Goal: Task Accomplishment & Management: Complete application form

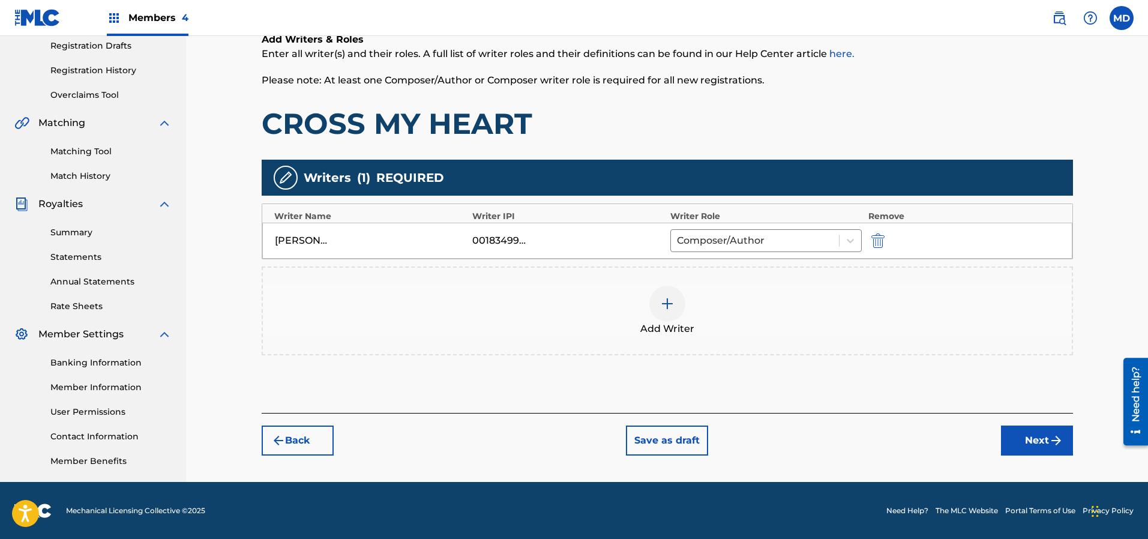
scroll to position [205, 0]
click at [660, 299] on img at bounding box center [667, 303] width 14 height 14
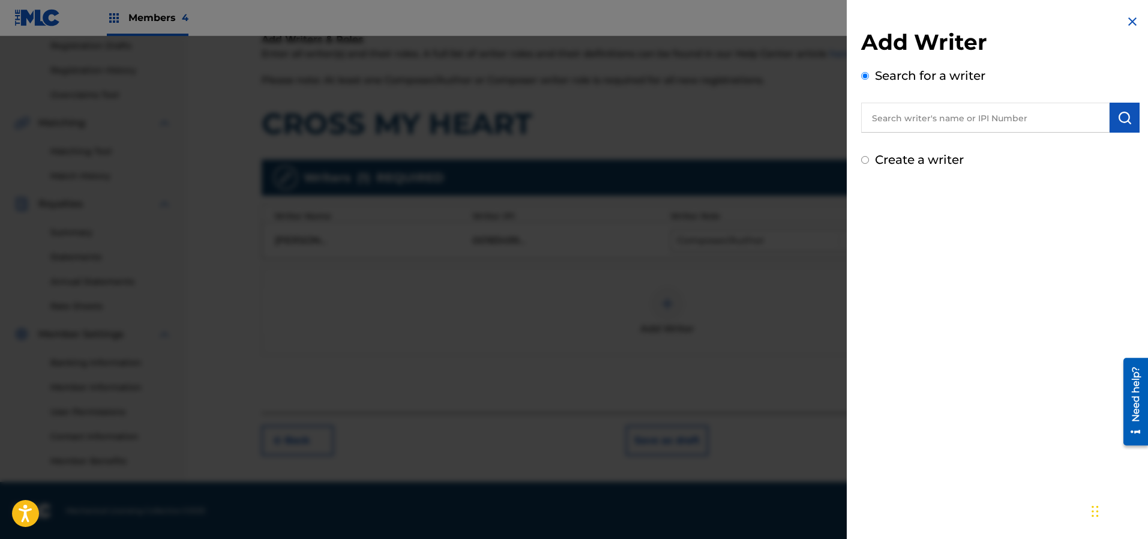
click at [940, 124] on input "text" at bounding box center [985, 118] width 248 height 30
paste input "337183265"
click at [869, 122] on input "337183265" at bounding box center [985, 118] width 248 height 30
type input "00337183265"
click at [1125, 116] on img "submit" at bounding box center [1124, 117] width 14 height 14
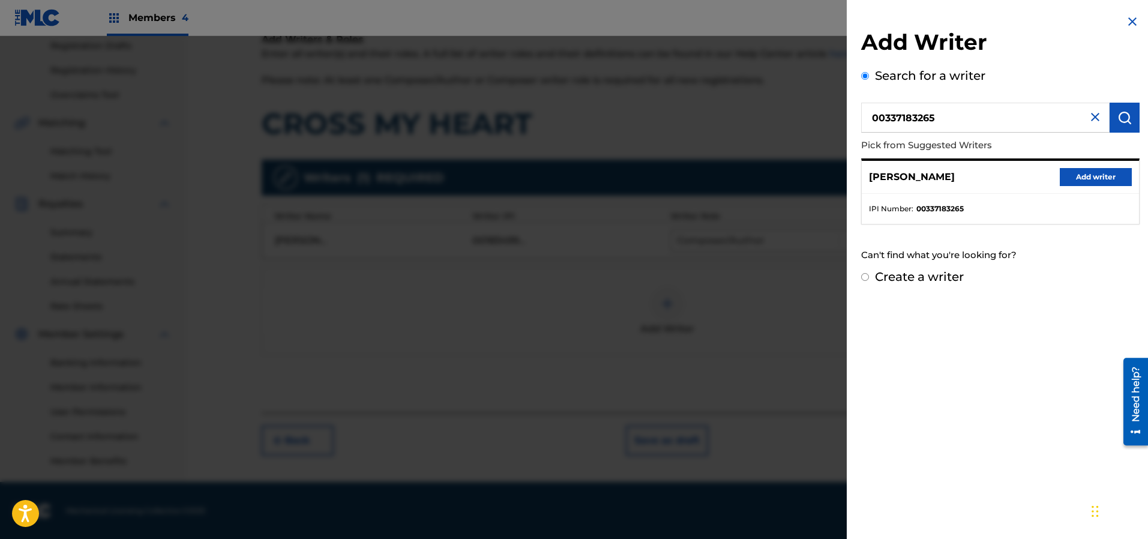
click at [1080, 178] on button "Add writer" at bounding box center [1095, 177] width 72 height 18
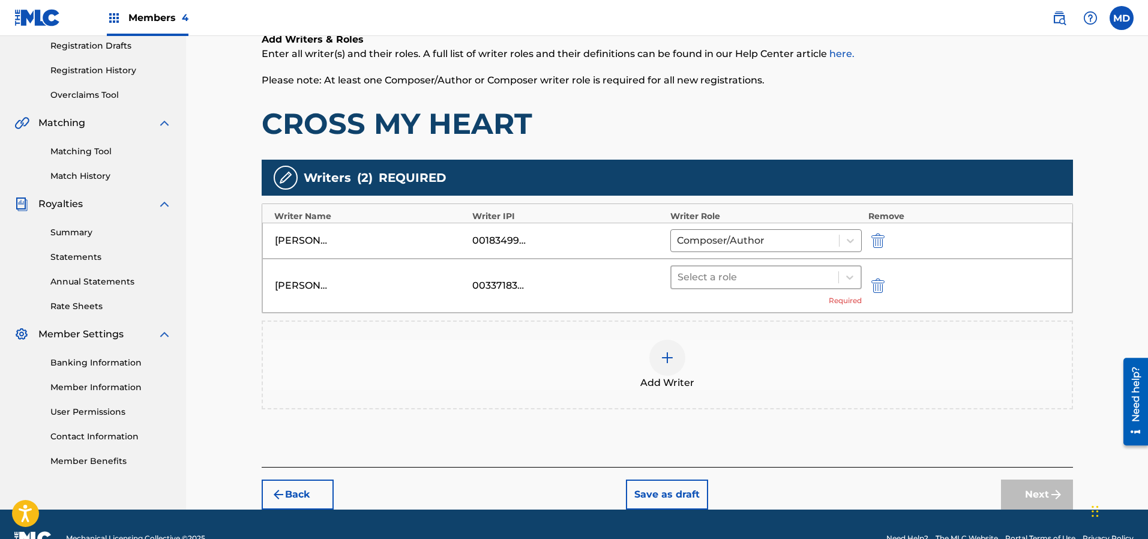
click at [745, 278] on div at bounding box center [754, 277] width 155 height 17
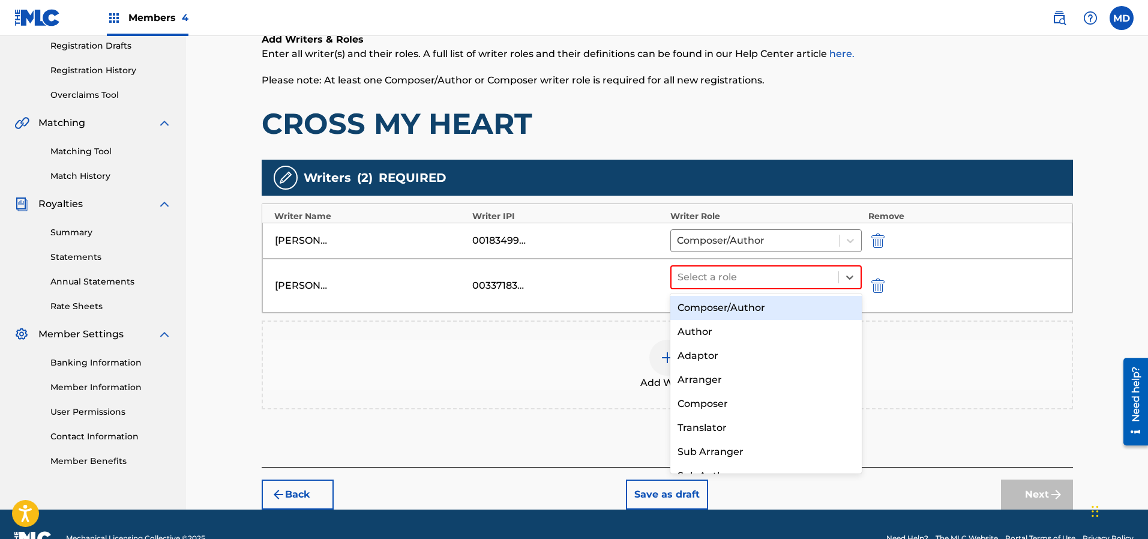
click at [735, 314] on div "Composer/Author" at bounding box center [766, 308] width 192 height 24
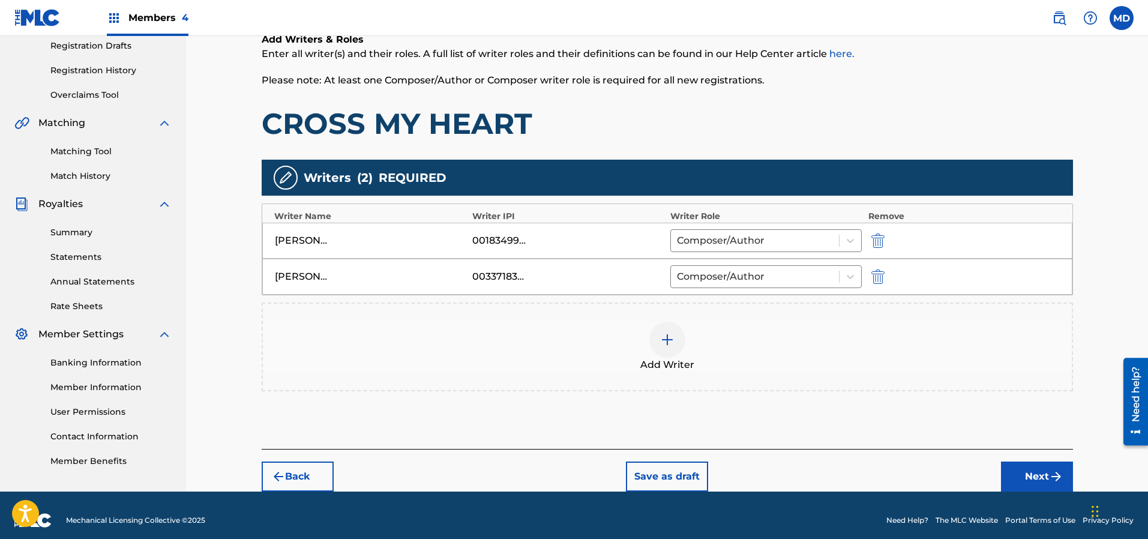
click at [669, 338] on img at bounding box center [667, 339] width 14 height 14
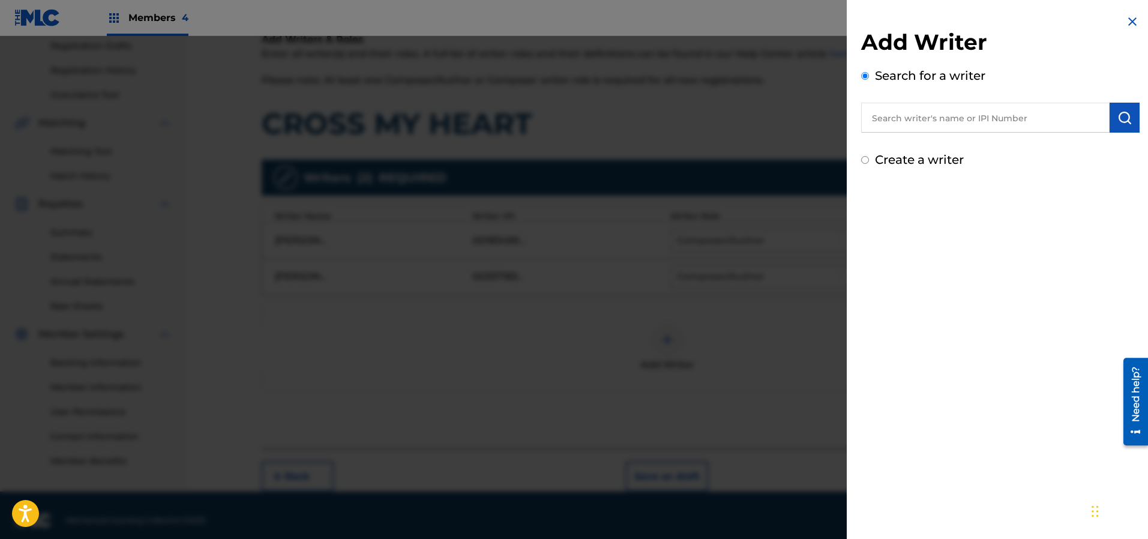
click at [981, 113] on input "text" at bounding box center [985, 118] width 248 height 30
paste input "334136392"
click at [1127, 115] on img "submit" at bounding box center [1124, 117] width 14 height 14
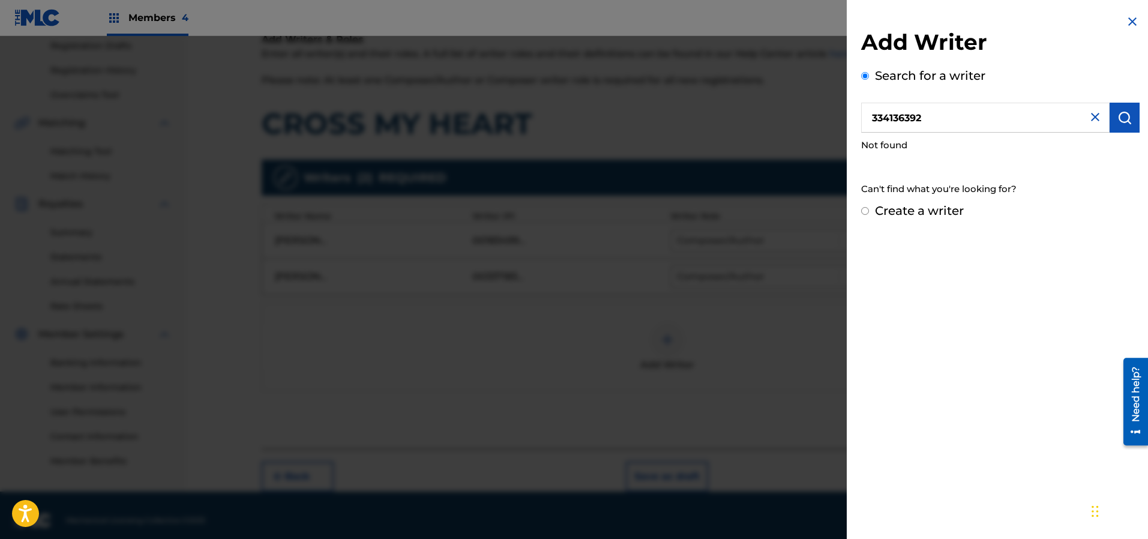
click at [872, 124] on input "334136392" at bounding box center [985, 118] width 248 height 30
type input "00334136392"
click at [1119, 114] on img "submit" at bounding box center [1124, 117] width 14 height 14
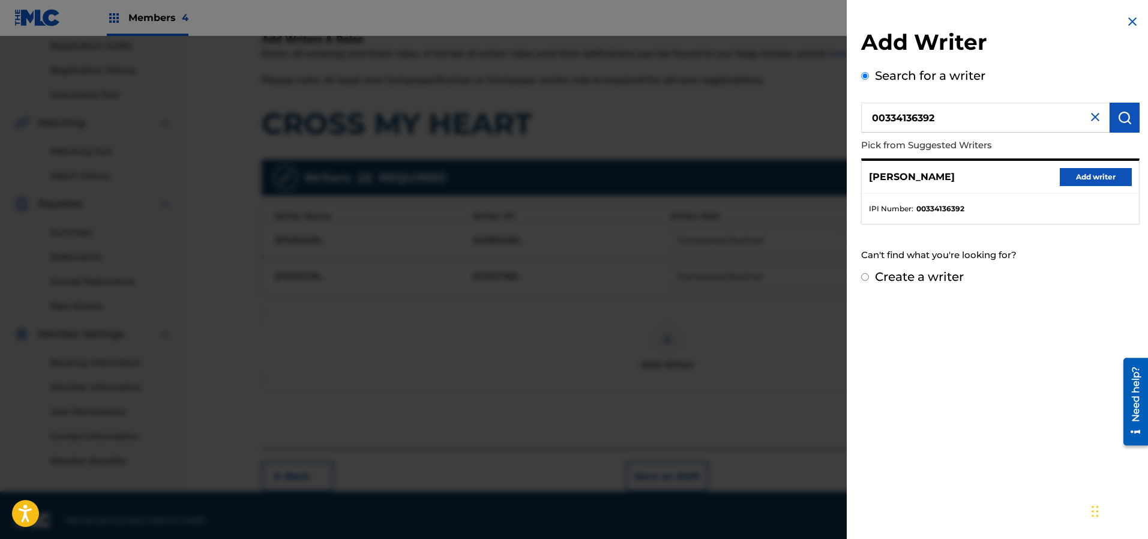
click at [1083, 177] on button "Add writer" at bounding box center [1095, 177] width 72 height 18
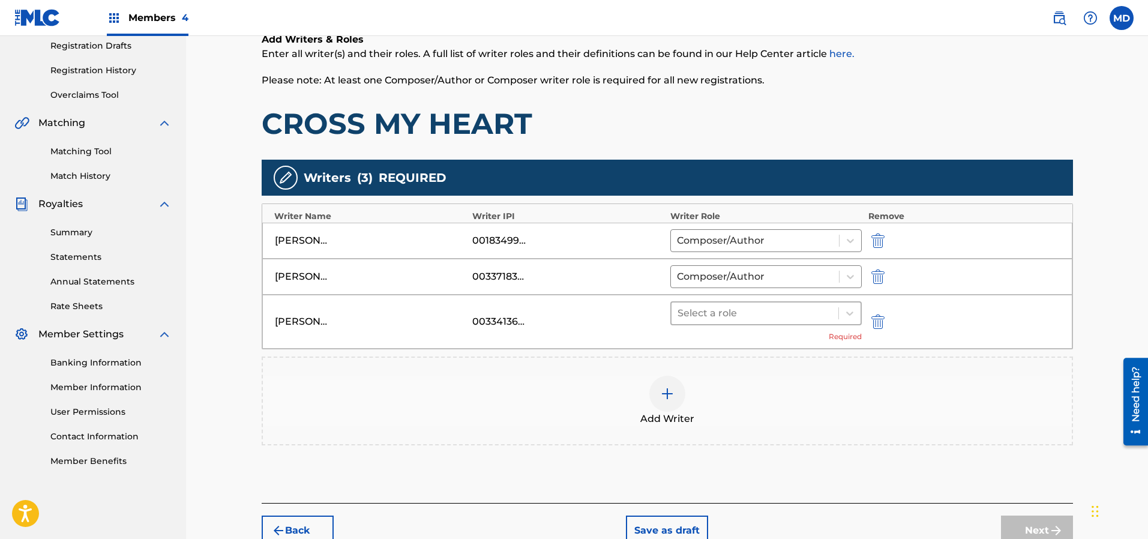
click at [725, 318] on div at bounding box center [754, 313] width 155 height 17
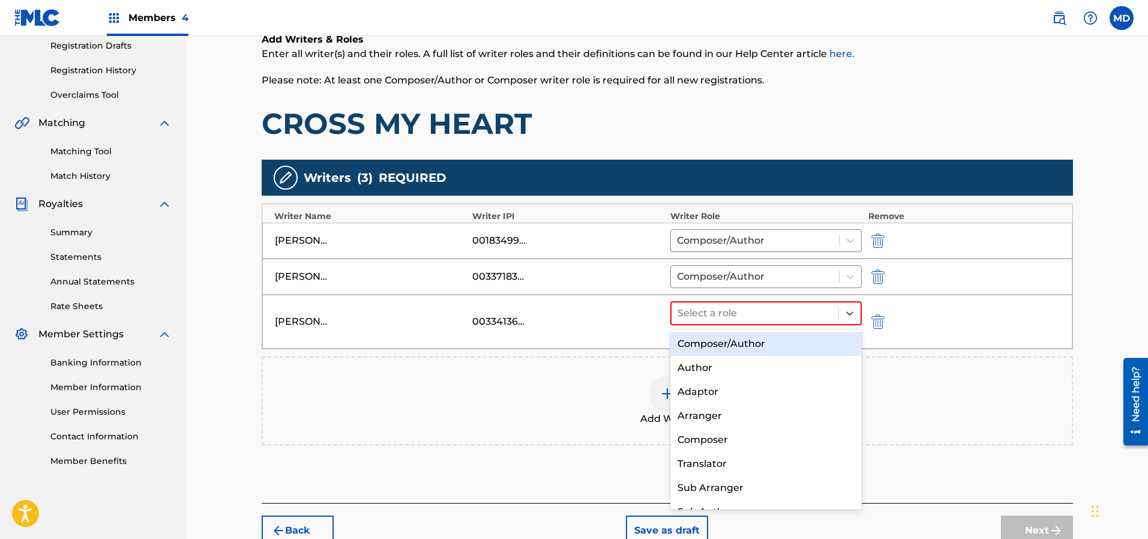
click at [728, 346] on div "Composer/Author" at bounding box center [766, 344] width 192 height 24
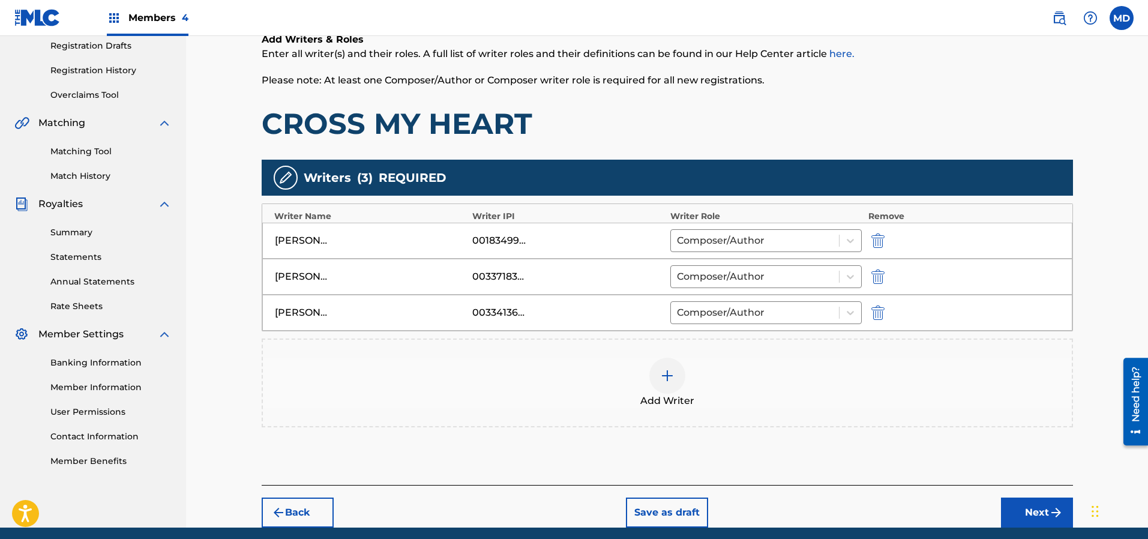
click at [670, 374] on img at bounding box center [667, 375] width 14 height 14
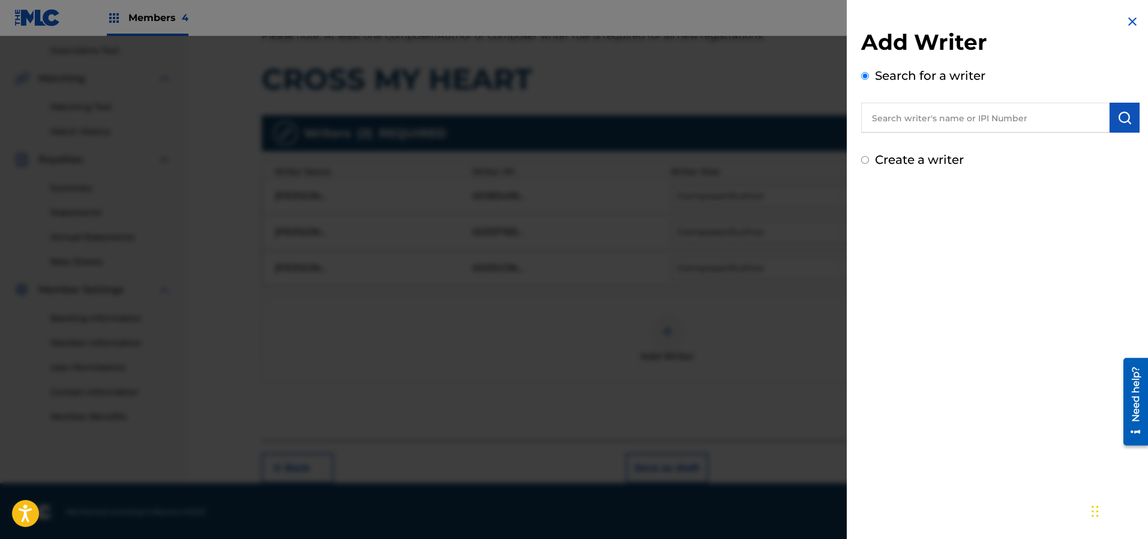
scroll to position [250, 0]
click at [906, 119] on input "text" at bounding box center [985, 118] width 248 height 30
paste input "181955150"
click at [870, 121] on input "181955150" at bounding box center [985, 118] width 248 height 30
click at [1125, 114] on img "submit" at bounding box center [1124, 117] width 14 height 14
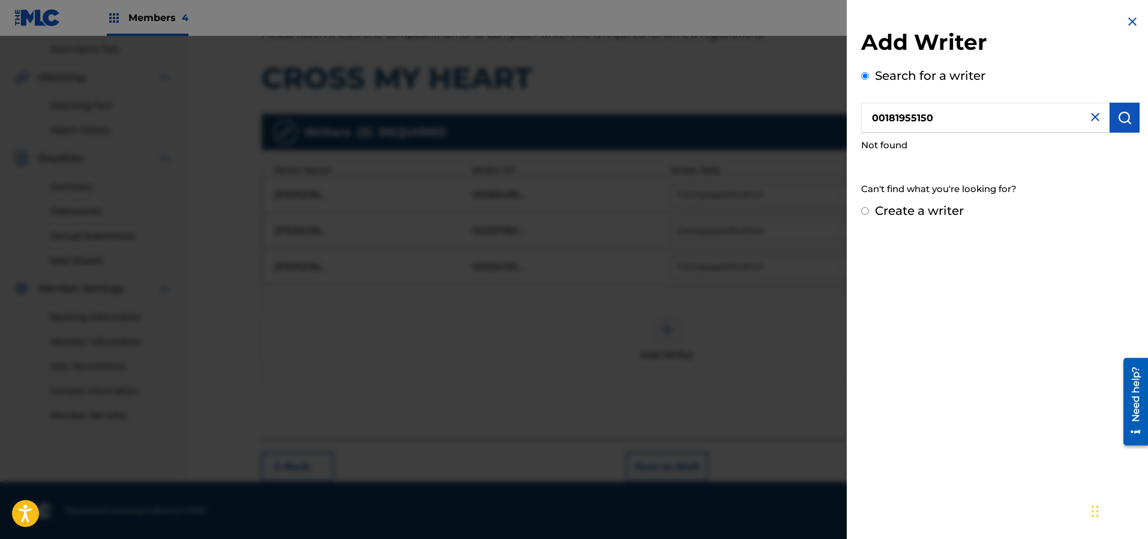
click at [884, 118] on input "00181955150" at bounding box center [985, 118] width 248 height 30
type input "181955150"
click at [1119, 124] on img "submit" at bounding box center [1124, 117] width 14 height 14
click at [1130, 19] on img at bounding box center [1132, 21] width 14 height 14
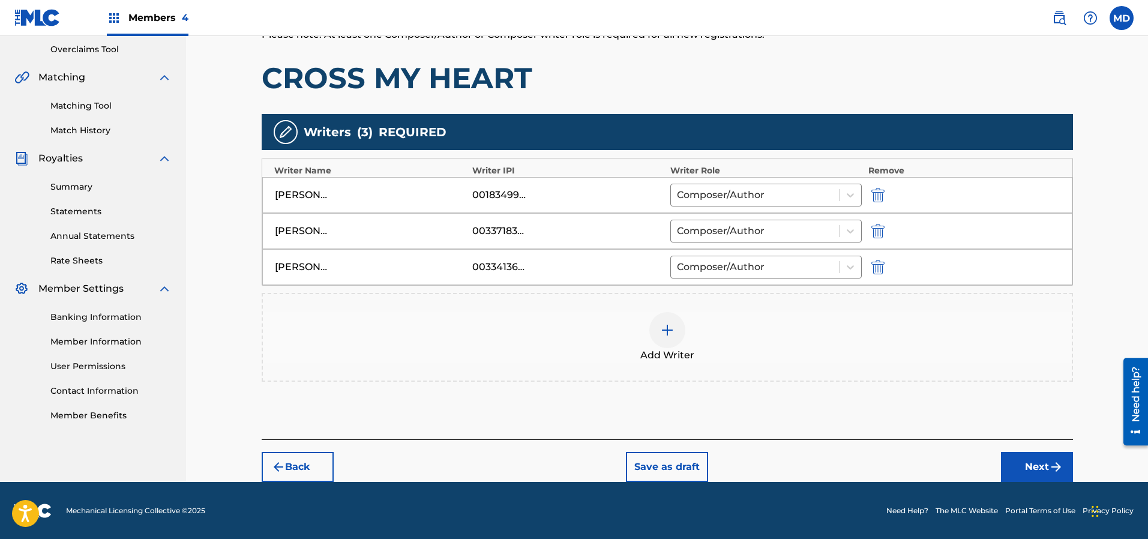
click at [1035, 466] on button "Next" at bounding box center [1037, 467] width 72 height 30
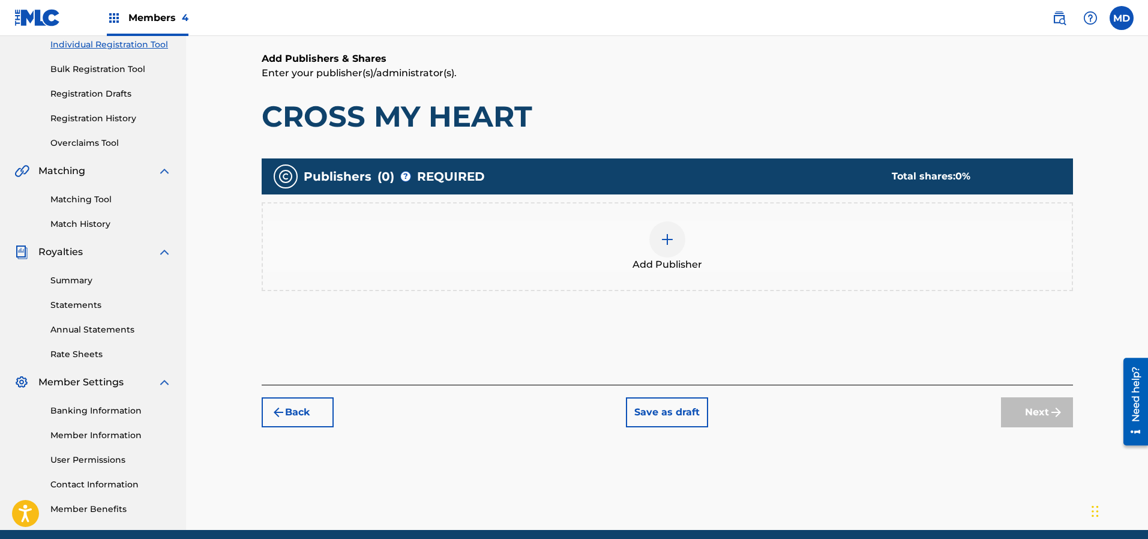
scroll to position [205, 0]
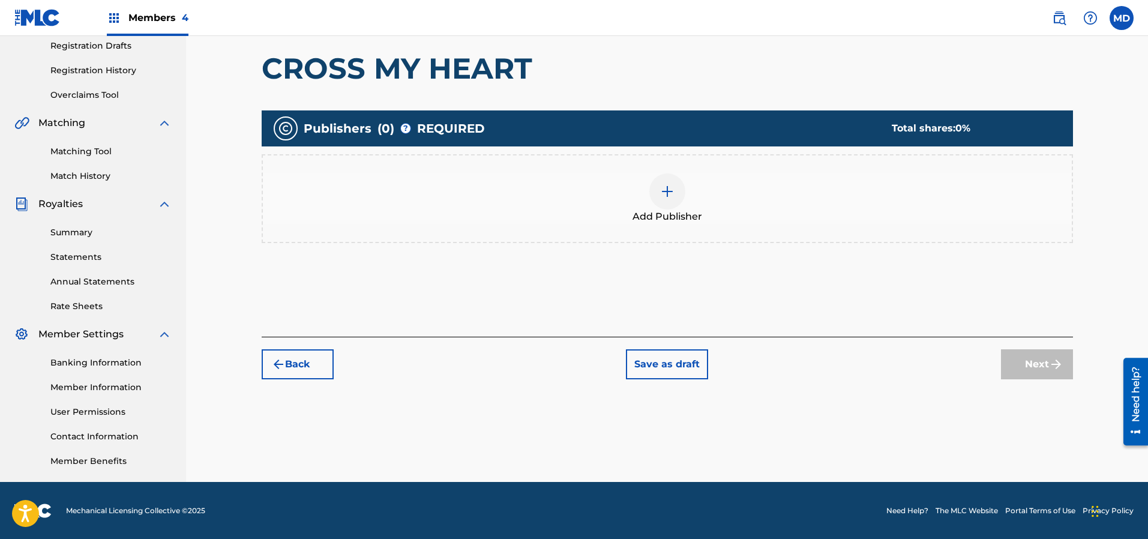
click at [672, 190] on img at bounding box center [667, 191] width 14 height 14
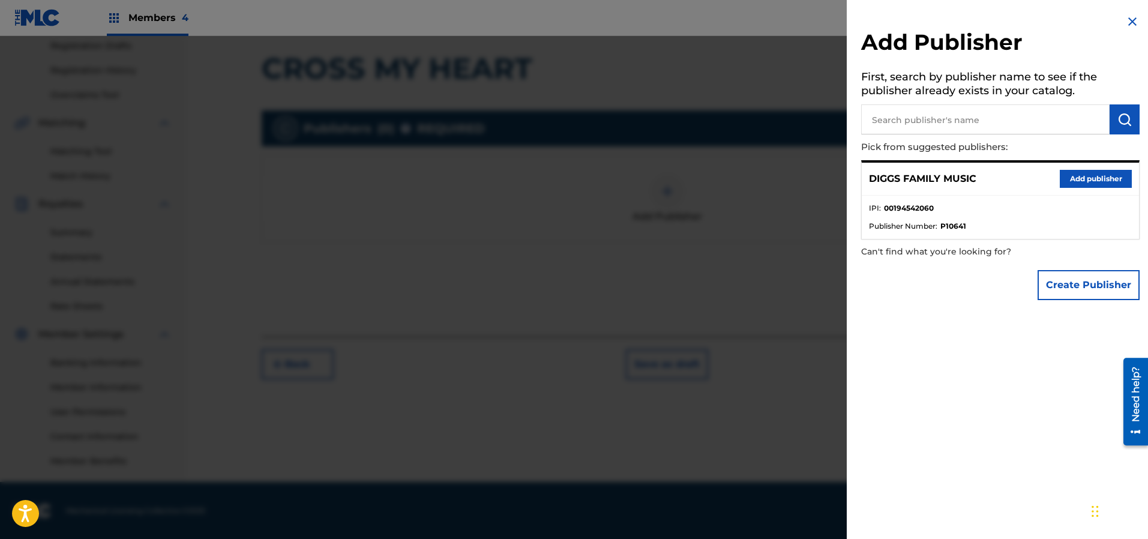
click at [1077, 175] on button "Add publisher" at bounding box center [1095, 179] width 72 height 18
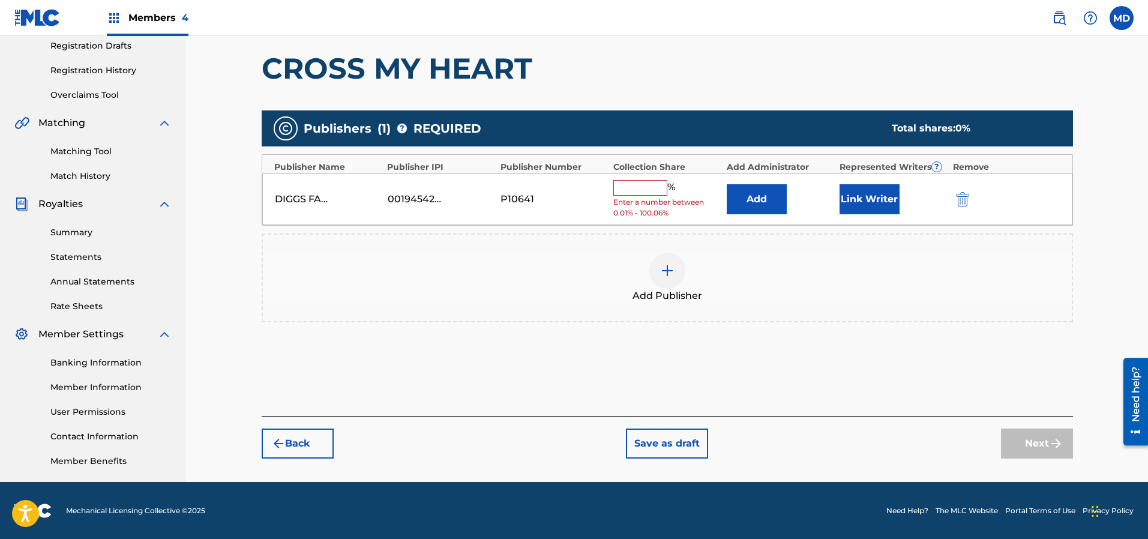
click at [648, 186] on input "text" at bounding box center [640, 188] width 54 height 16
paste input "16.666"
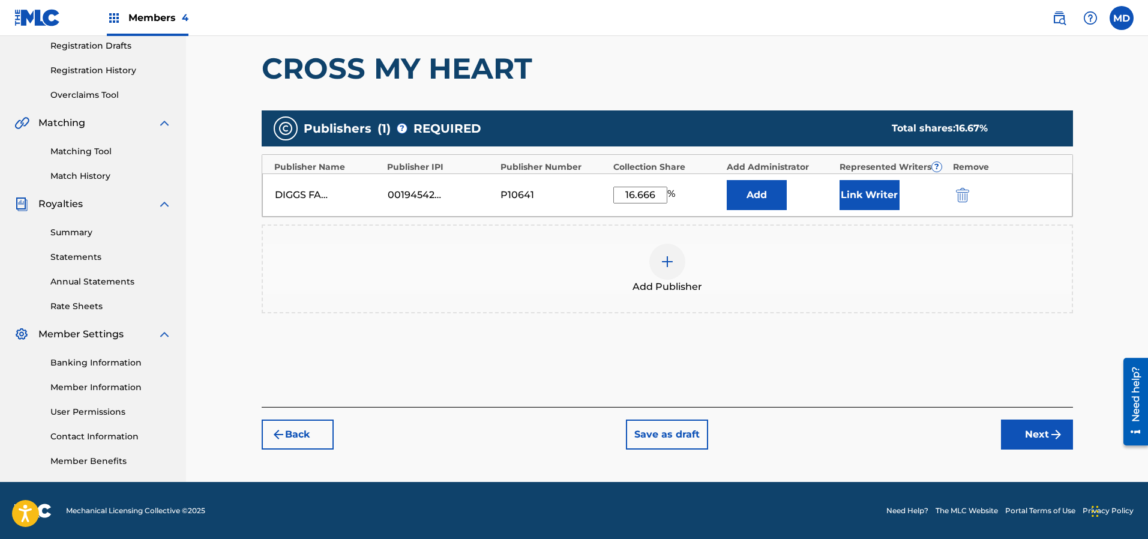
type input "16.666"
click at [879, 195] on button "Link Writer" at bounding box center [869, 195] width 60 height 30
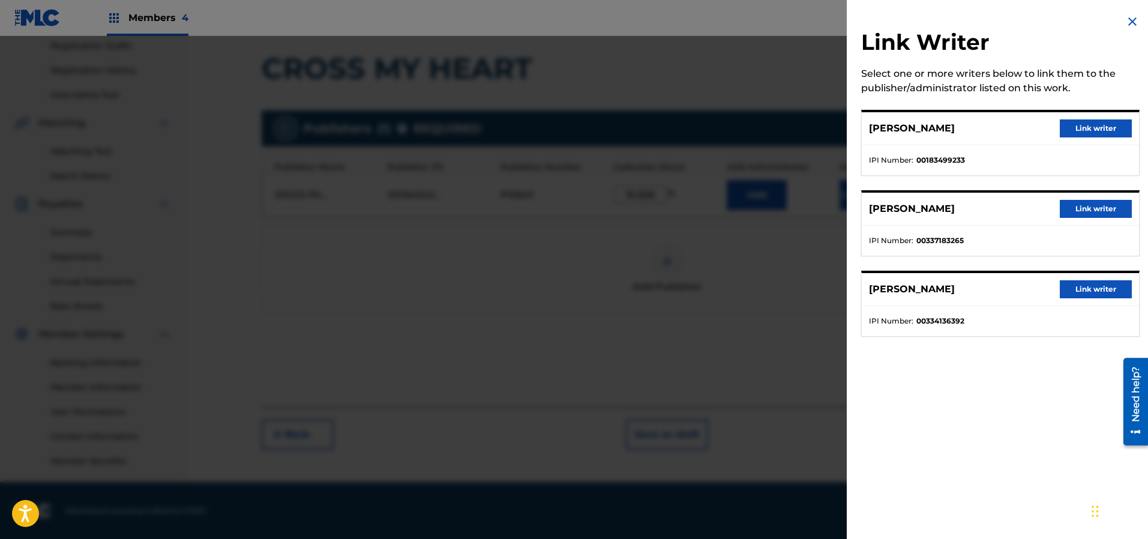
click at [1076, 125] on button "Link writer" at bounding box center [1095, 128] width 72 height 18
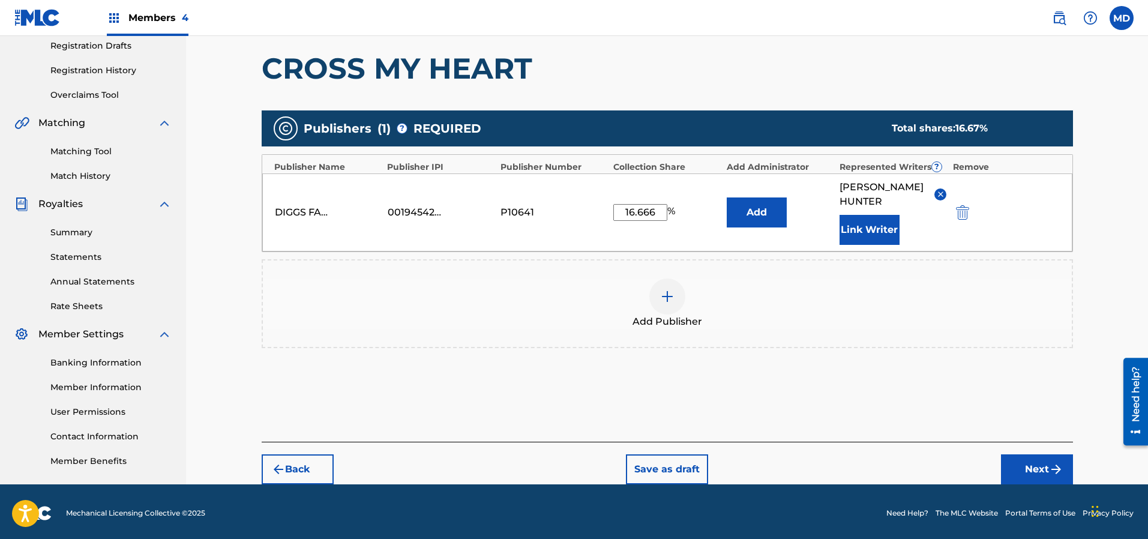
click at [865, 229] on button "Link Writer" at bounding box center [869, 230] width 60 height 30
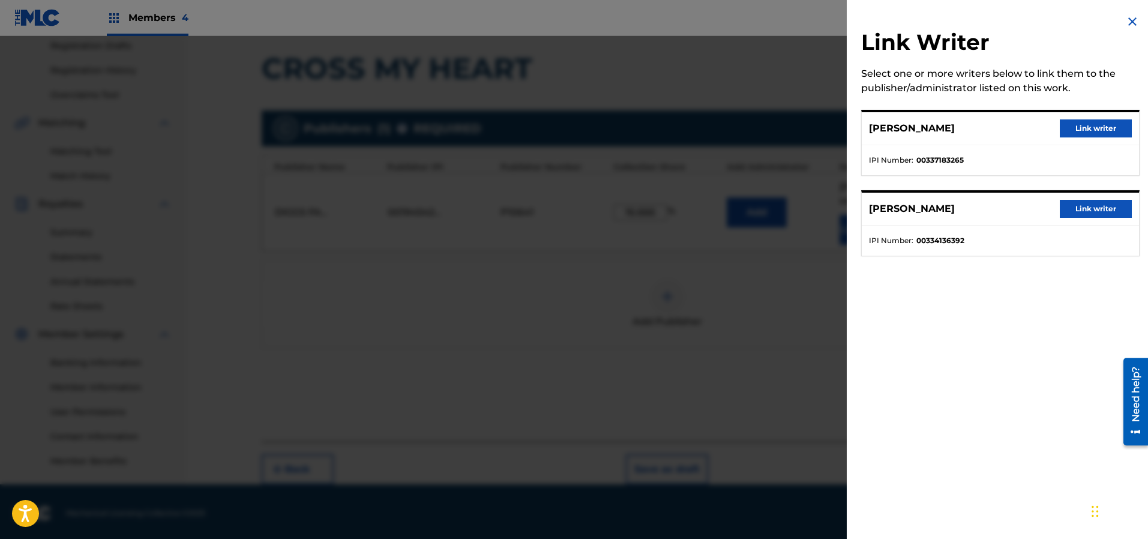
click at [1128, 22] on img at bounding box center [1132, 21] width 14 height 14
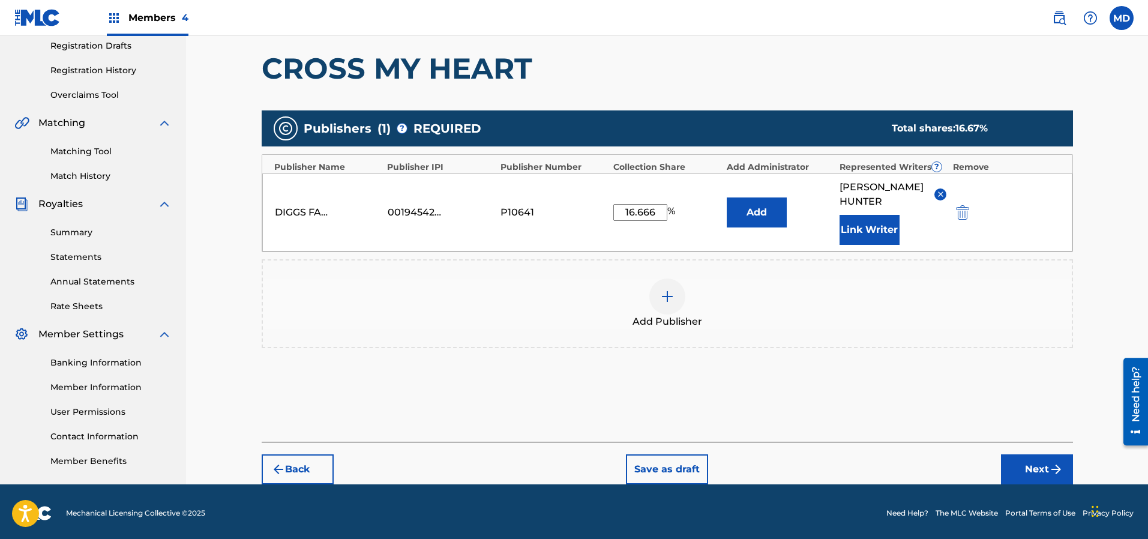
click at [1026, 464] on button "Next" at bounding box center [1037, 469] width 72 height 30
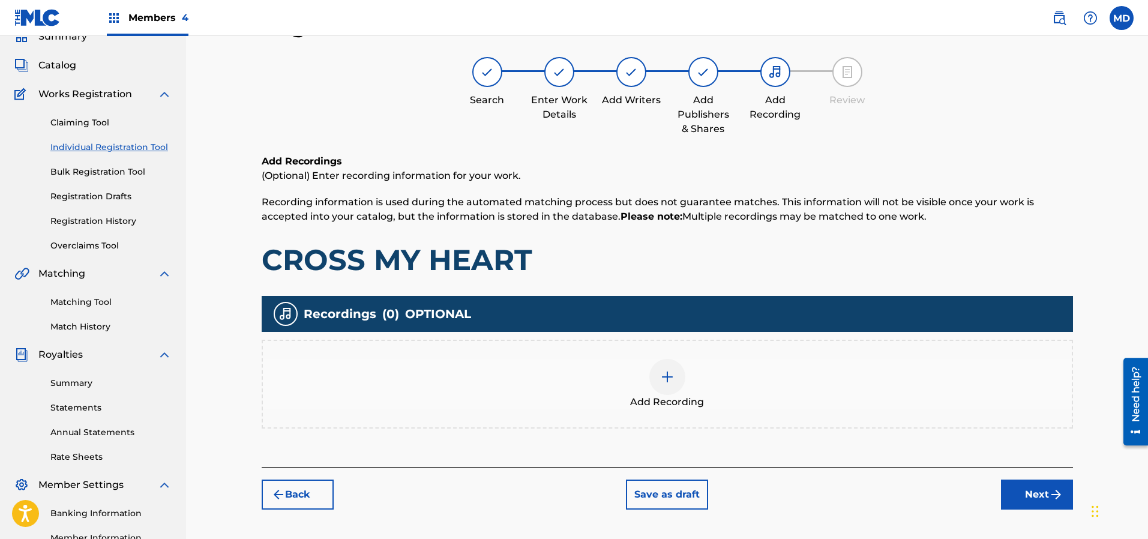
scroll to position [144, 0]
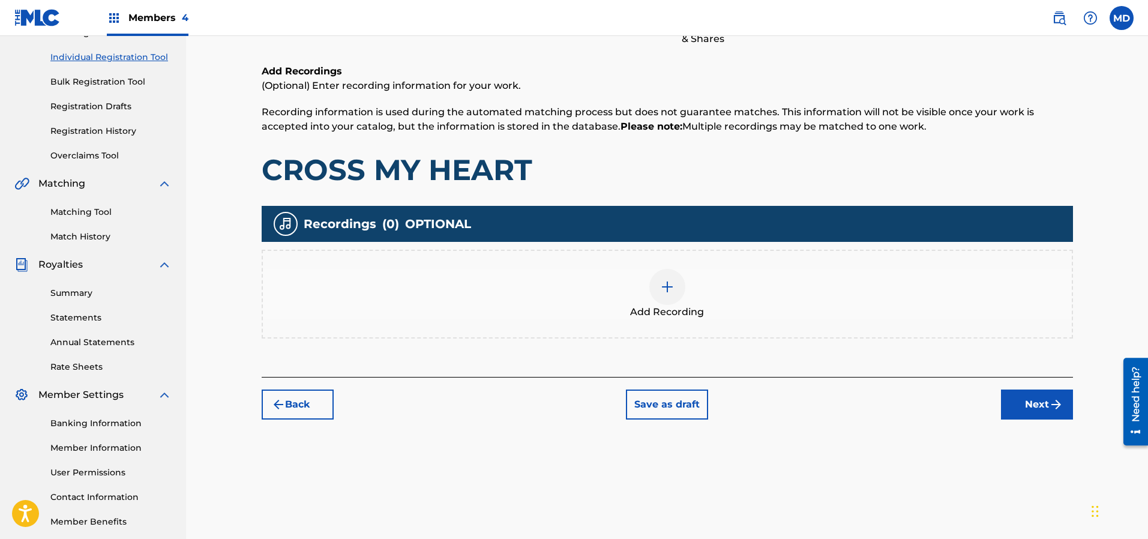
click at [1028, 410] on button "Next" at bounding box center [1037, 404] width 72 height 30
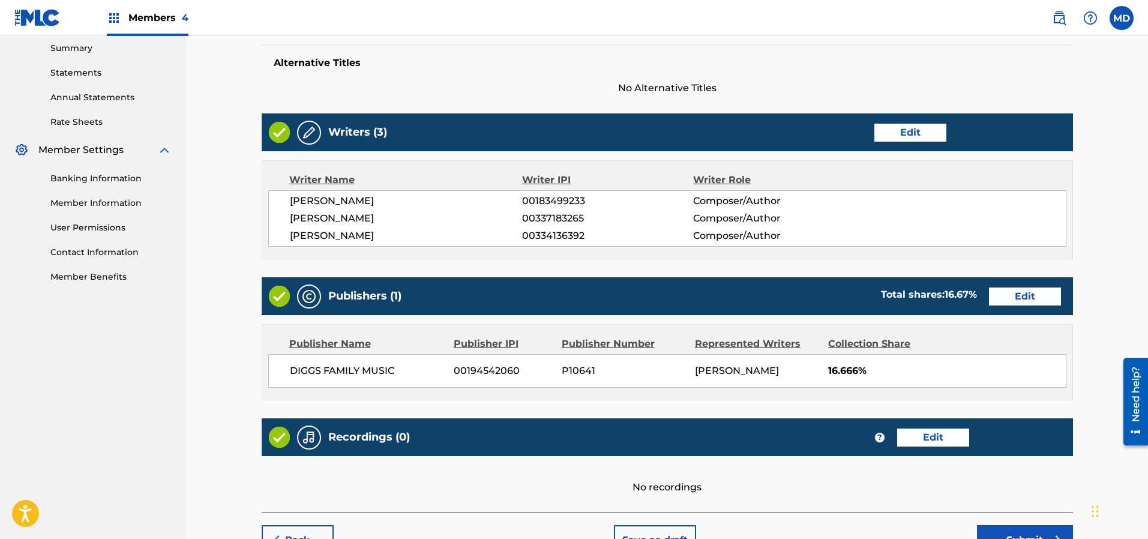
scroll to position [461, 0]
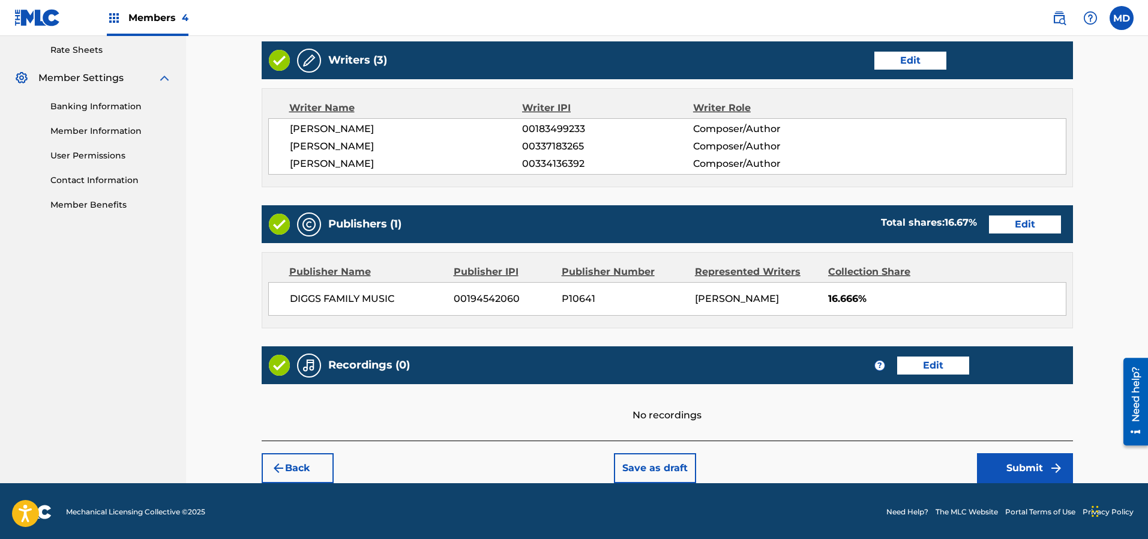
click at [1026, 461] on button "Submit" at bounding box center [1025, 468] width 96 height 30
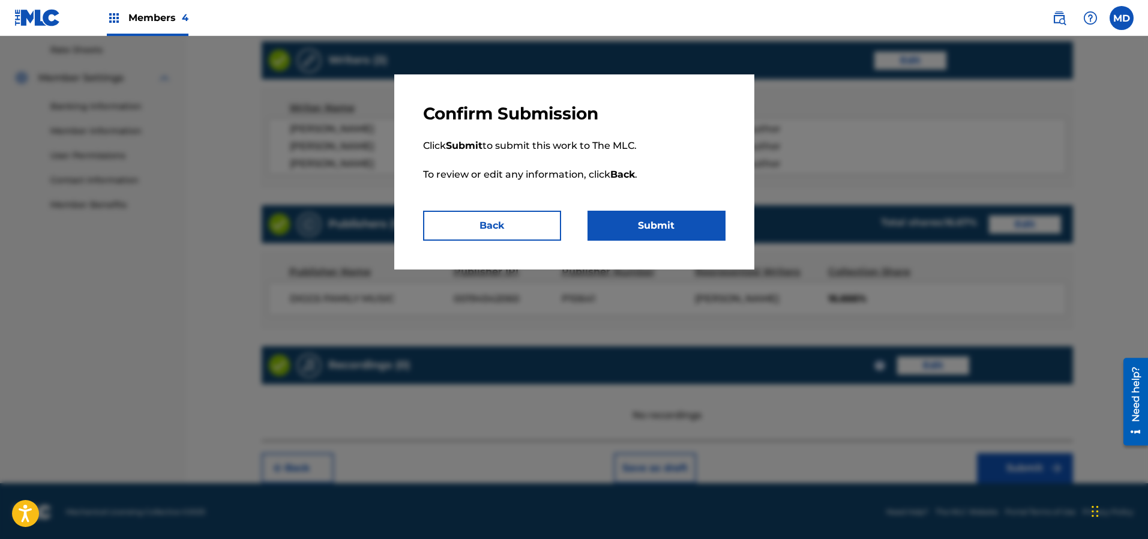
click at [669, 223] on button "Submit" at bounding box center [656, 226] width 138 height 30
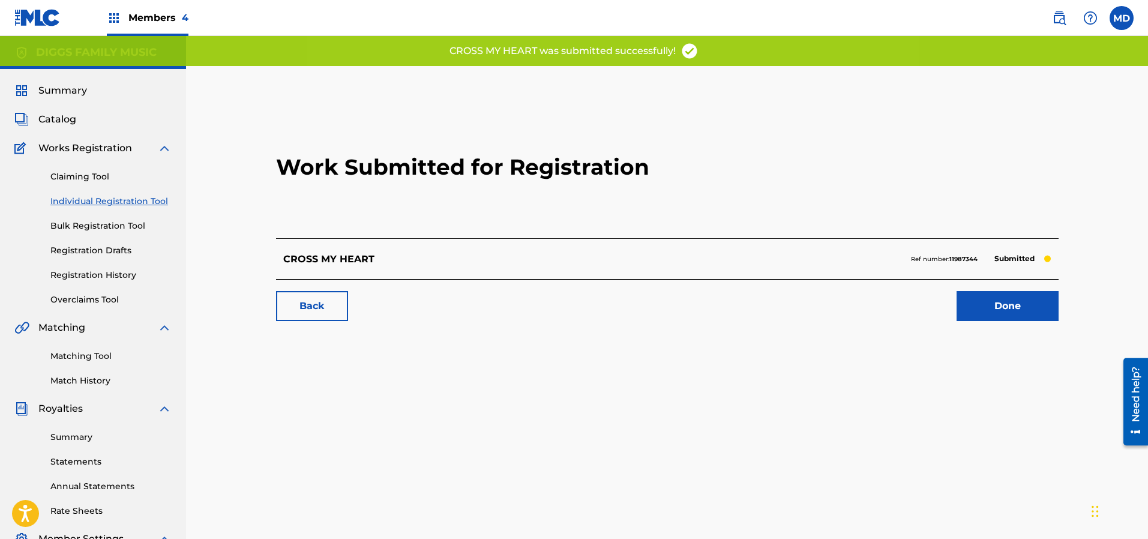
click at [155, 18] on span "Members 4" at bounding box center [158, 18] width 60 height 14
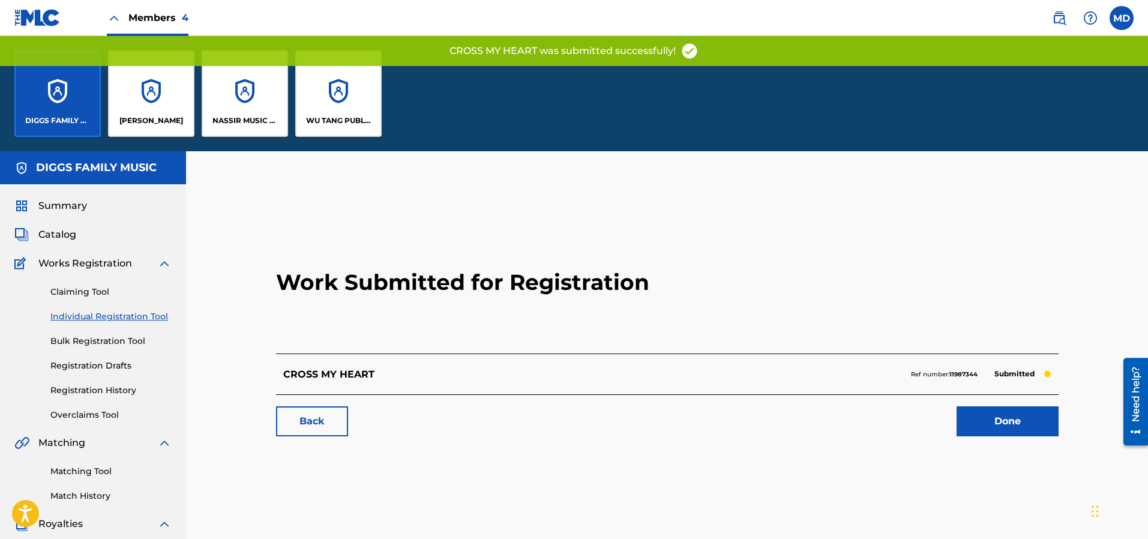
click at [238, 119] on p "NASSIR MUSIC INC" at bounding box center [244, 120] width 65 height 11
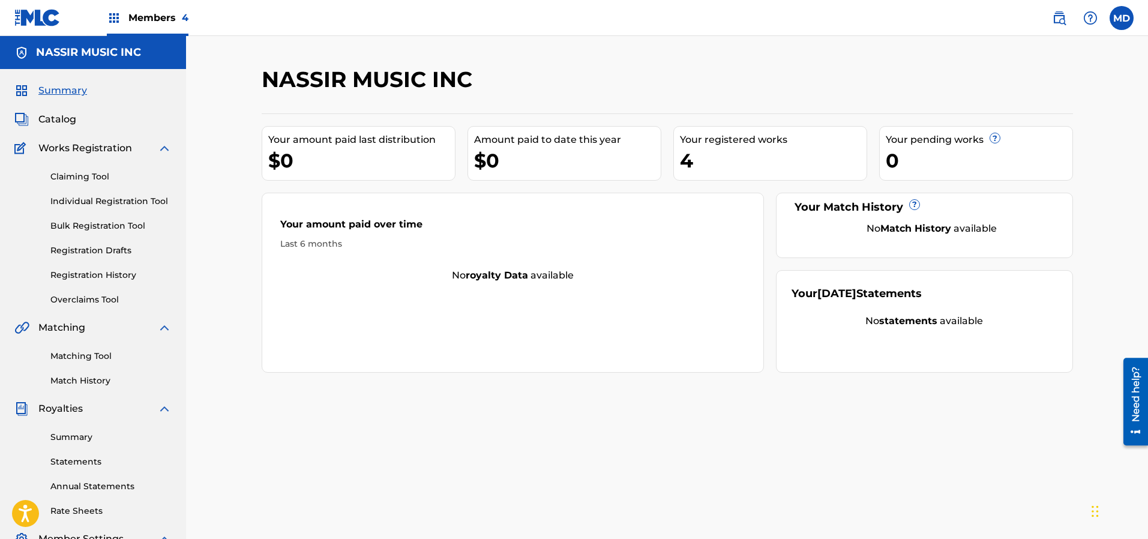
click at [92, 178] on link "Claiming Tool" at bounding box center [110, 176] width 121 height 13
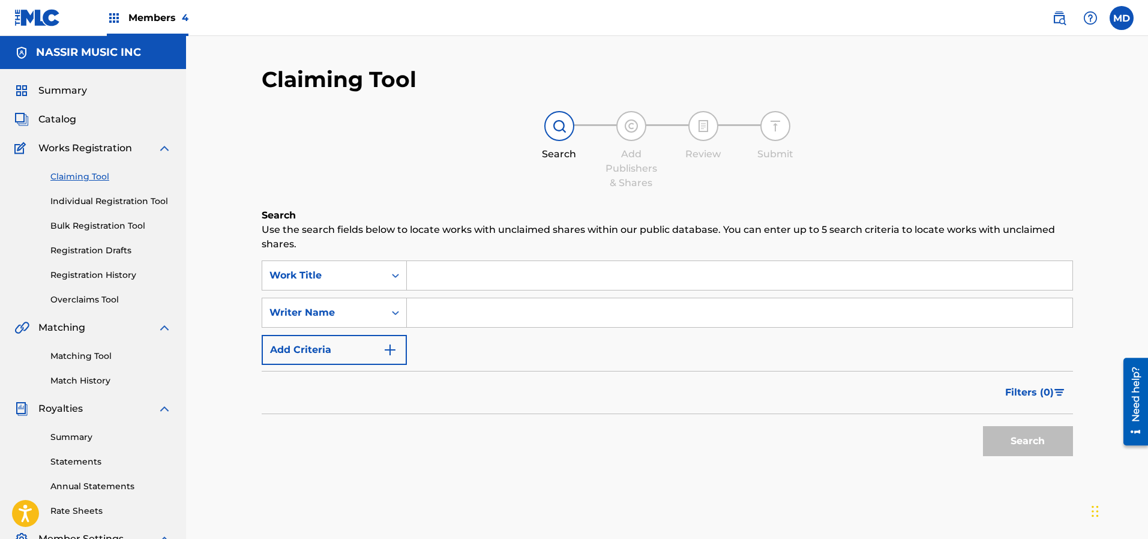
click at [440, 276] on input "Search Form" at bounding box center [739, 275] width 665 height 29
drag, startPoint x: 514, startPoint y: 271, endPoint x: 507, endPoint y: 274, distance: 7.6
click at [512, 271] on input "Search Form" at bounding box center [739, 275] width 665 height 29
paste input "CROSS MY HEART"
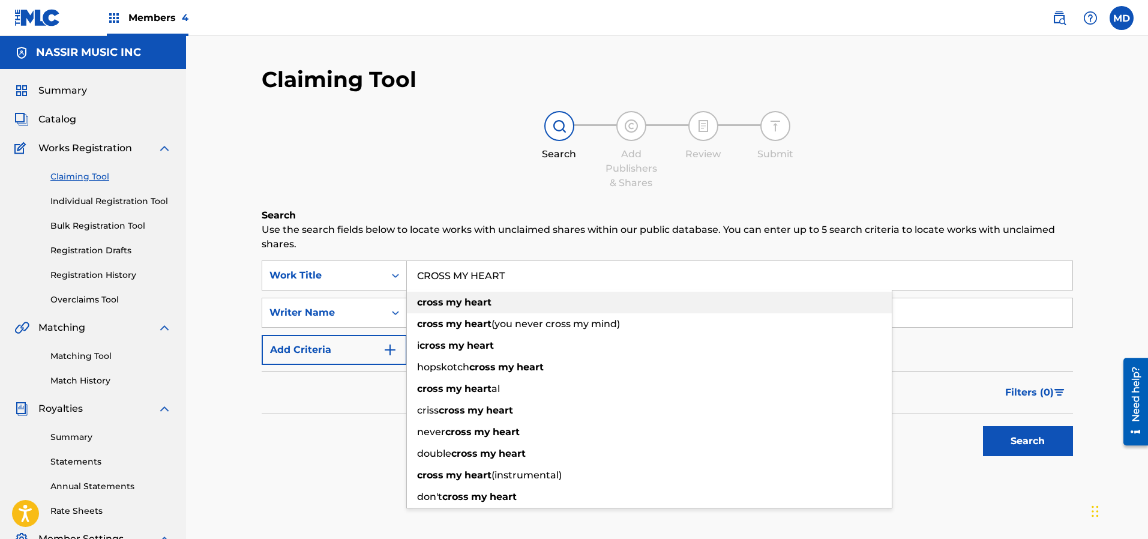
click at [566, 302] on div "cross my heart" at bounding box center [649, 303] width 485 height 22
type input "cross my heart"
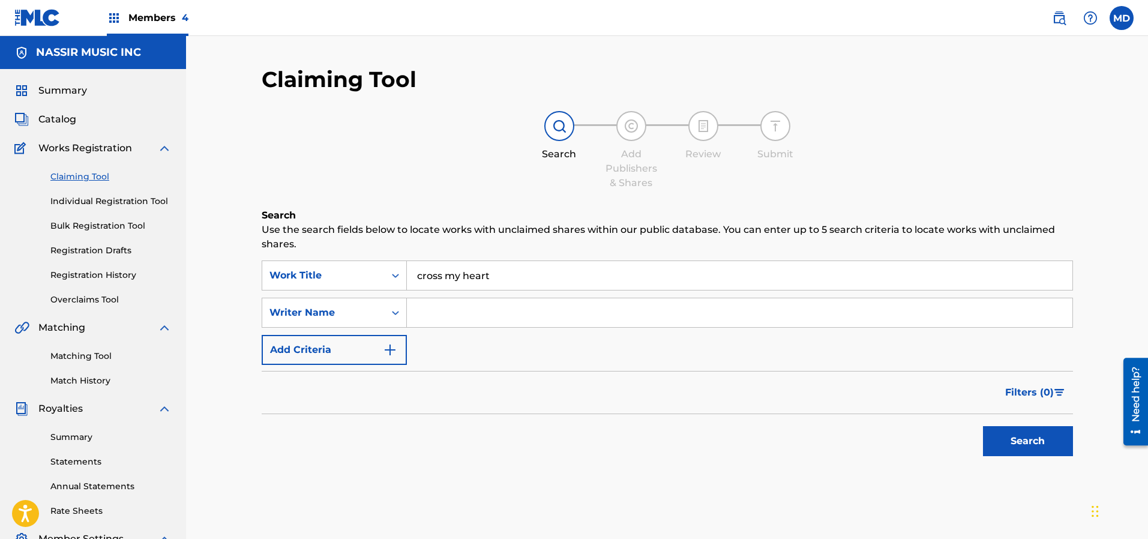
click at [1045, 441] on button "Search" at bounding box center [1028, 441] width 90 height 30
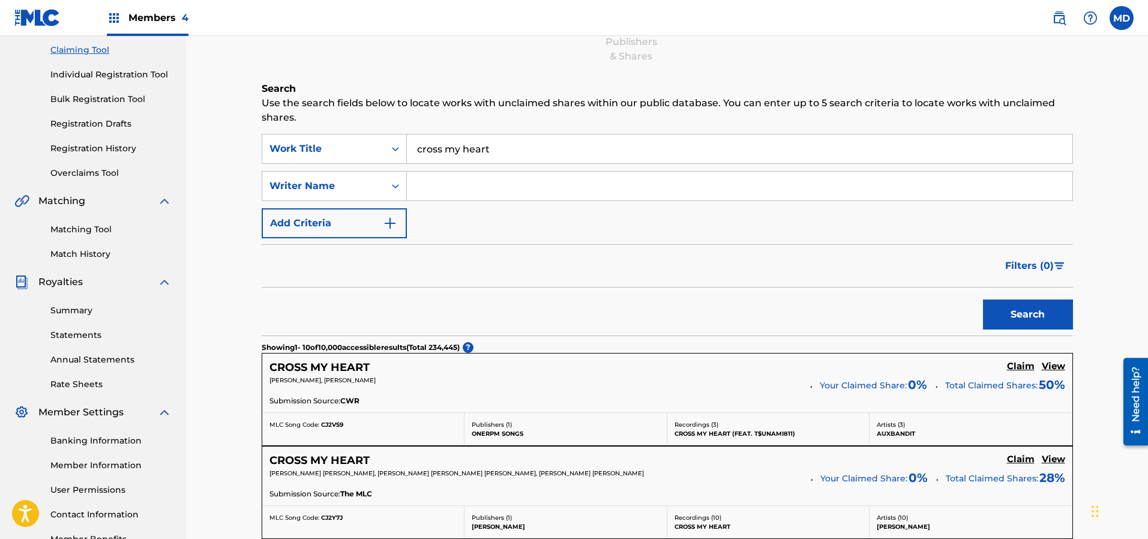
scroll to position [90, 0]
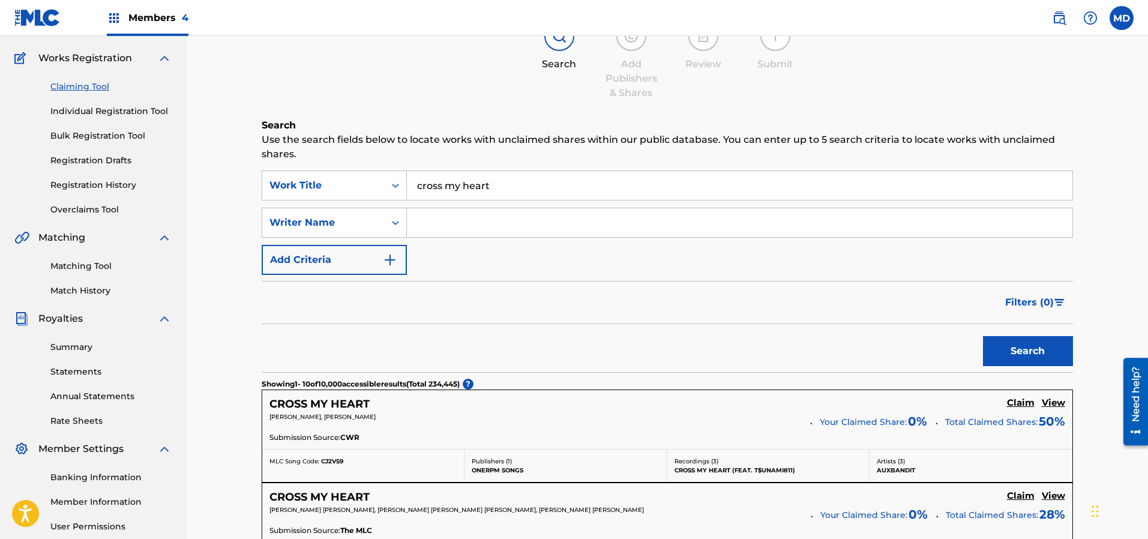
click at [474, 220] on input "Search Form" at bounding box center [739, 222] width 665 height 29
type input "[PERSON_NAME]"
click at [1003, 349] on button "Search" at bounding box center [1028, 351] width 90 height 30
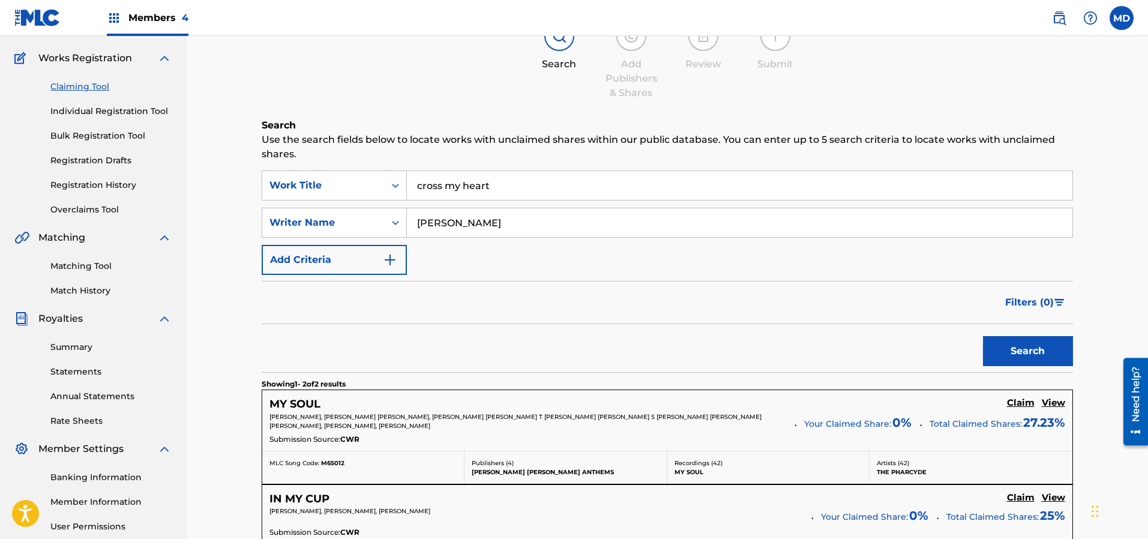
scroll to position [0, 0]
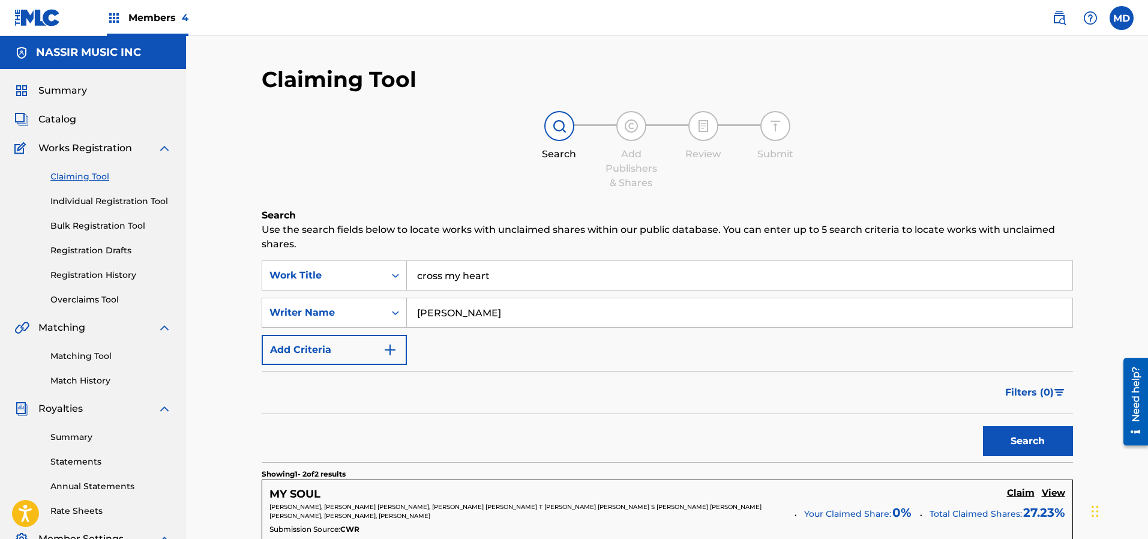
drag, startPoint x: 493, startPoint y: 314, endPoint x: 418, endPoint y: 315, distance: 75.0
click at [418, 315] on input "[PERSON_NAME]" at bounding box center [739, 312] width 665 height 29
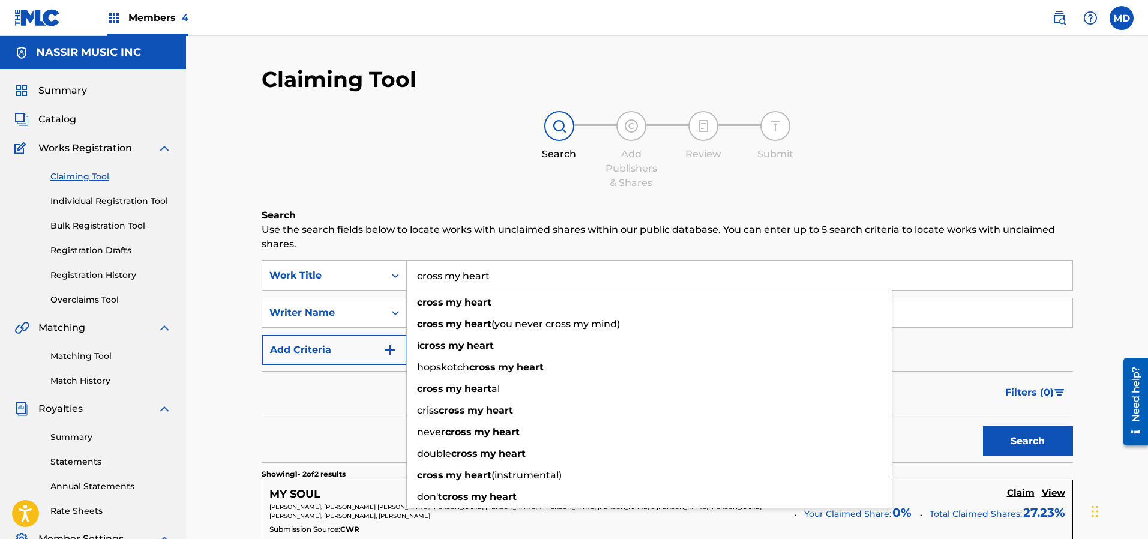
drag, startPoint x: 491, startPoint y: 274, endPoint x: 416, endPoint y: 282, distance: 75.4
click at [416, 282] on input "cross my heart" at bounding box center [739, 275] width 665 height 29
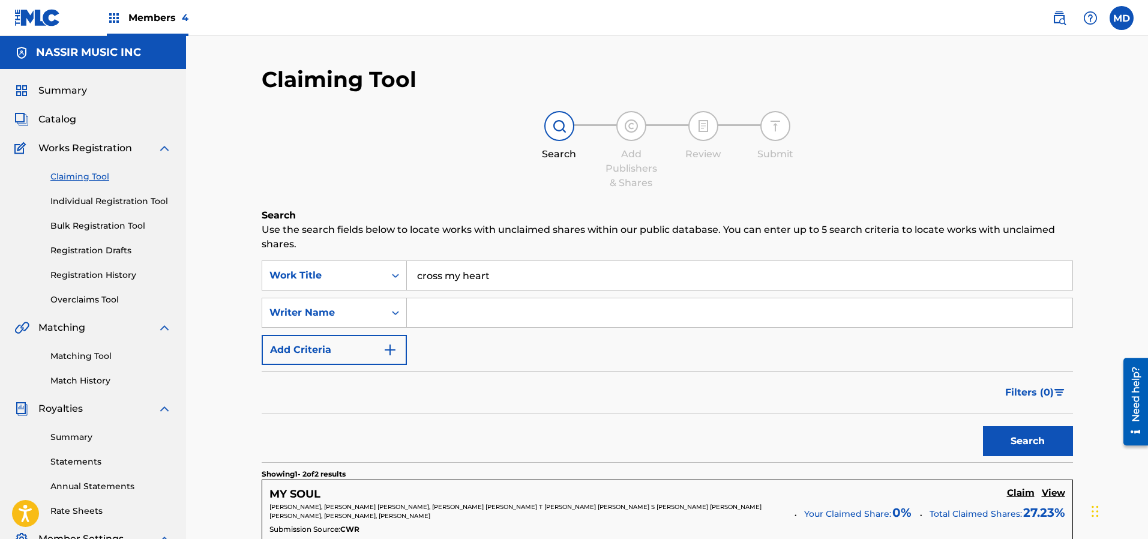
click at [136, 203] on link "Individual Registration Tool" at bounding box center [110, 201] width 121 height 13
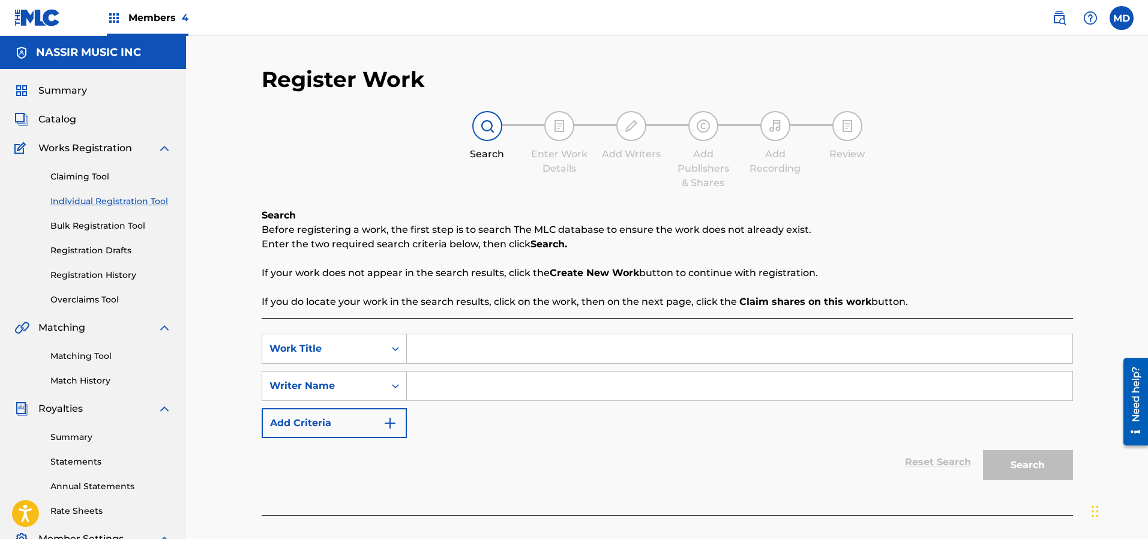
click at [458, 344] on input "Search Form" at bounding box center [739, 348] width 665 height 29
paste input "cross my heart"
type input "cross my heart"
click at [534, 379] on input "Search Form" at bounding box center [739, 385] width 665 height 29
click at [479, 380] on input "Search Form" at bounding box center [739, 385] width 665 height 29
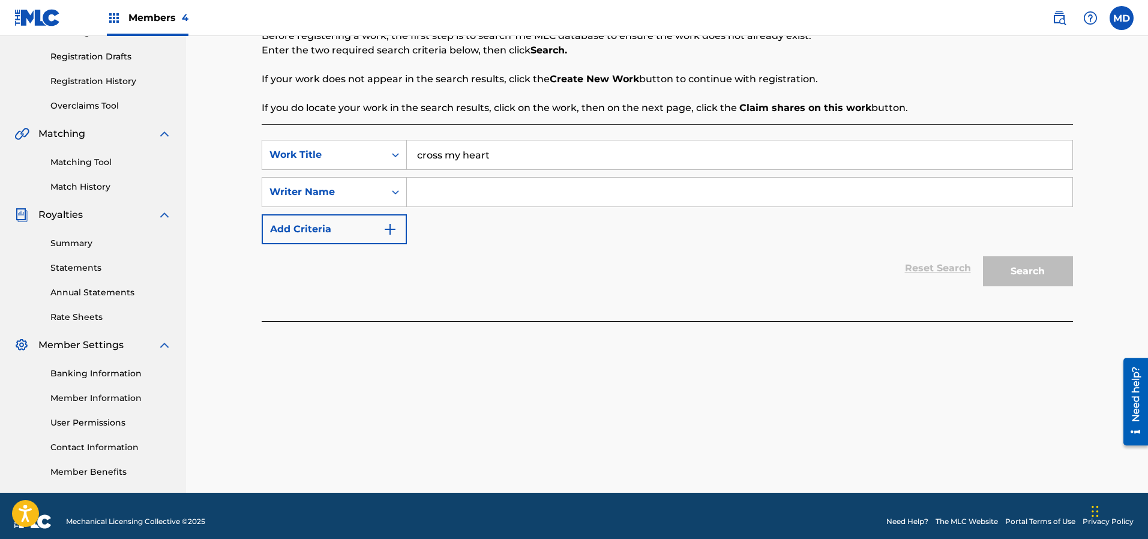
scroll to position [25, 0]
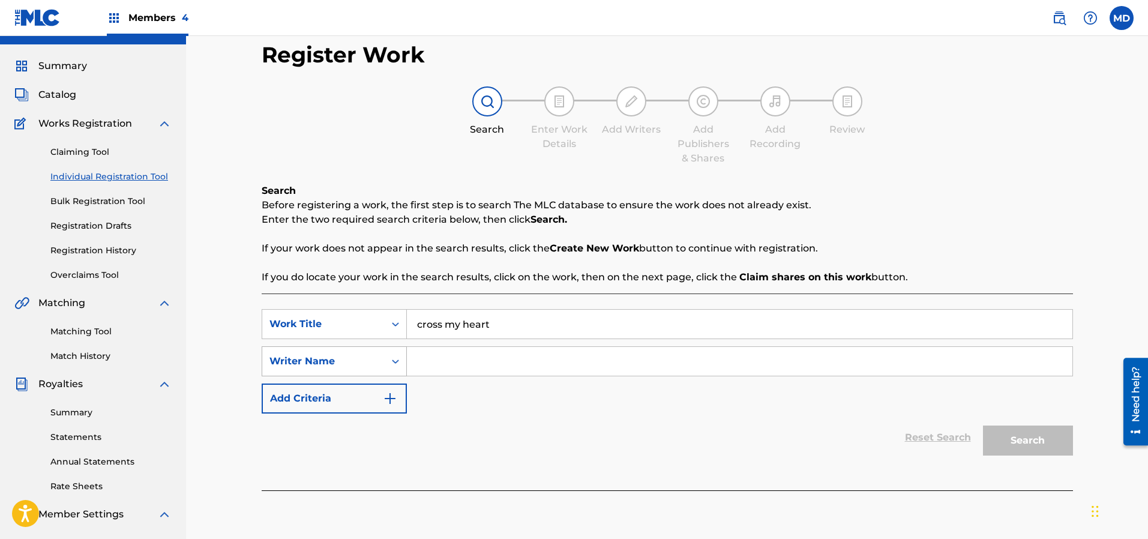
click at [375, 361] on div "Writer Name" at bounding box center [323, 361] width 108 height 14
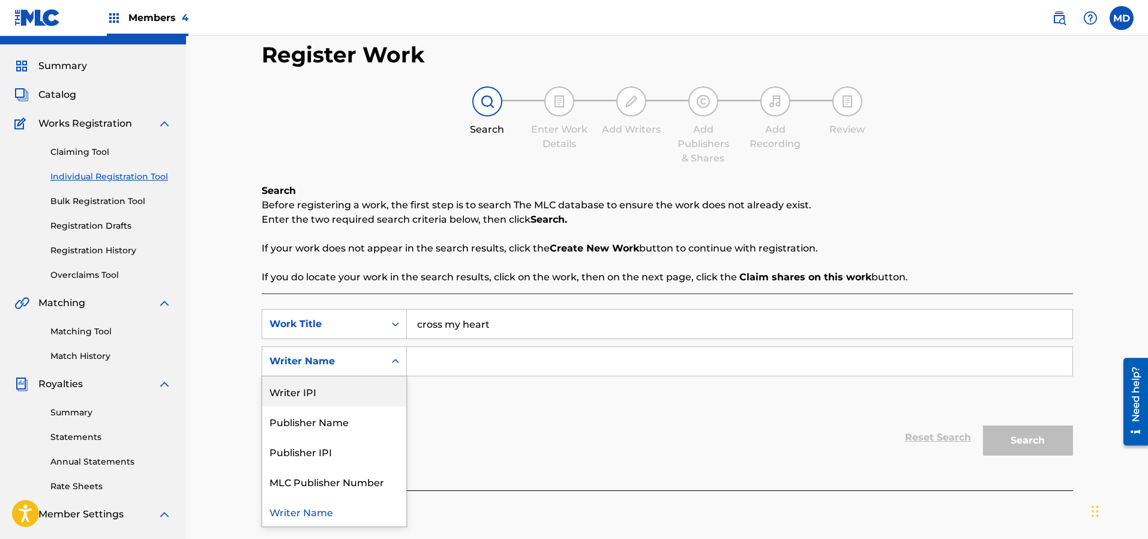
click at [314, 400] on div "Writer IPI" at bounding box center [334, 391] width 144 height 30
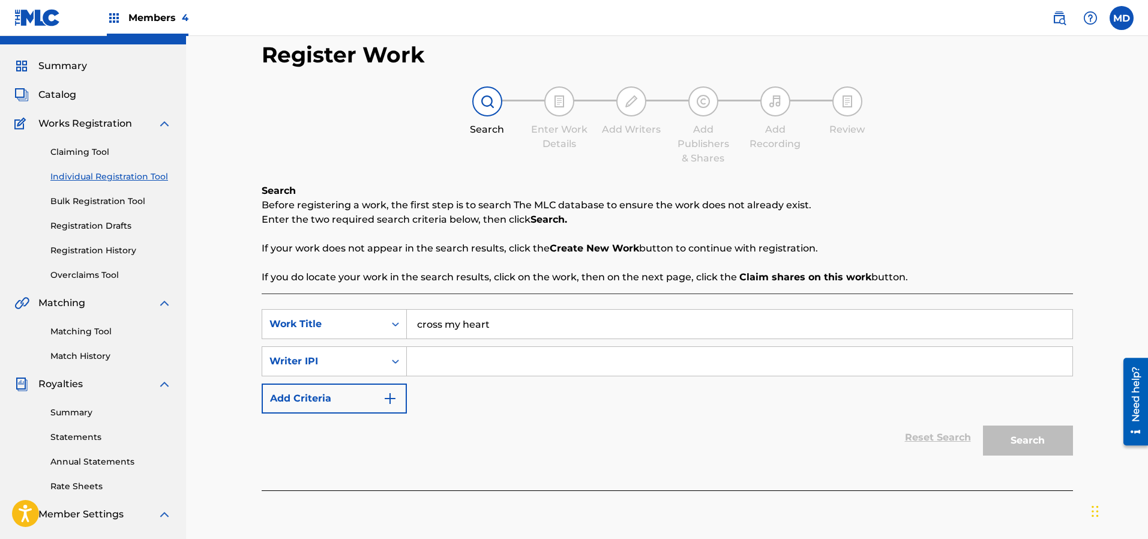
click at [521, 359] on input "Search Form" at bounding box center [739, 361] width 665 height 29
paste input "337183265"
click at [1010, 439] on button "Search" at bounding box center [1028, 440] width 90 height 30
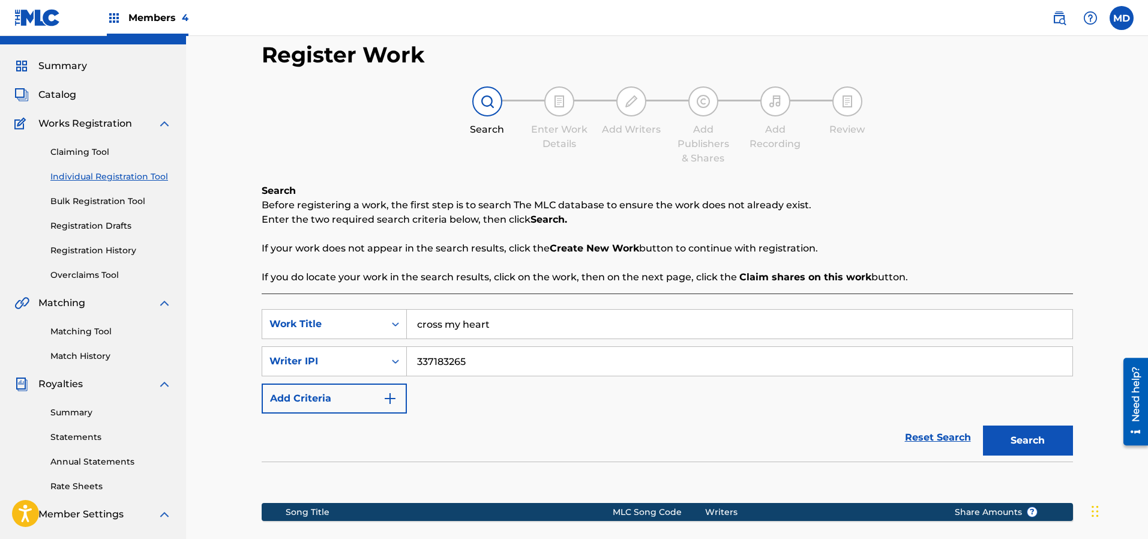
scroll to position [205, 0]
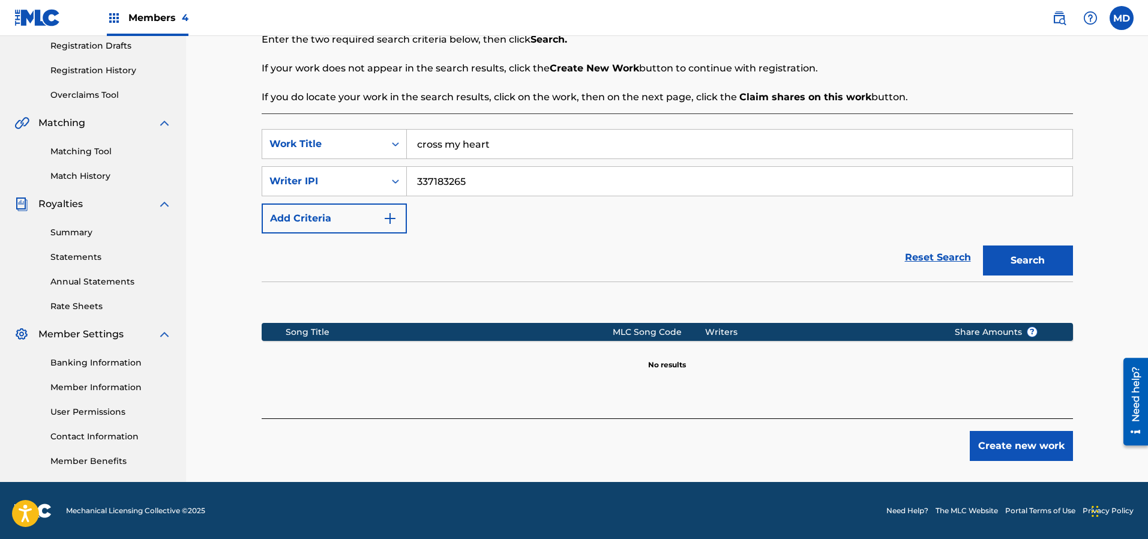
click at [413, 183] on input "337183265" at bounding box center [739, 181] width 665 height 29
type input "00337183265"
click at [1026, 255] on button "Search" at bounding box center [1028, 260] width 90 height 30
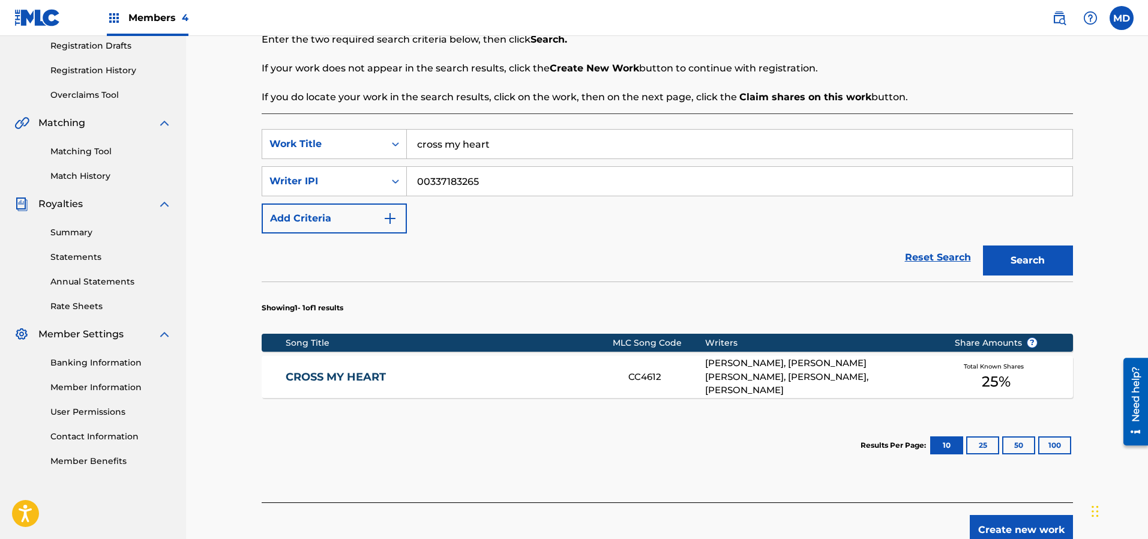
click at [461, 380] on link "CROSS MY HEART" at bounding box center [449, 377] width 326 height 14
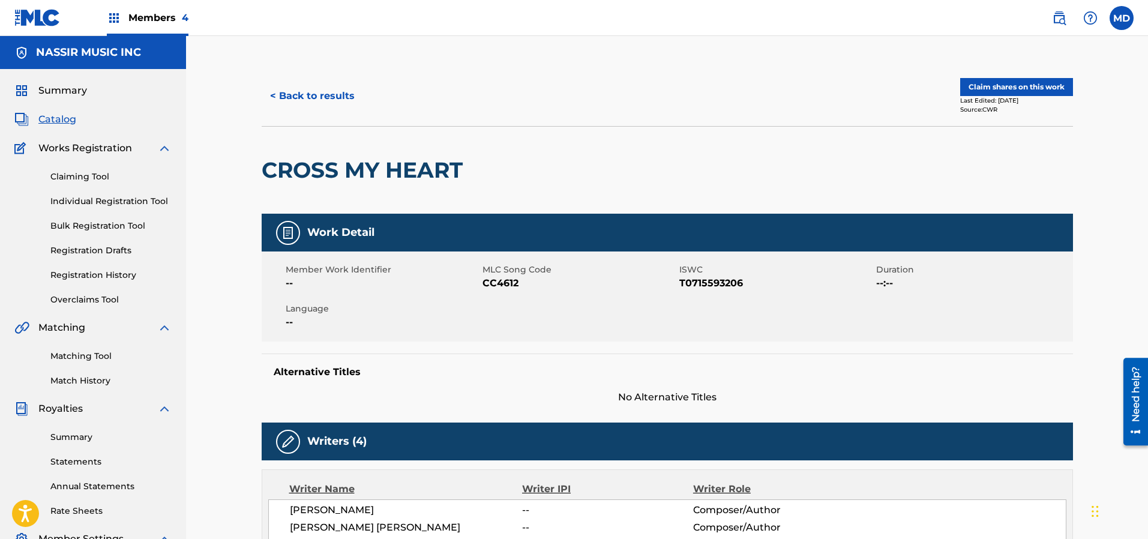
click at [1002, 90] on button "Claim shares on this work" at bounding box center [1016, 87] width 113 height 18
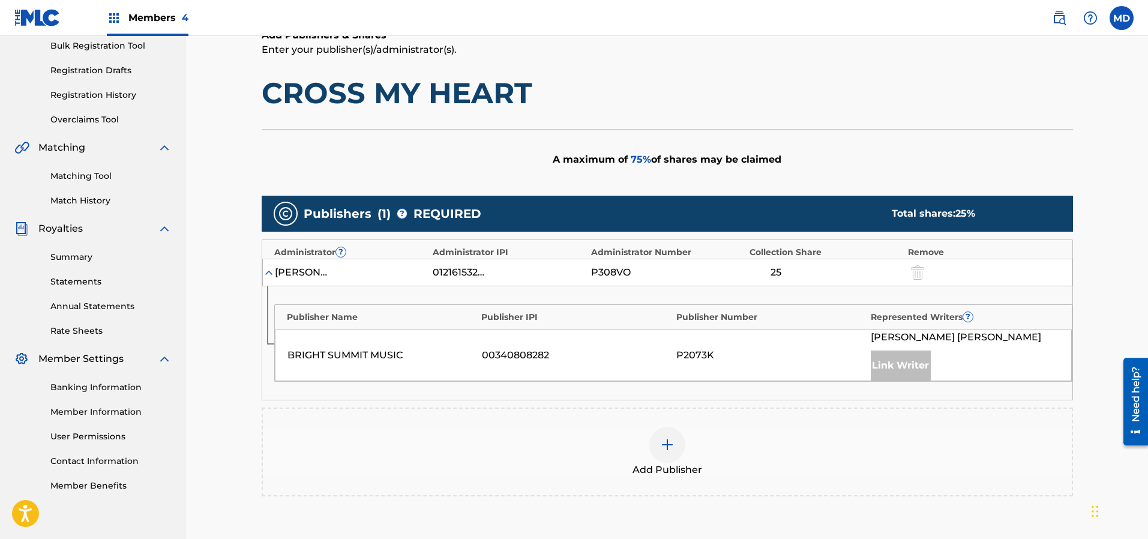
scroll to position [270, 0]
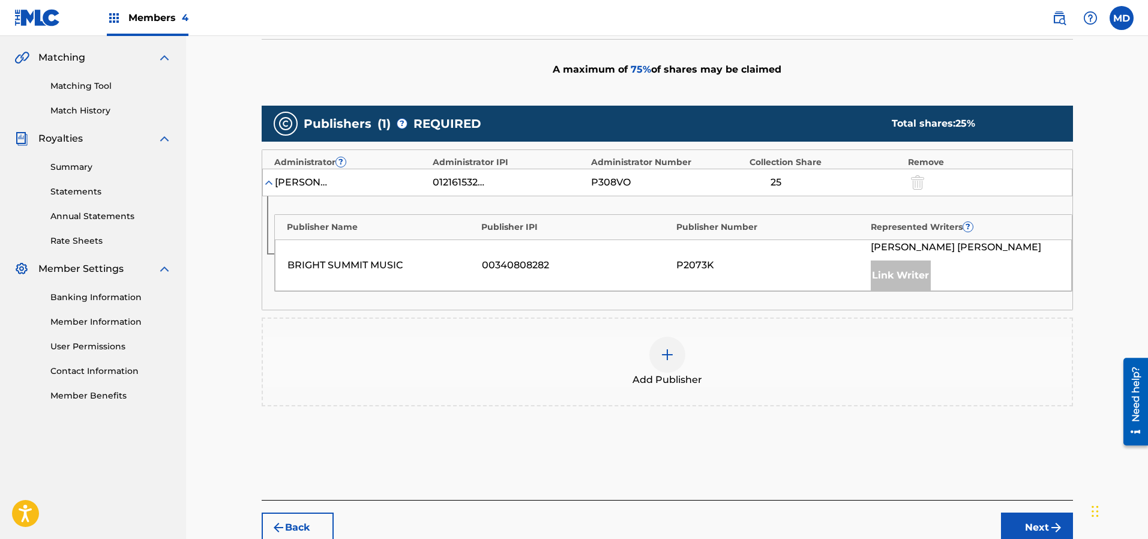
click at [666, 352] on img at bounding box center [667, 354] width 14 height 14
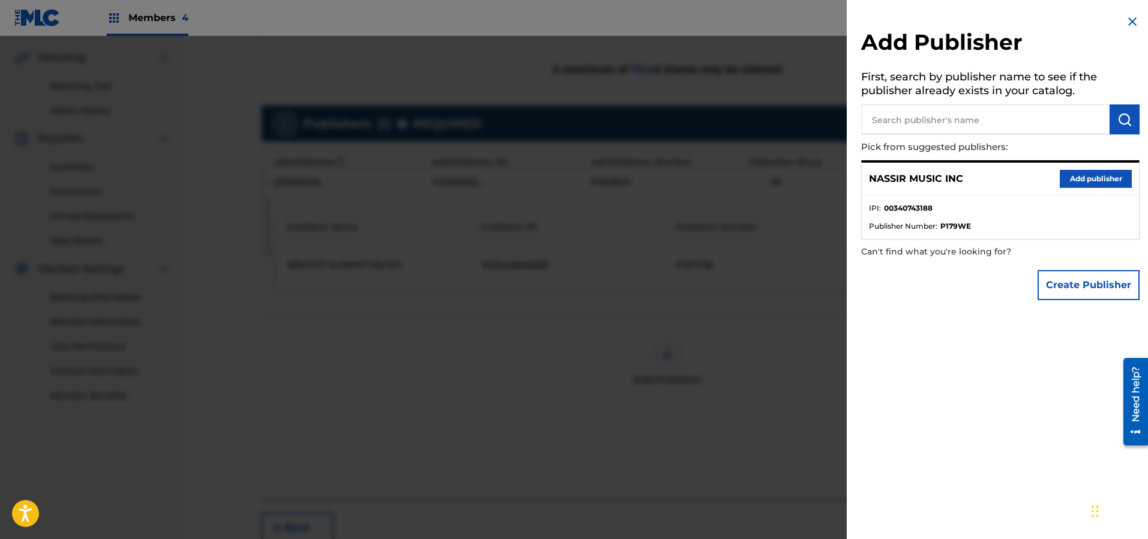
click at [1074, 181] on button "Add publisher" at bounding box center [1095, 179] width 72 height 18
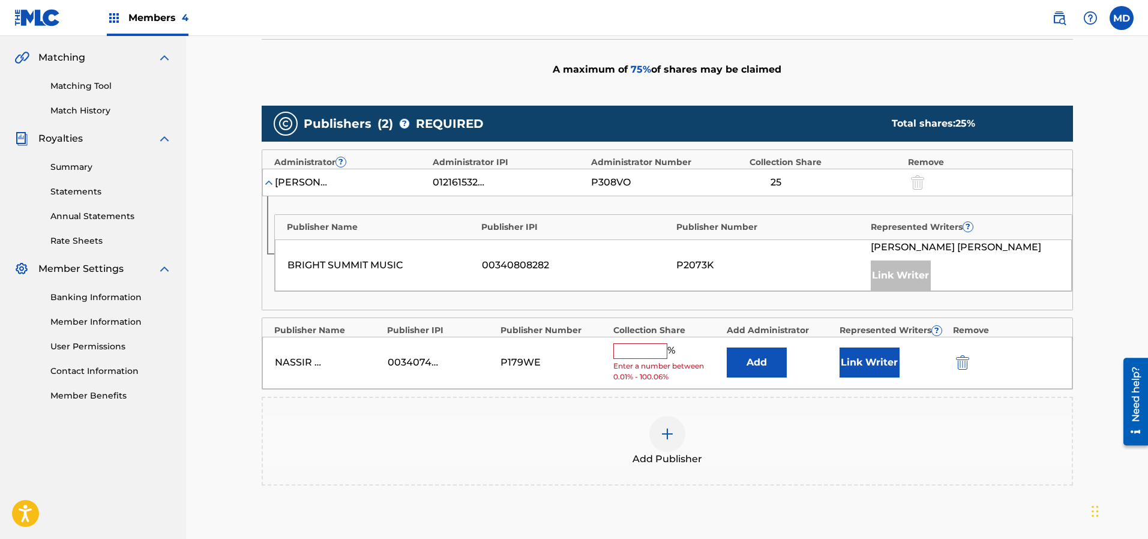
click at [648, 349] on input "text" at bounding box center [640, 351] width 54 height 16
click at [1094, 215] on div "Claiming Tool Search Add Publishers & Shares Review Submit Add Publishers & Sha…" at bounding box center [667, 193] width 962 height 855
click at [628, 354] on input "text" at bounding box center [640, 351] width 54 height 16
paste input "12.5"
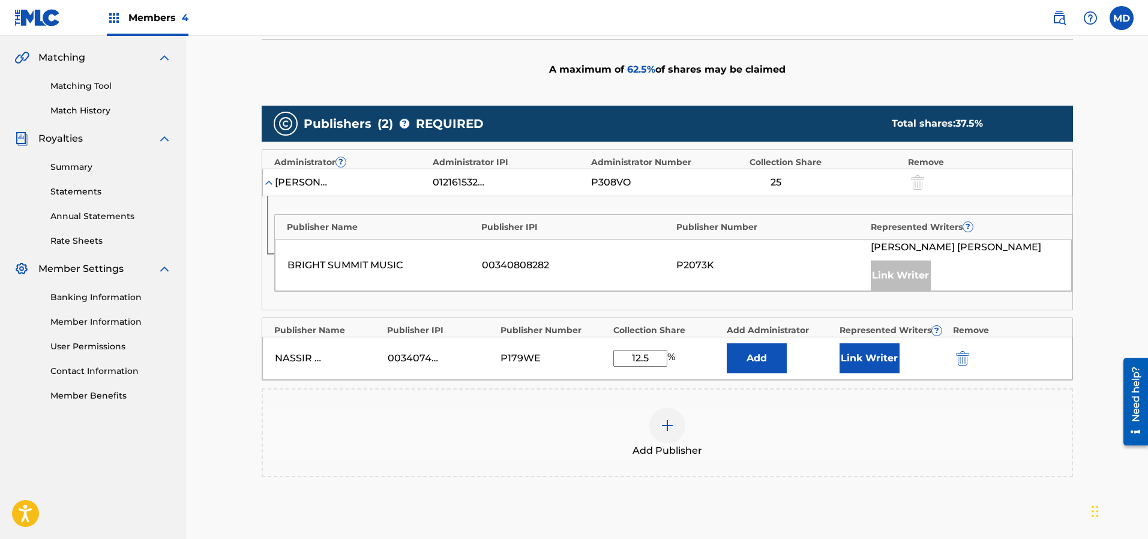
type input "12.5"
click at [876, 359] on button "Link Writer" at bounding box center [869, 358] width 60 height 30
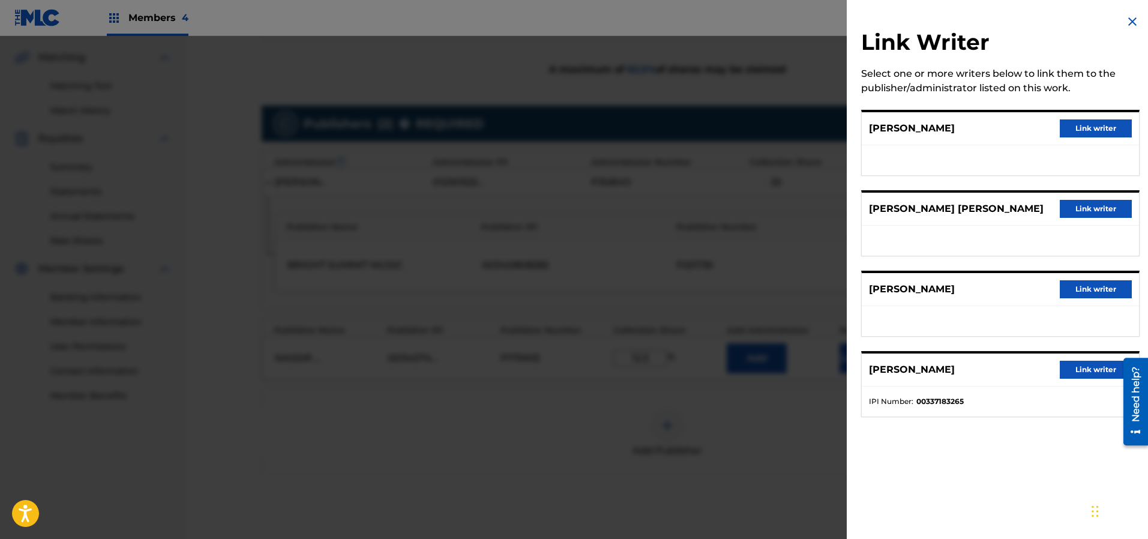
click at [1071, 368] on button "Link writer" at bounding box center [1095, 370] width 72 height 18
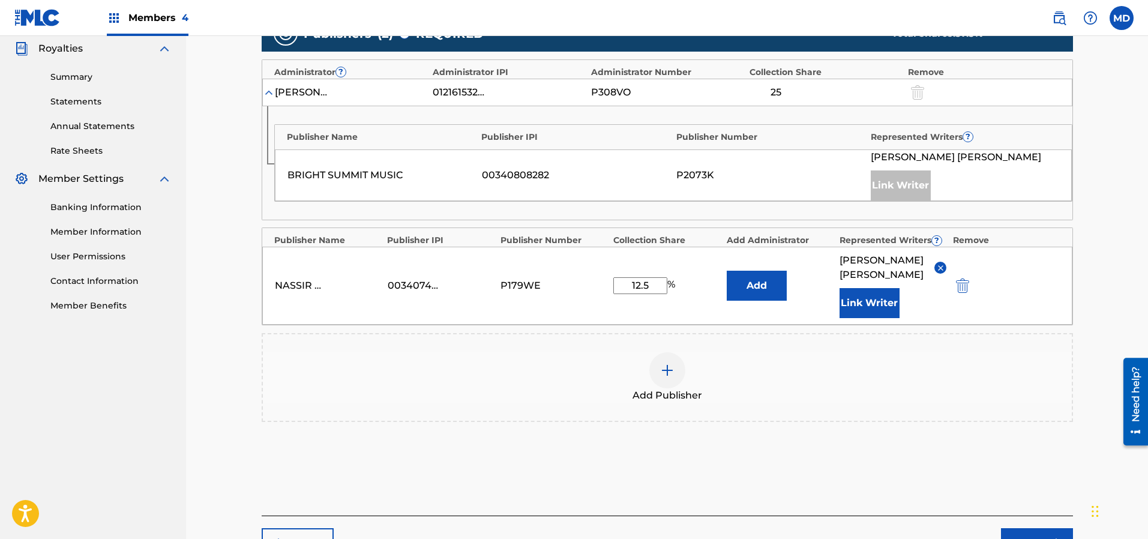
scroll to position [436, 0]
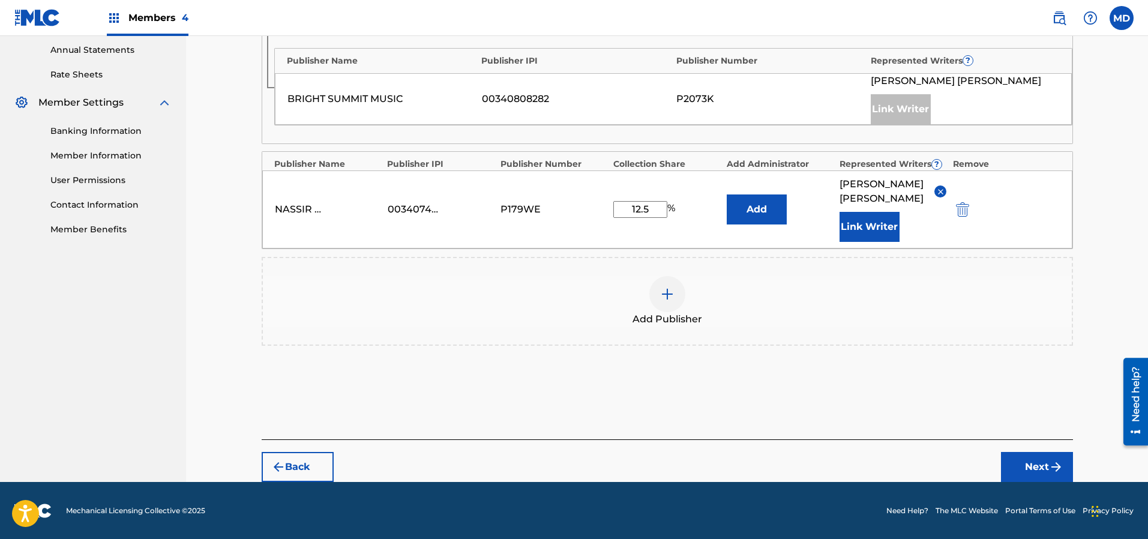
click at [1037, 459] on button "Next" at bounding box center [1037, 467] width 72 height 30
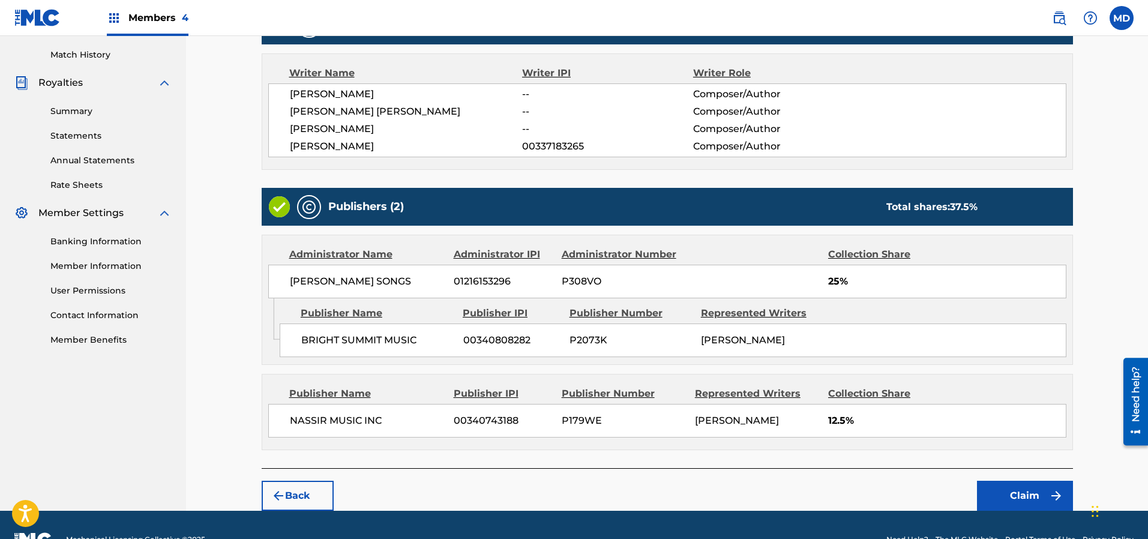
scroll to position [353, 0]
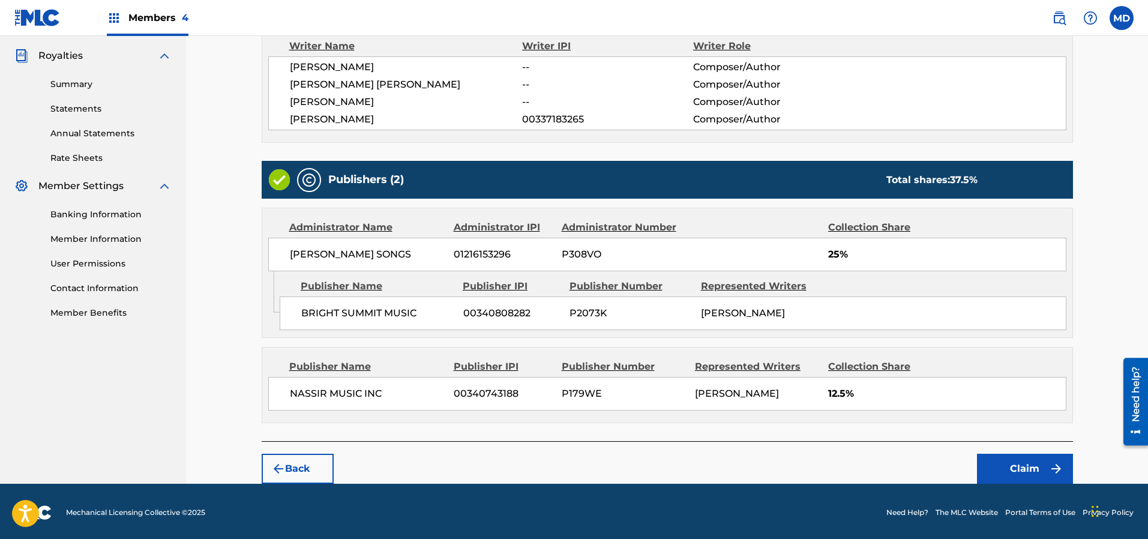
click at [1013, 465] on button "Claim" at bounding box center [1025, 469] width 96 height 30
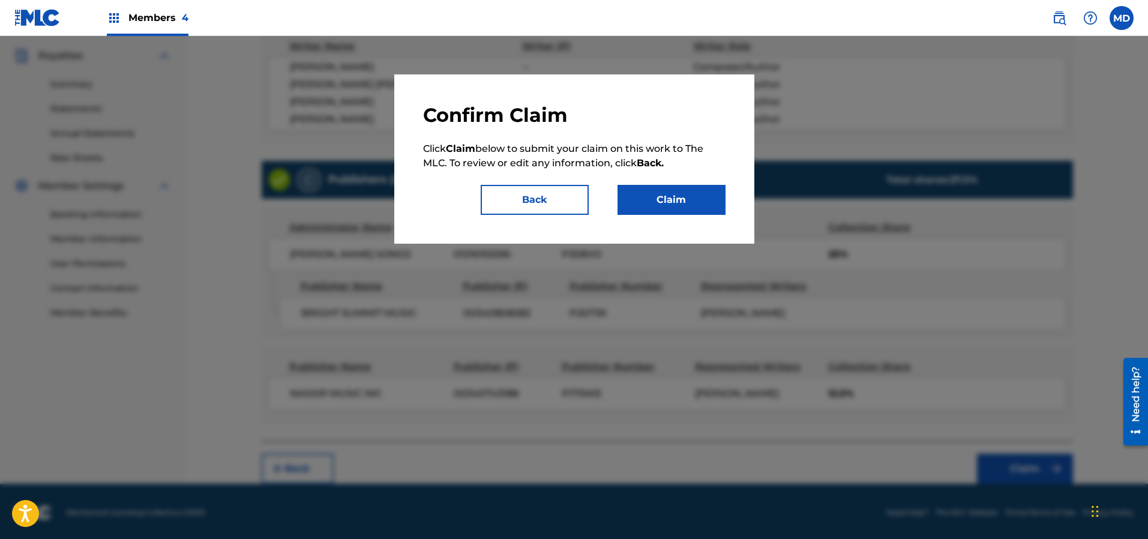
click at [633, 203] on button "Claim" at bounding box center [671, 200] width 108 height 30
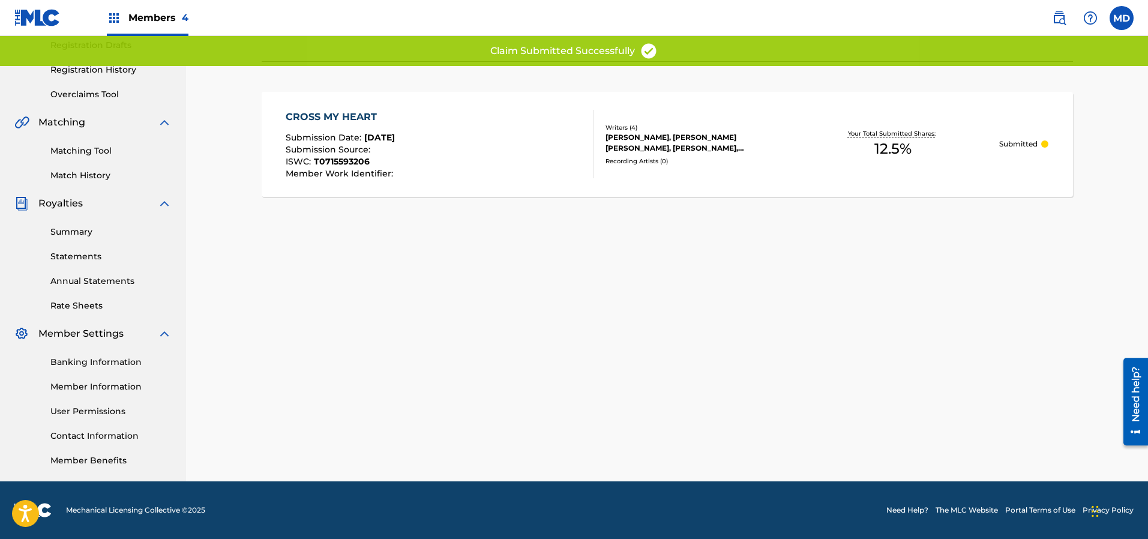
scroll to position [205, 0]
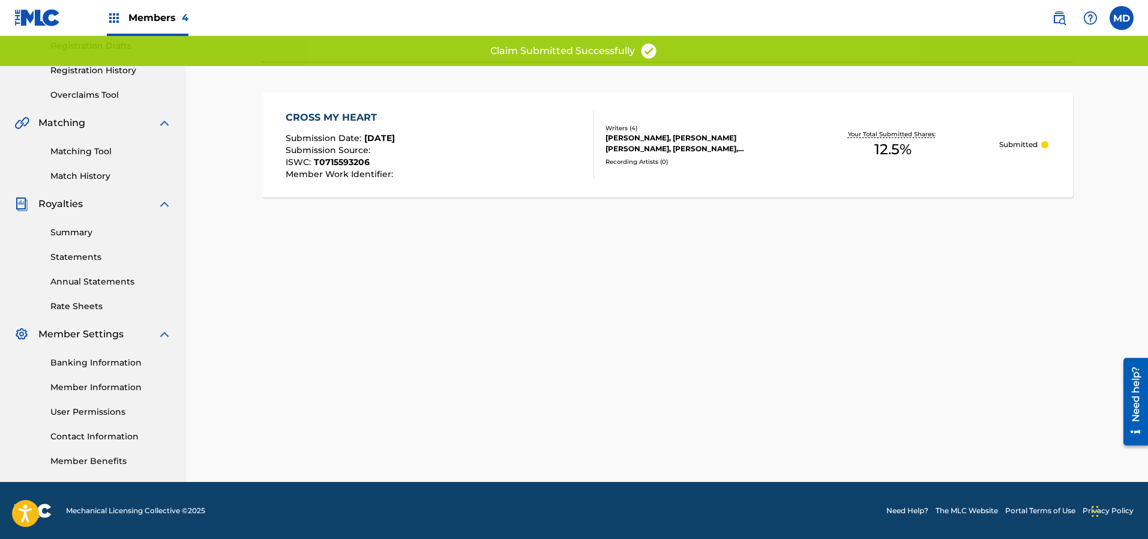
click at [453, 144] on div "CROSS MY HEART Submission Date : [DATE] Submission Source : ISWC : T0715593206 …" at bounding box center [440, 144] width 308 height 68
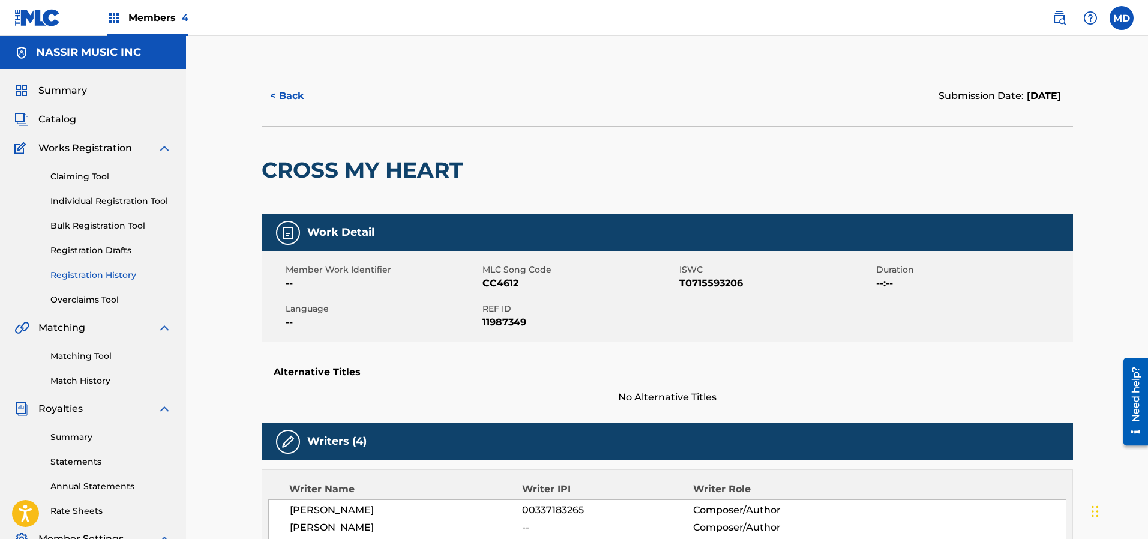
click at [177, 22] on span "Members 4" at bounding box center [158, 18] width 60 height 14
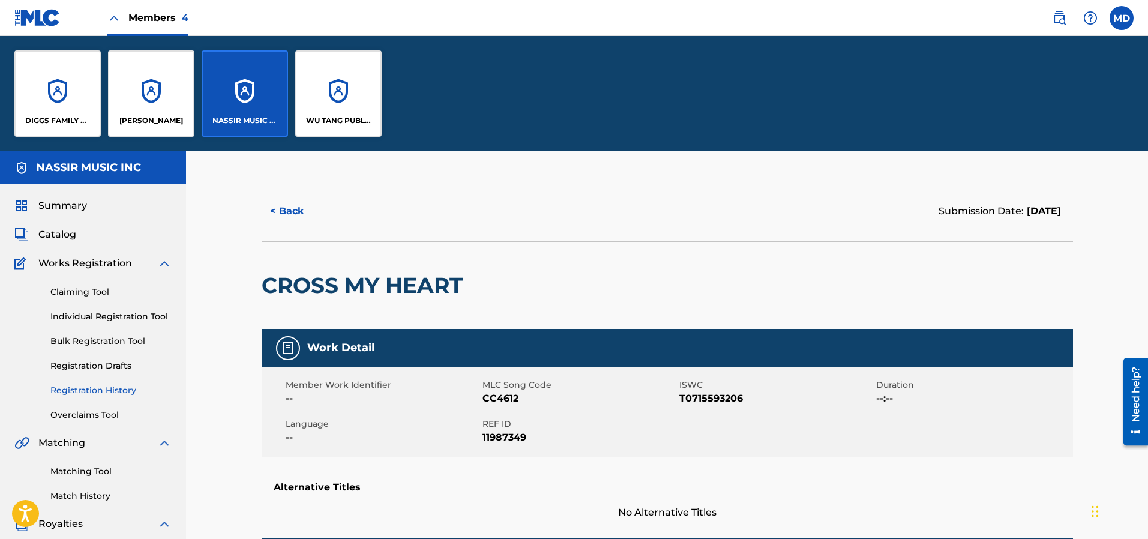
click at [82, 104] on div "DIGGS FAMILY MUSIC" at bounding box center [57, 93] width 86 height 86
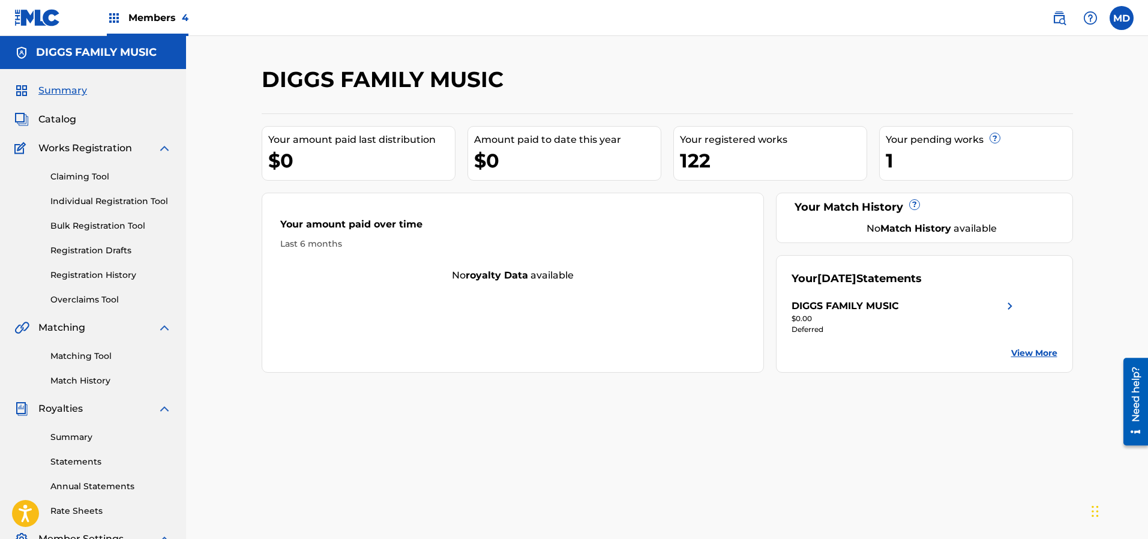
click at [94, 275] on link "Registration History" at bounding box center [110, 275] width 121 height 13
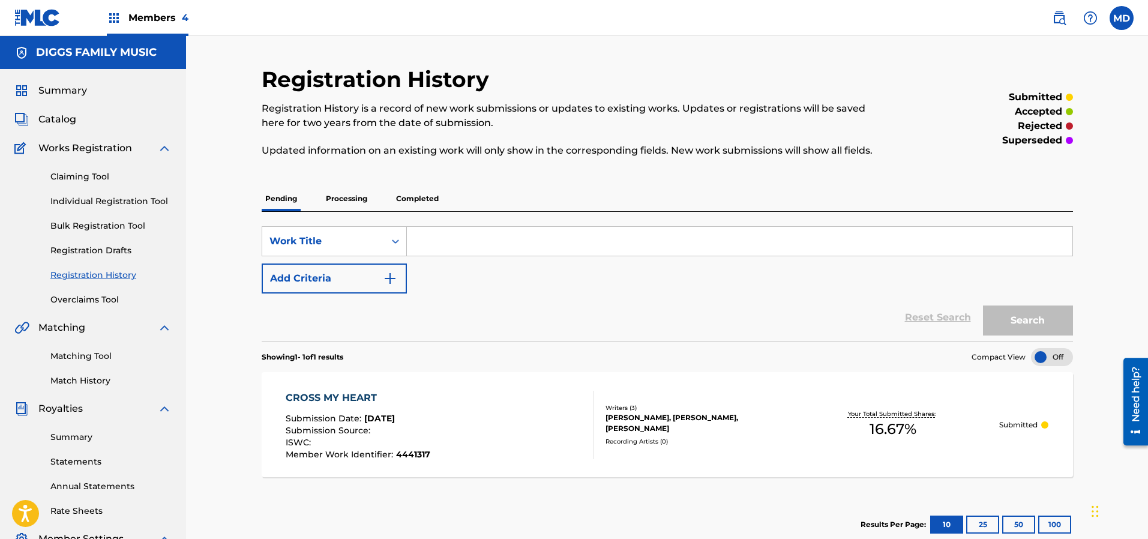
click at [149, 18] on span "Members 4" at bounding box center [158, 18] width 60 height 14
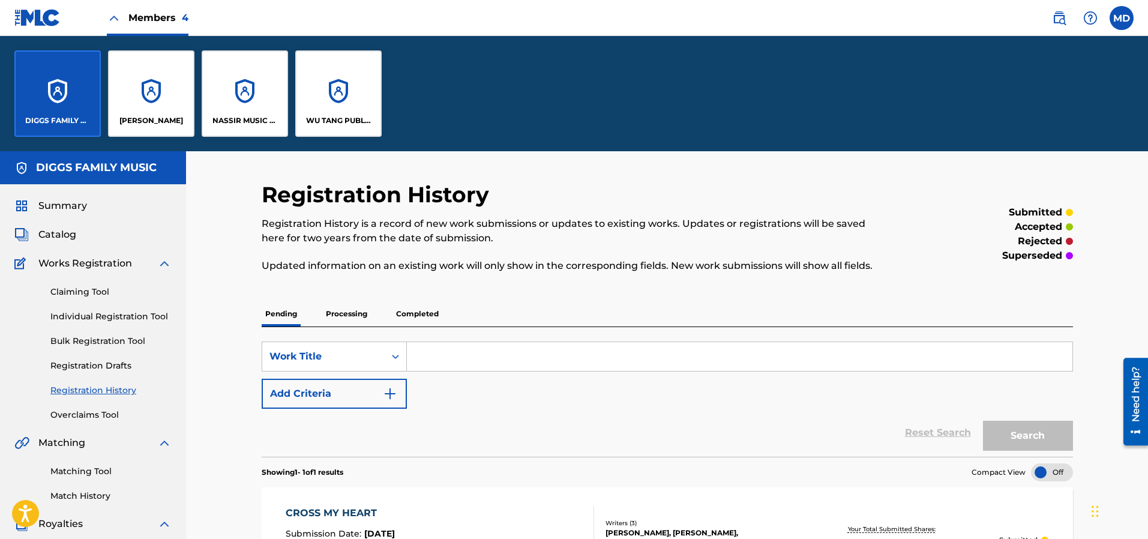
click at [243, 116] on p "NASSIR MUSIC INC" at bounding box center [244, 120] width 65 height 11
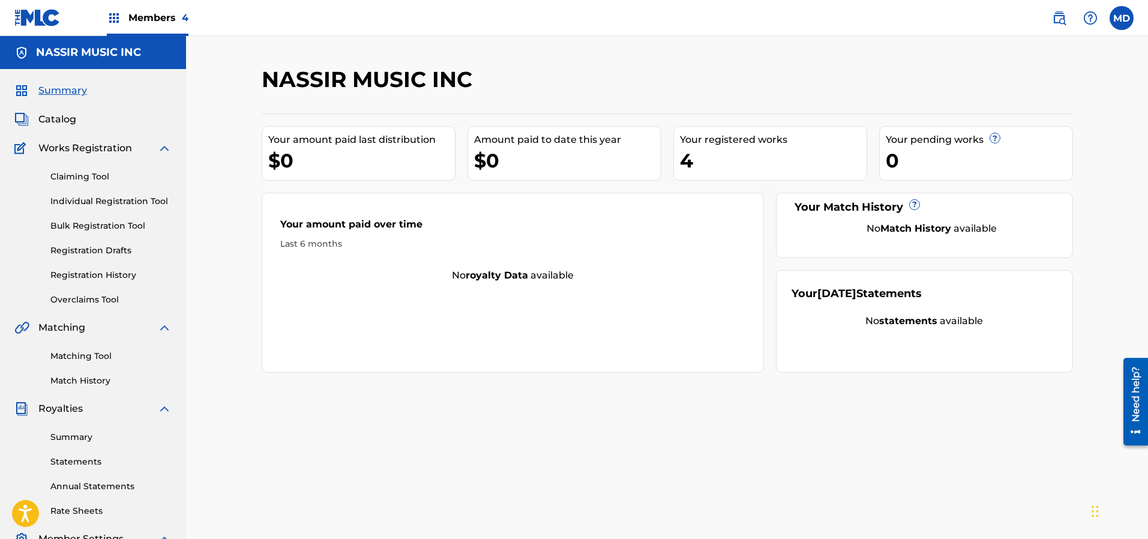
scroll to position [90, 0]
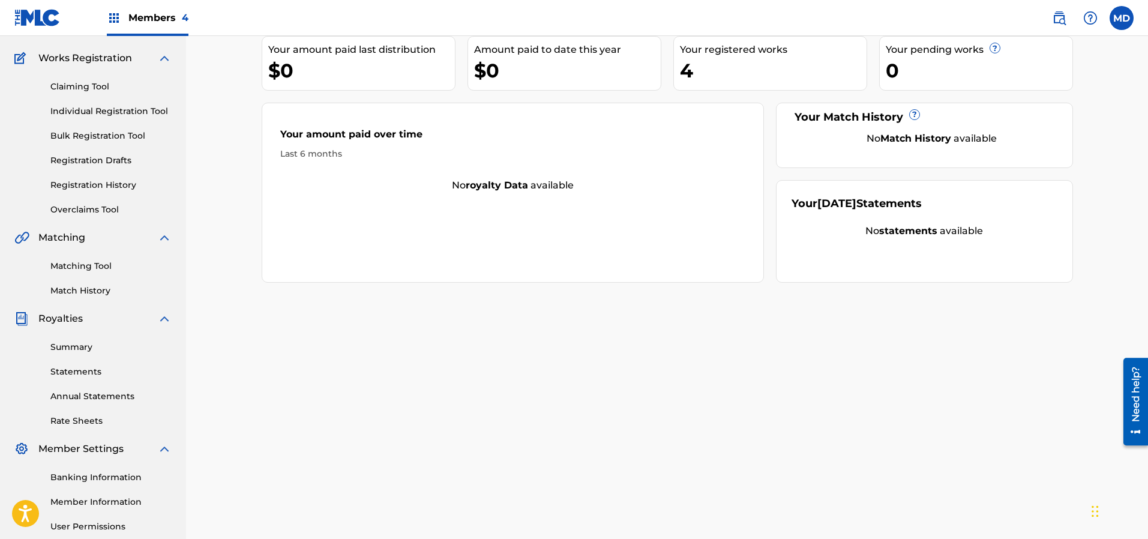
click at [75, 185] on link "Registration History" at bounding box center [110, 185] width 121 height 13
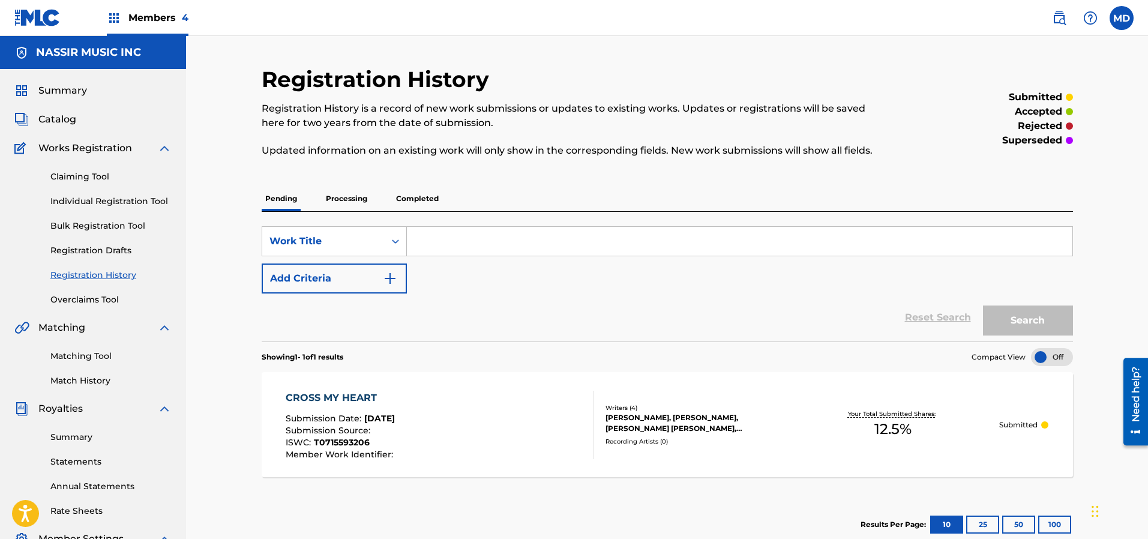
click at [349, 197] on p "Processing" at bounding box center [346, 198] width 49 height 25
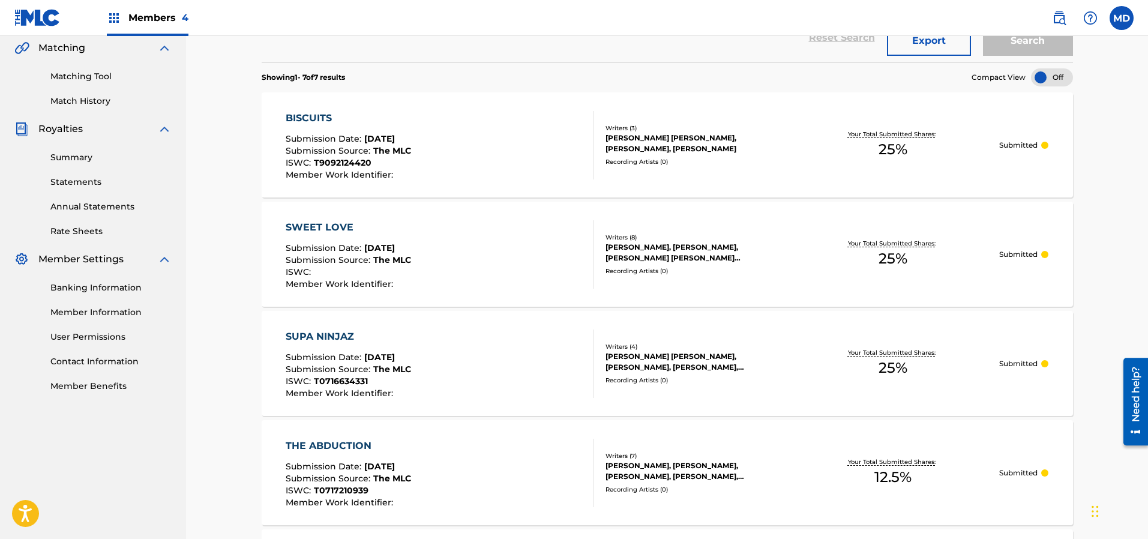
scroll to position [186, 0]
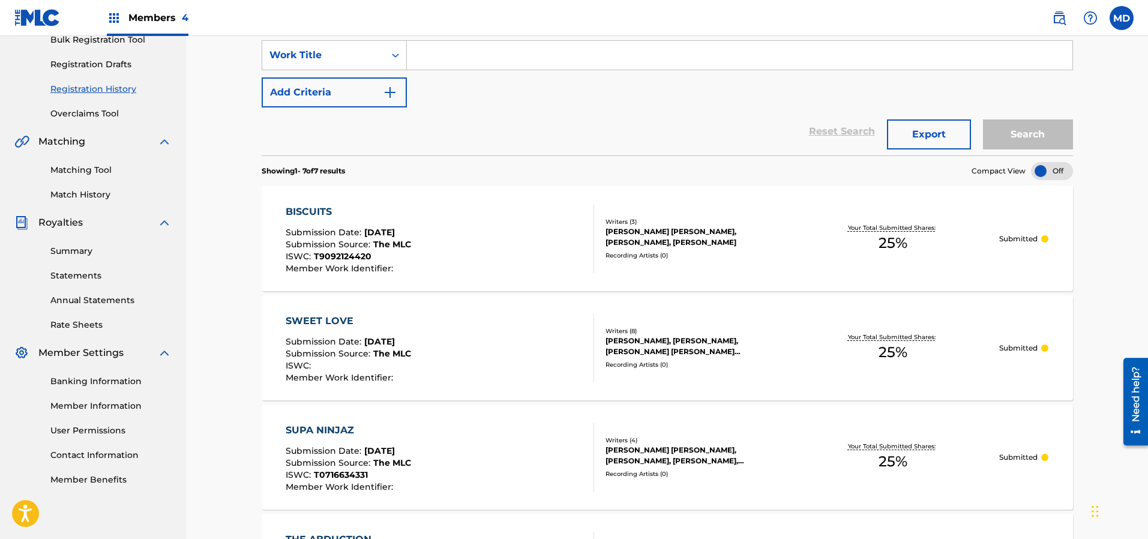
click at [150, 21] on span "Members 4" at bounding box center [158, 18] width 60 height 14
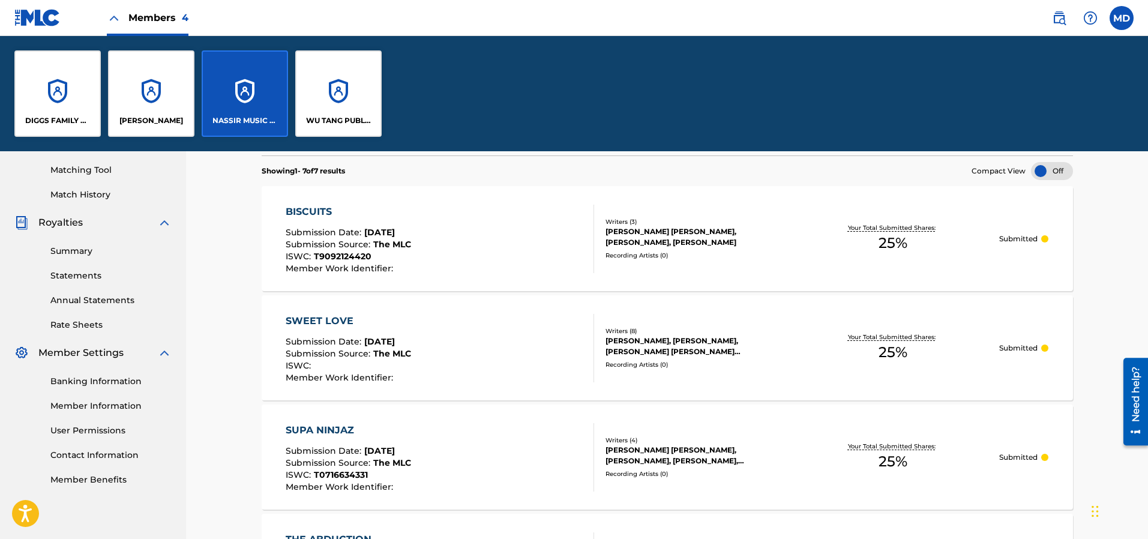
click at [51, 100] on div "DIGGS FAMILY MUSIC" at bounding box center [57, 93] width 86 height 86
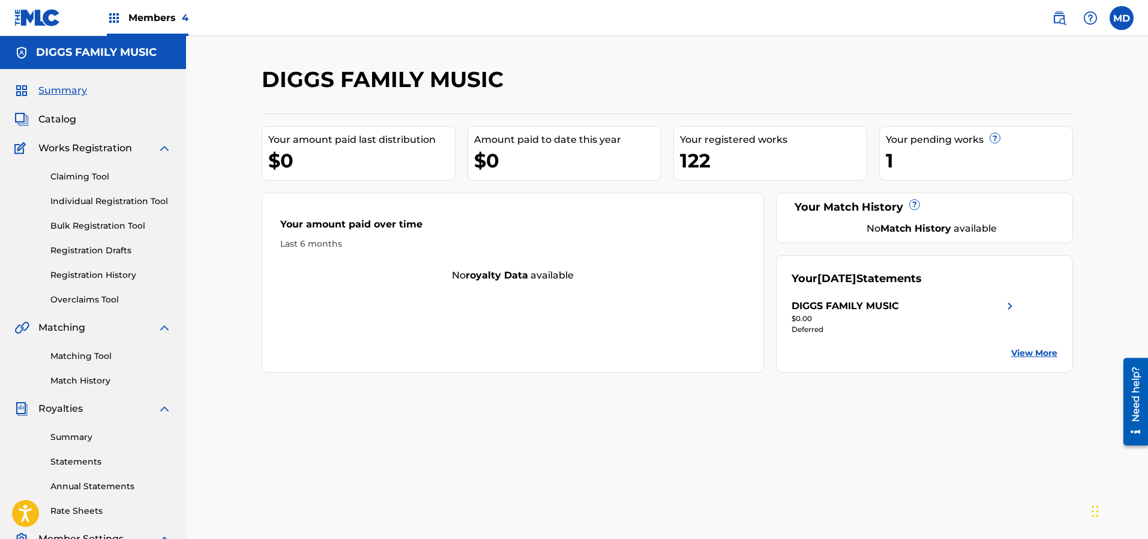
click at [79, 178] on link "Claiming Tool" at bounding box center [110, 176] width 121 height 13
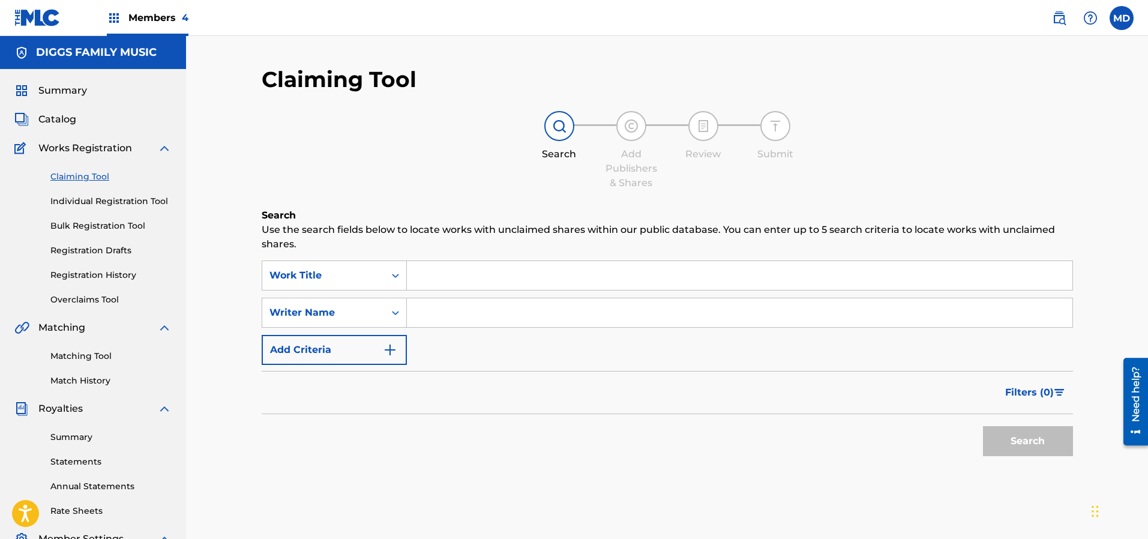
click at [516, 274] on input "Search Form" at bounding box center [739, 275] width 665 height 29
paste input "DECK S BEAT"
type input "DECK S BEAT"
click at [434, 310] on input "Search Form" at bounding box center [739, 312] width 665 height 29
type input "[PERSON_NAME]"
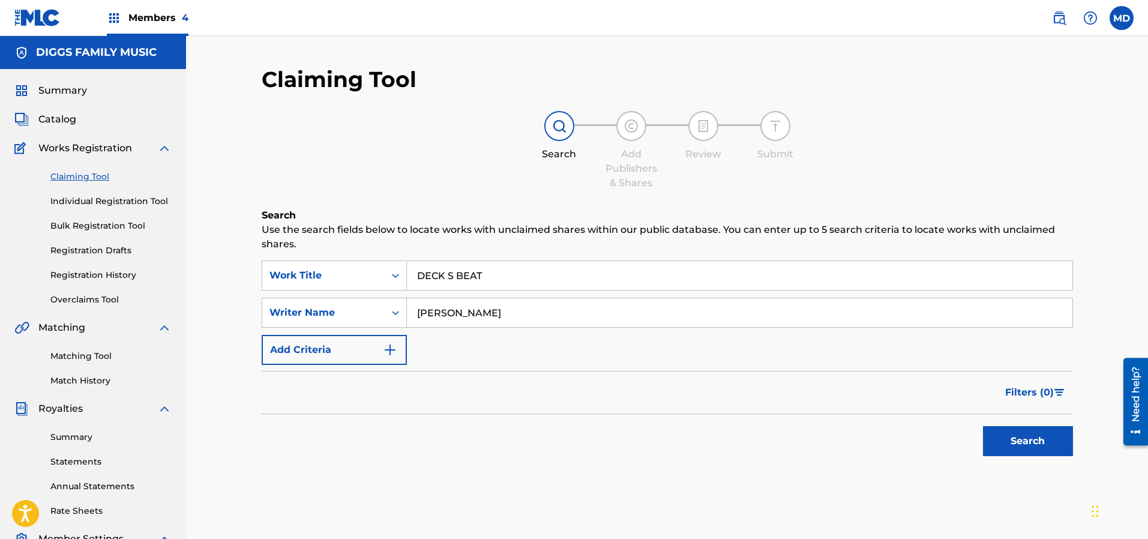
click at [1004, 442] on button "Search" at bounding box center [1028, 441] width 90 height 30
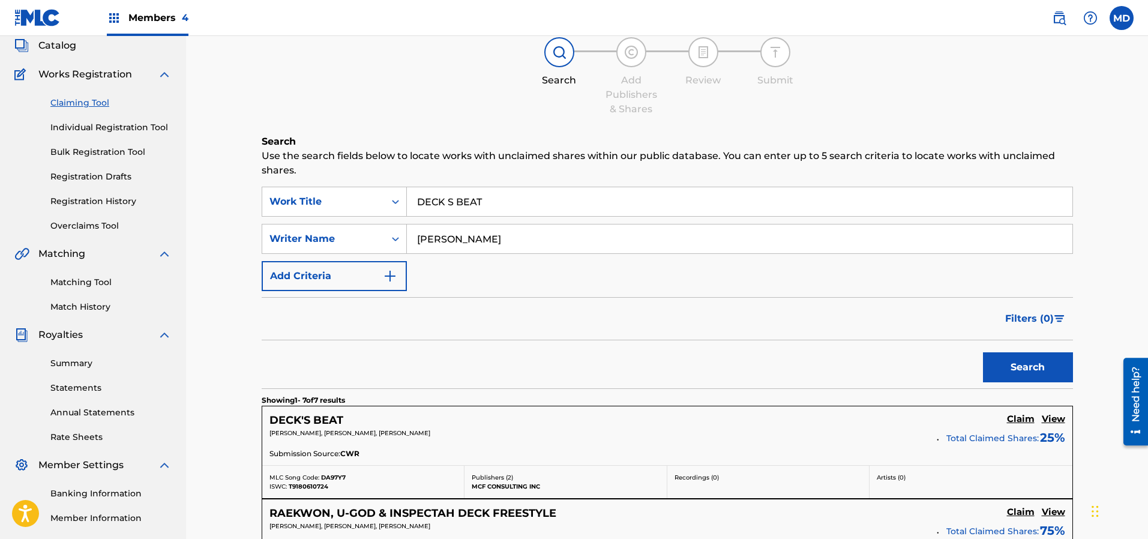
scroll to position [180, 0]
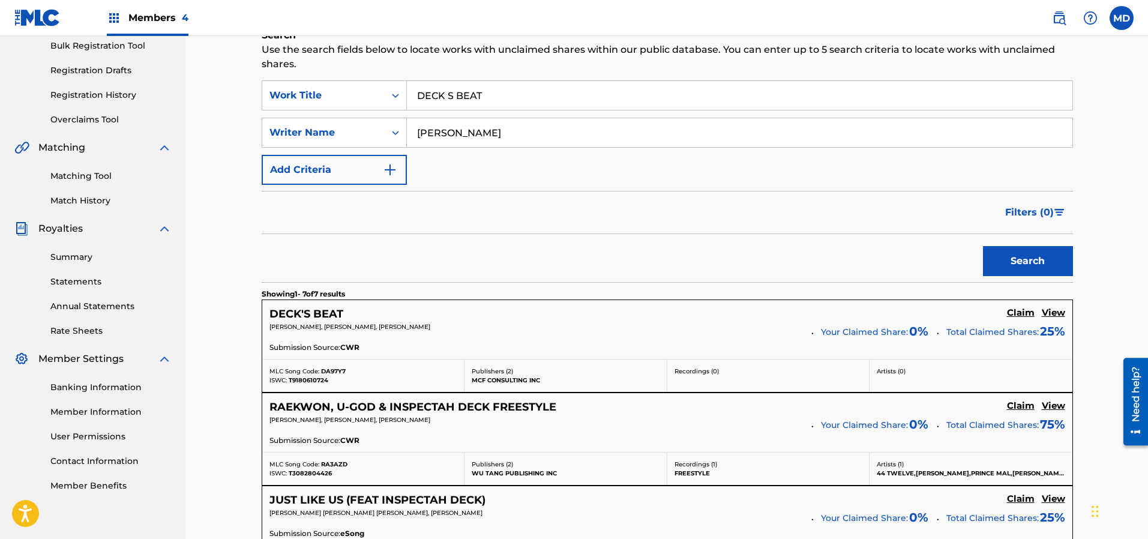
click at [1053, 314] on h5 "View" at bounding box center [1052, 312] width 23 height 11
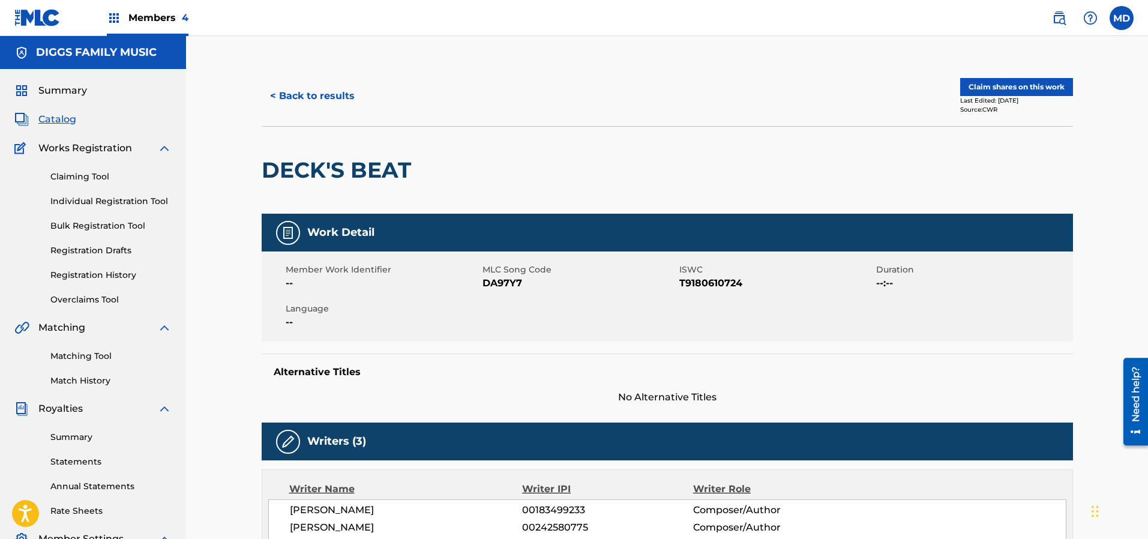
click at [1002, 83] on button "Claim shares on this work" at bounding box center [1016, 87] width 113 height 18
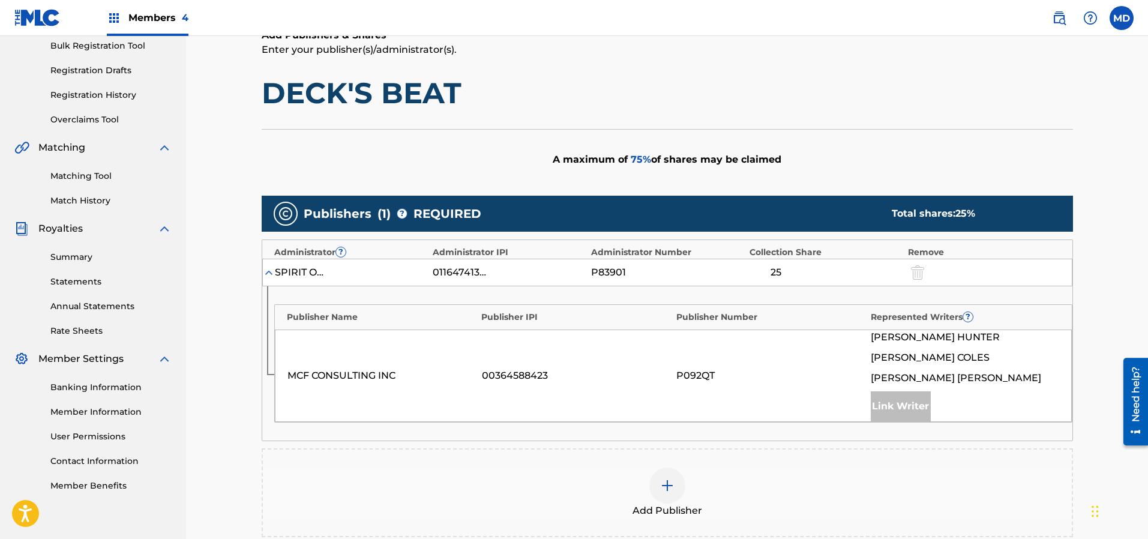
scroll to position [270, 0]
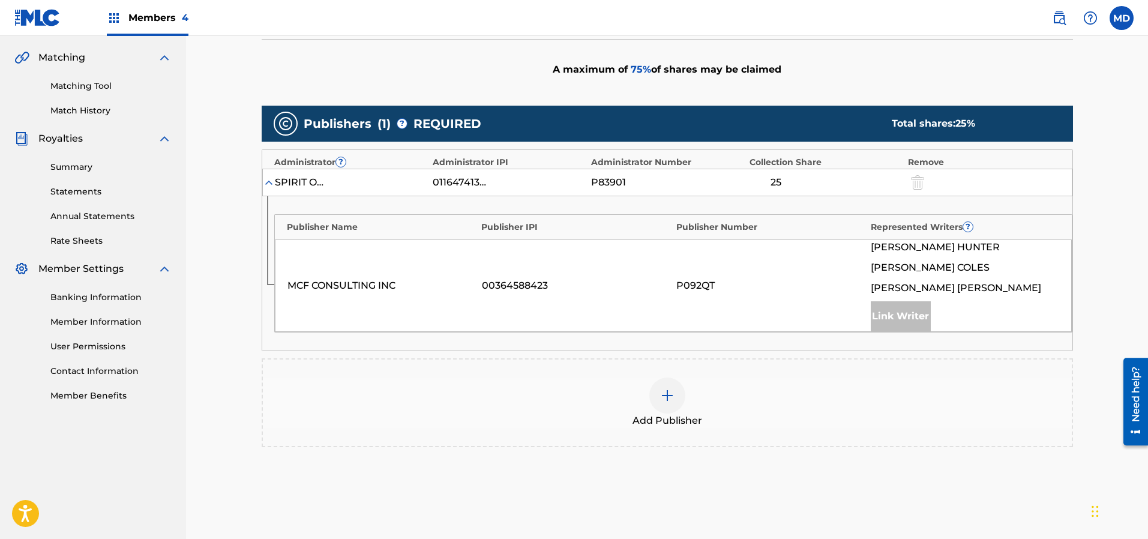
click at [667, 393] on img at bounding box center [667, 395] width 14 height 14
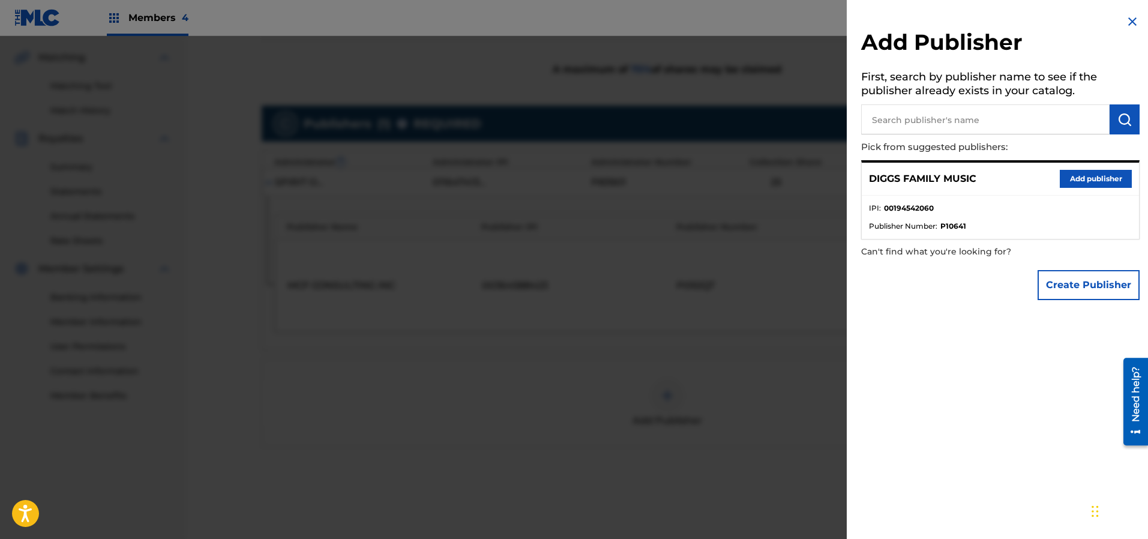
click at [1081, 179] on button "Add publisher" at bounding box center [1095, 179] width 72 height 18
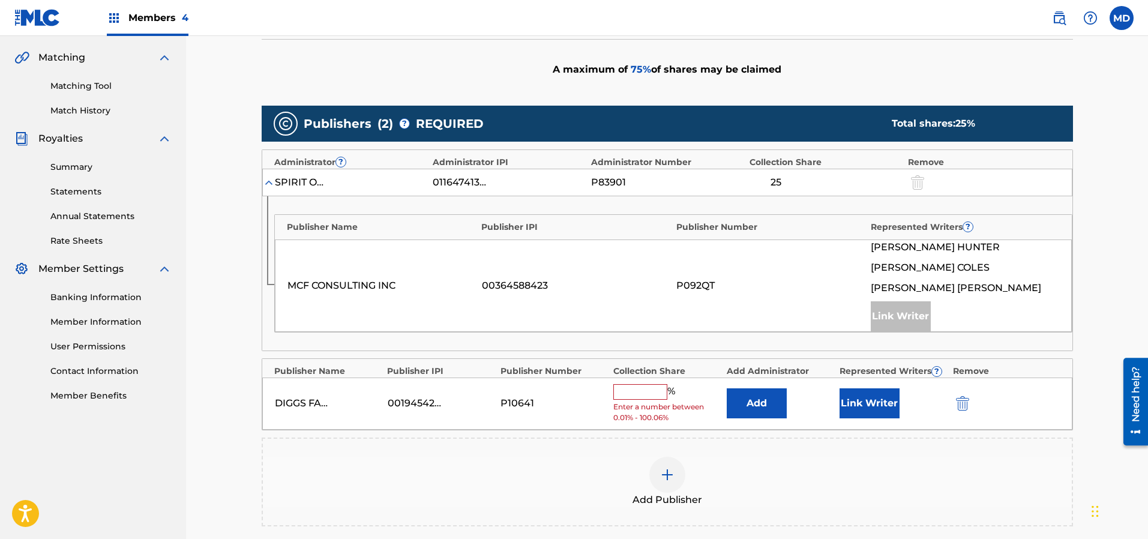
click at [654, 387] on input "text" at bounding box center [640, 392] width 54 height 16
type input "25"
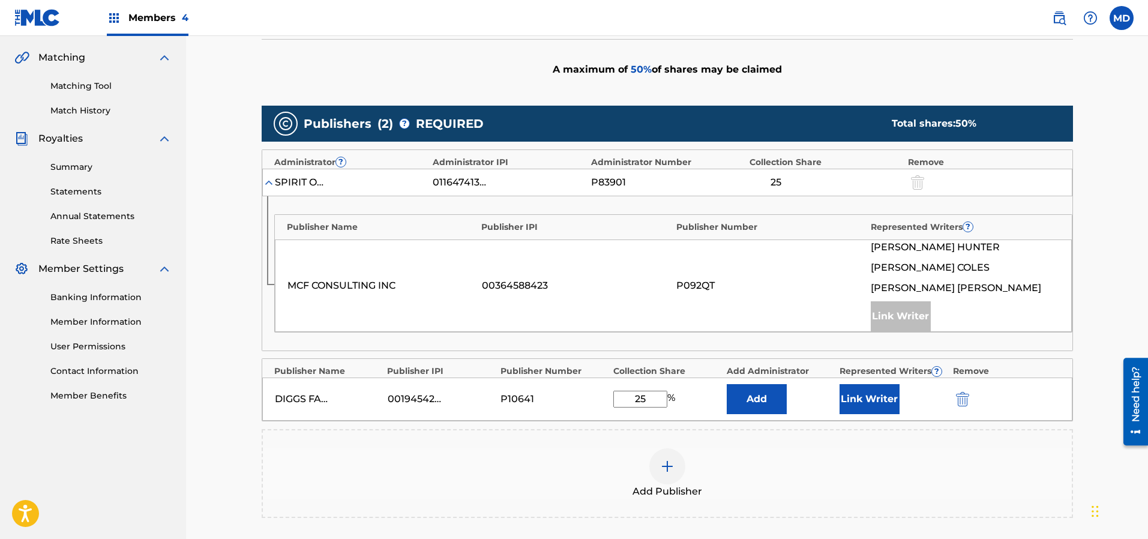
click at [863, 394] on button "Link Writer" at bounding box center [869, 399] width 60 height 30
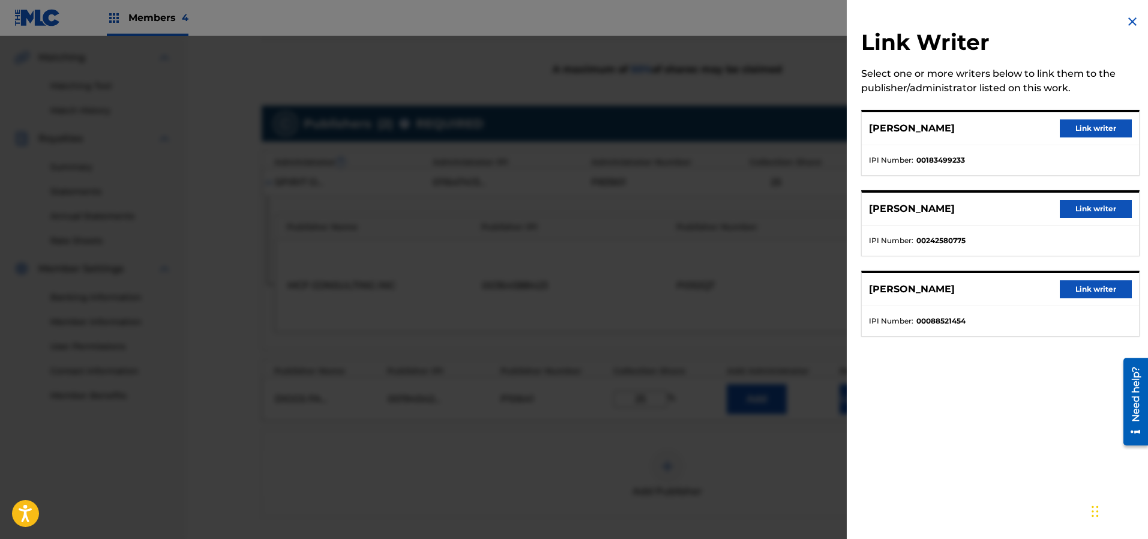
click at [1089, 127] on button "Link writer" at bounding box center [1095, 128] width 72 height 18
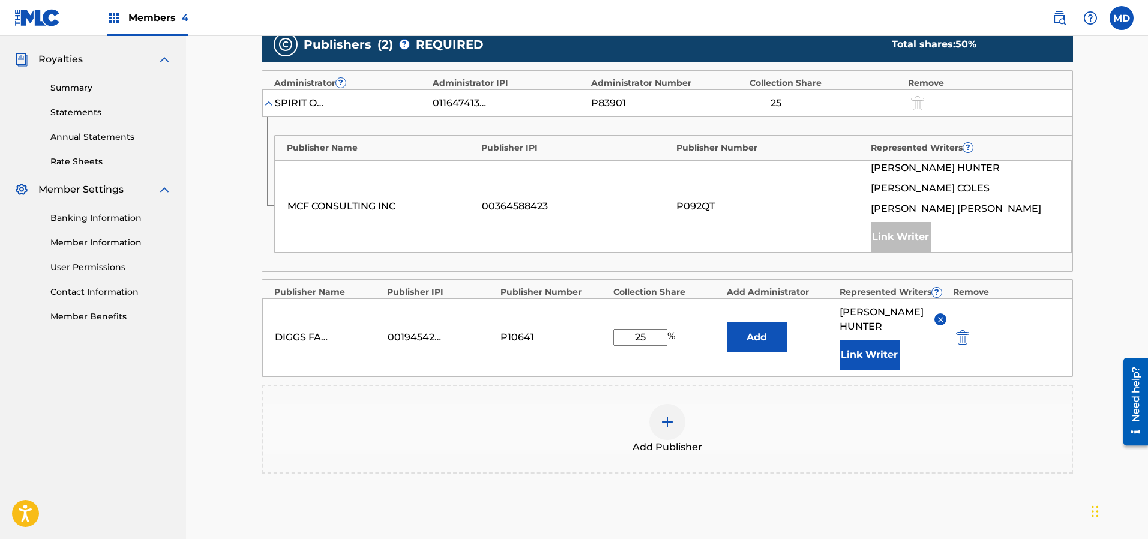
scroll to position [450, 0]
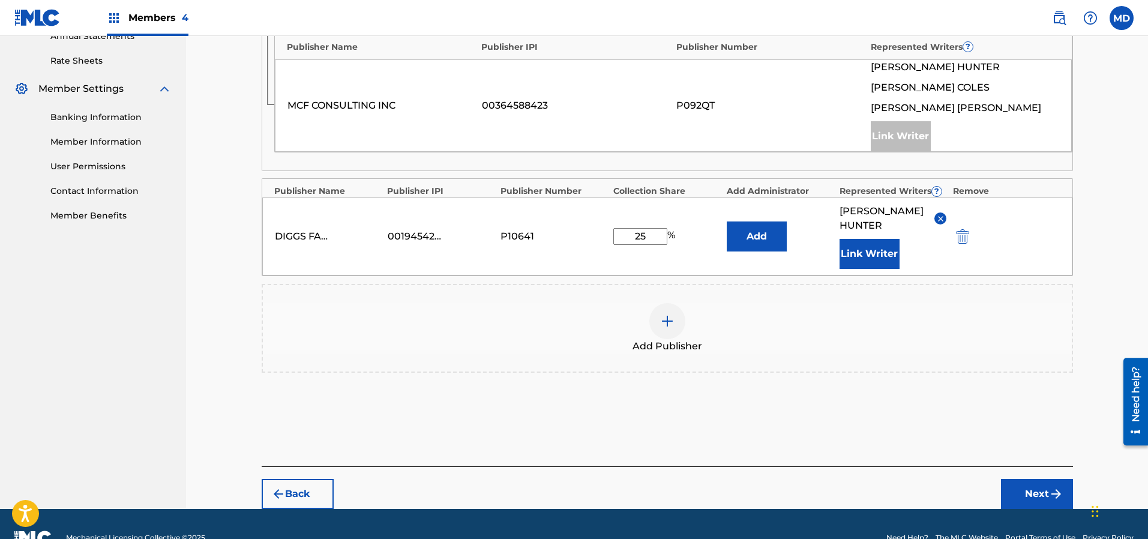
click at [1014, 490] on button "Next" at bounding box center [1037, 494] width 72 height 30
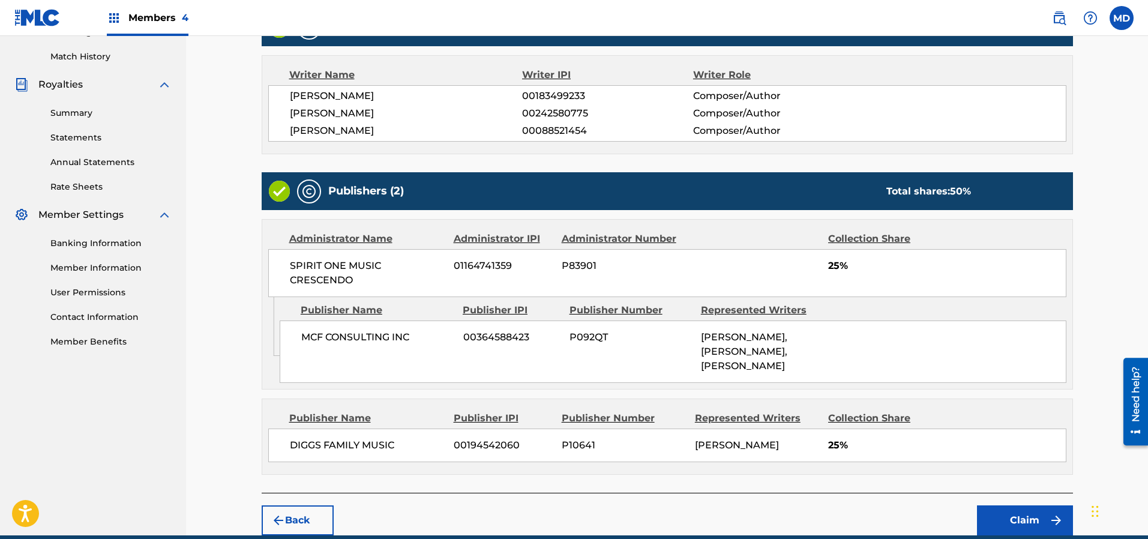
scroll to position [375, 0]
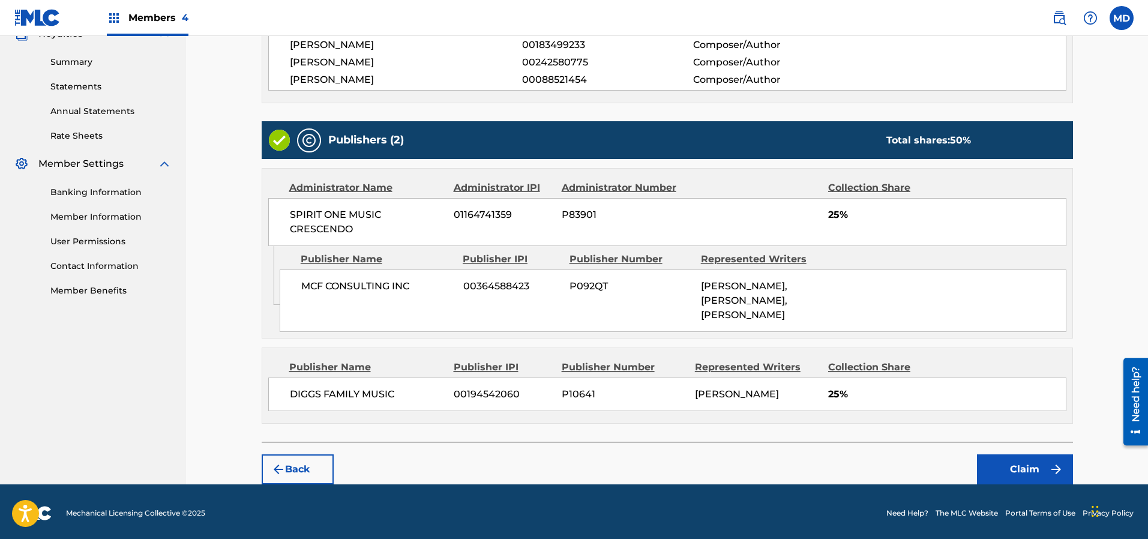
click at [1014, 464] on button "Claim" at bounding box center [1025, 469] width 96 height 30
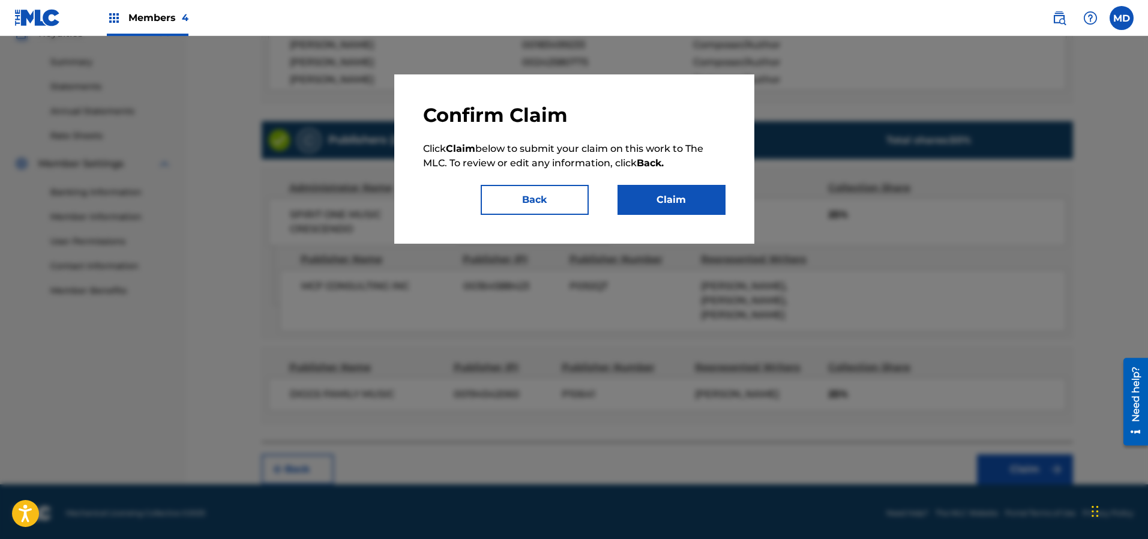
click at [692, 201] on button "Claim" at bounding box center [671, 200] width 108 height 30
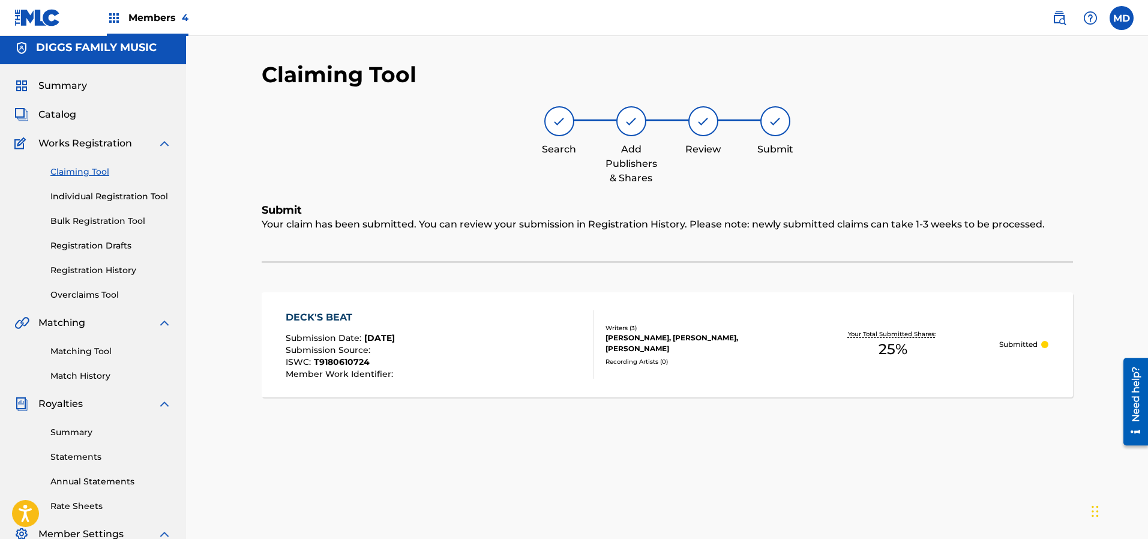
scroll to position [0, 0]
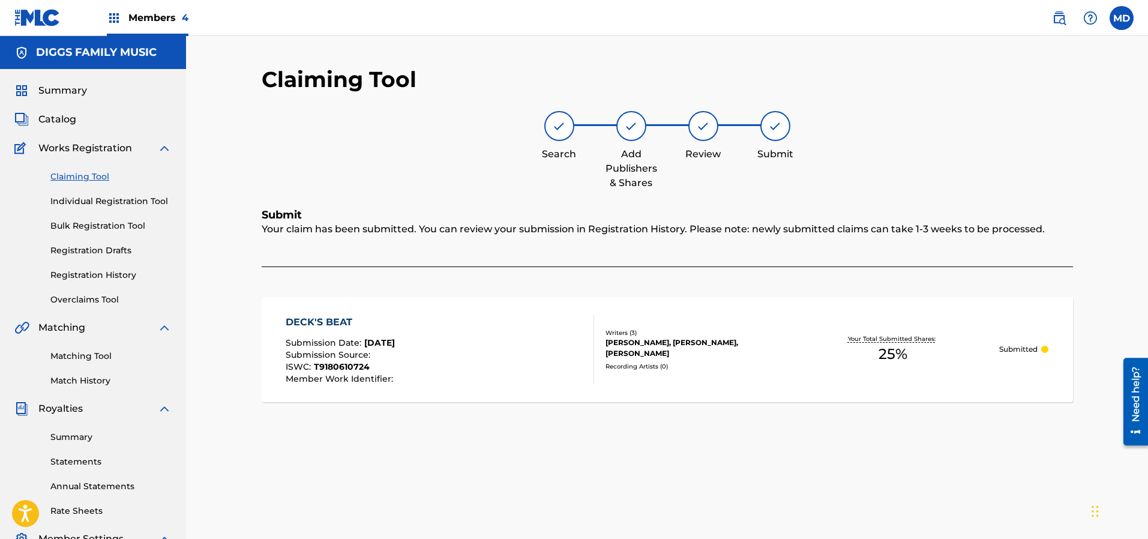
click at [65, 119] on span "Catalog" at bounding box center [57, 119] width 38 height 14
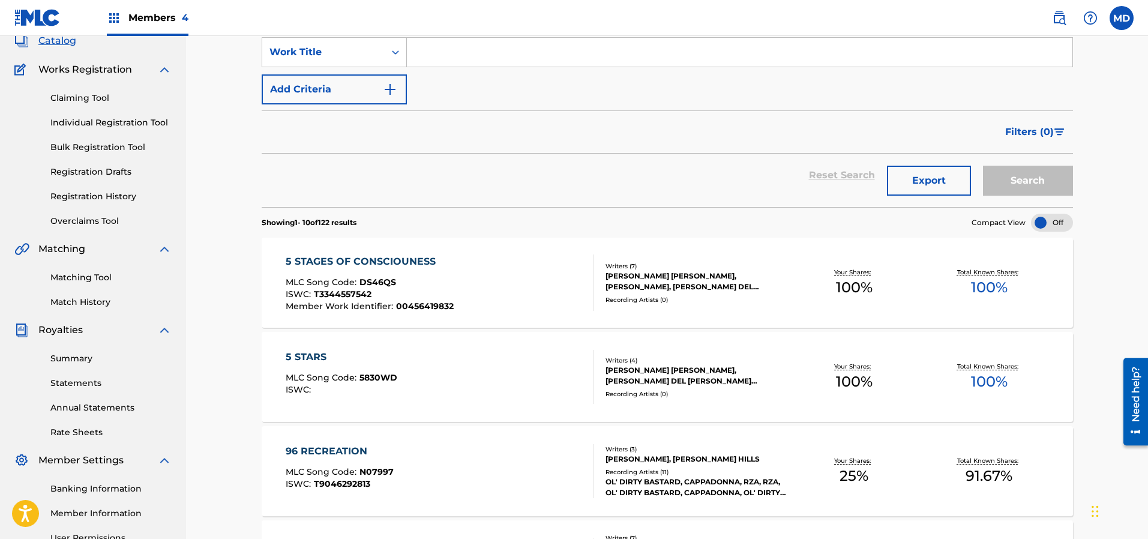
scroll to position [24, 0]
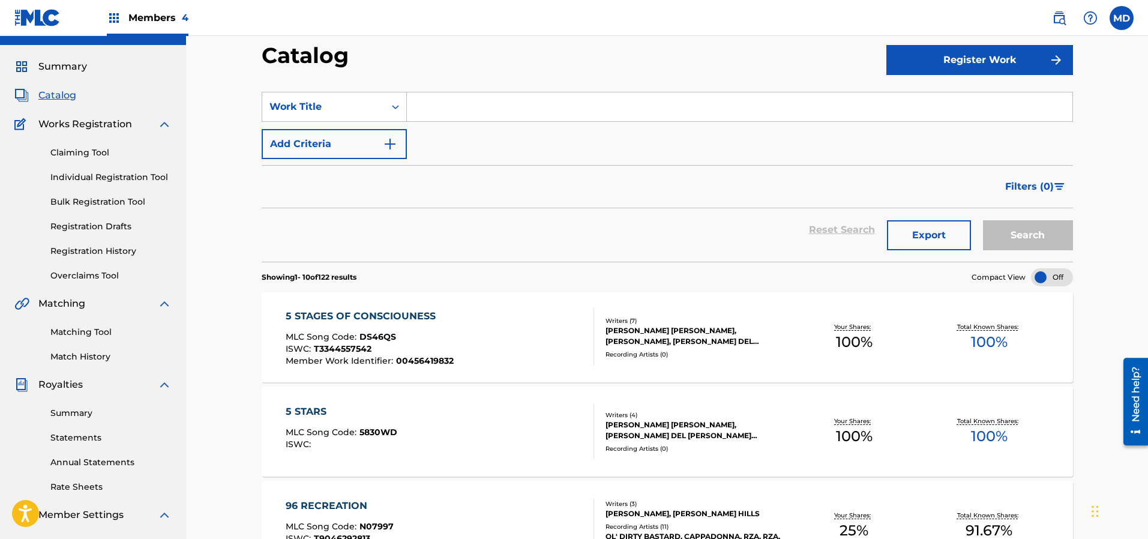
click at [493, 116] on input "Search Form" at bounding box center [739, 106] width 665 height 29
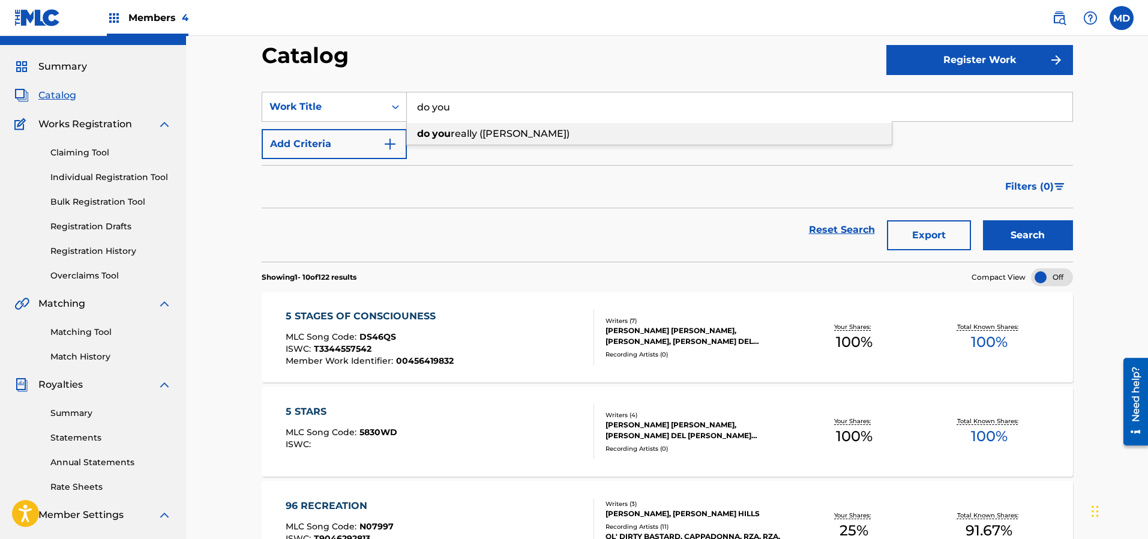
click at [505, 131] on span "really ([PERSON_NAME])" at bounding box center [510, 133] width 119 height 11
type input "do you really ([PERSON_NAME])"
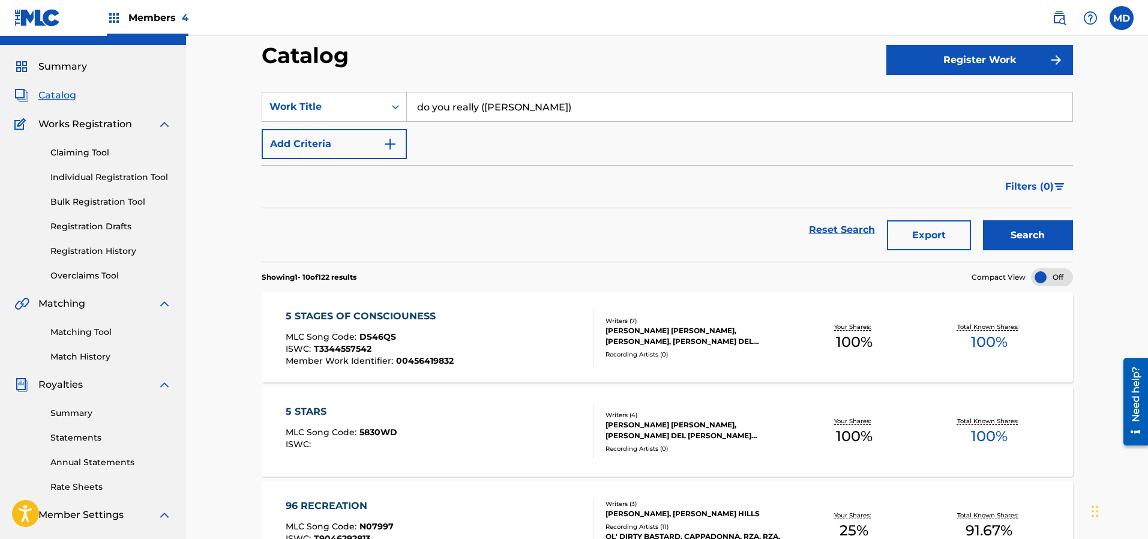
click at [1039, 241] on button "Search" at bounding box center [1028, 235] width 90 height 30
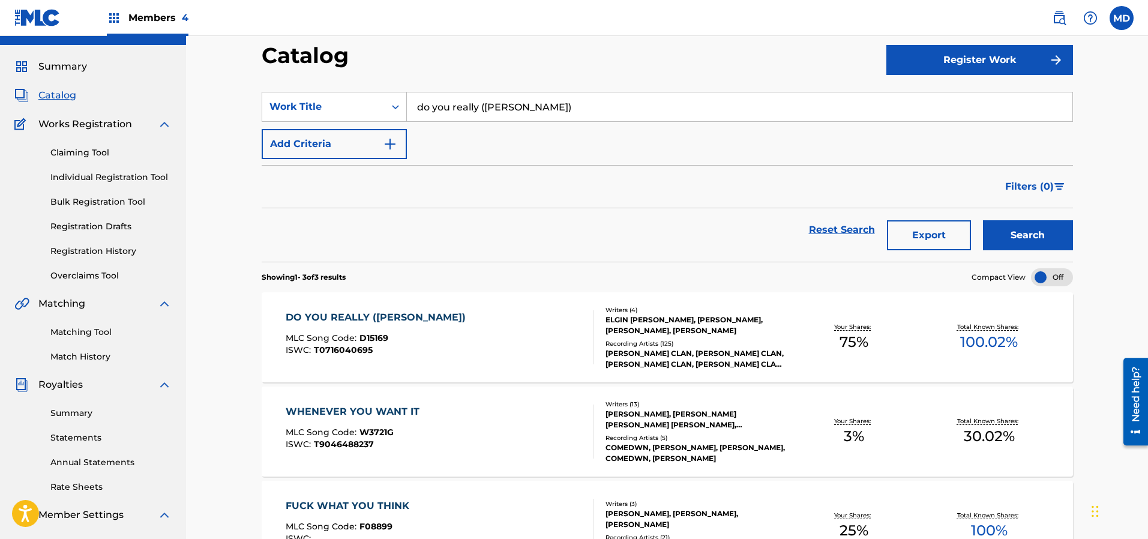
scroll to position [114, 0]
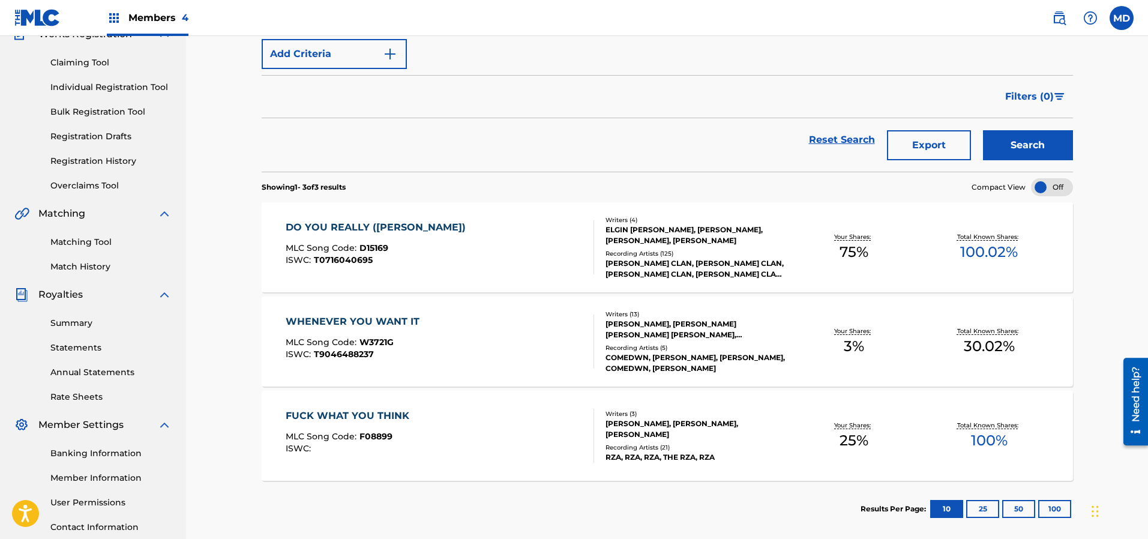
click at [454, 255] on div "MLC Song Code : D15169" at bounding box center [379, 250] width 186 height 12
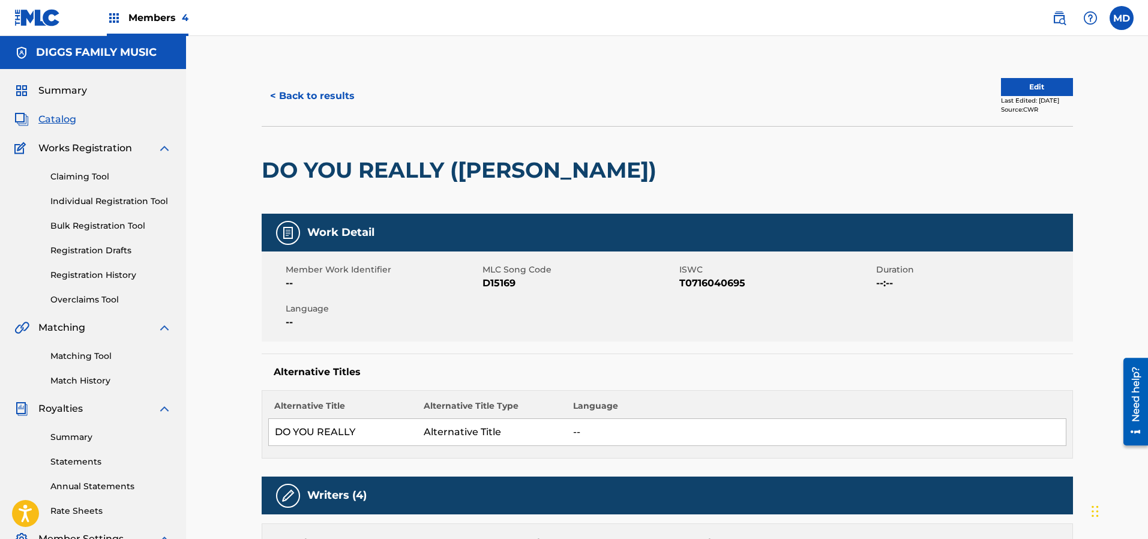
click at [319, 97] on button "< Back to results" at bounding box center [312, 96] width 101 height 30
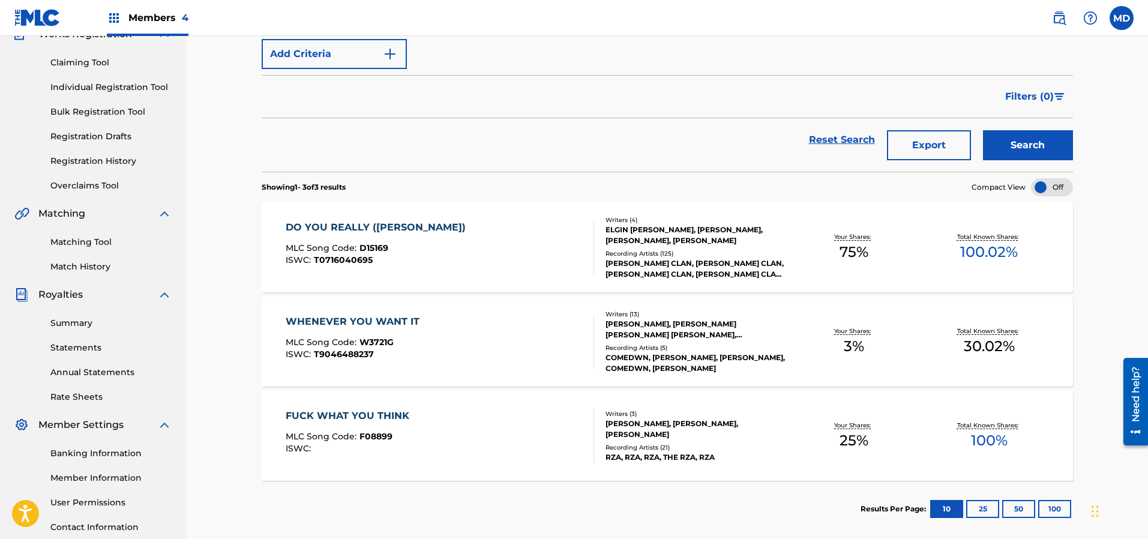
scroll to position [24, 0]
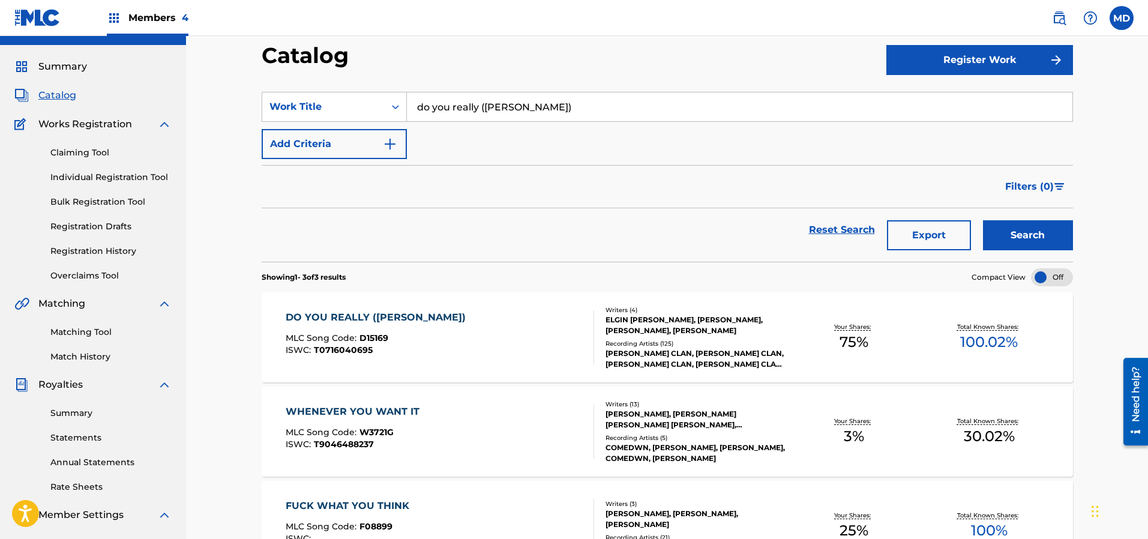
click at [80, 152] on link "Claiming Tool" at bounding box center [110, 152] width 121 height 13
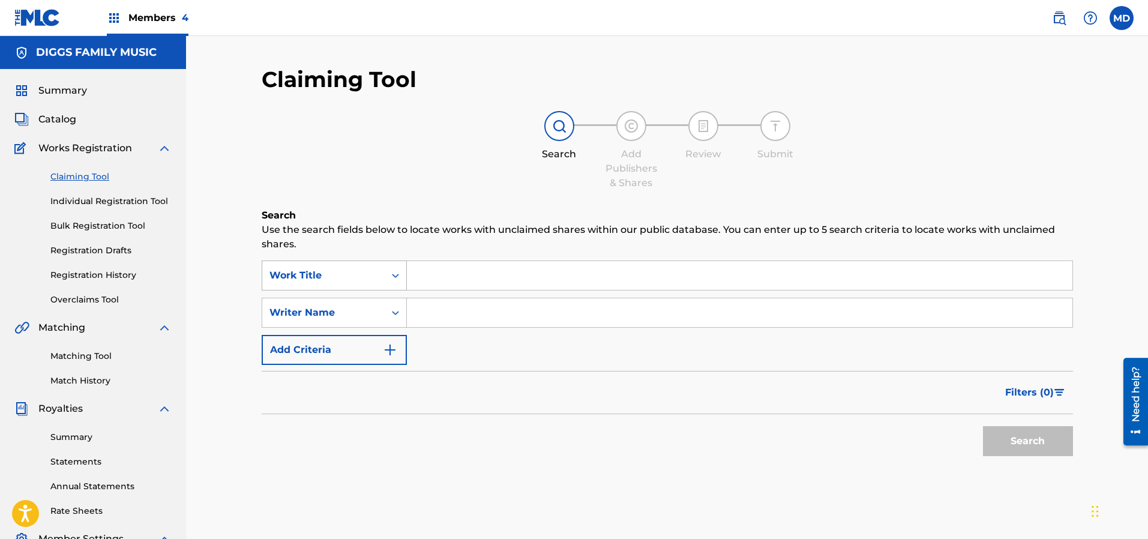
click at [391, 278] on icon "Search Form" at bounding box center [395, 275] width 12 height 12
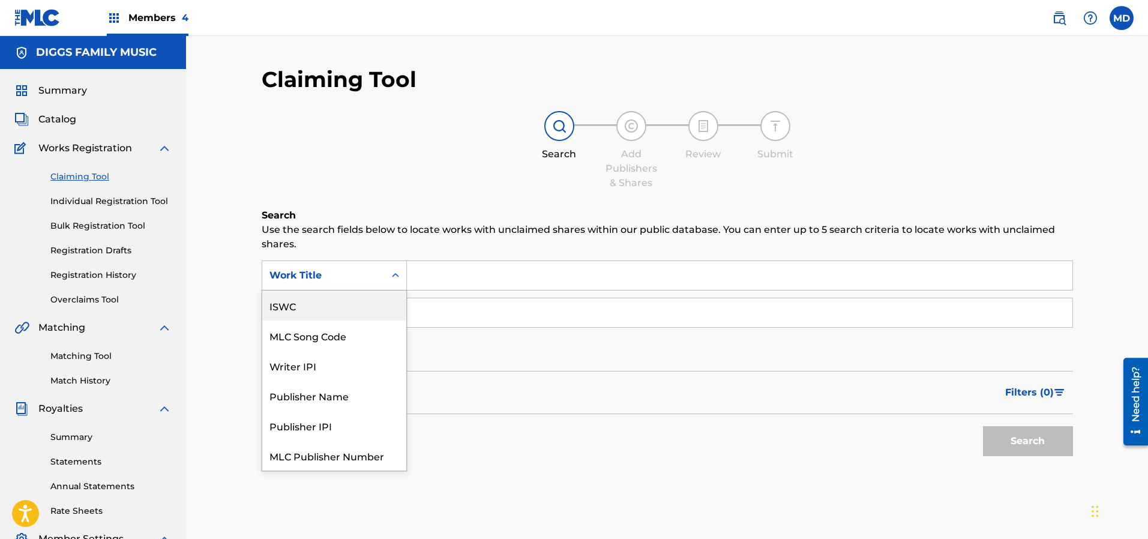
click at [315, 310] on div "ISWC" at bounding box center [334, 305] width 144 height 30
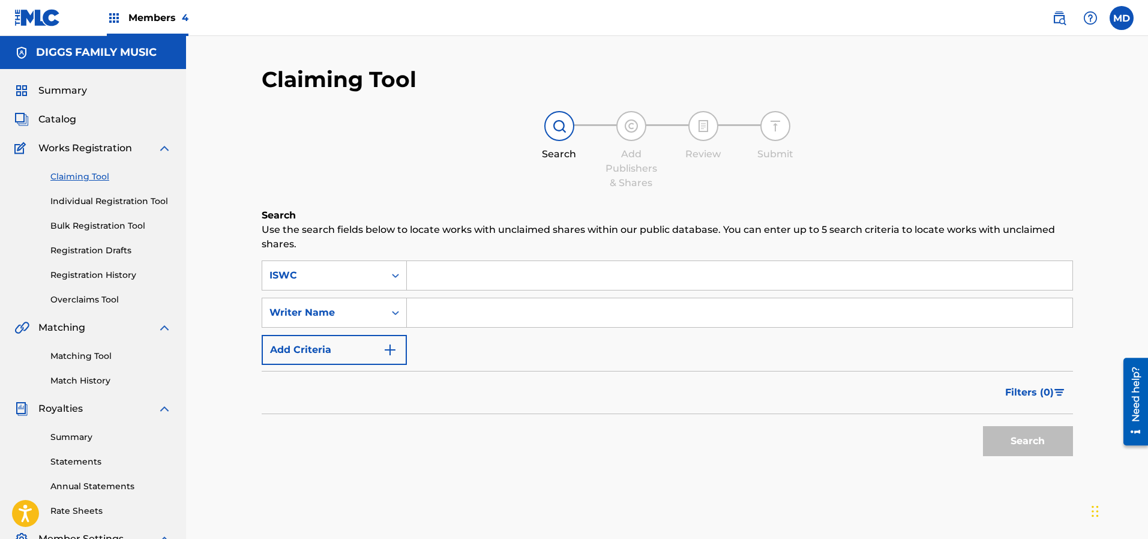
click at [482, 268] on input "Search Form" at bounding box center [739, 275] width 665 height 29
paste input "T9239948302"
type input "T9239948302"
click at [1002, 443] on button "Search" at bounding box center [1028, 441] width 90 height 30
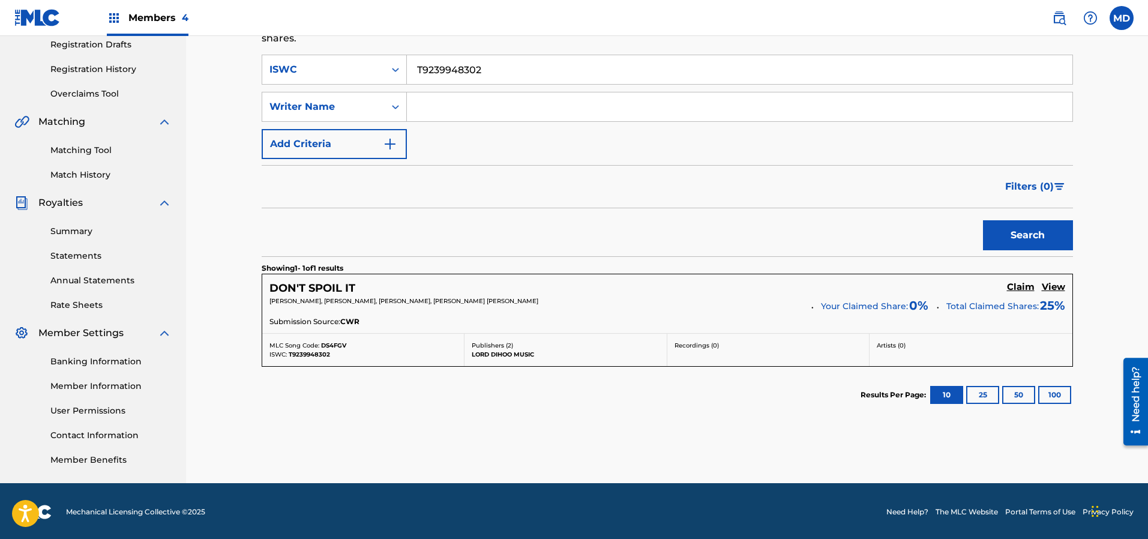
scroll to position [207, 0]
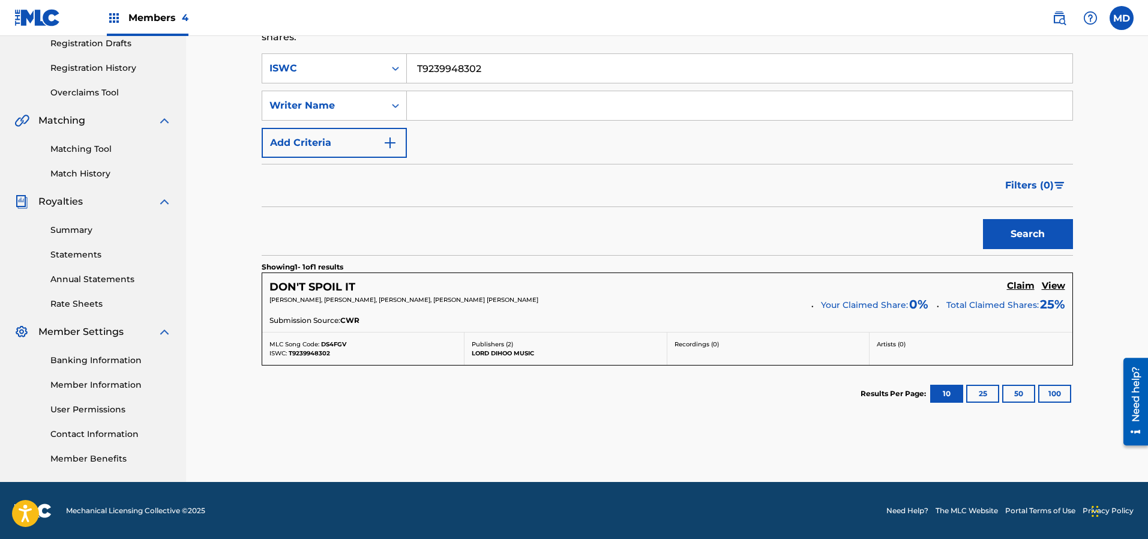
click at [1055, 286] on h5 "View" at bounding box center [1052, 285] width 23 height 11
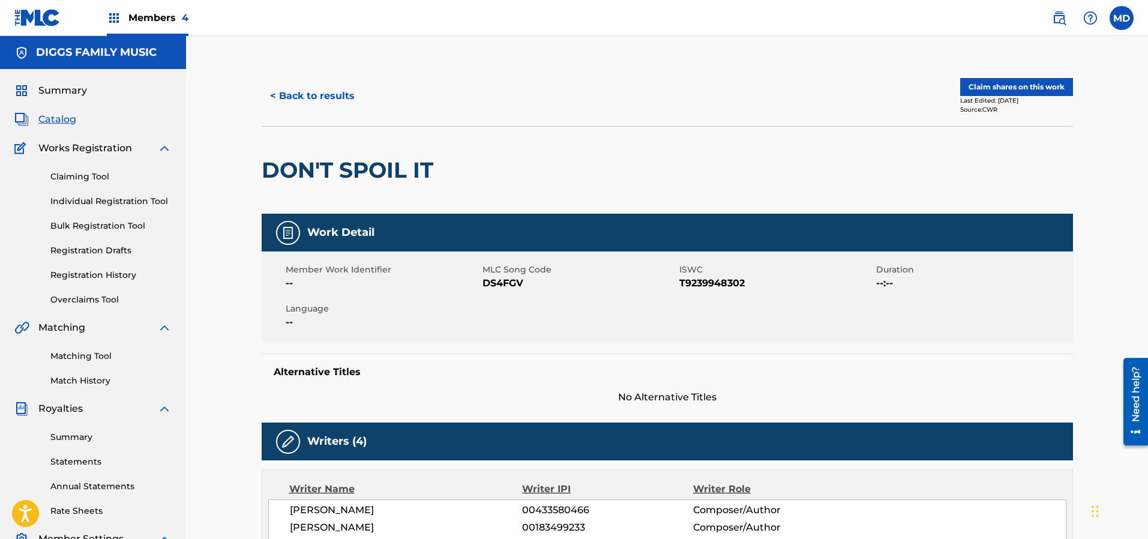
click at [987, 89] on button "Claim shares on this work" at bounding box center [1016, 87] width 113 height 18
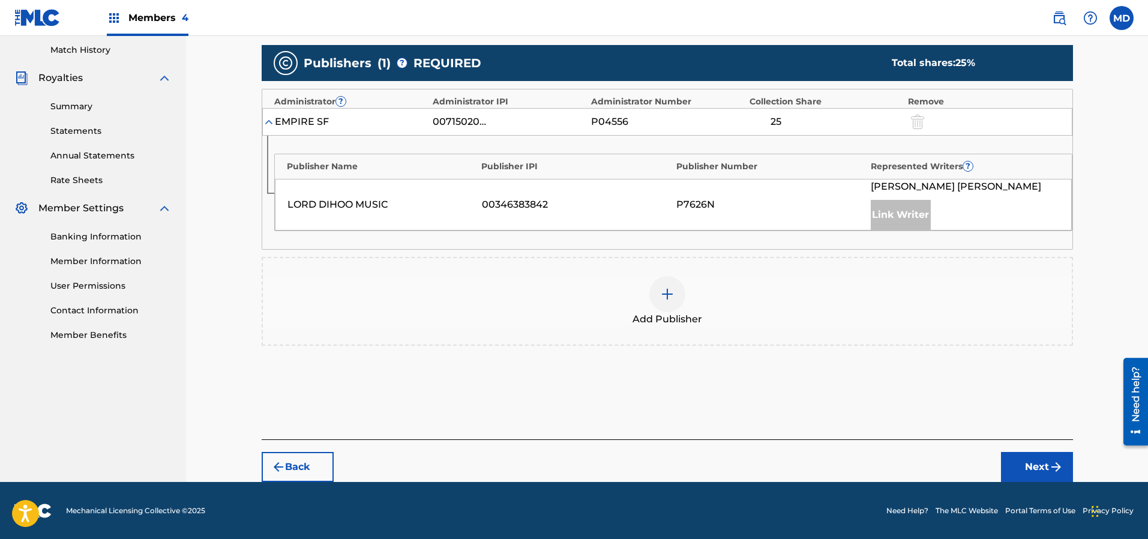
scroll to position [331, 0]
click at [662, 289] on img at bounding box center [667, 294] width 14 height 14
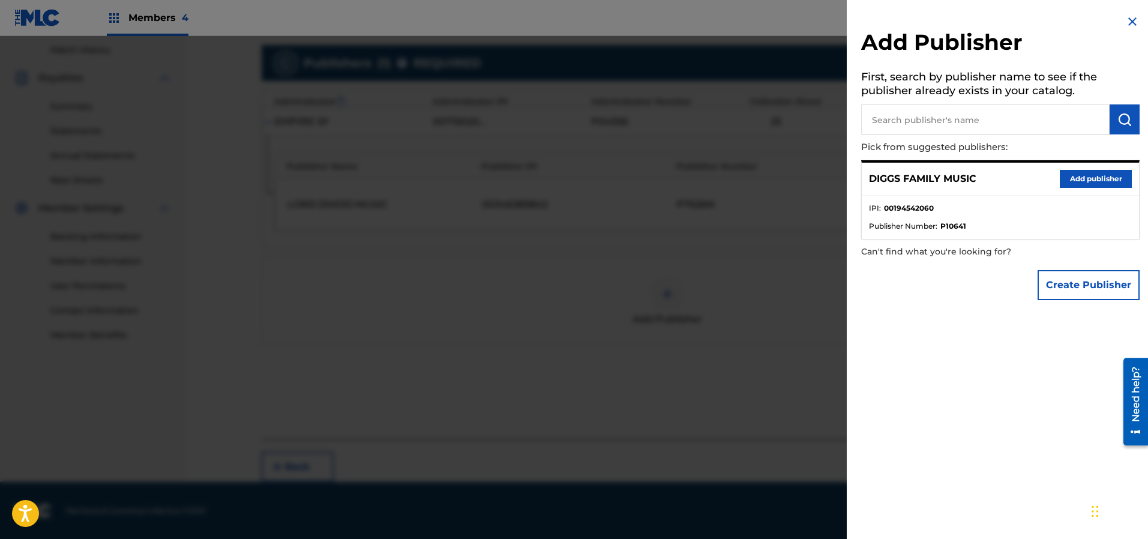
click at [1085, 176] on button "Add publisher" at bounding box center [1095, 179] width 72 height 18
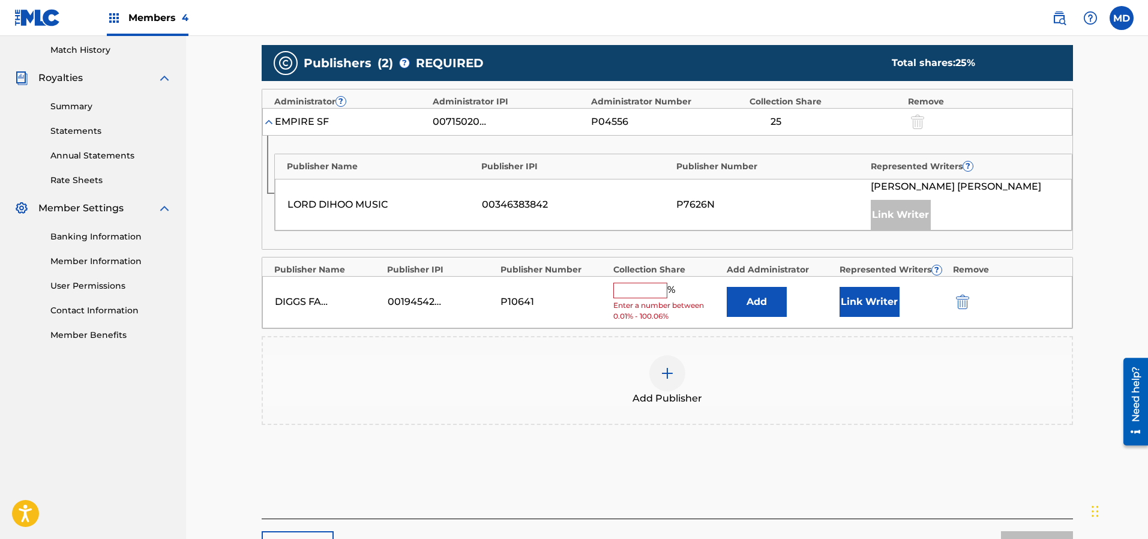
click at [630, 289] on input "text" at bounding box center [640, 291] width 54 height 16
type input "25"
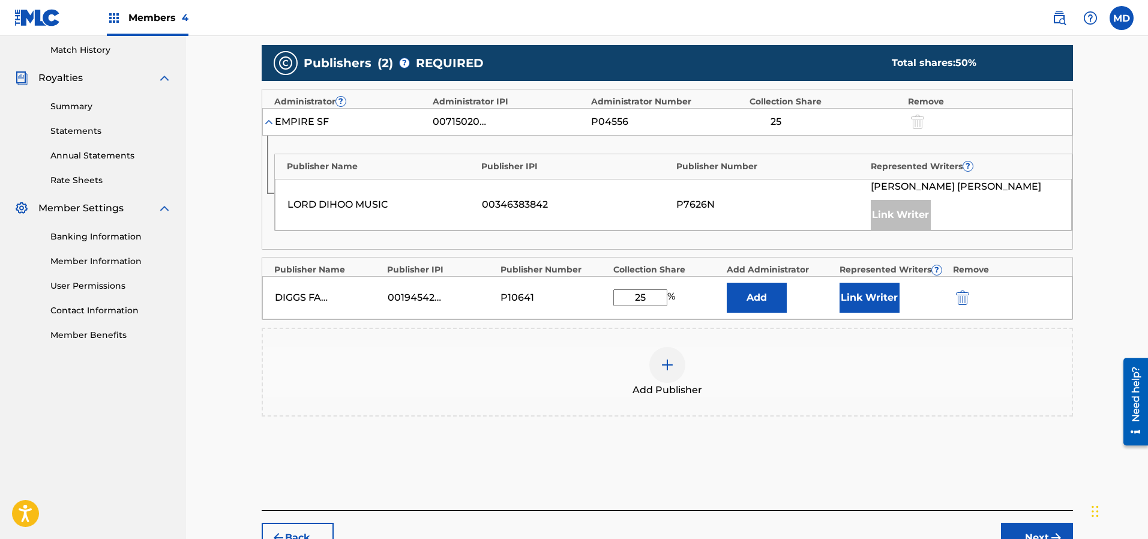
click at [881, 299] on button "Link Writer" at bounding box center [869, 298] width 60 height 30
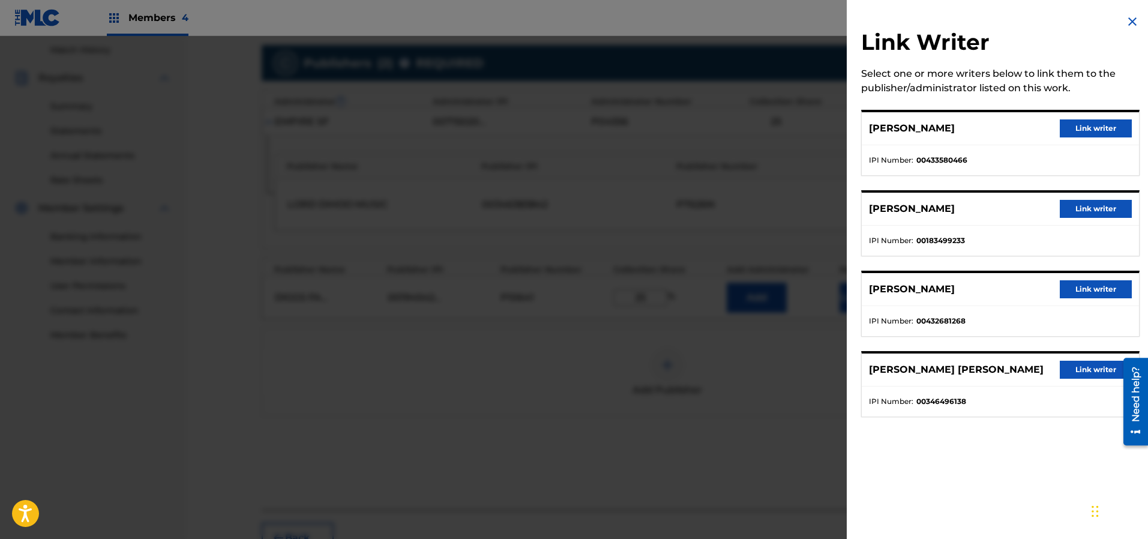
click at [1070, 212] on button "Link writer" at bounding box center [1095, 209] width 72 height 18
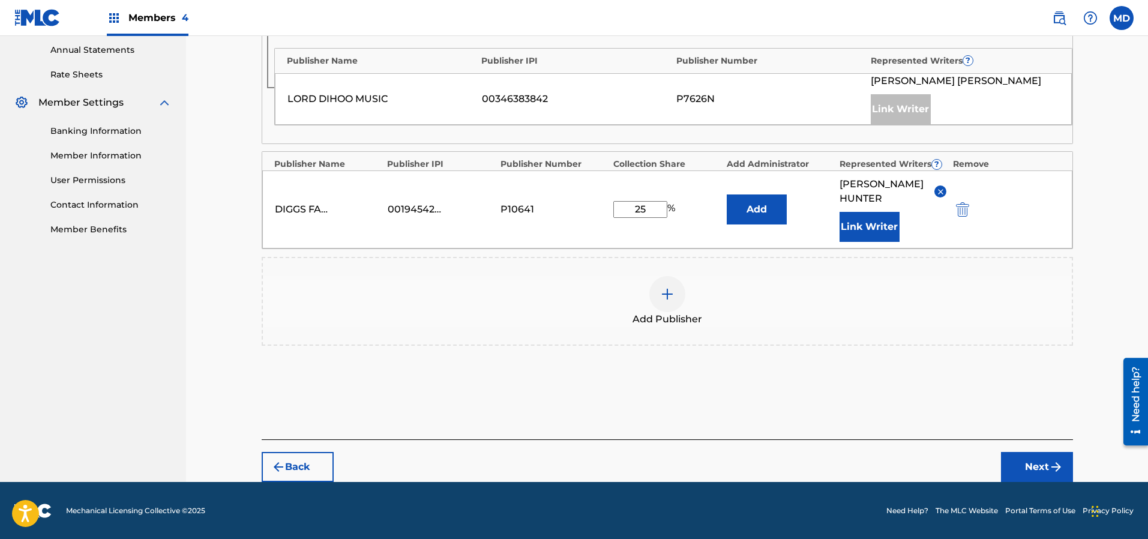
click at [1034, 464] on button "Next" at bounding box center [1037, 467] width 72 height 30
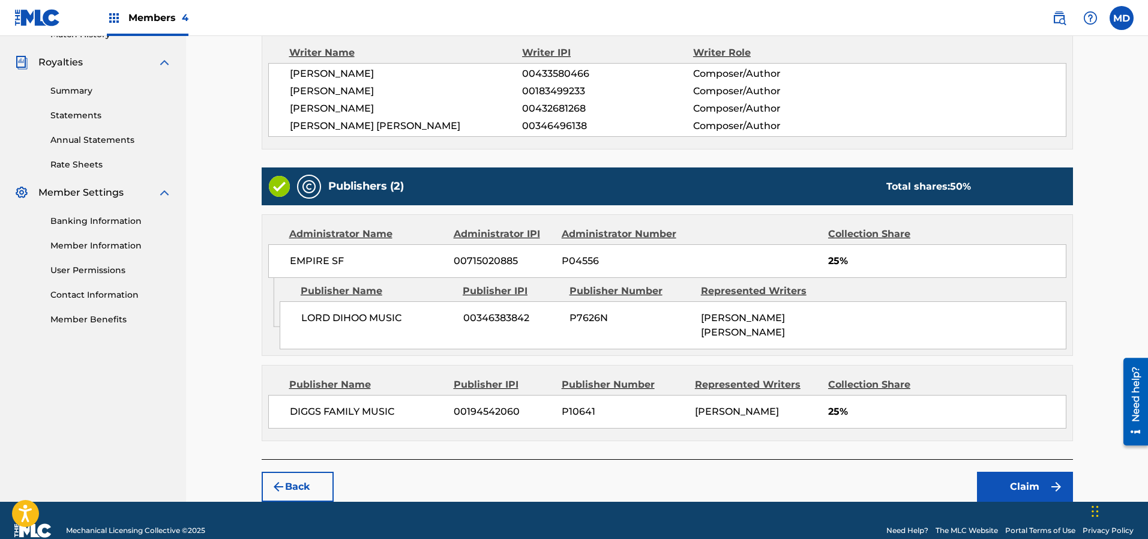
scroll to position [364, 0]
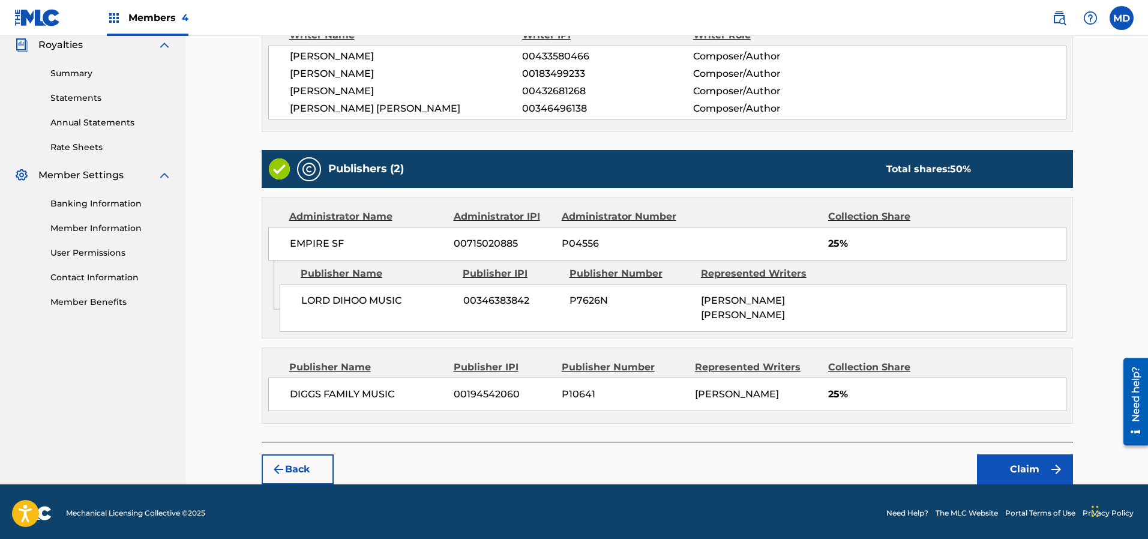
click at [1002, 464] on button "Claim" at bounding box center [1025, 469] width 96 height 30
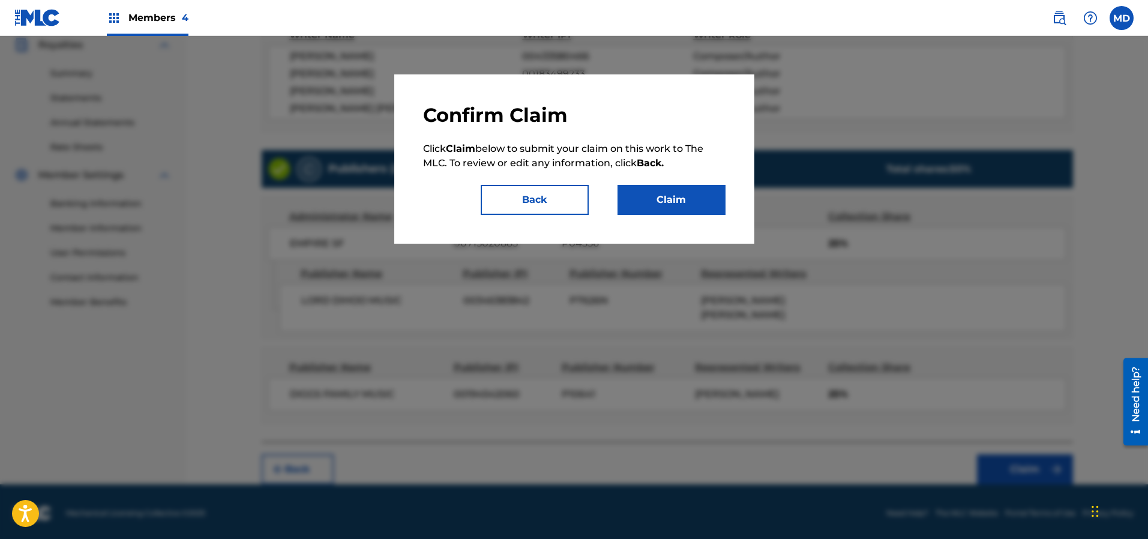
click at [639, 201] on button "Claim" at bounding box center [671, 200] width 108 height 30
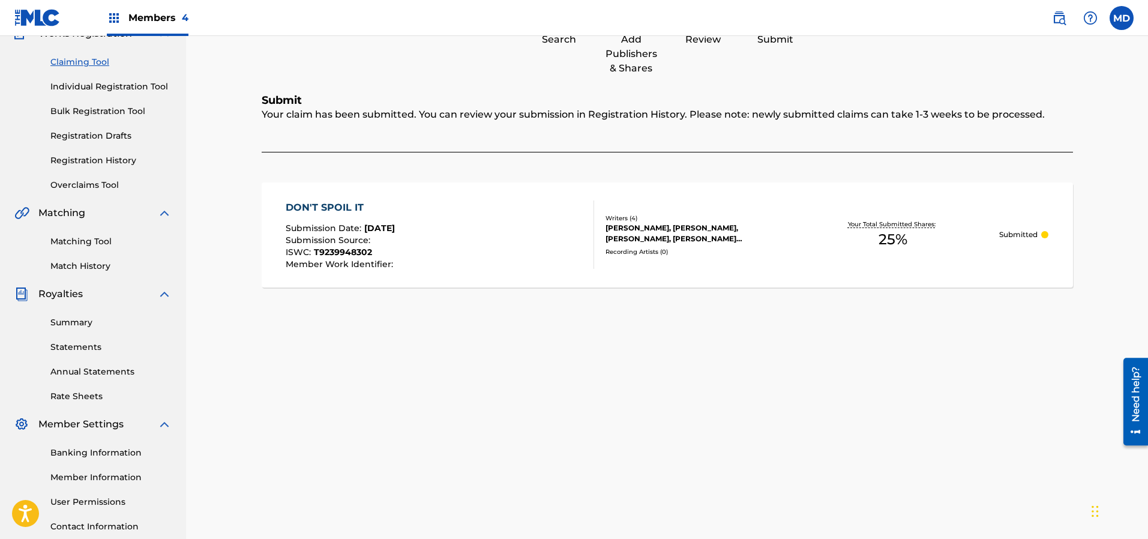
scroll to position [25, 0]
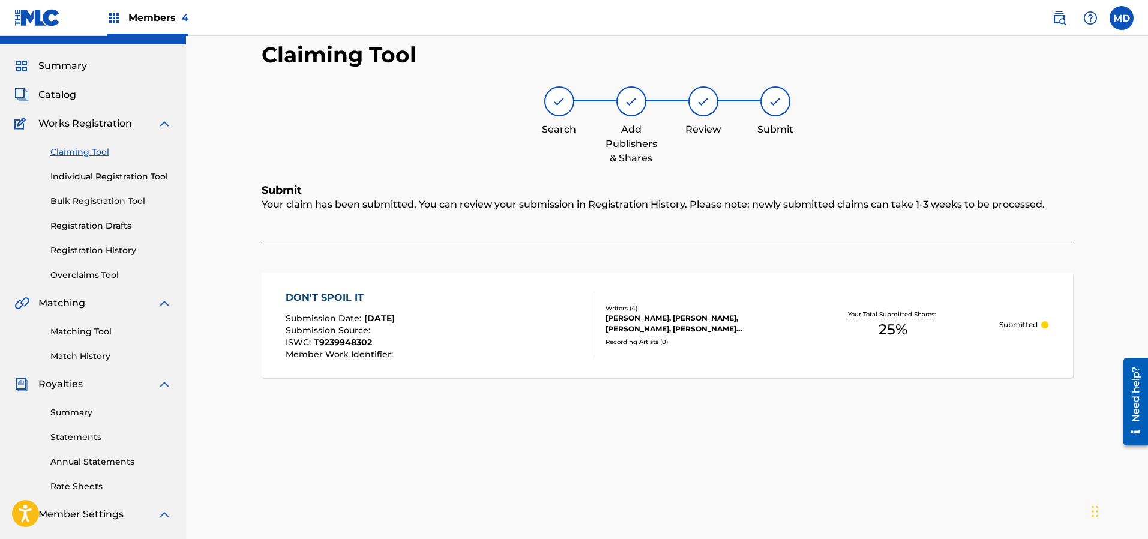
click at [81, 151] on link "Claiming Tool" at bounding box center [110, 152] width 121 height 13
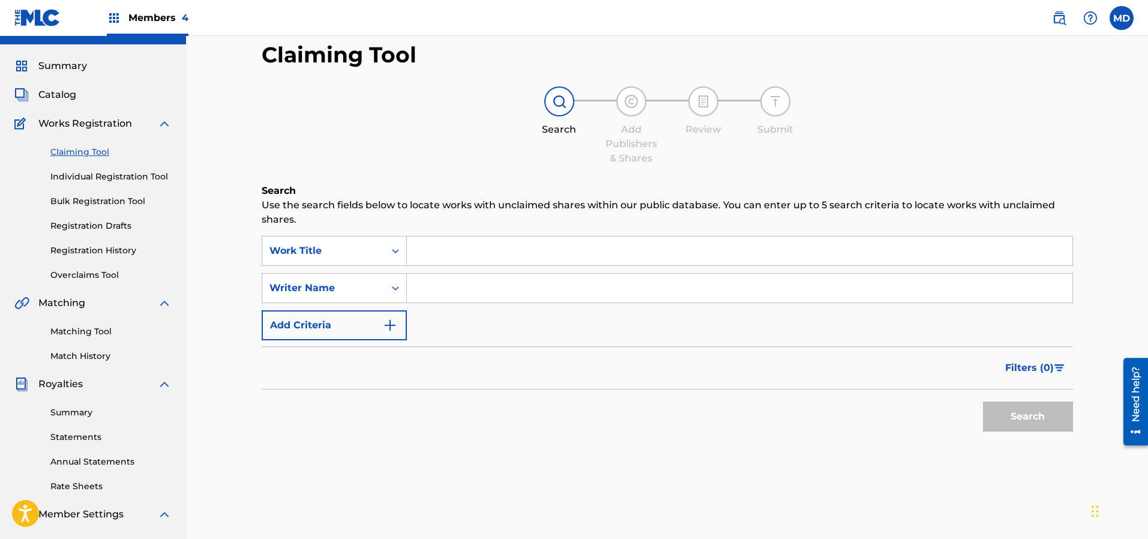
scroll to position [0, 0]
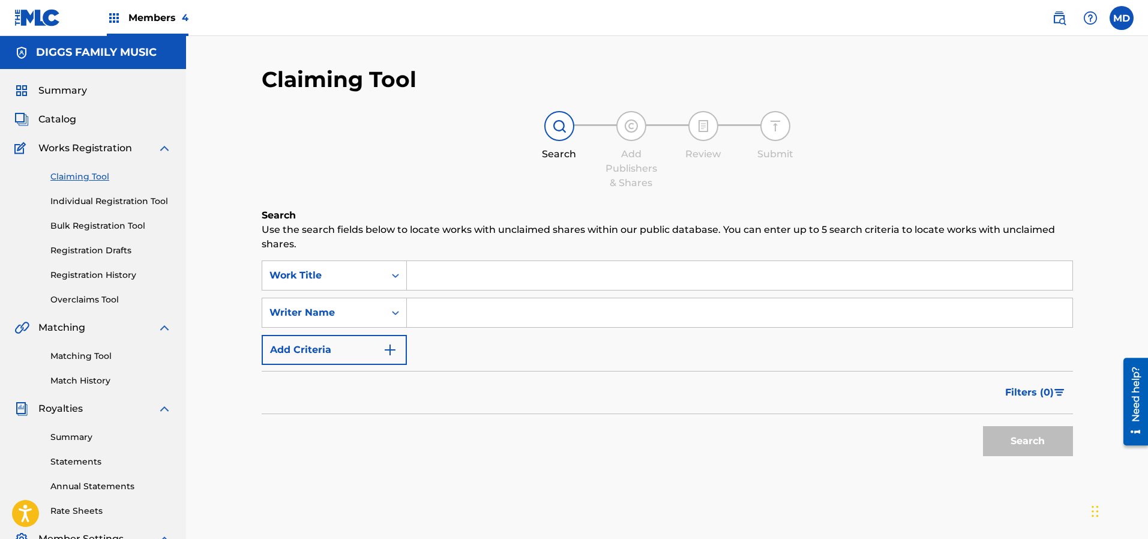
click at [451, 278] on input "Search Form" at bounding box center [739, 275] width 665 height 29
paste input "2010780"
type input "2010780"
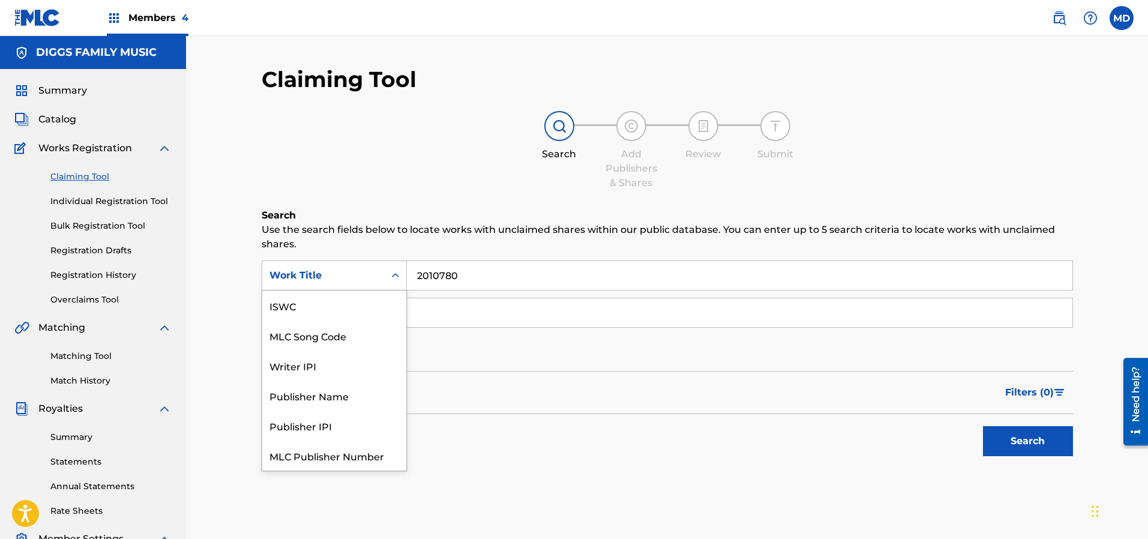
click at [370, 272] on div "Work Title" at bounding box center [323, 275] width 108 height 14
click at [311, 455] on div "Work Title" at bounding box center [334, 455] width 144 height 30
click at [383, 269] on div "Work Title" at bounding box center [323, 275] width 122 height 23
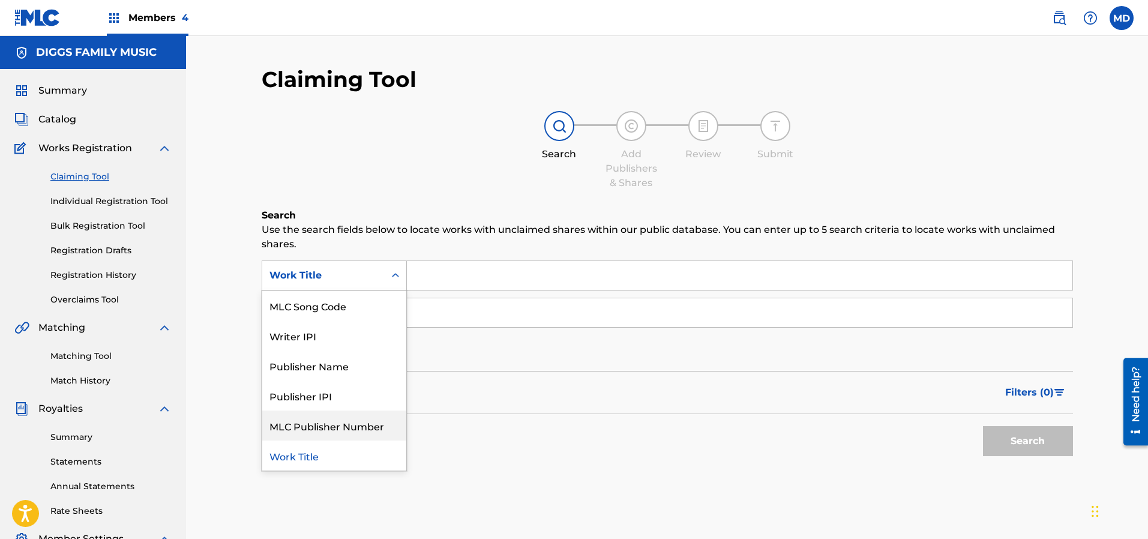
scroll to position [0, 0]
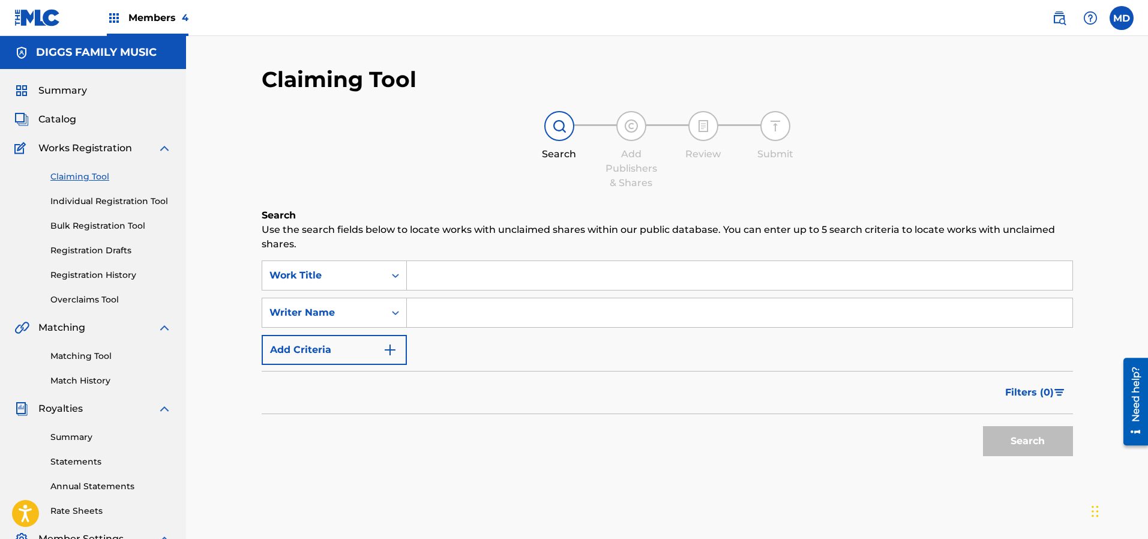
click at [459, 282] on input "Search Form" at bounding box center [739, 275] width 665 height 29
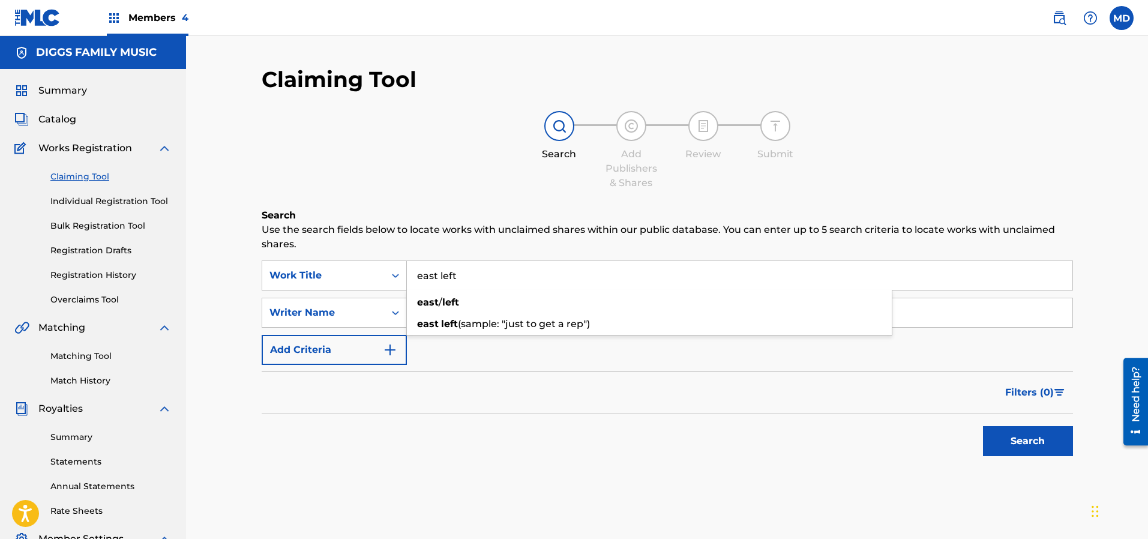
type input "east left"
click at [1046, 437] on button "Search" at bounding box center [1028, 441] width 90 height 30
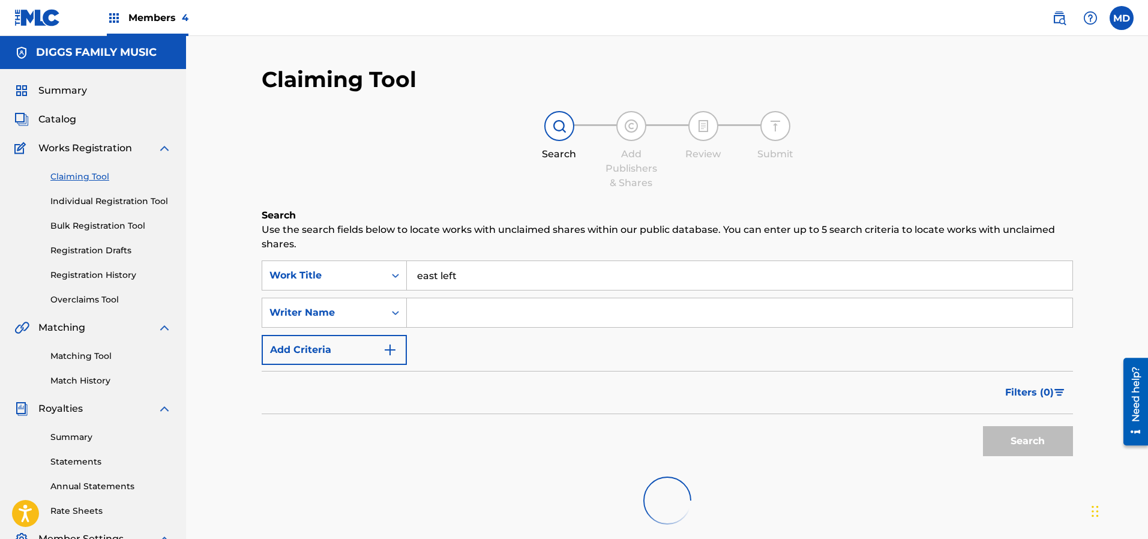
click at [445, 320] on input "Search Form" at bounding box center [739, 312] width 665 height 29
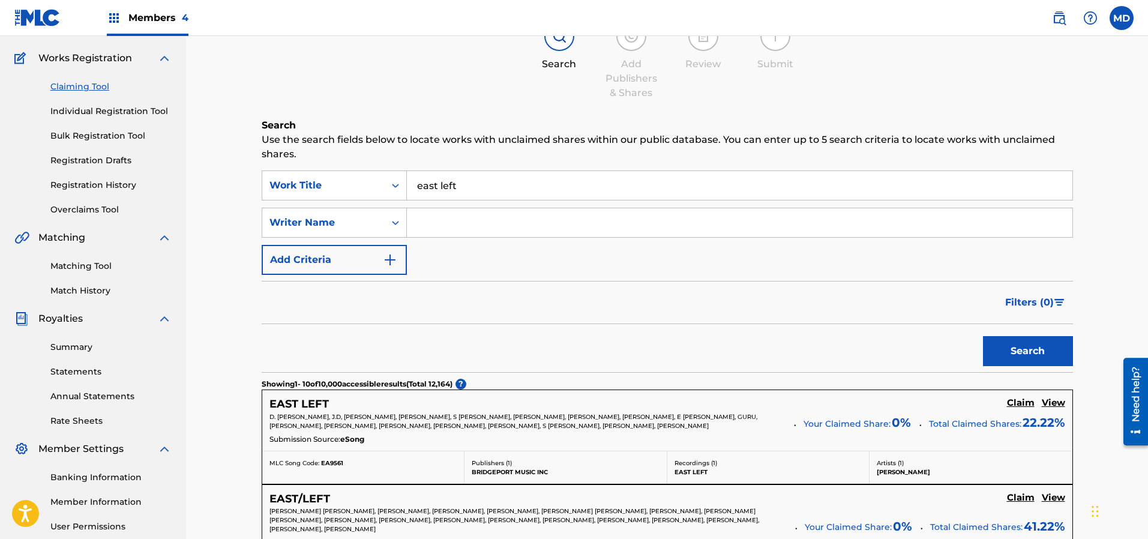
scroll to position [180, 0]
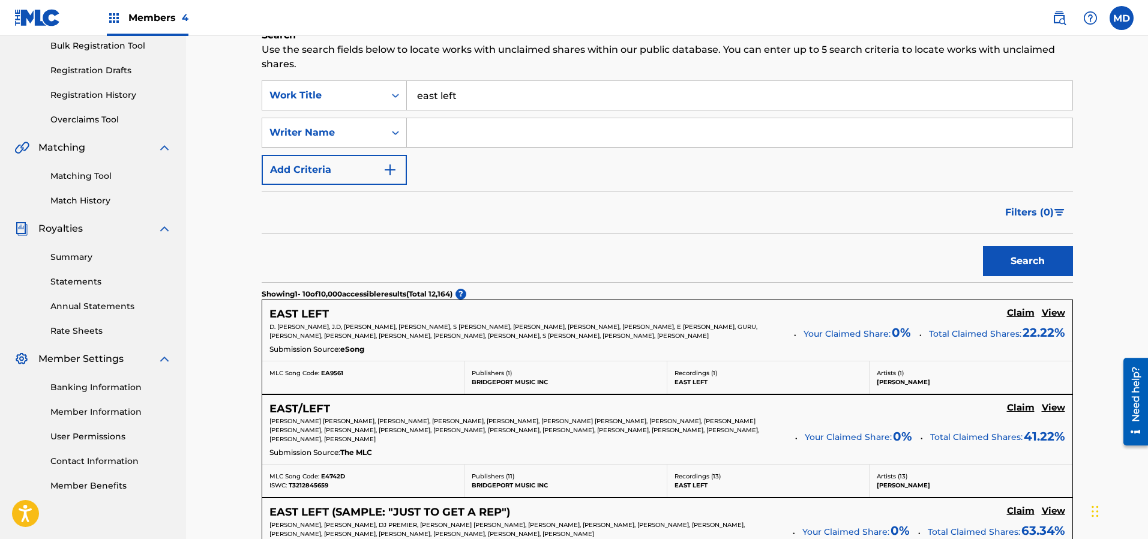
click at [1053, 313] on h5 "View" at bounding box center [1052, 312] width 23 height 11
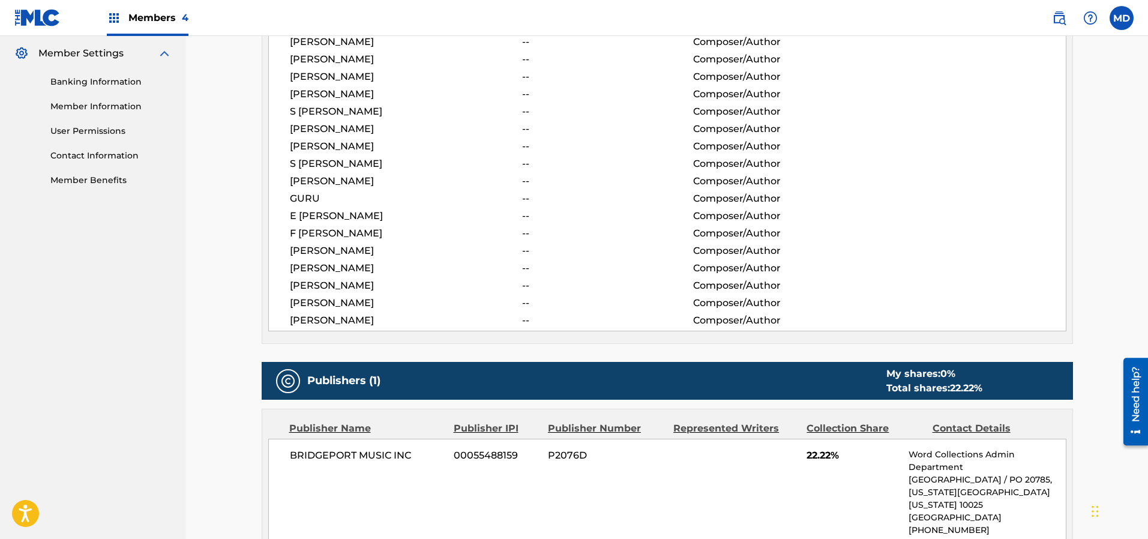
scroll to position [395, 0]
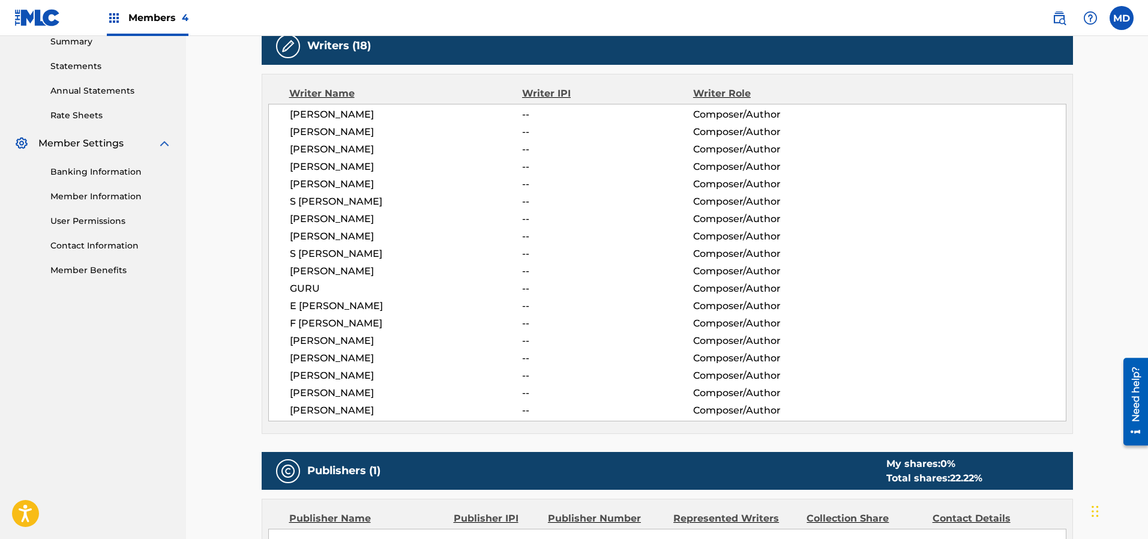
click at [1096, 240] on div "< Back to results Claim shares on this work Last Edited: [DATE] Source: eSong E…" at bounding box center [667, 242] width 962 height 1202
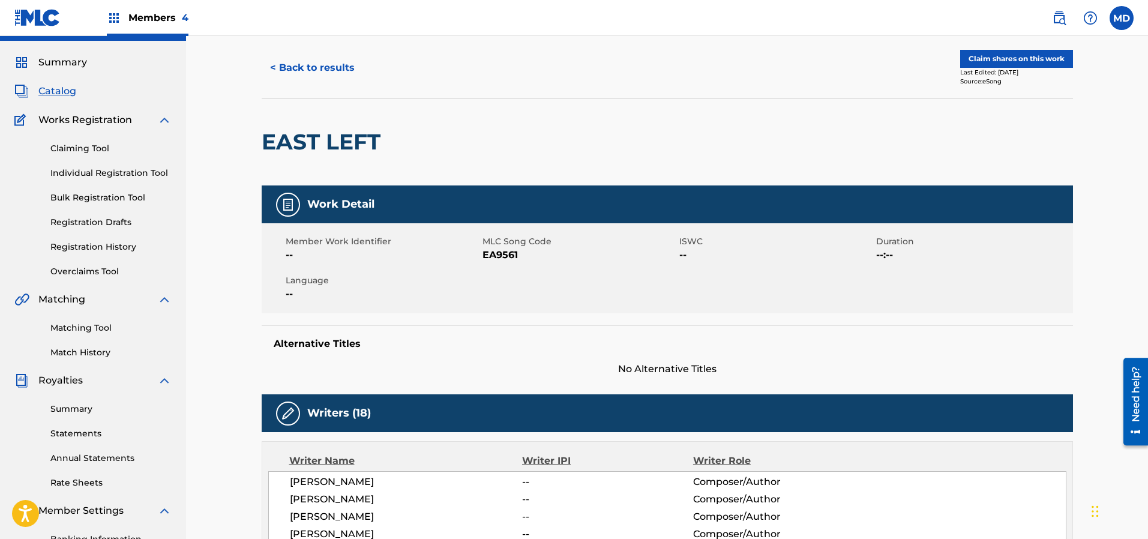
scroll to position [0, 0]
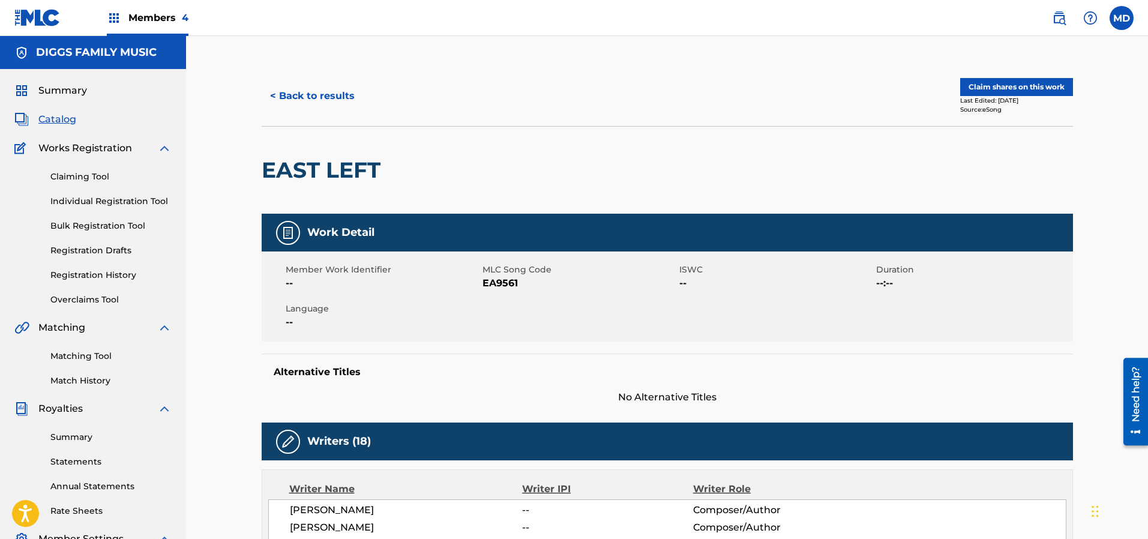
click at [993, 84] on button "Claim shares on this work" at bounding box center [1016, 87] width 113 height 18
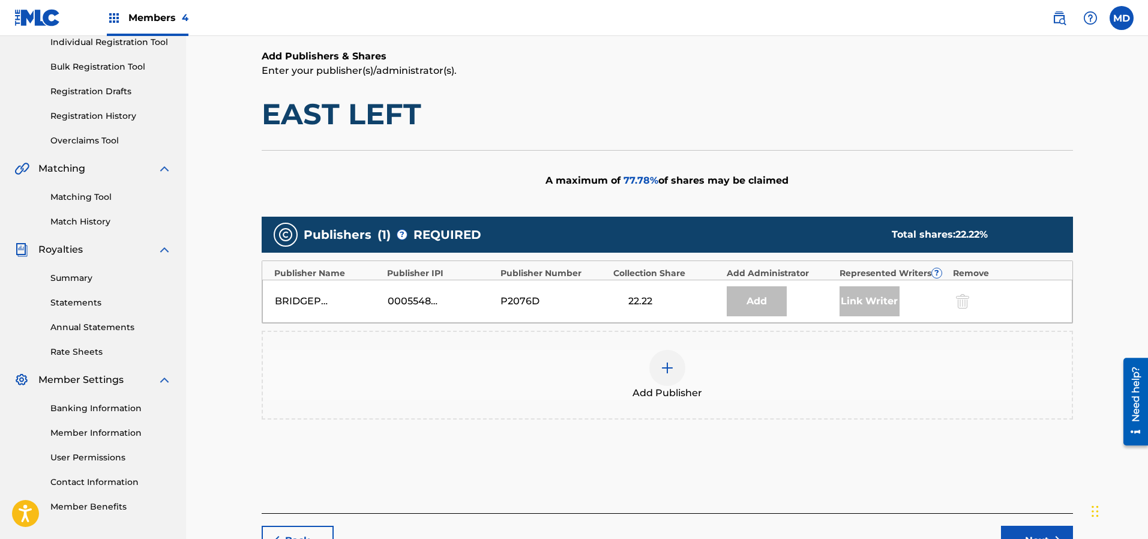
scroll to position [180, 0]
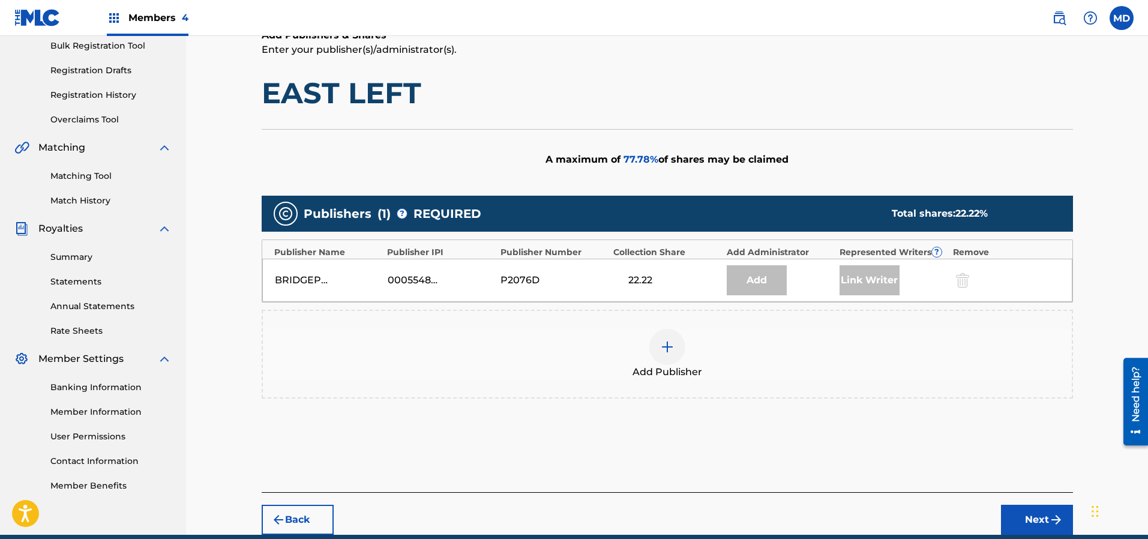
click at [660, 355] on div at bounding box center [667, 347] width 36 height 36
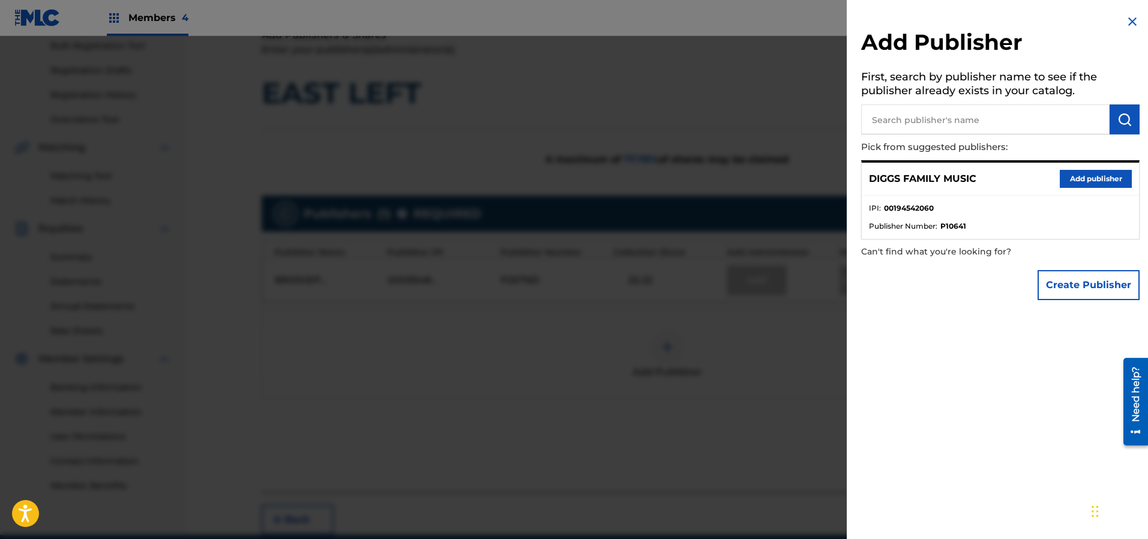
click at [1080, 179] on button "Add publisher" at bounding box center [1095, 179] width 72 height 18
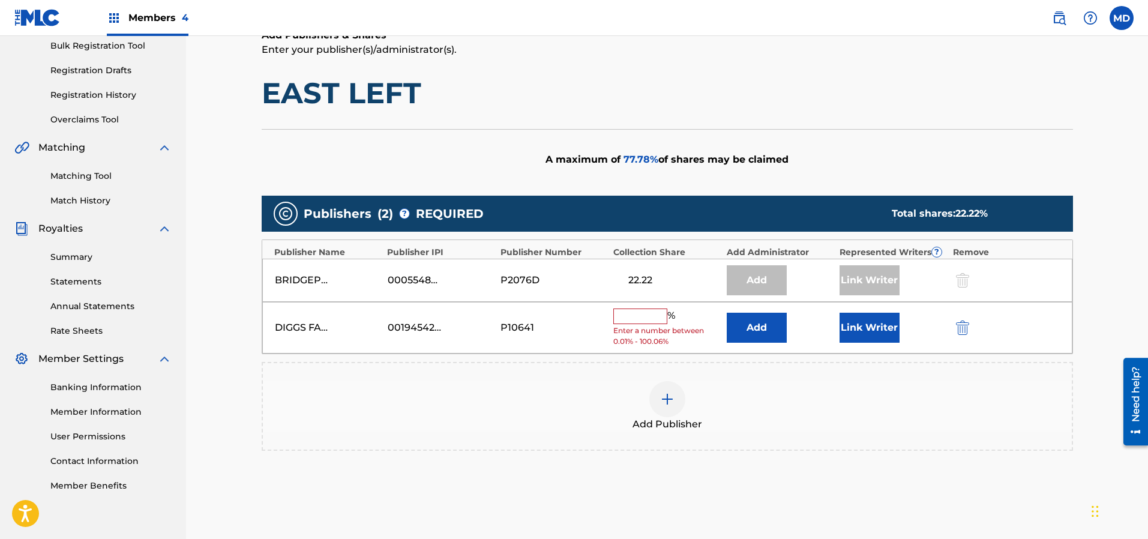
click at [633, 313] on input "text" at bounding box center [640, 316] width 54 height 16
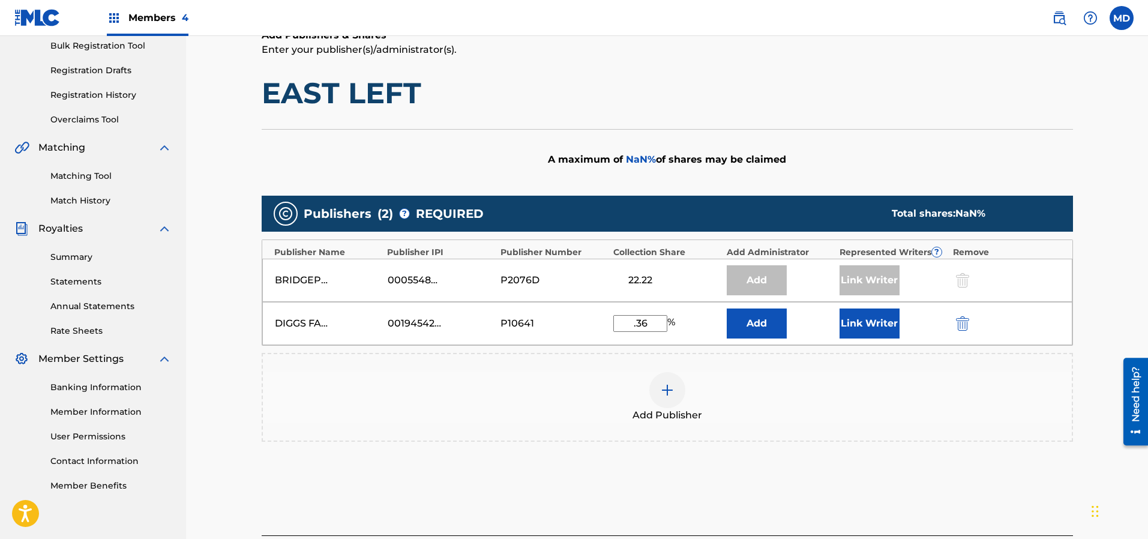
type input ".36"
click at [804, 93] on h1 "EAST LEFT" at bounding box center [667, 93] width 811 height 36
click at [803, 97] on h1 "EAST LEFT" at bounding box center [667, 93] width 811 height 36
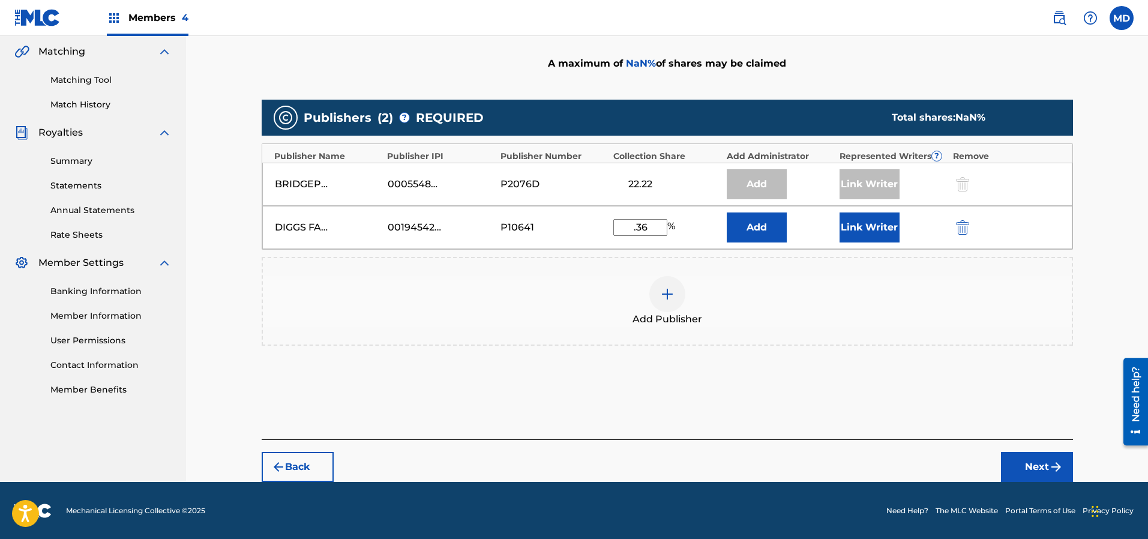
click at [300, 463] on button "Back" at bounding box center [298, 467] width 72 height 30
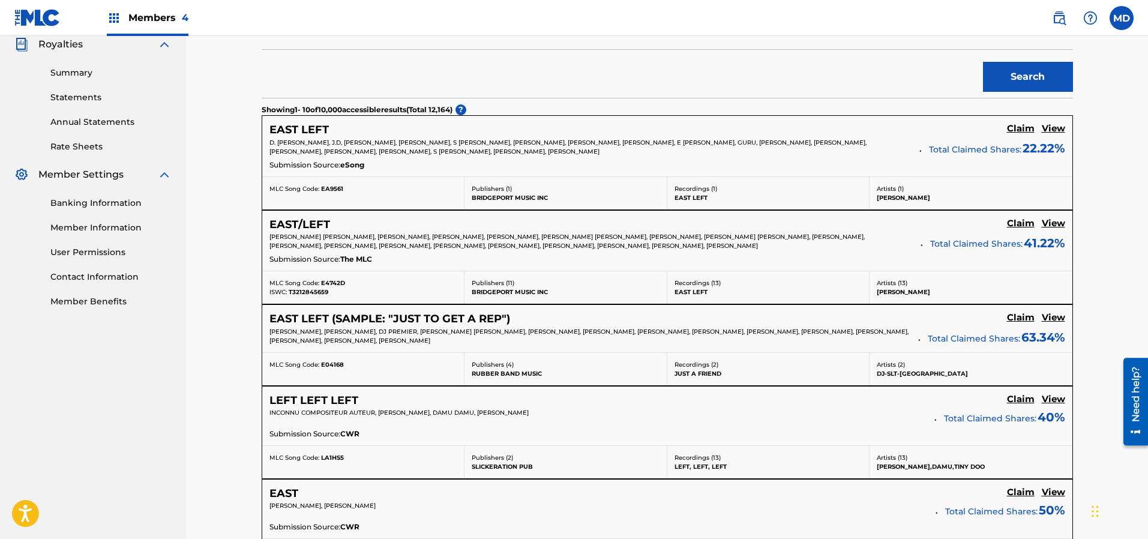
scroll to position [366, 0]
click at [1048, 127] on h5 "View" at bounding box center [1052, 126] width 23 height 11
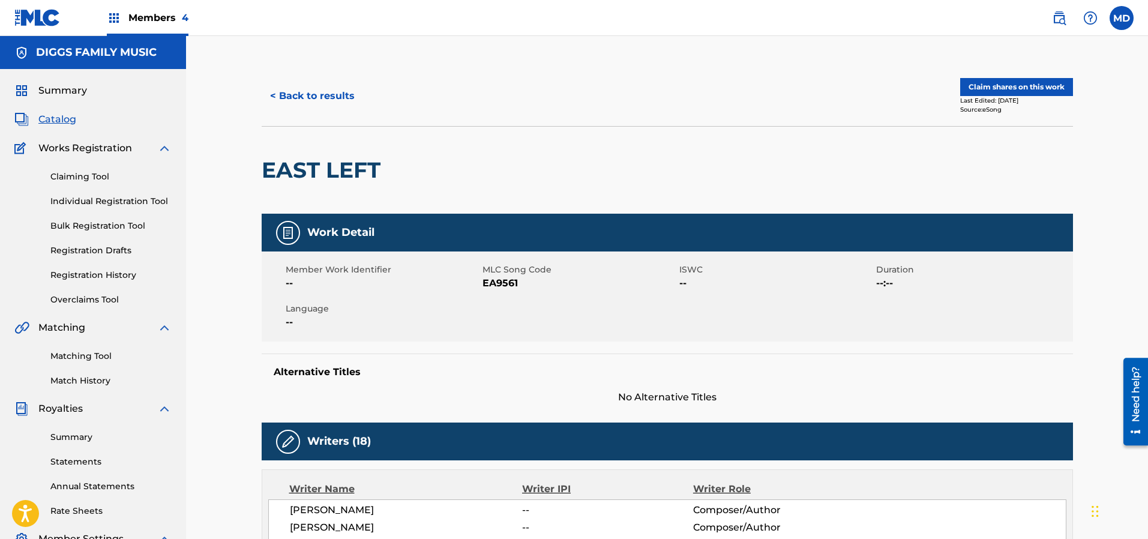
click at [998, 91] on button "Claim shares on this work" at bounding box center [1016, 87] width 113 height 18
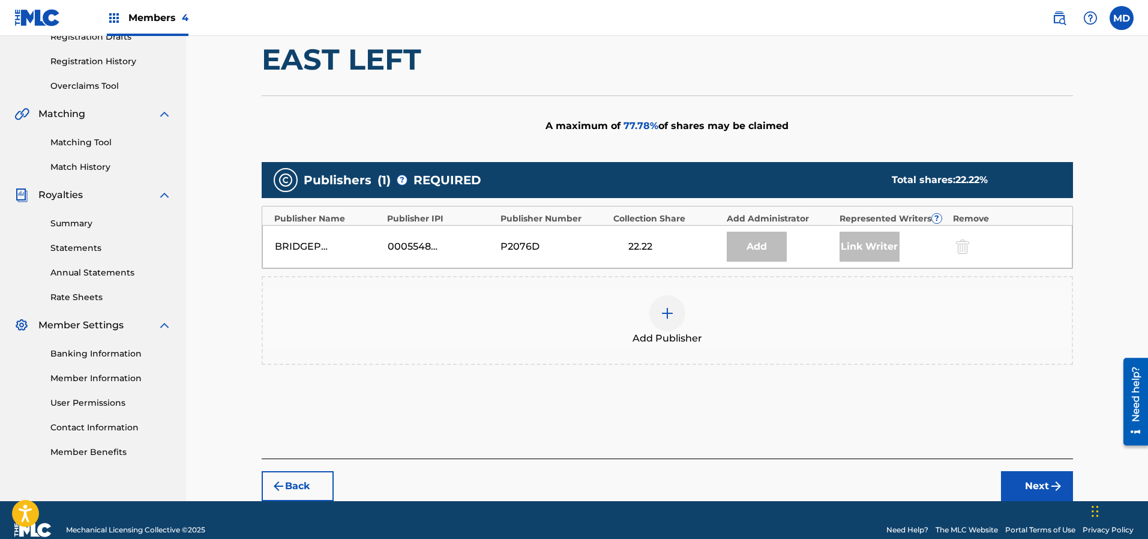
scroll to position [233, 0]
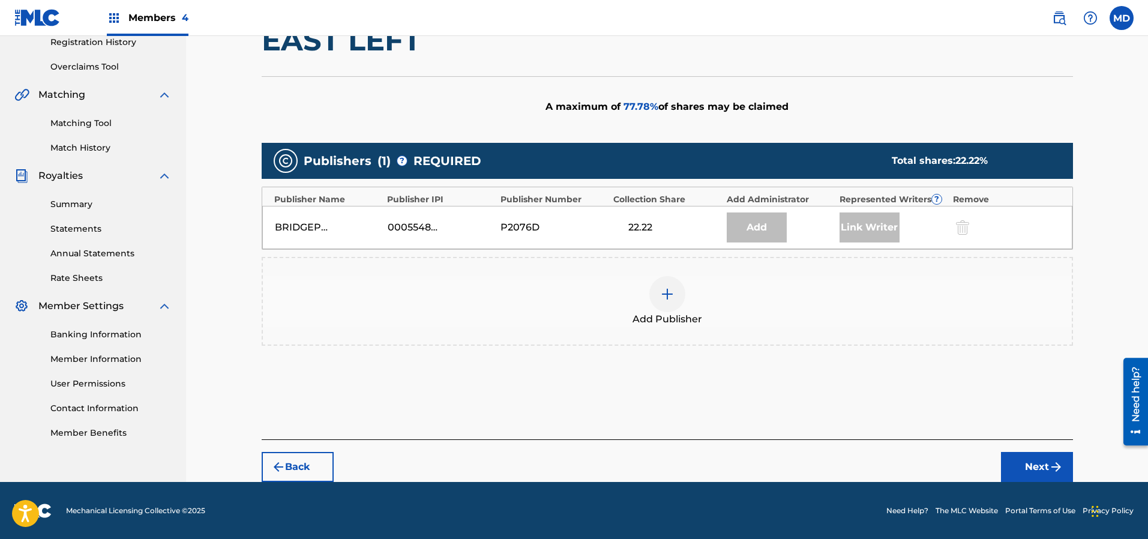
click at [668, 290] on img at bounding box center [667, 294] width 14 height 14
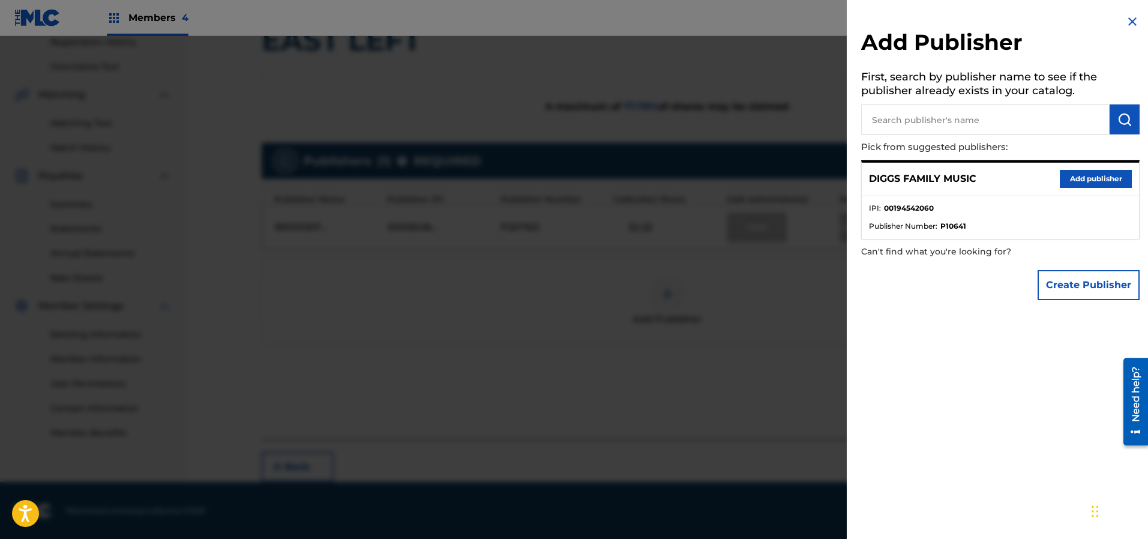
click at [1087, 180] on button "Add publisher" at bounding box center [1095, 179] width 72 height 18
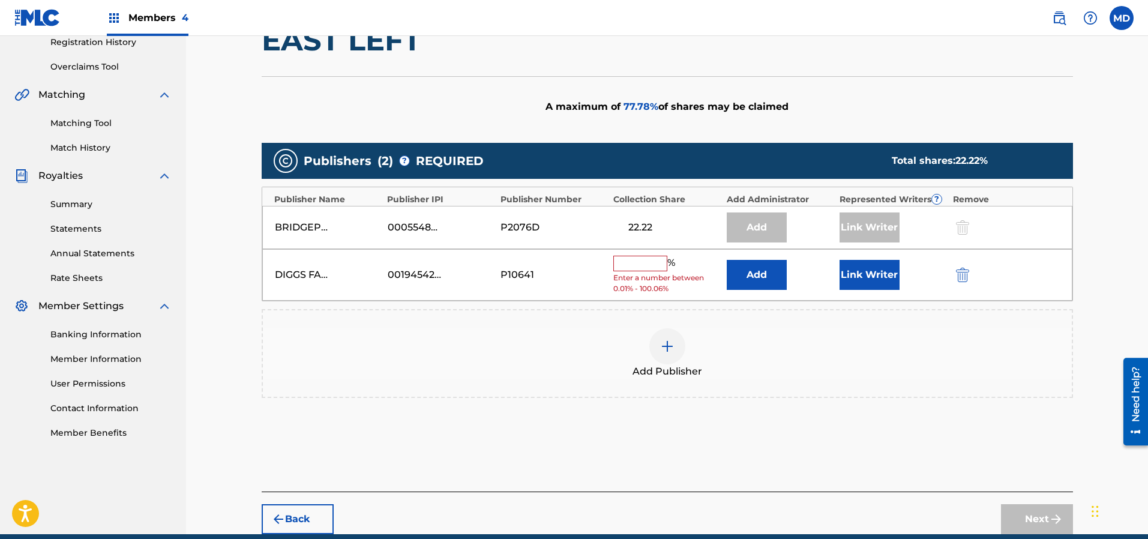
click at [851, 271] on button "Link Writer" at bounding box center [869, 275] width 60 height 30
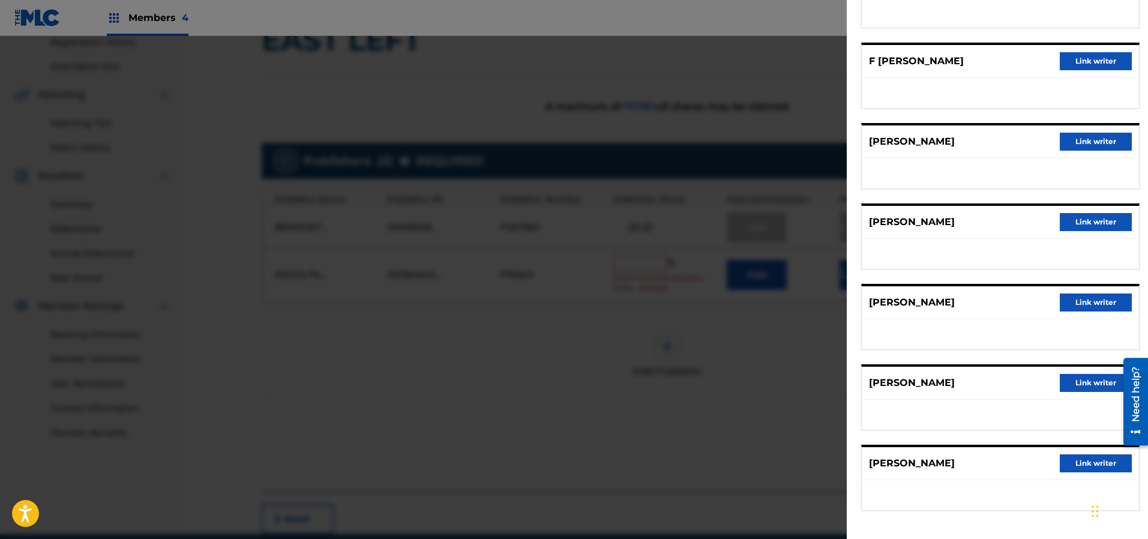
scroll to position [942, 0]
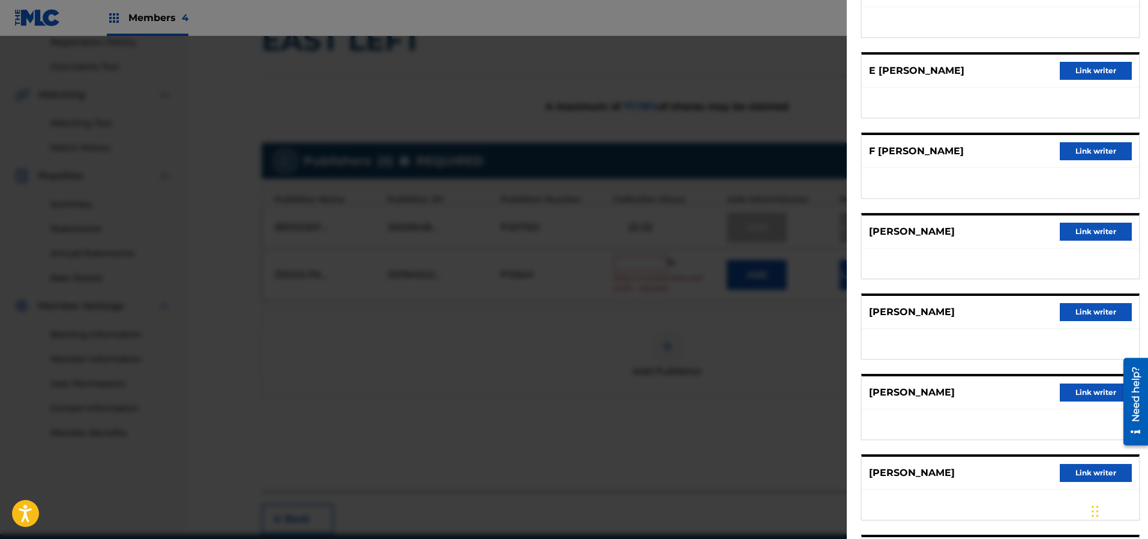
click at [1073, 229] on button "Link writer" at bounding box center [1095, 232] width 72 height 18
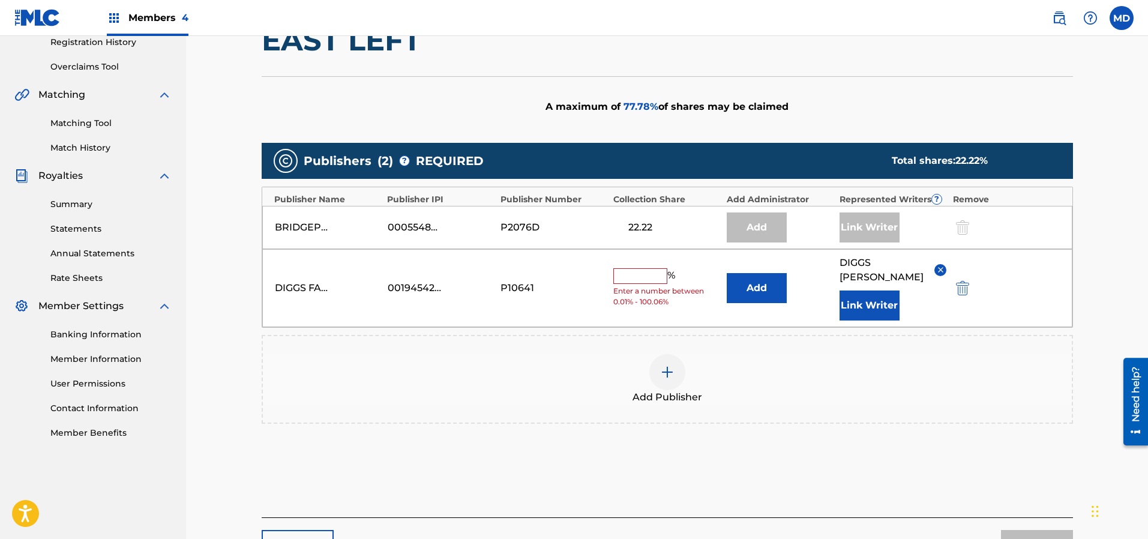
click at [878, 290] on button "Link Writer" at bounding box center [869, 305] width 60 height 30
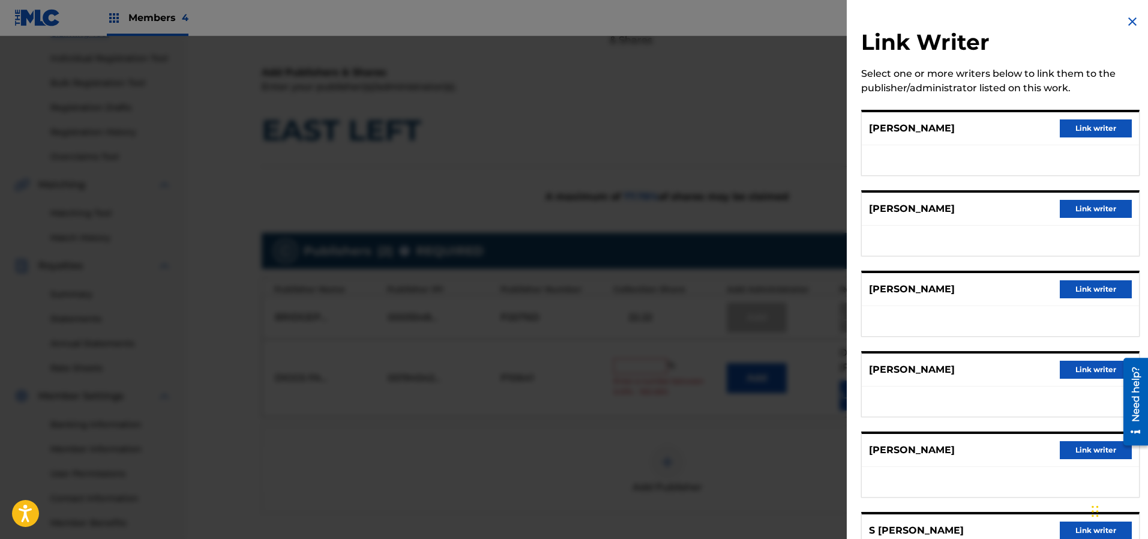
scroll to position [53, 0]
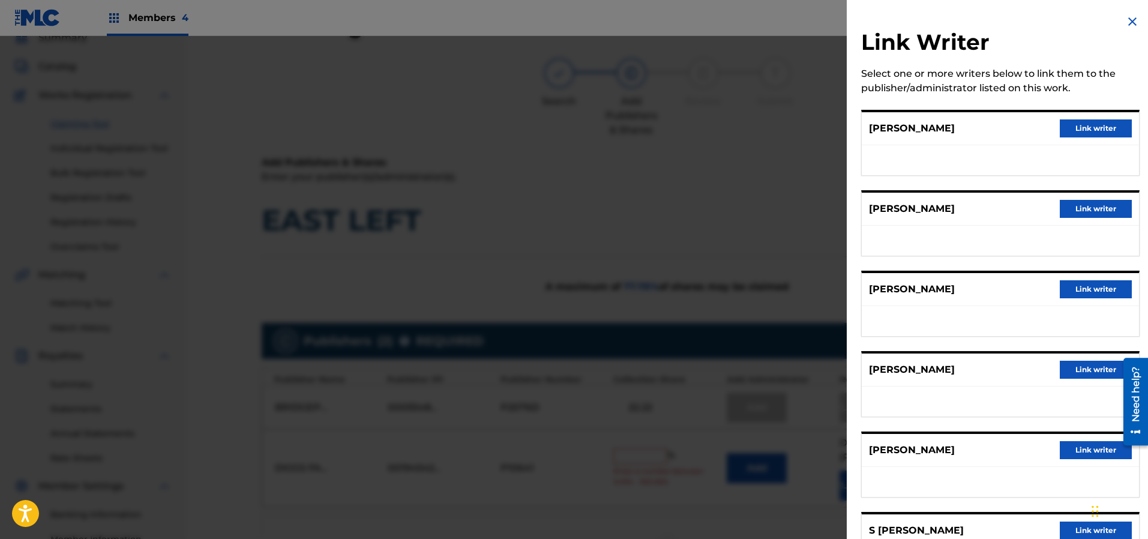
click at [1127, 25] on img at bounding box center [1132, 21] width 14 height 14
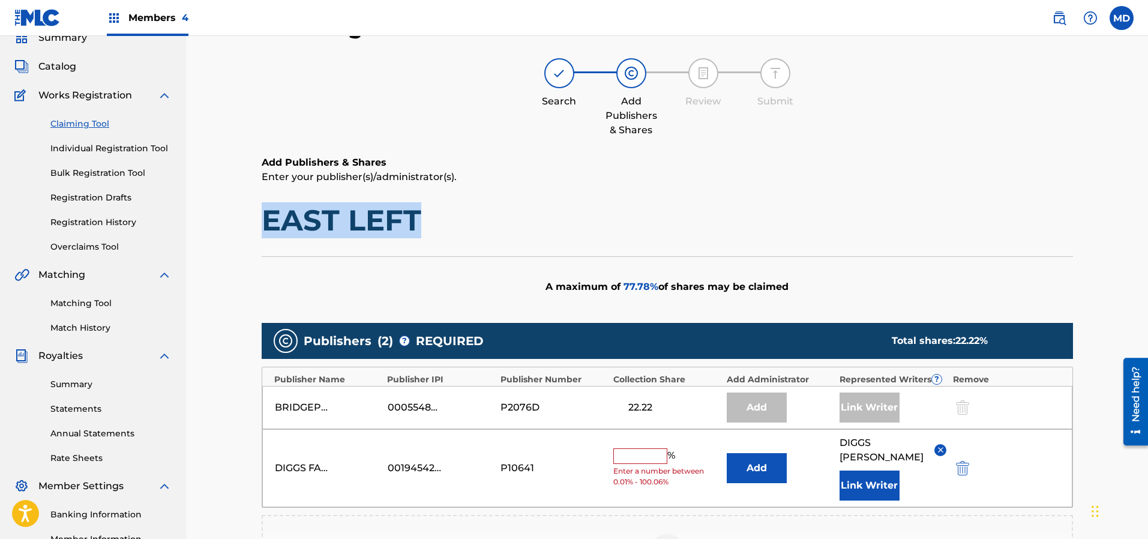
drag, startPoint x: 428, startPoint y: 215, endPoint x: 266, endPoint y: 227, distance: 161.8
click at [266, 227] on h1 "EAST LEFT" at bounding box center [667, 220] width 811 height 36
copy h1 "EAST LEFT"
click at [67, 67] on span "Catalog" at bounding box center [57, 66] width 38 height 14
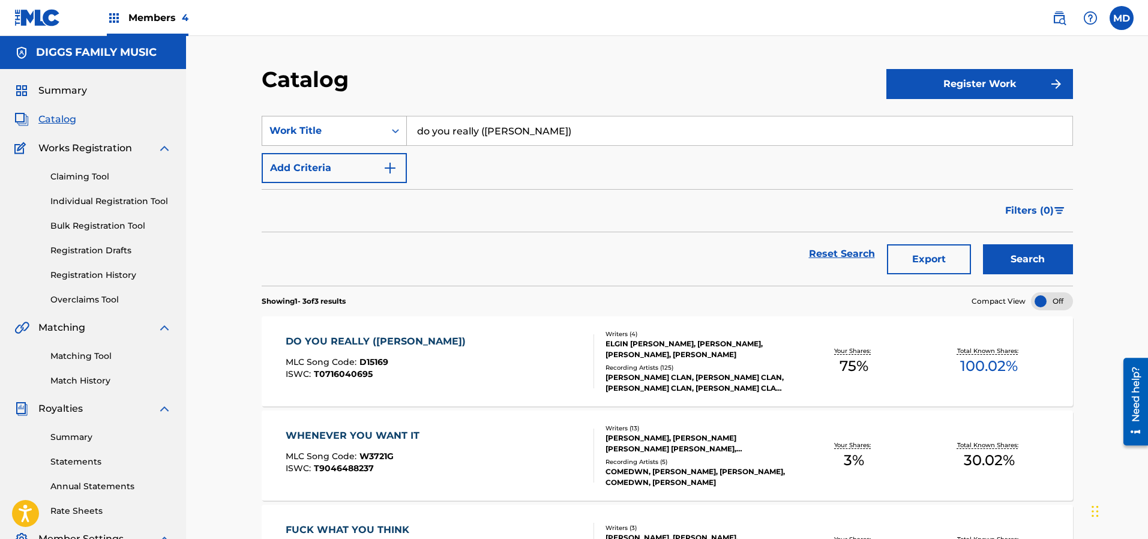
drag, startPoint x: 569, startPoint y: 131, endPoint x: 375, endPoint y: 139, distance: 194.5
click at [375, 139] on div "SearchWithCriteriace23214d-8ba9-4b53-9181-e876e3c315d8 Work Title do you really…" at bounding box center [667, 131] width 811 height 30
paste input "Amplified Sample (feat. Killah Priest) [feat. Kill Priest]"
type input "Amplified Sample (feat. Killah Priest) [feat. Kill Priest]"
click at [1013, 259] on button "Search" at bounding box center [1028, 259] width 90 height 30
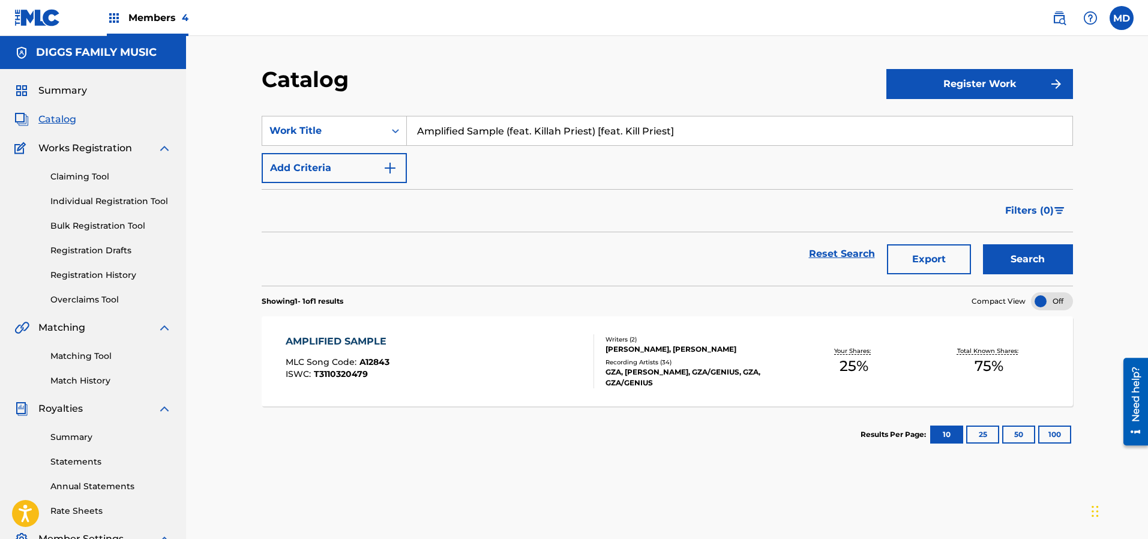
click at [413, 364] on div "AMPLIFIED SAMPLE MLC Song Code : A12843 ISWC : T3110320479" at bounding box center [440, 361] width 308 height 54
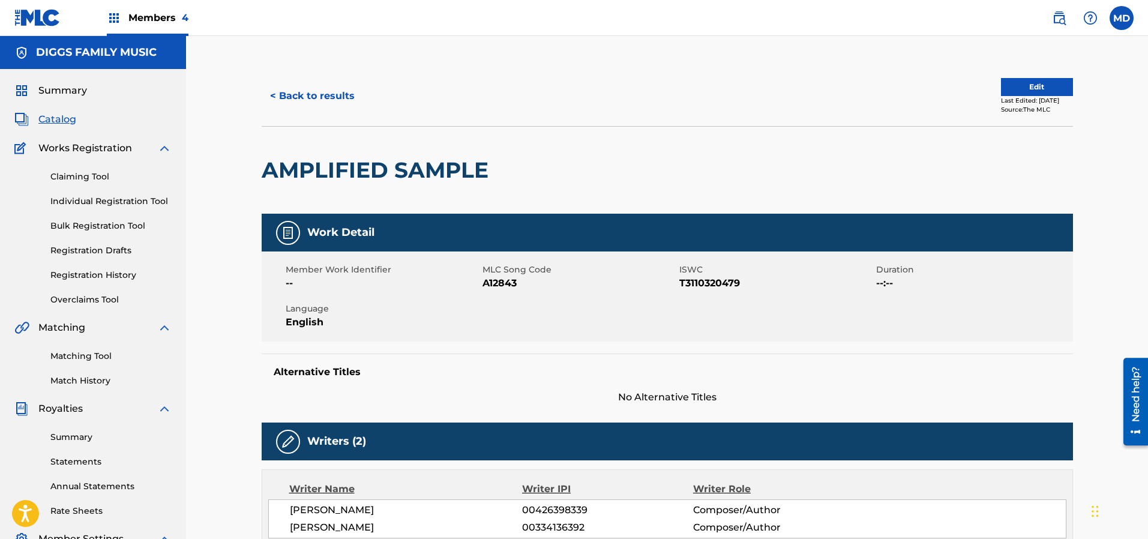
click at [301, 94] on button "< Back to results" at bounding box center [312, 96] width 101 height 30
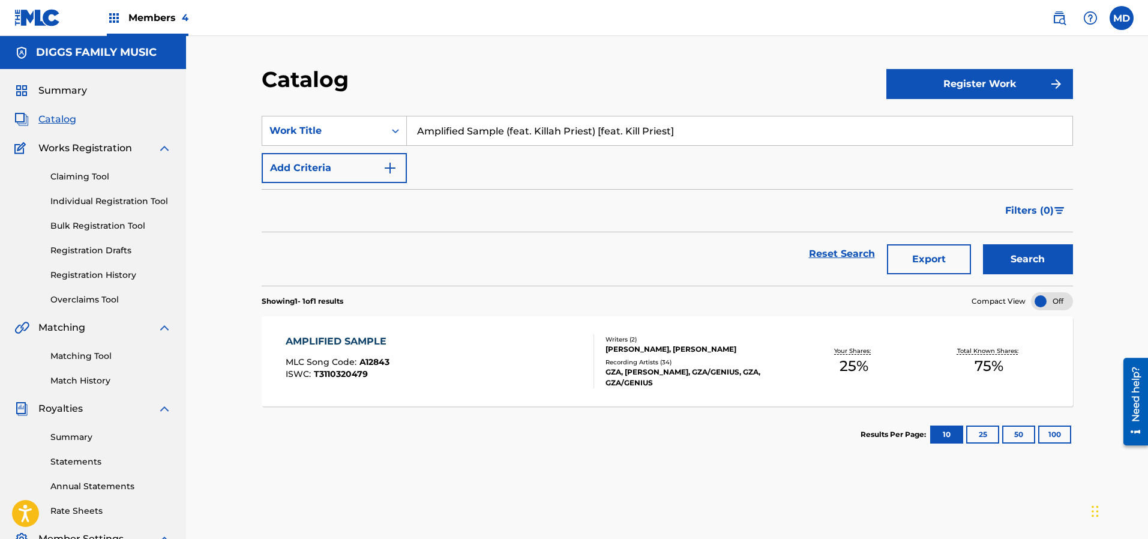
click at [64, 87] on span "Summary" at bounding box center [62, 90] width 49 height 14
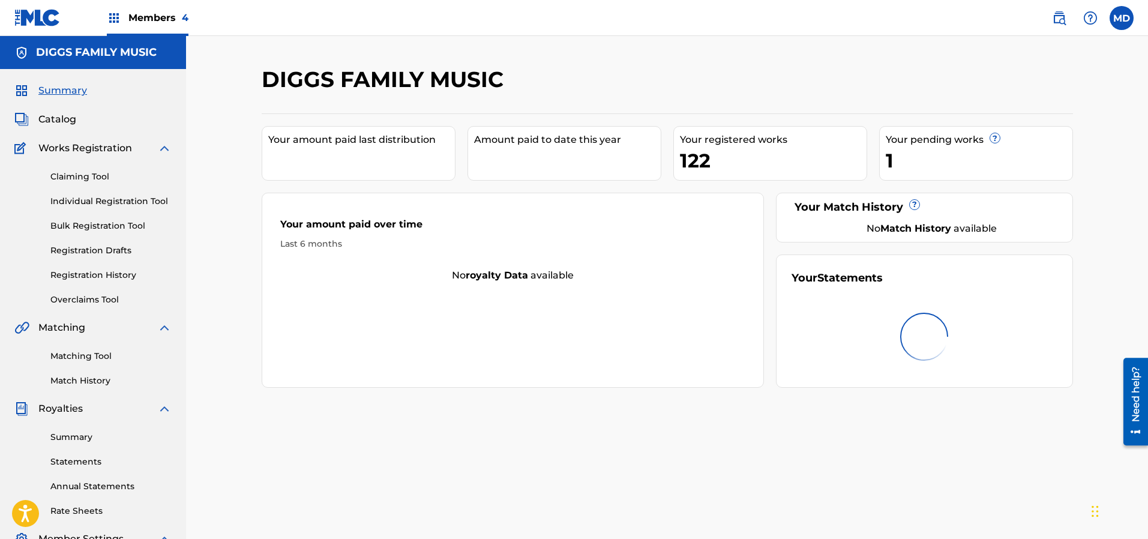
click at [73, 177] on link "Claiming Tool" at bounding box center [110, 176] width 121 height 13
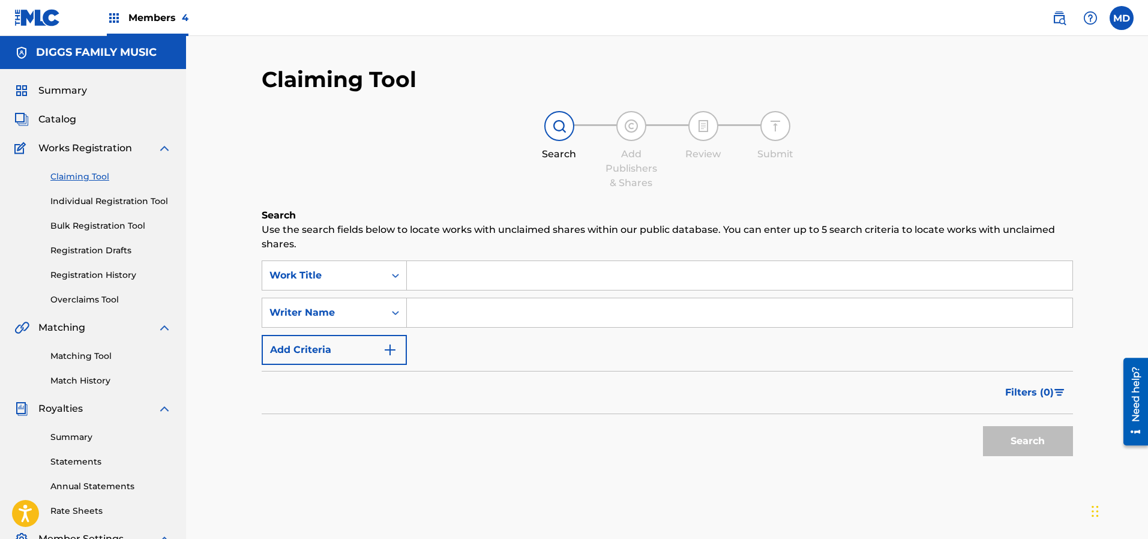
click at [506, 278] on input "Search Form" at bounding box center [739, 275] width 665 height 29
click at [378, 282] on div "Work Title" at bounding box center [323, 275] width 122 height 23
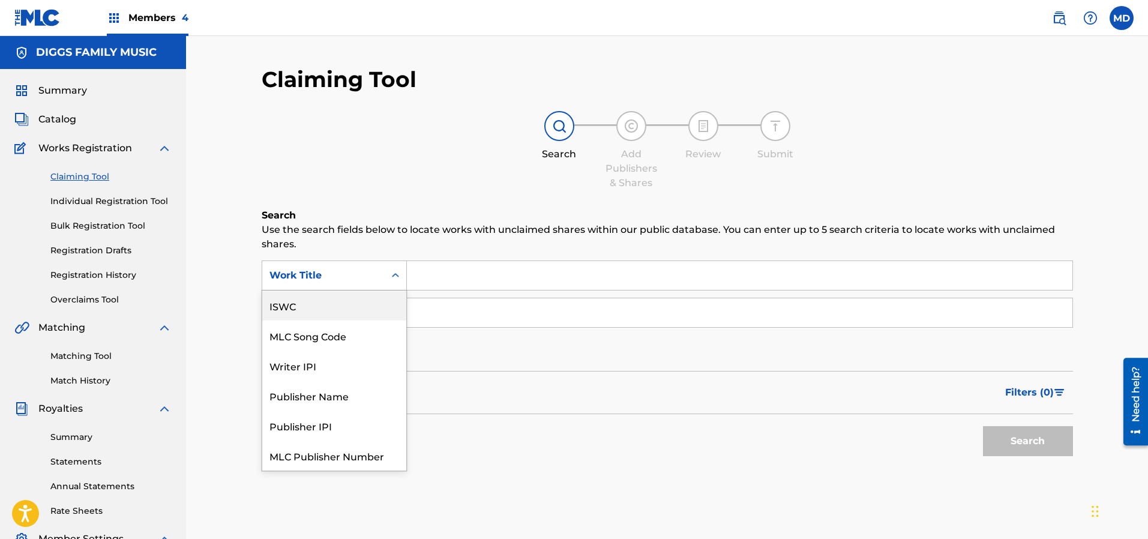
click at [296, 312] on div "ISWC" at bounding box center [334, 305] width 144 height 30
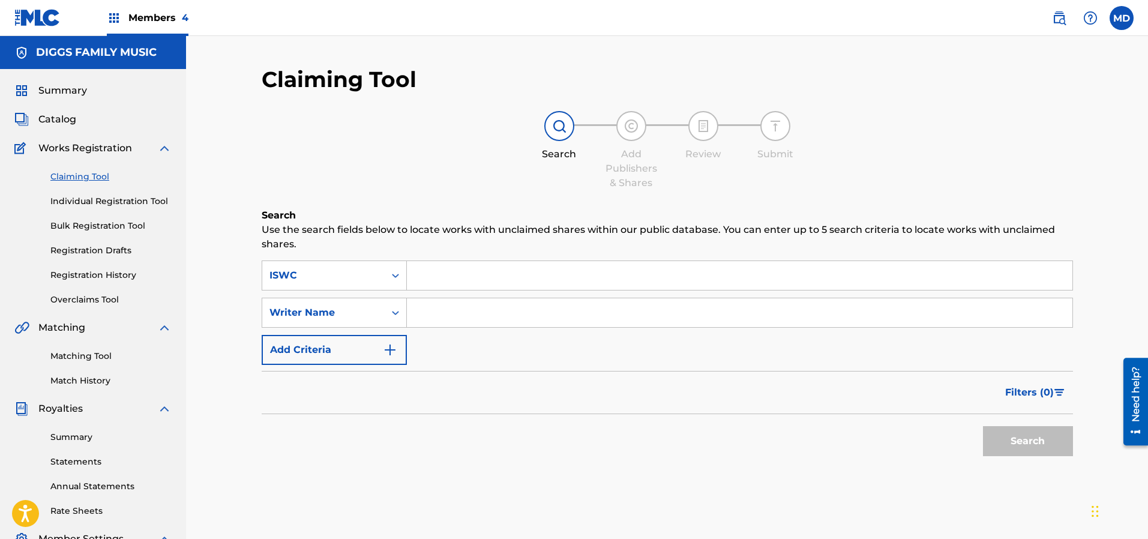
click at [465, 269] on input "Search Form" at bounding box center [739, 275] width 665 height 29
paste input "T3199314717"
type input "T3199314717"
click at [1026, 447] on button "Search" at bounding box center [1028, 441] width 90 height 30
click at [1011, 436] on button "Search" at bounding box center [1028, 441] width 90 height 30
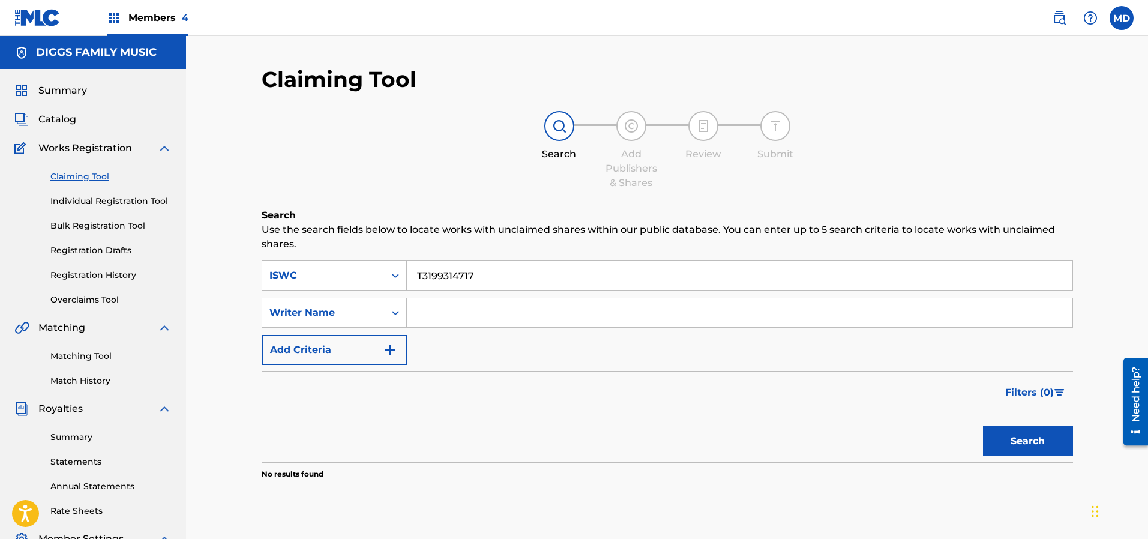
click at [420, 311] on input "Search Form" at bounding box center [739, 312] width 665 height 29
type input "[PERSON_NAME]"
click at [1007, 440] on button "Search" at bounding box center [1028, 441] width 90 height 30
click at [396, 275] on icon "Search Form" at bounding box center [395, 276] width 7 height 4
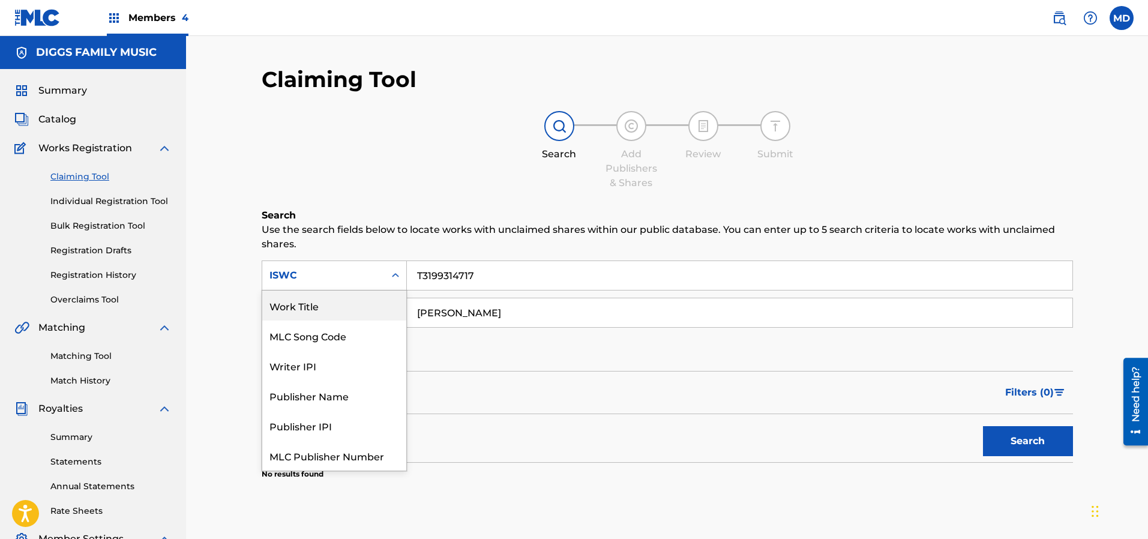
click at [332, 317] on div "Work Title" at bounding box center [334, 305] width 144 height 30
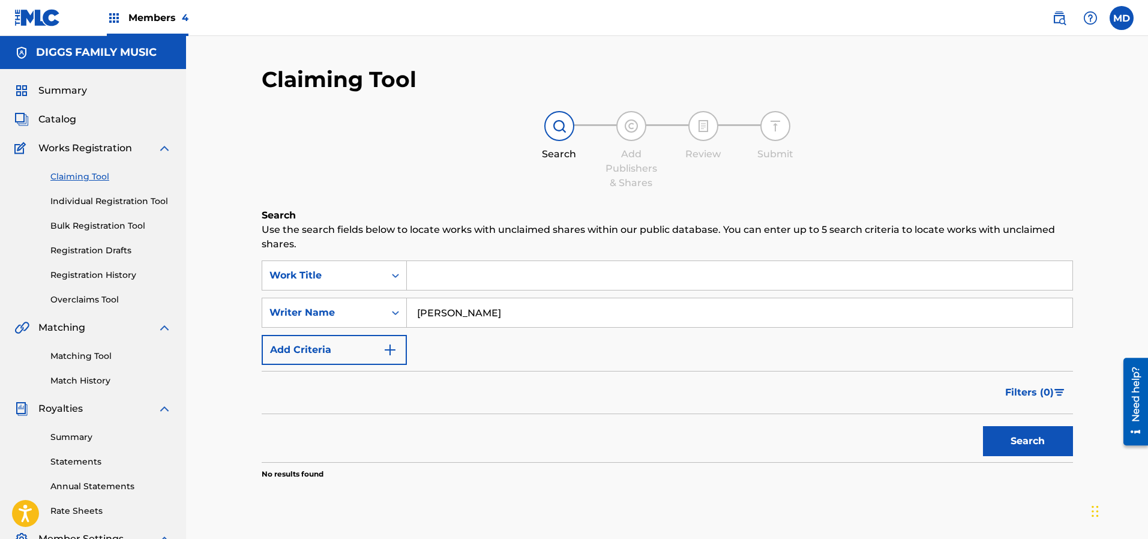
click at [517, 275] on input "Search Form" at bounding box center [739, 275] width 665 height 29
paste input "ELEVATION"
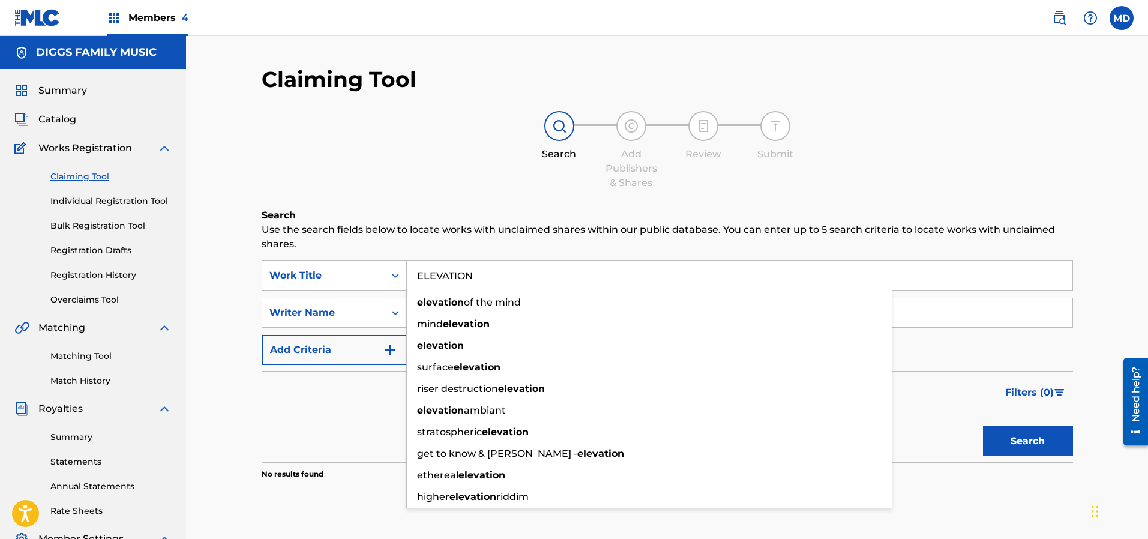
type input "ELEVATION"
click at [1011, 443] on button "Search" at bounding box center [1028, 441] width 90 height 30
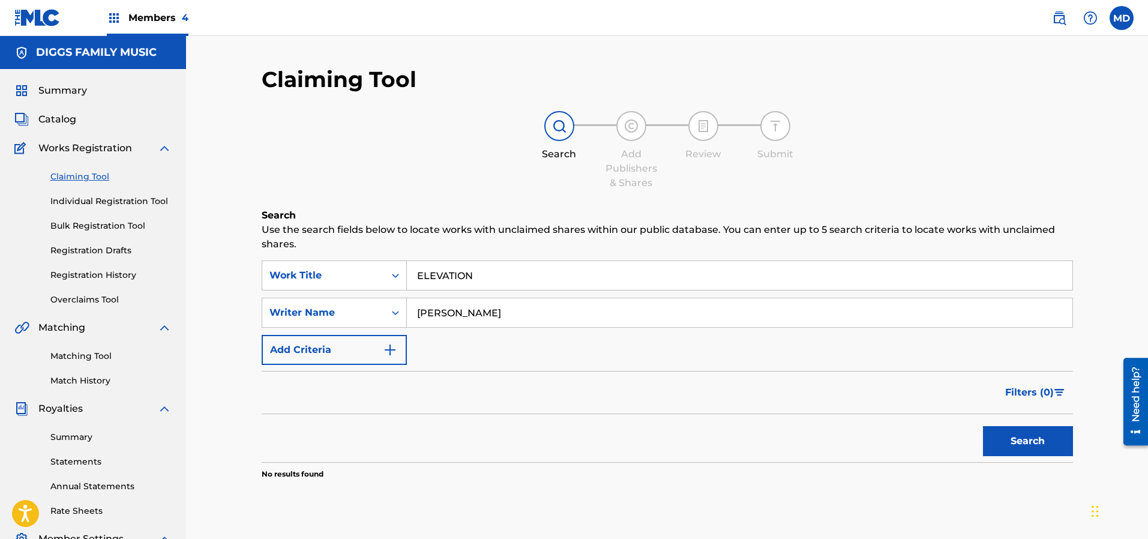
scroll to position [90, 0]
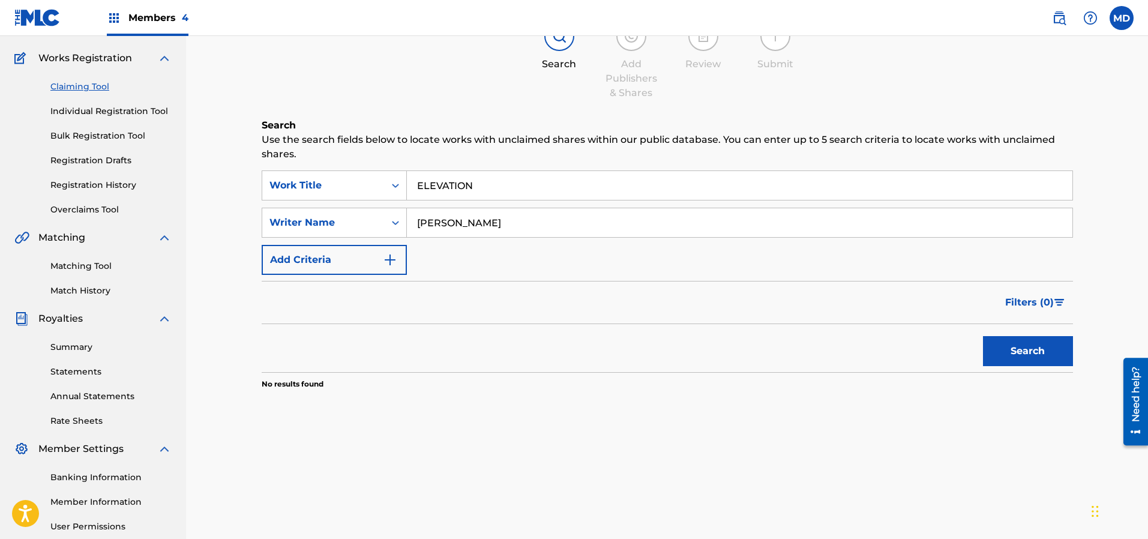
click at [83, 187] on link "Registration History" at bounding box center [110, 185] width 121 height 13
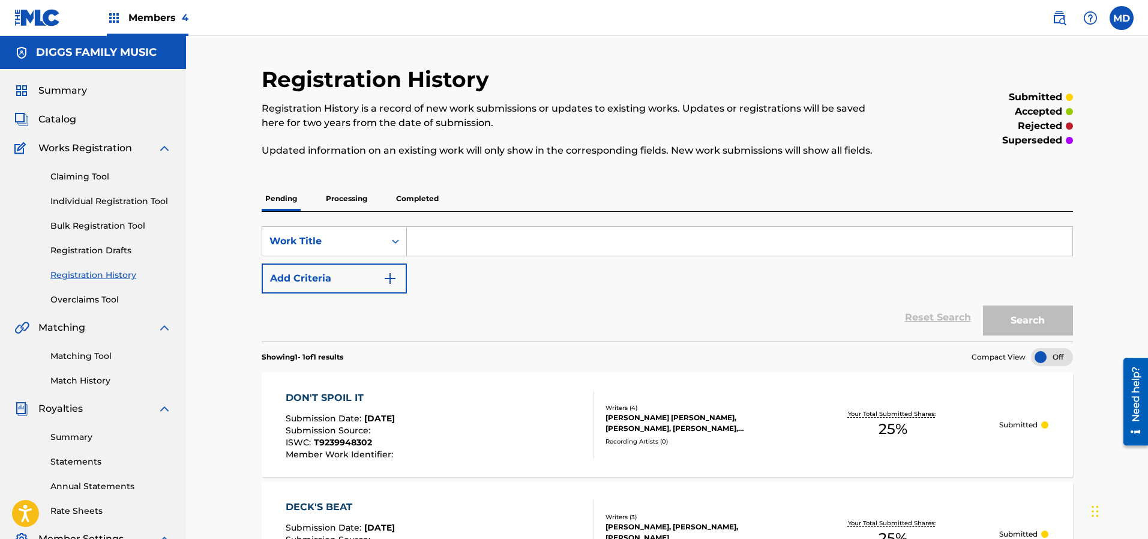
click at [460, 238] on input "Search Form" at bounding box center [739, 241] width 665 height 29
paste input "ELEVATION"
type input "ELEVATION"
click at [1043, 324] on button "Search" at bounding box center [1028, 320] width 90 height 30
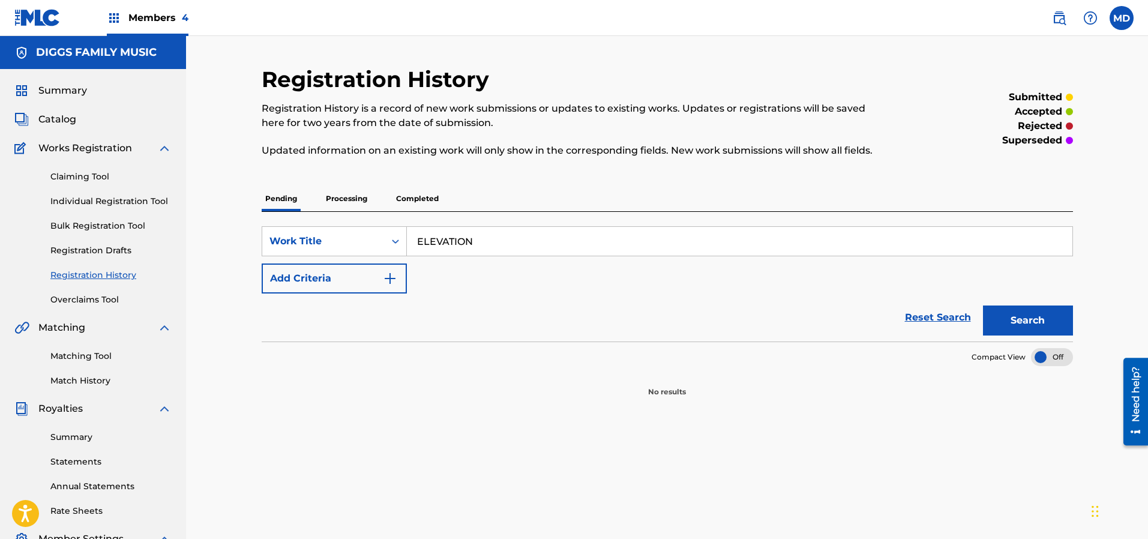
click at [349, 197] on p "Processing" at bounding box center [346, 198] width 49 height 25
click at [1004, 316] on button "Search" at bounding box center [1028, 320] width 90 height 30
click at [407, 194] on p "Completed" at bounding box center [417, 198] width 50 height 25
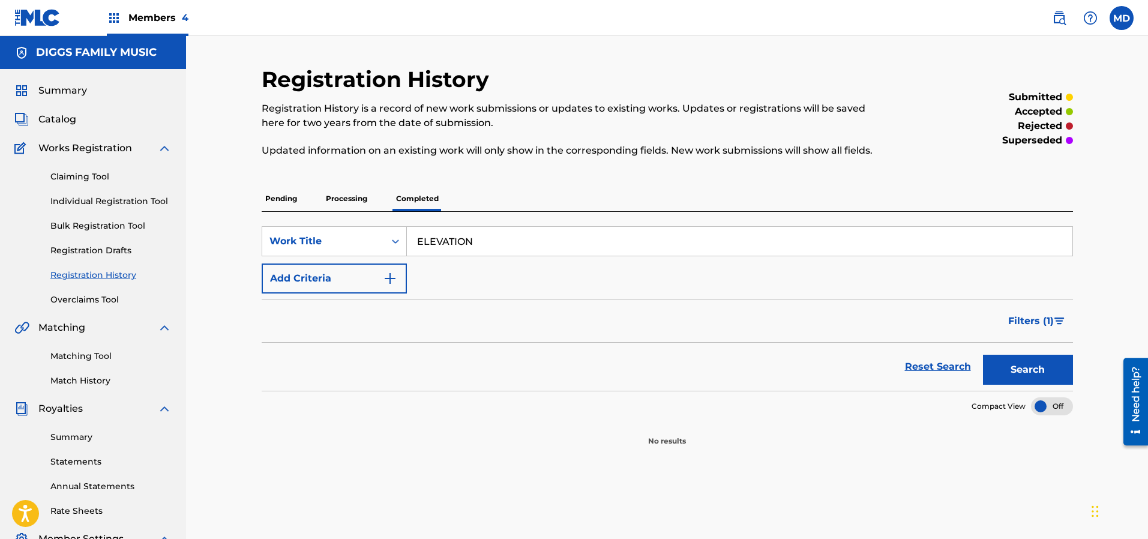
click at [1029, 367] on button "Search" at bounding box center [1028, 370] width 90 height 30
click at [76, 202] on link "Individual Registration Tool" at bounding box center [110, 201] width 121 height 13
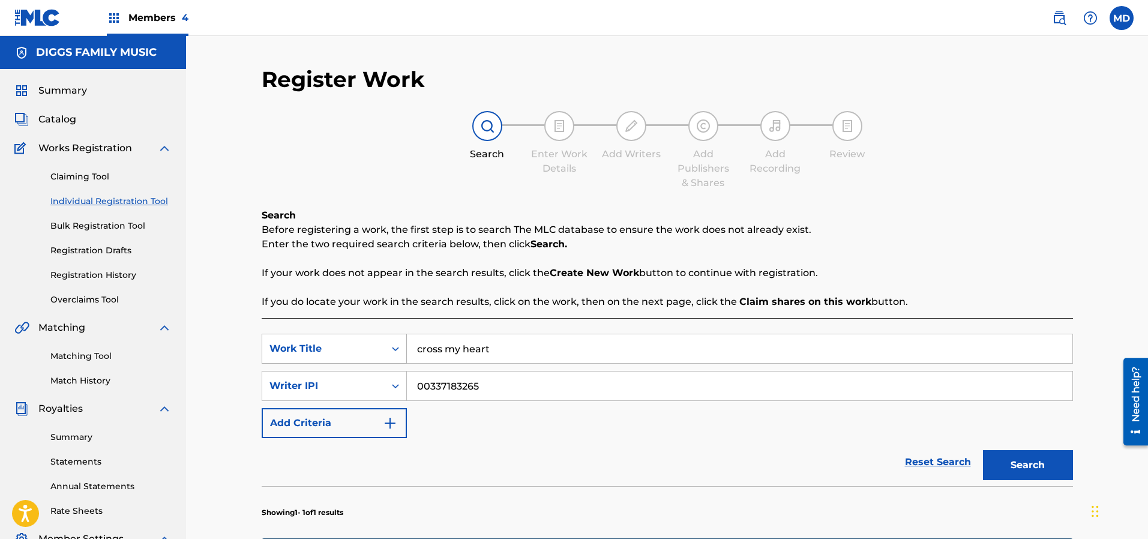
drag, startPoint x: 527, startPoint y: 350, endPoint x: 365, endPoint y: 350, distance: 161.4
click at [367, 349] on div "SearchWithCriteriae2c7d399-5f03-41fb-9435-b540911fbe46 Work Title cross my heart" at bounding box center [667, 349] width 811 height 30
paste input "ELEVATION"
type input "ELEVATION"
drag, startPoint x: 491, startPoint y: 392, endPoint x: 397, endPoint y: 391, distance: 94.2
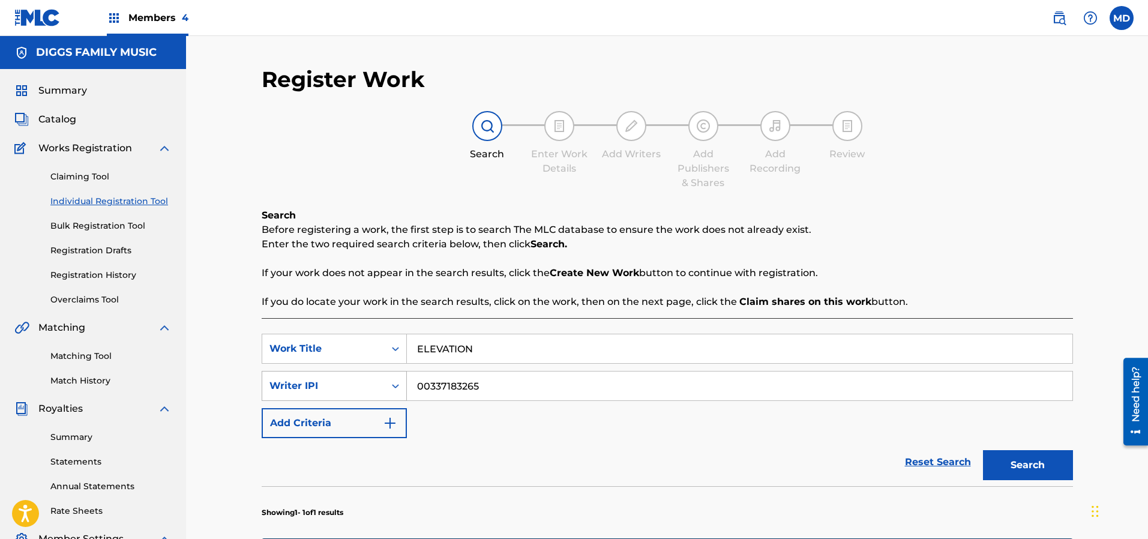
click at [397, 391] on div "SearchWithCriteria408ef5b8-daa5-4275-ab11-f35114be23d1 Writer IPI 00337183265" at bounding box center [667, 386] width 811 height 30
click at [467, 382] on input "Search Form" at bounding box center [739, 385] width 665 height 29
paste input "183499233"
type input "183499233"
click at [1043, 467] on button "Search" at bounding box center [1028, 465] width 90 height 30
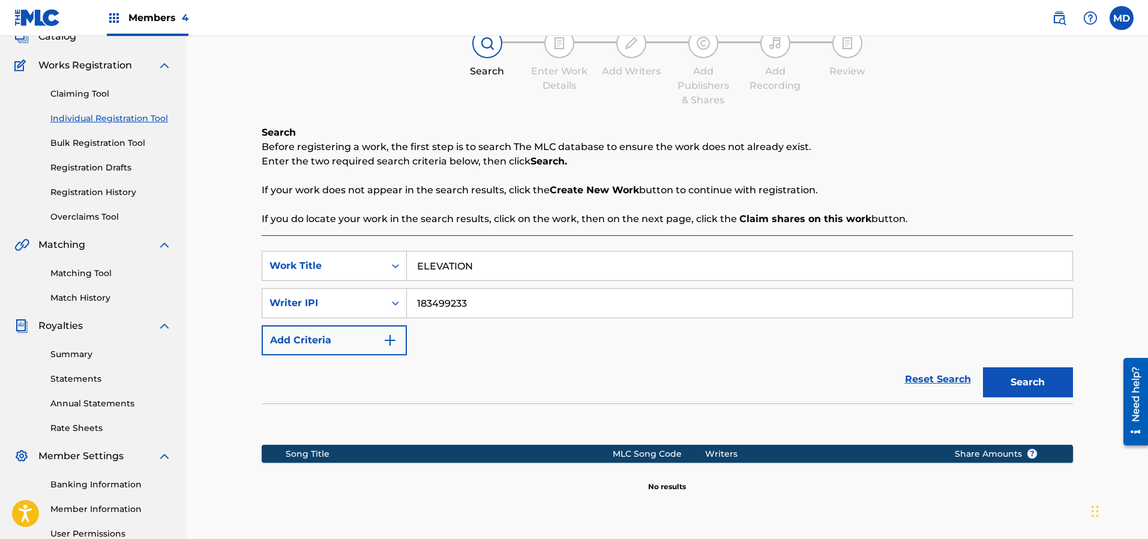
scroll to position [205, 0]
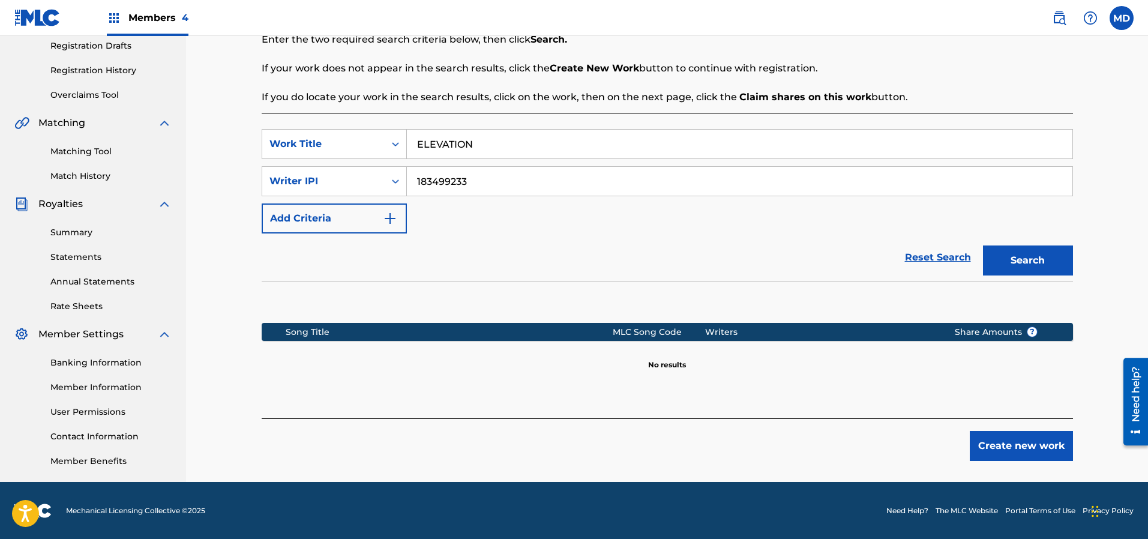
click at [415, 182] on input "183499233" at bounding box center [739, 181] width 665 height 29
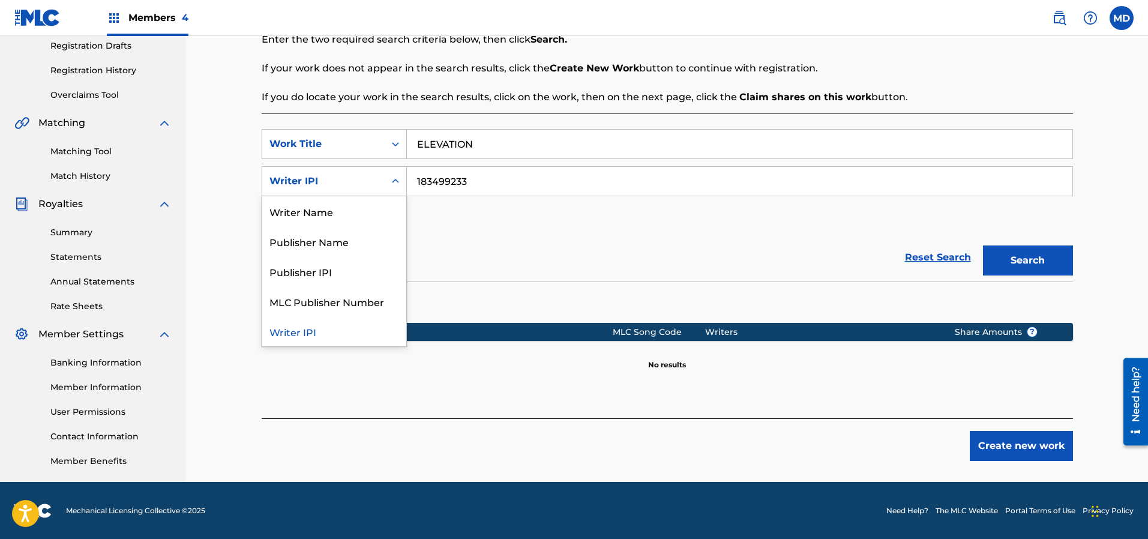
click at [339, 181] on div "Writer IPI" at bounding box center [323, 181] width 108 height 14
click at [331, 332] on div "Writer IPI" at bounding box center [334, 331] width 144 height 30
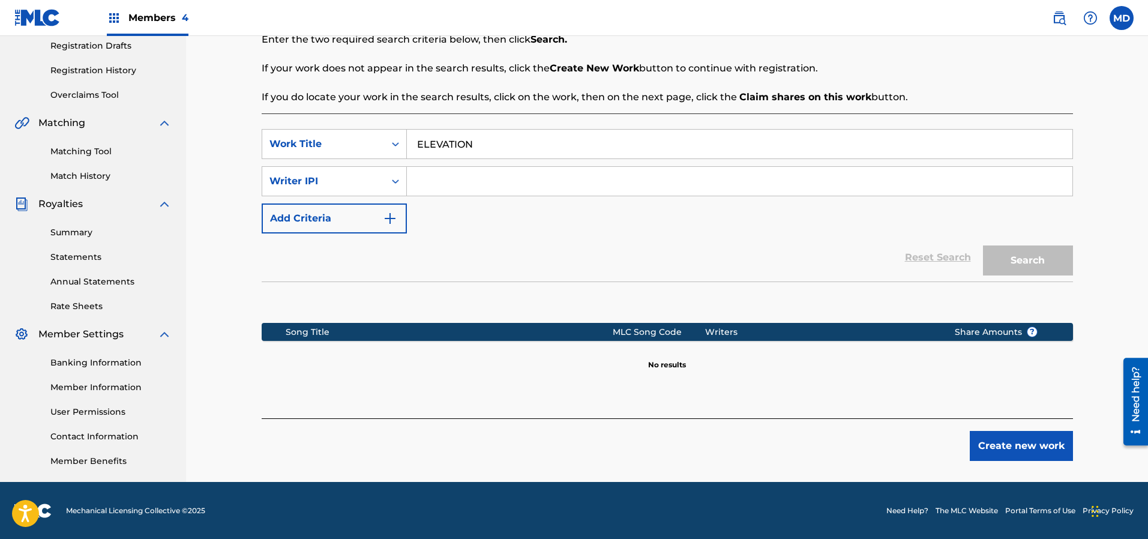
click at [445, 177] on input "Search Form" at bounding box center [739, 181] width 665 height 29
paste input "183499233"
type input "183499233"
click at [1006, 261] on button "Search" at bounding box center [1028, 260] width 90 height 30
click at [1014, 447] on button "Create new work" at bounding box center [1020, 446] width 103 height 30
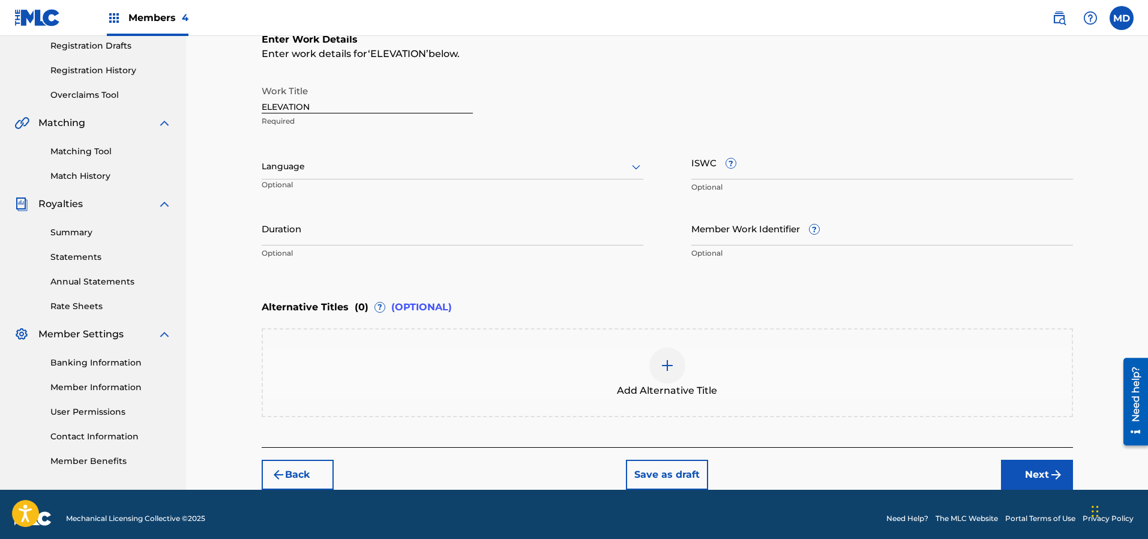
click at [371, 171] on div at bounding box center [453, 166] width 382 height 15
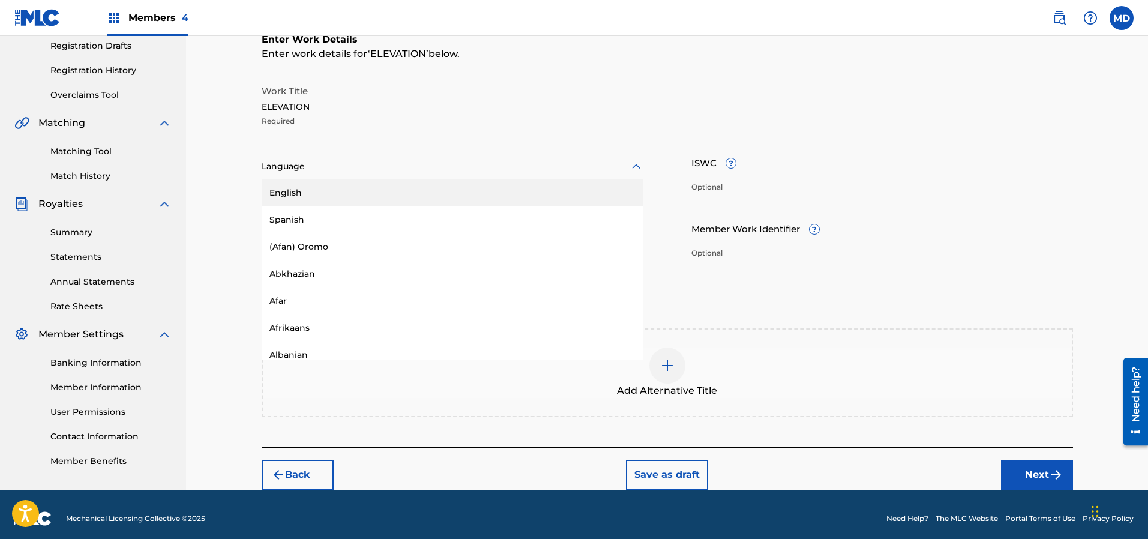
click at [372, 191] on div "English" at bounding box center [452, 192] width 380 height 27
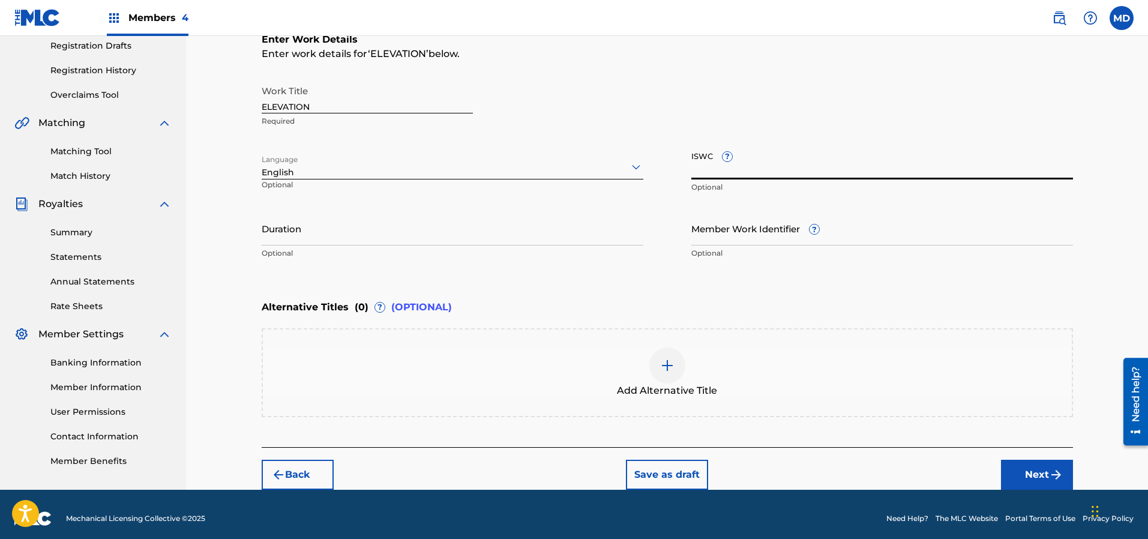
click at [797, 167] on input "ISWC ?" at bounding box center [882, 162] width 382 height 34
paste input "T3199314717"
type input "T3199314717"
click at [745, 232] on input "Member Work Identifier ?" at bounding box center [882, 228] width 382 height 34
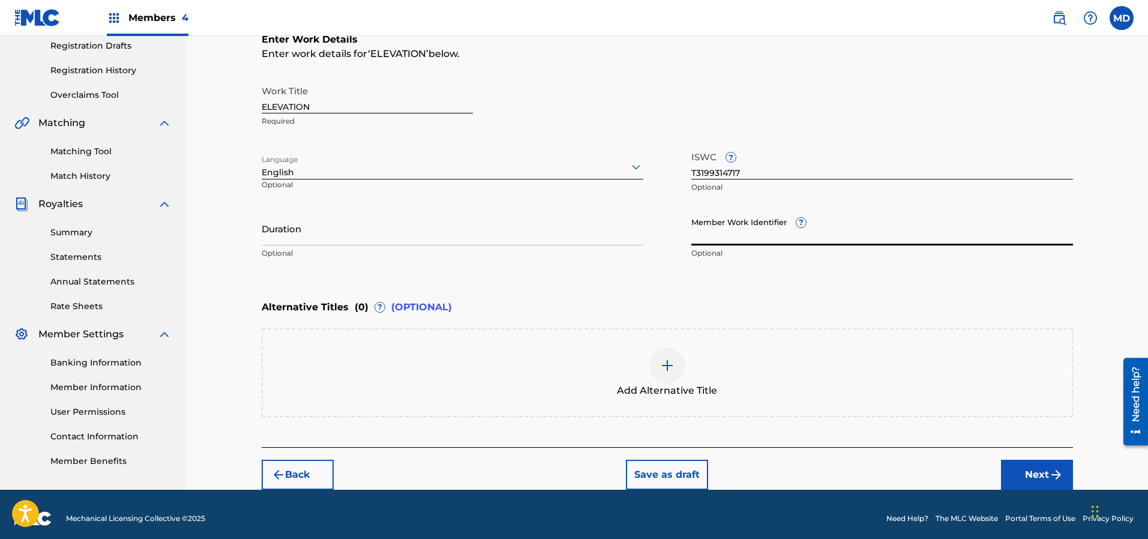
paste input "61586038"
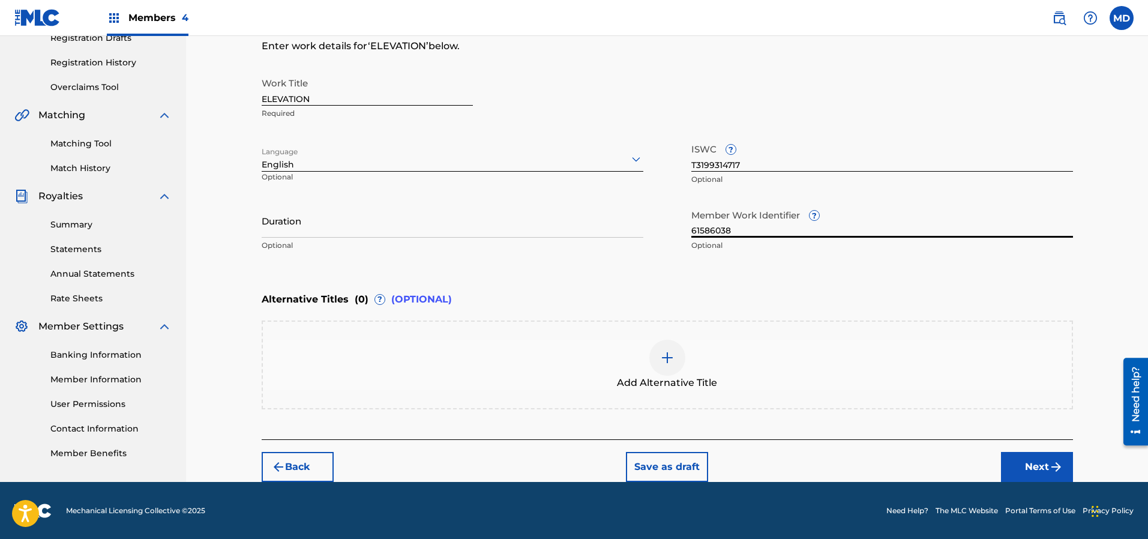
type input "61586038"
click at [1038, 464] on button "Next" at bounding box center [1037, 467] width 72 height 30
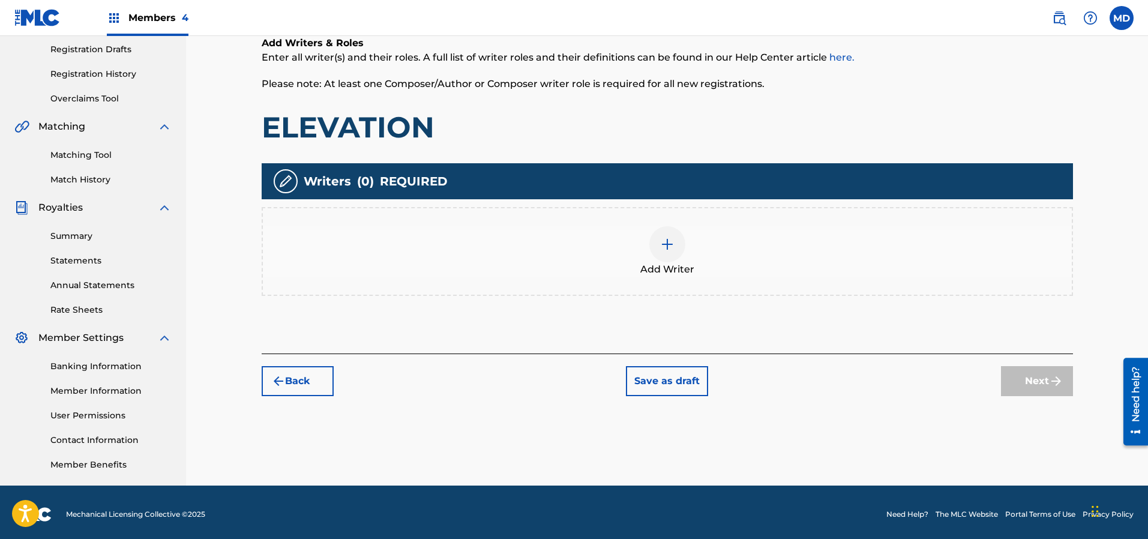
scroll to position [205, 0]
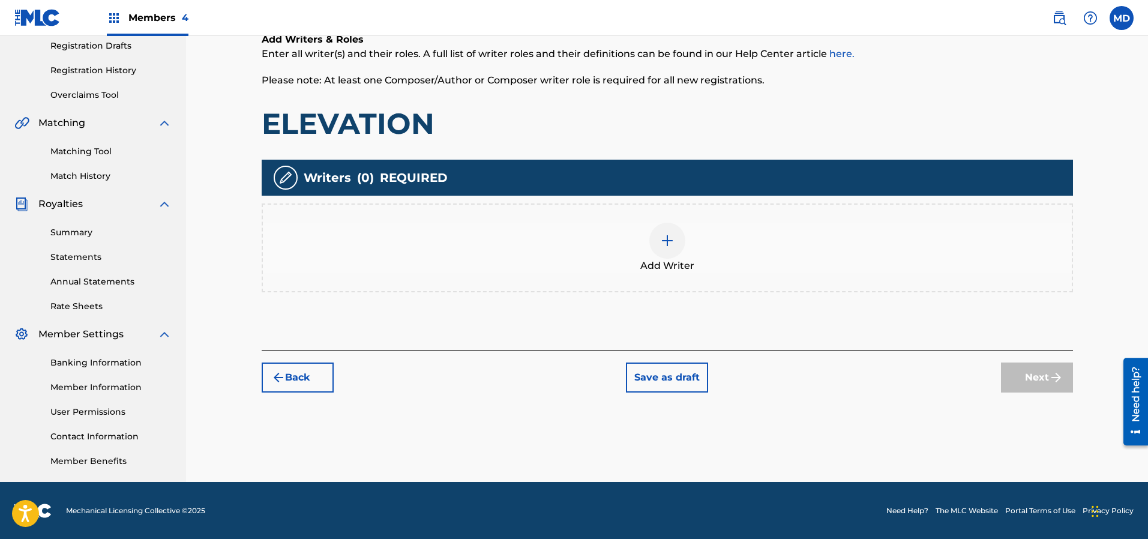
click at [672, 241] on img at bounding box center [667, 240] width 14 height 14
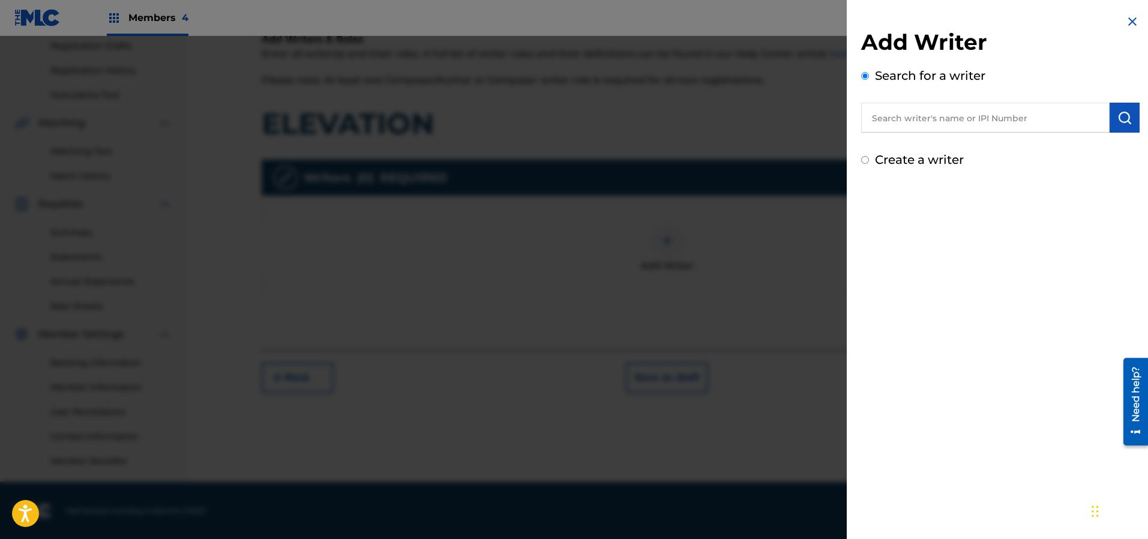
click at [956, 115] on input "text" at bounding box center [985, 118] width 248 height 30
paste input "183499233"
click at [1117, 113] on img "submit" at bounding box center [1124, 117] width 14 height 14
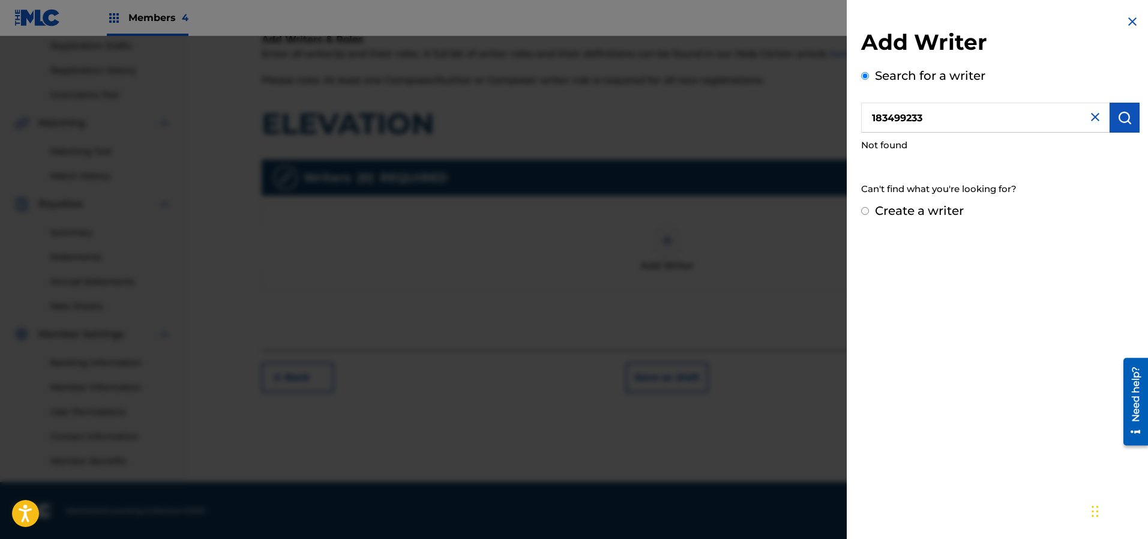
click at [867, 121] on input "183499233" at bounding box center [985, 118] width 248 height 30
type input "00183499233"
click at [1125, 116] on img "submit" at bounding box center [1124, 117] width 14 height 14
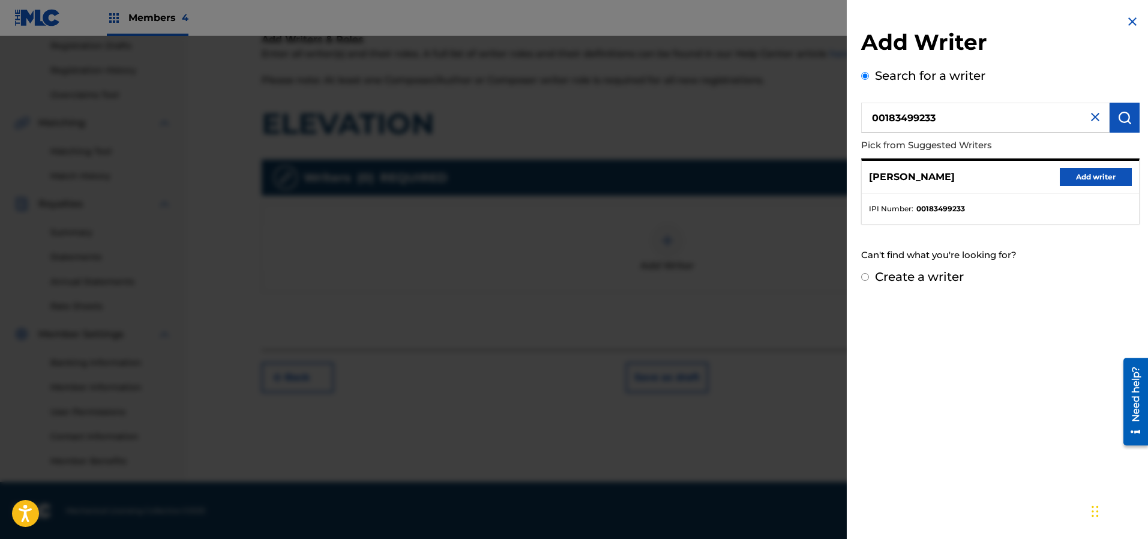
click at [1089, 175] on button "Add writer" at bounding box center [1095, 177] width 72 height 18
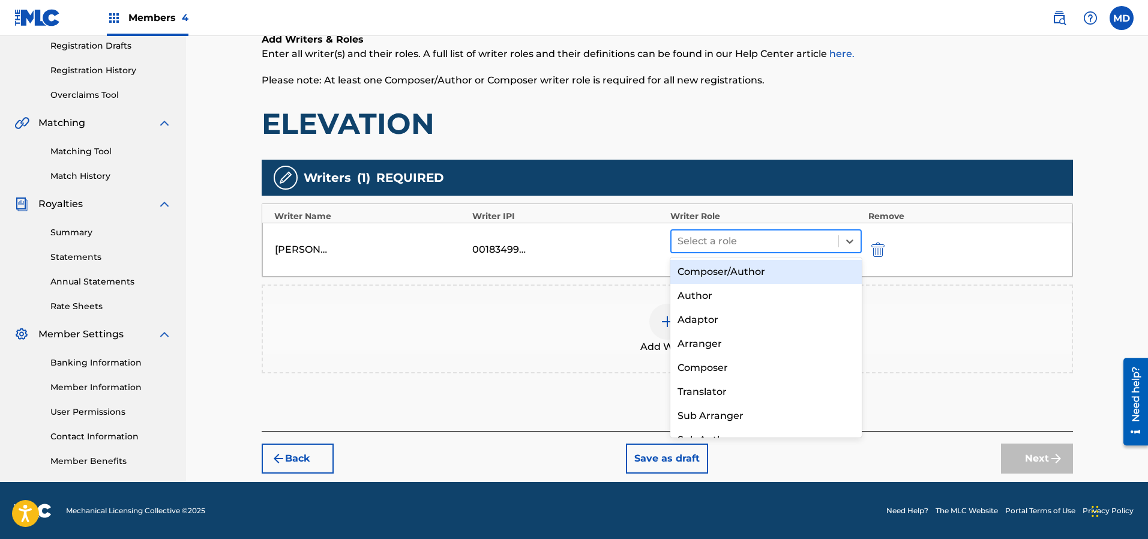
click at [767, 243] on div at bounding box center [754, 241] width 155 height 17
click at [732, 277] on div "Composer/Author" at bounding box center [766, 272] width 192 height 24
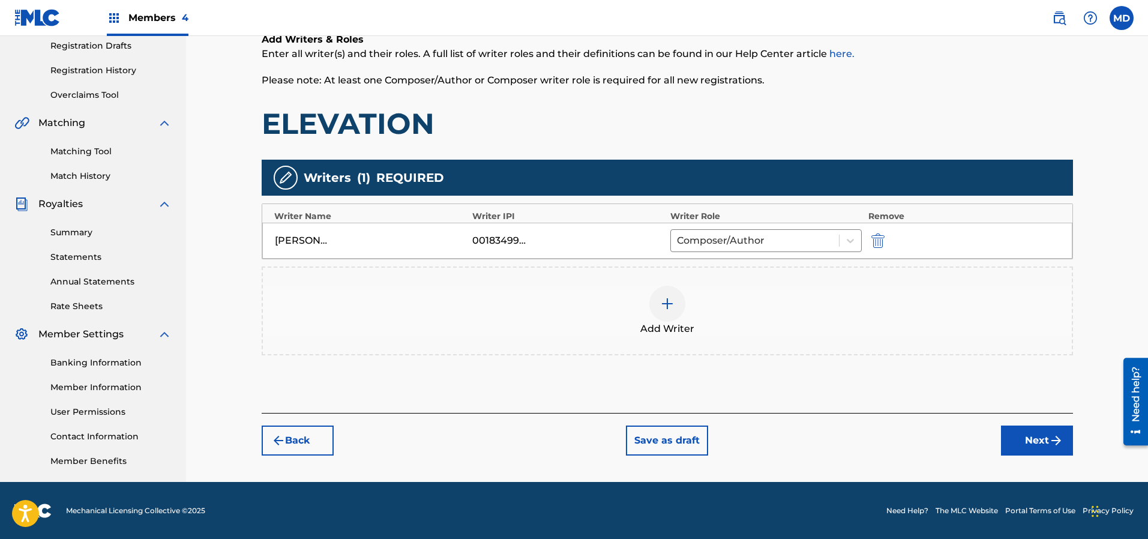
click at [1029, 440] on button "Next" at bounding box center [1037, 440] width 72 height 30
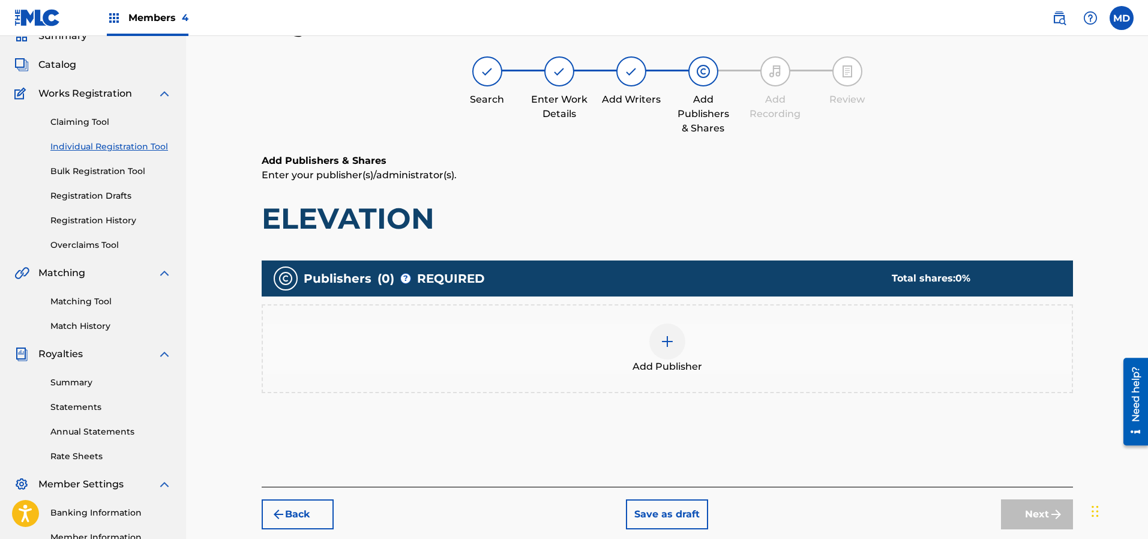
scroll to position [54, 0]
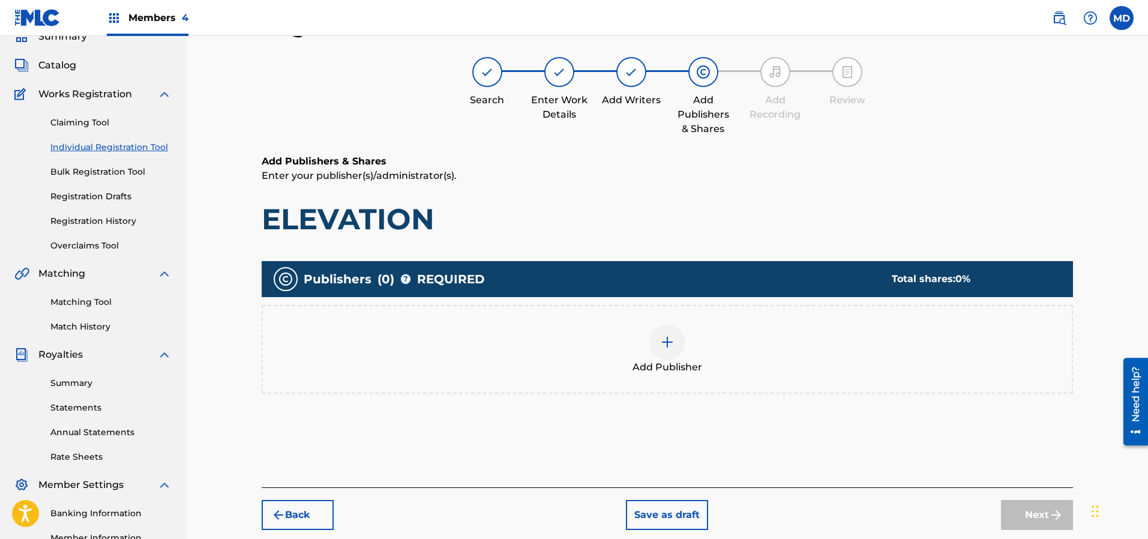
click at [671, 341] on img at bounding box center [667, 342] width 14 height 14
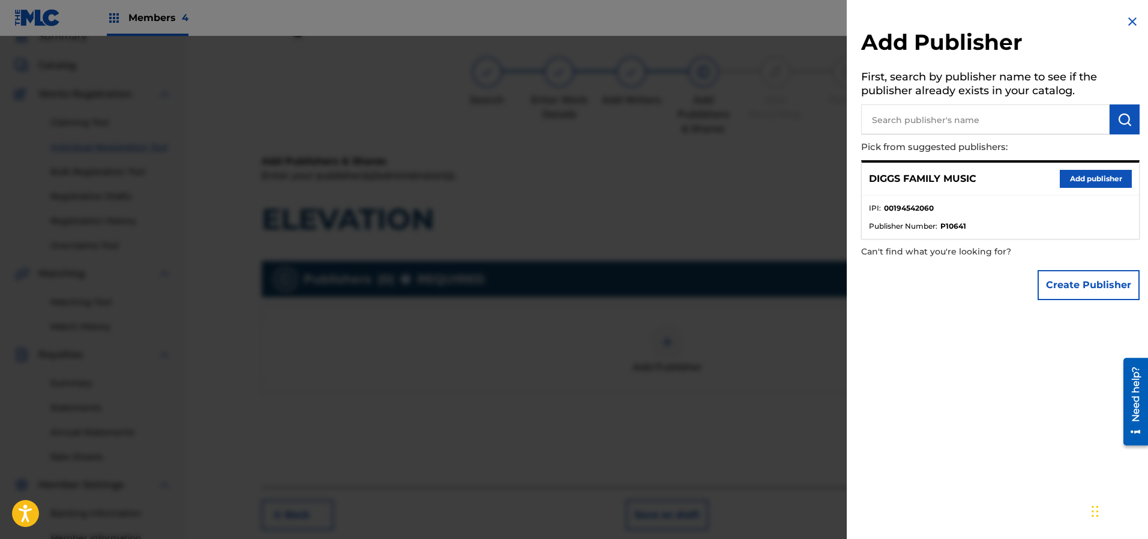
click at [1086, 181] on button "Add publisher" at bounding box center [1095, 179] width 72 height 18
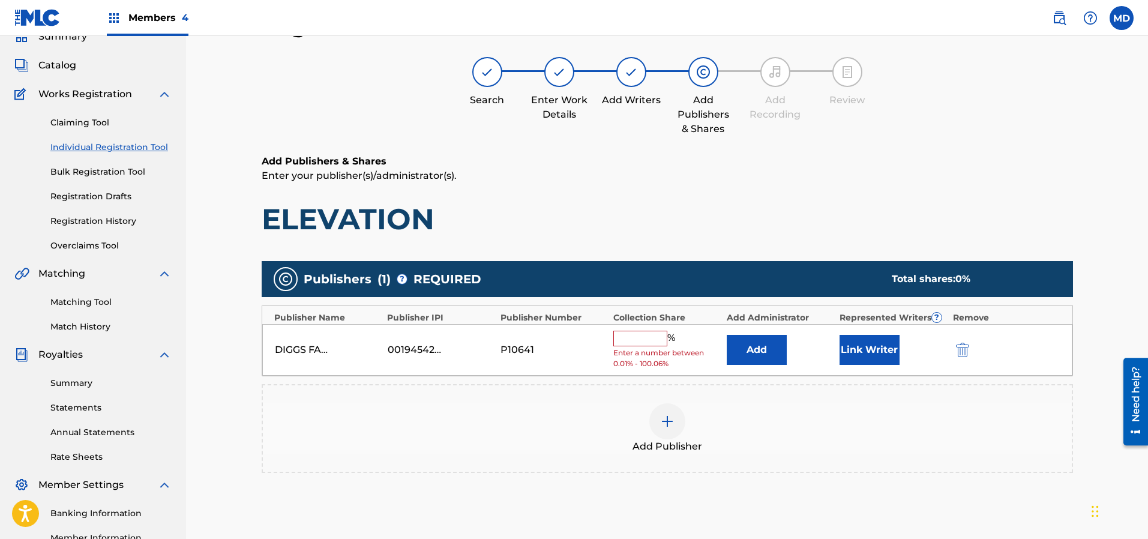
click at [650, 334] on input "text" at bounding box center [640, 339] width 54 height 16
type input "50"
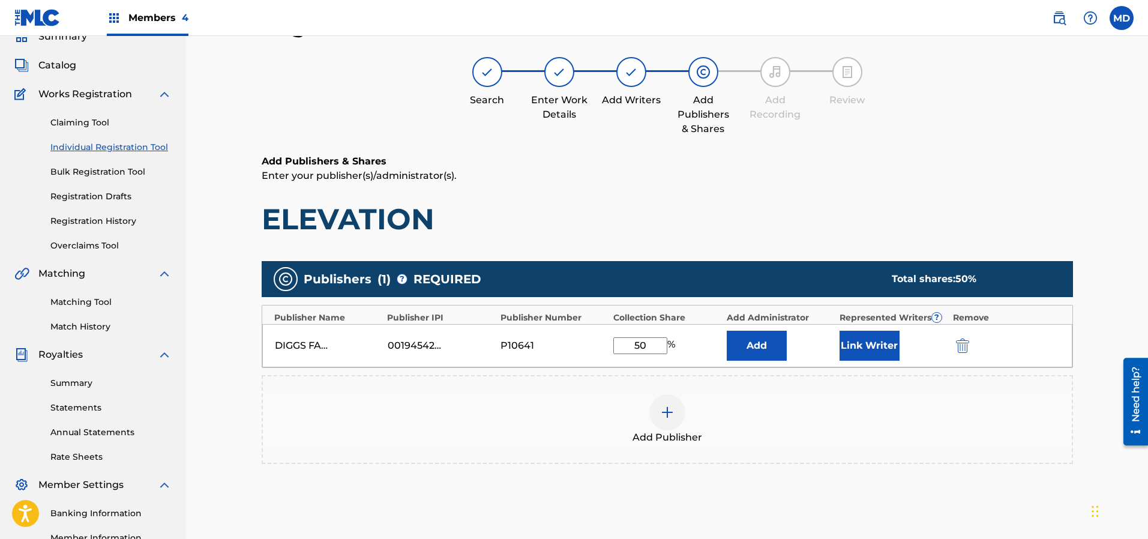
click at [869, 343] on button "Link Writer" at bounding box center [869, 346] width 60 height 30
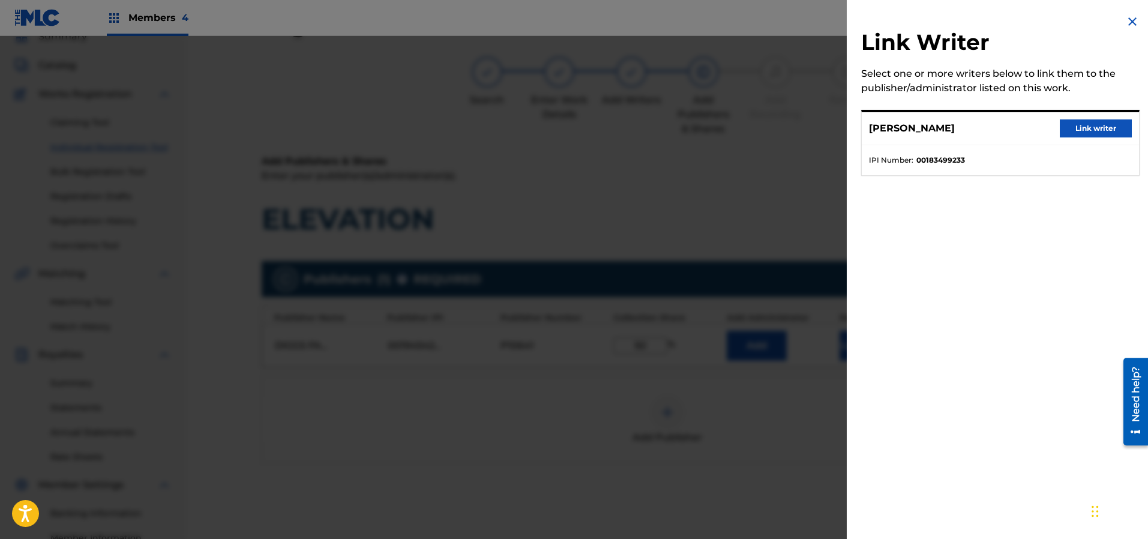
click at [1073, 127] on button "Link writer" at bounding box center [1095, 128] width 72 height 18
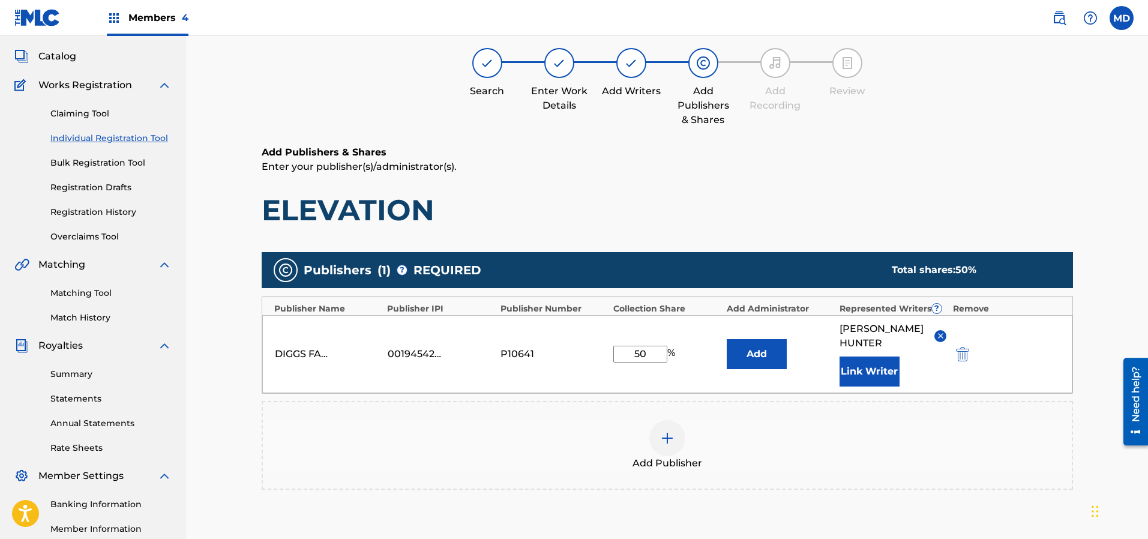
scroll to position [144, 0]
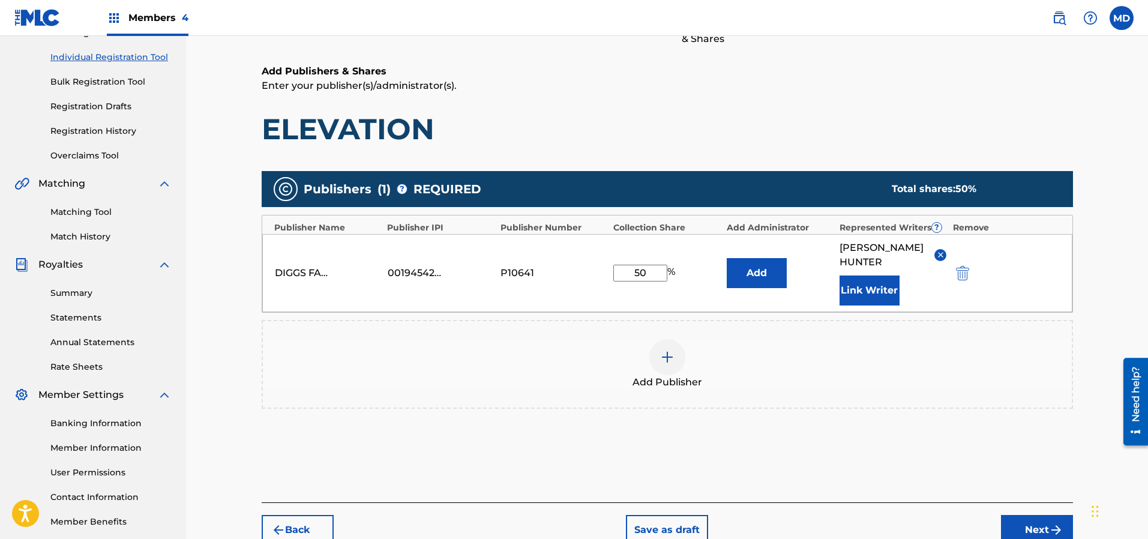
click at [1027, 522] on button "Next" at bounding box center [1037, 530] width 72 height 30
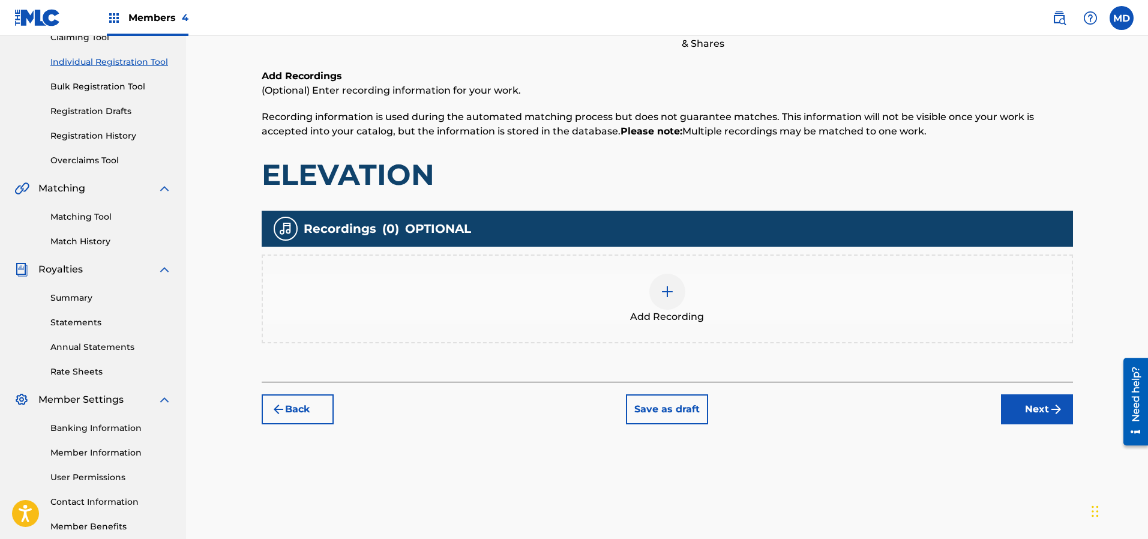
scroll to position [205, 0]
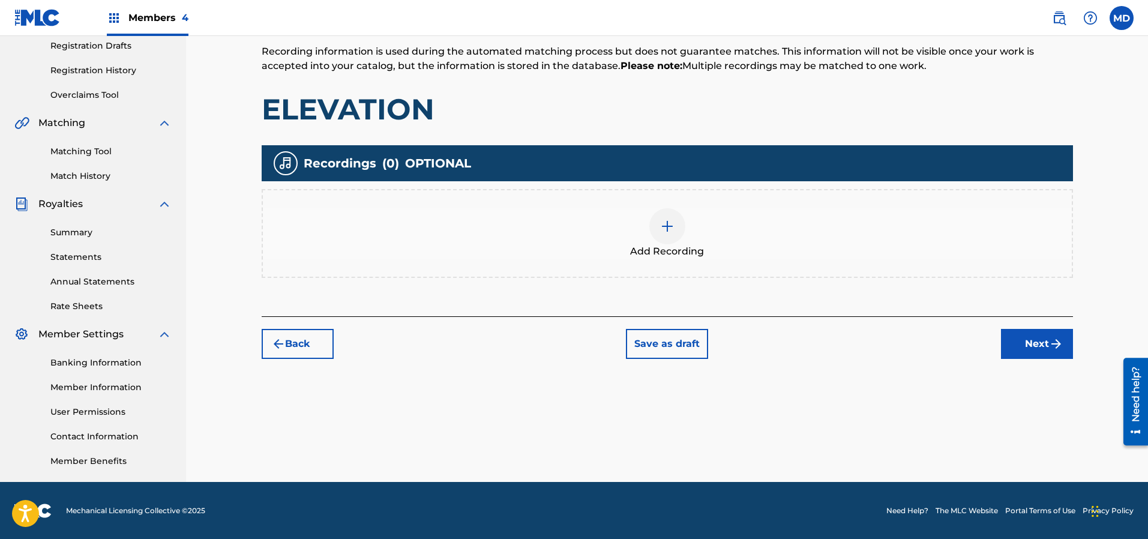
click at [1027, 338] on button "Next" at bounding box center [1037, 344] width 72 height 30
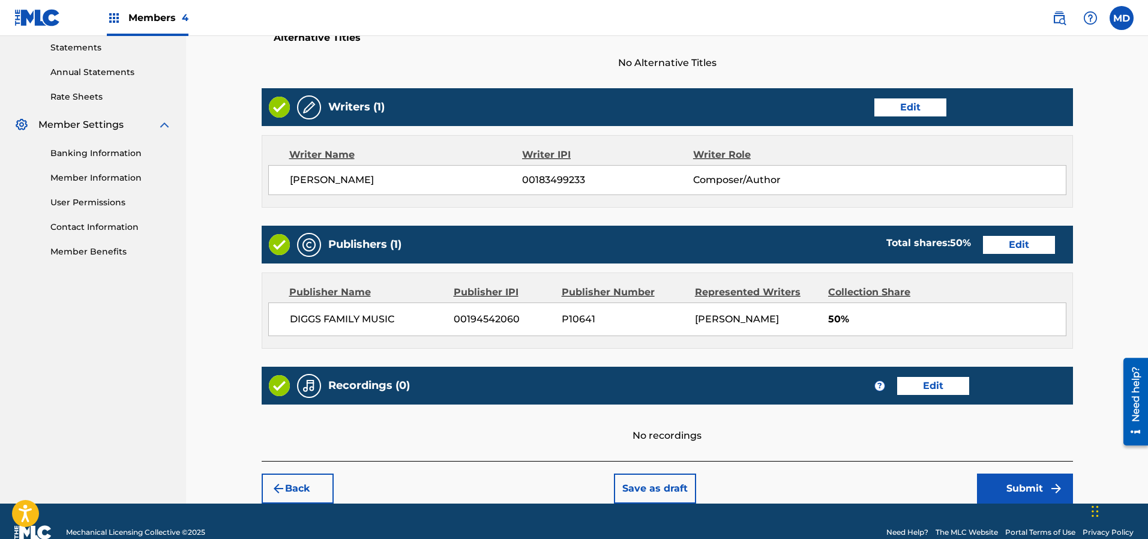
scroll to position [435, 0]
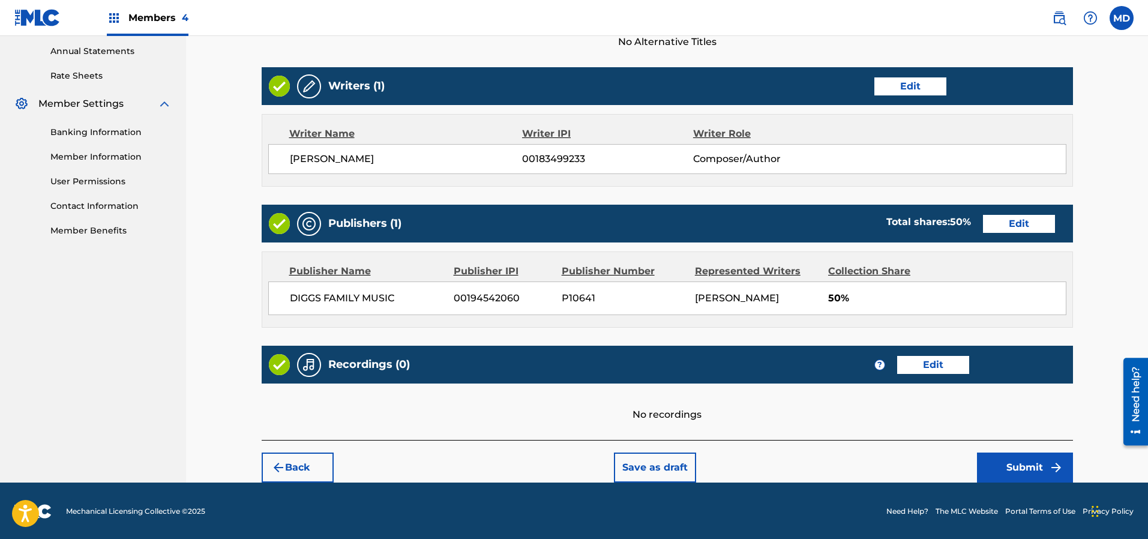
click at [1052, 467] on img "submit" at bounding box center [1056, 467] width 14 height 14
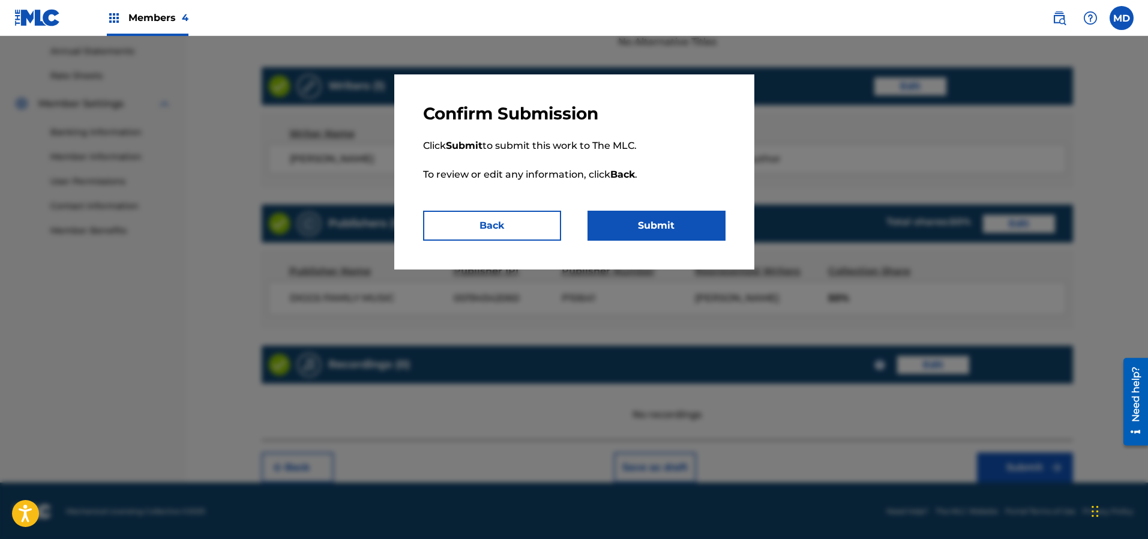
click at [654, 217] on button "Submit" at bounding box center [656, 226] width 138 height 30
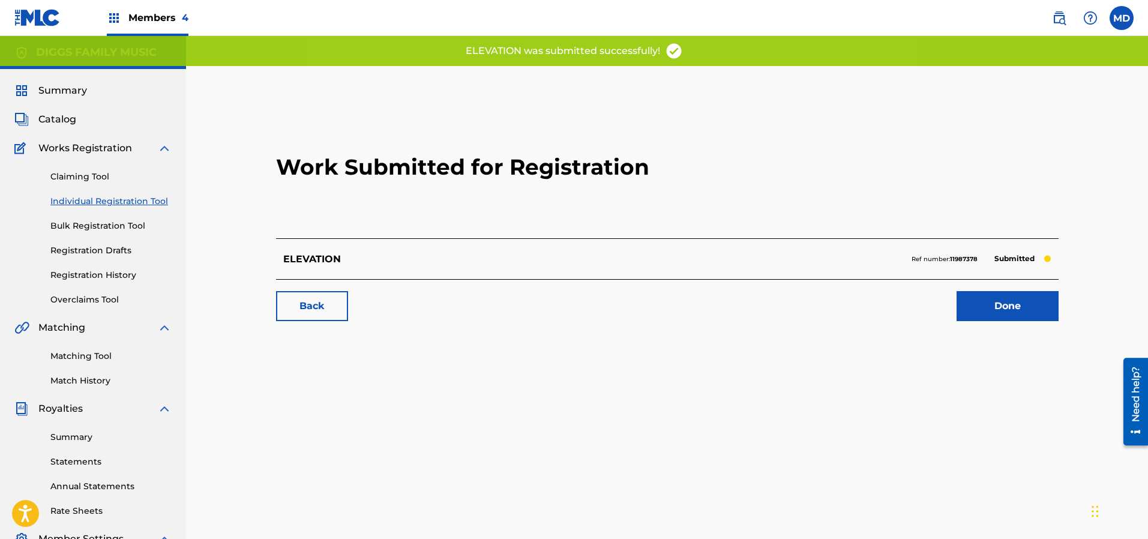
click at [1009, 305] on link "Done" at bounding box center [1007, 306] width 102 height 30
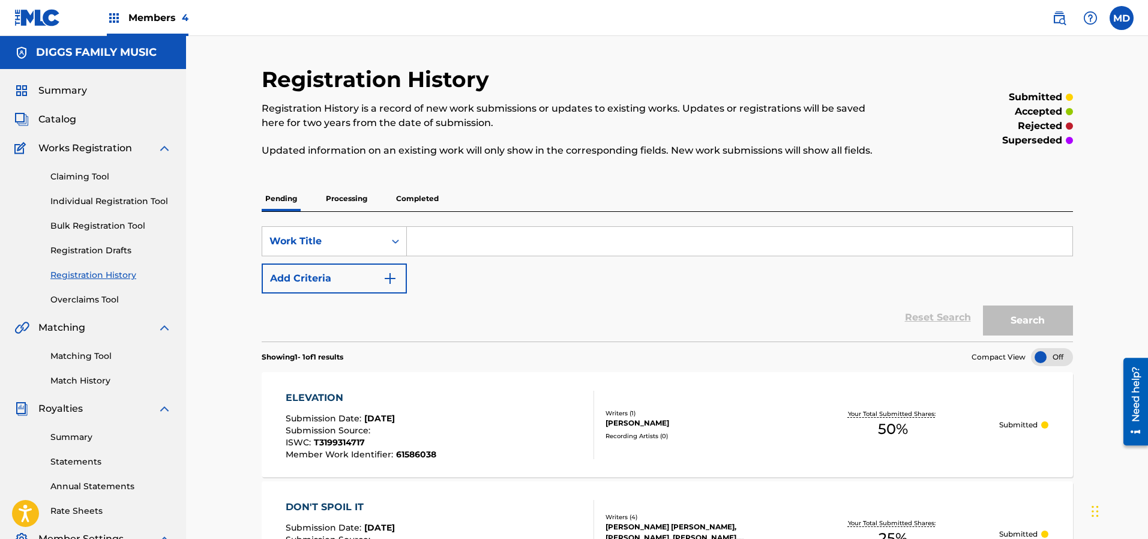
click at [70, 175] on link "Claiming Tool" at bounding box center [110, 176] width 121 height 13
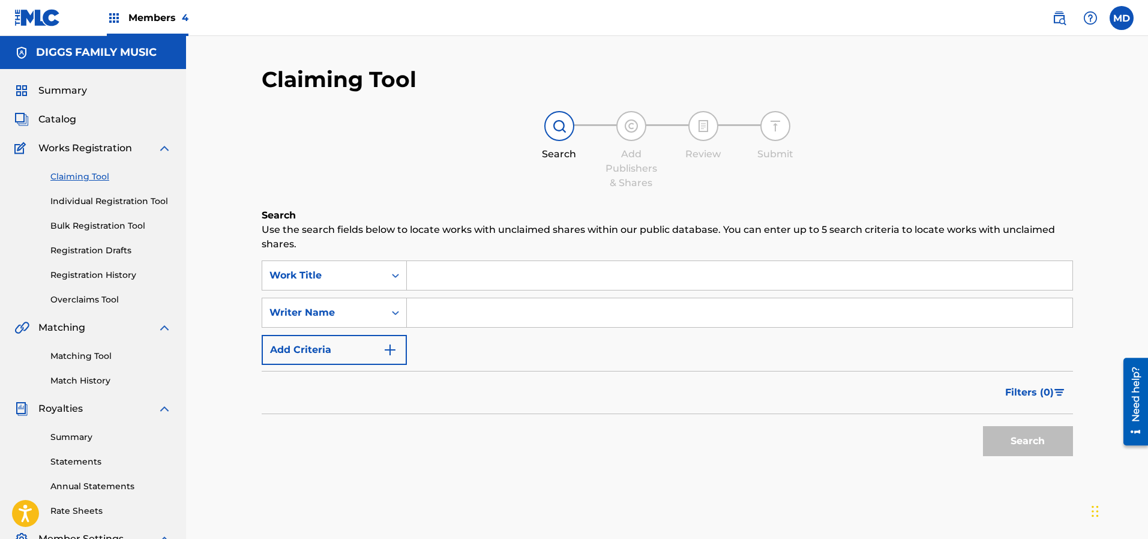
click at [461, 273] on input "Search Form" at bounding box center [739, 275] width 665 height 29
paste input "High Price, Small Reward"
type input "High Price, Small Reward"
click at [490, 309] on input "Search Form" at bounding box center [739, 312] width 665 height 29
type input "[PERSON_NAME]"
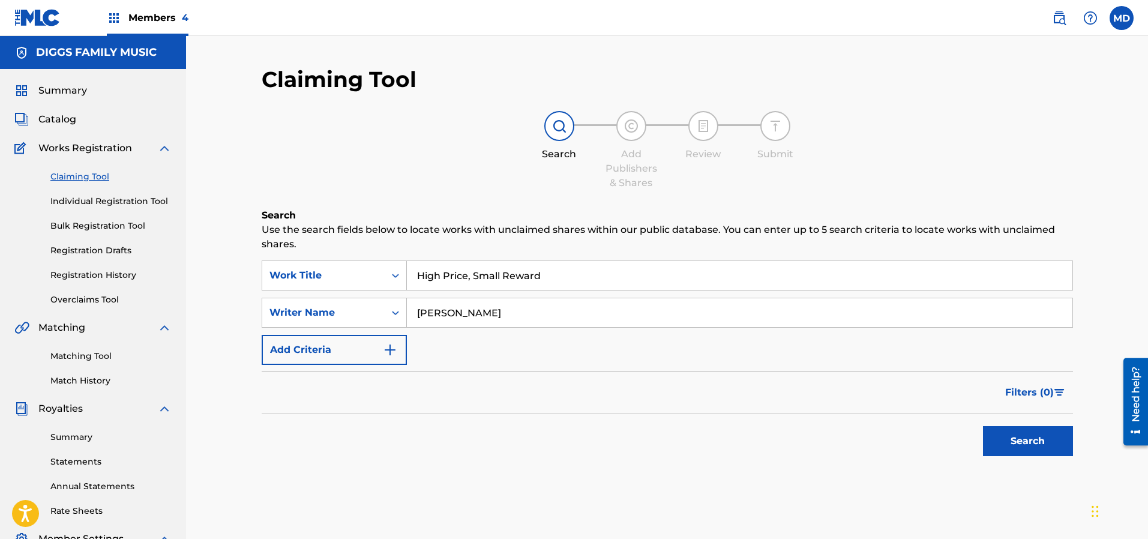
click at [1020, 438] on button "Search" at bounding box center [1028, 441] width 90 height 30
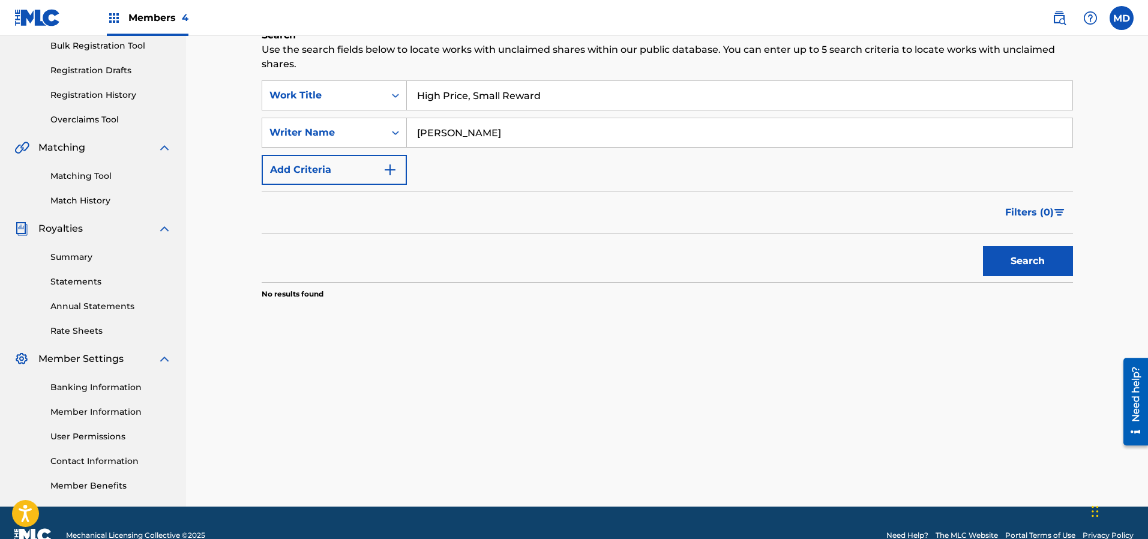
scroll to position [90, 0]
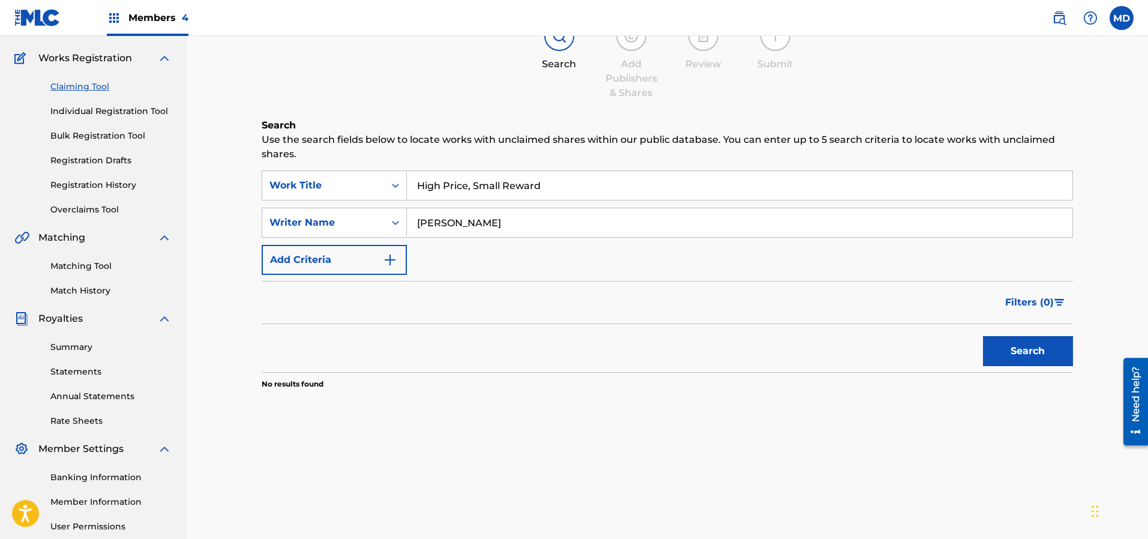
click at [82, 187] on link "Registration History" at bounding box center [110, 185] width 121 height 13
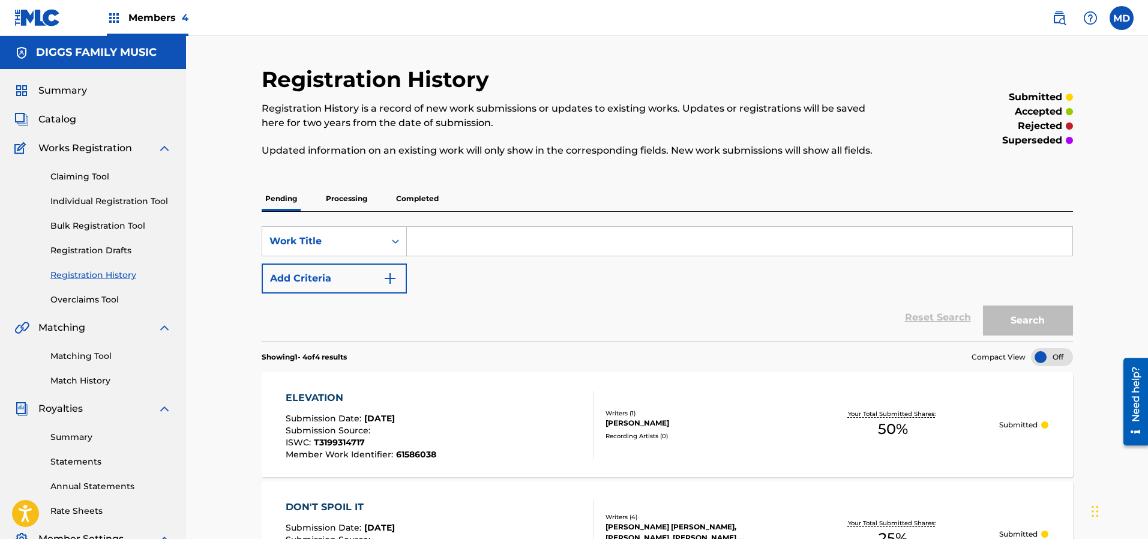
click at [446, 239] on input "Search Form" at bounding box center [739, 241] width 665 height 29
paste input "High Price, Small Reward"
type input "High Price, Small Reward"
click at [1004, 323] on button "Search" at bounding box center [1028, 320] width 90 height 30
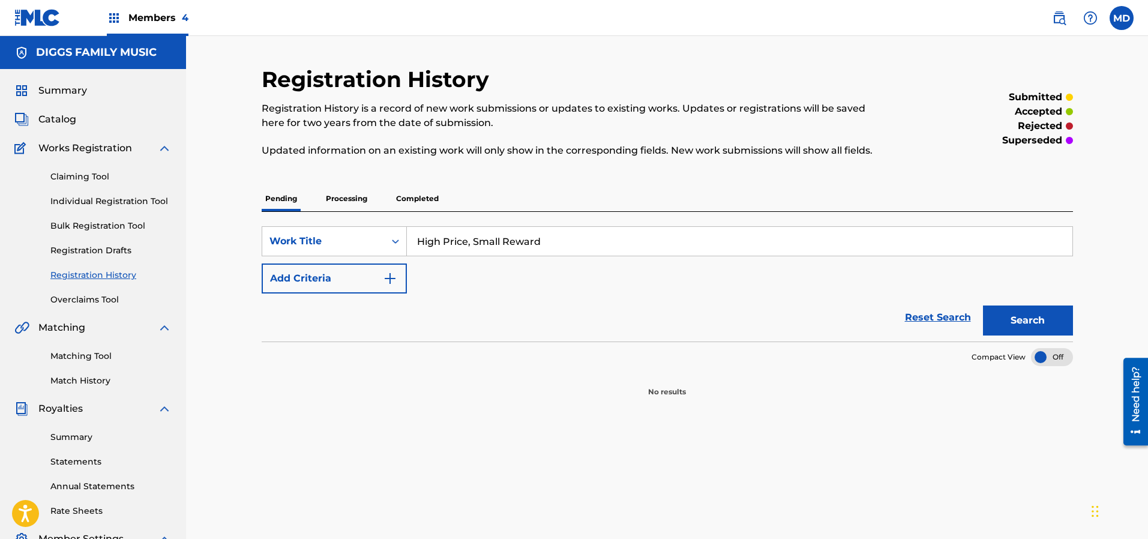
click at [346, 197] on p "Processing" at bounding box center [346, 198] width 49 height 25
click at [416, 199] on p "Completed" at bounding box center [417, 198] width 50 height 25
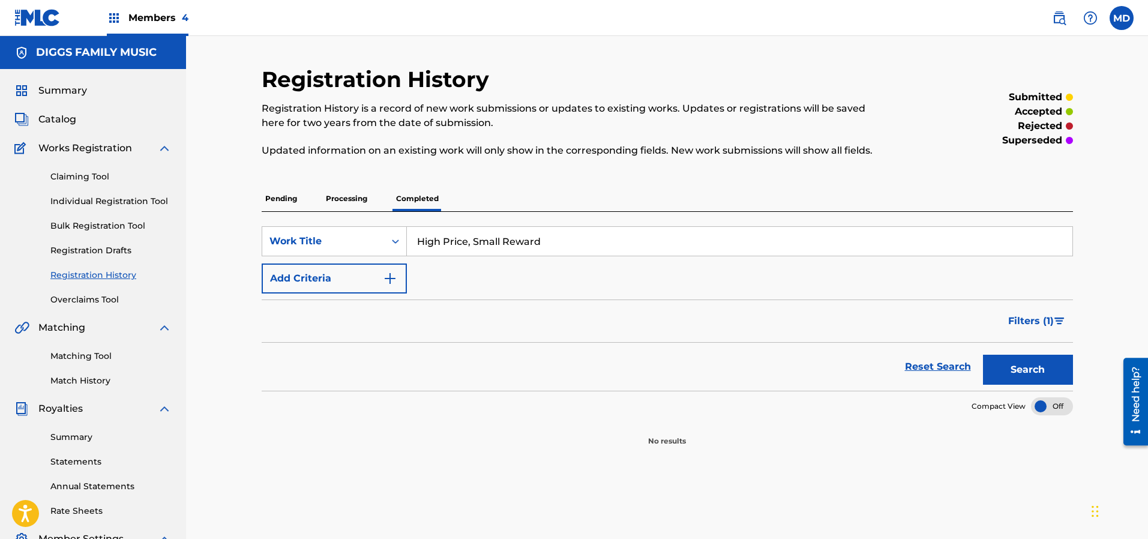
click at [76, 200] on link "Individual Registration Tool" at bounding box center [110, 201] width 121 height 13
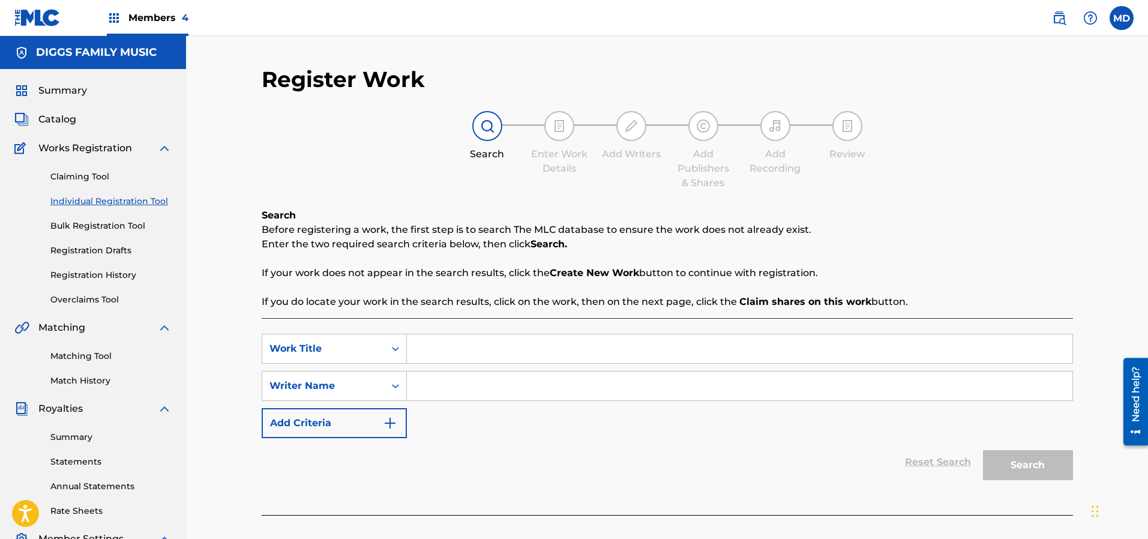
click at [478, 350] on input "Search Form" at bounding box center [739, 348] width 665 height 29
paste input "High Price, Small Reward"
type input "High Price, Small Reward"
click at [464, 385] on input "Search Form" at bounding box center [739, 385] width 665 height 29
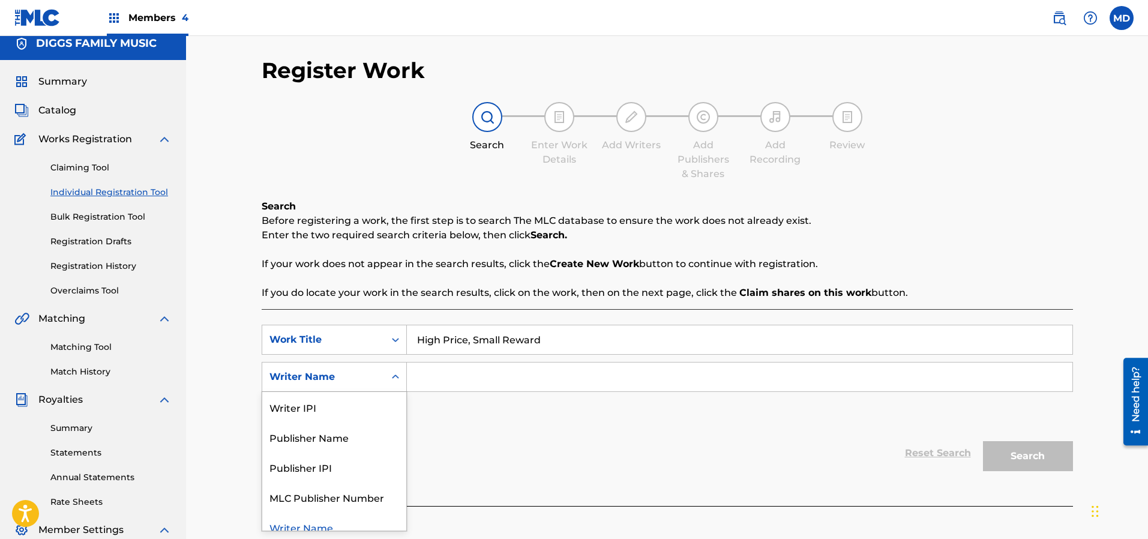
click at [380, 390] on div "Writer Name" at bounding box center [334, 377] width 145 height 30
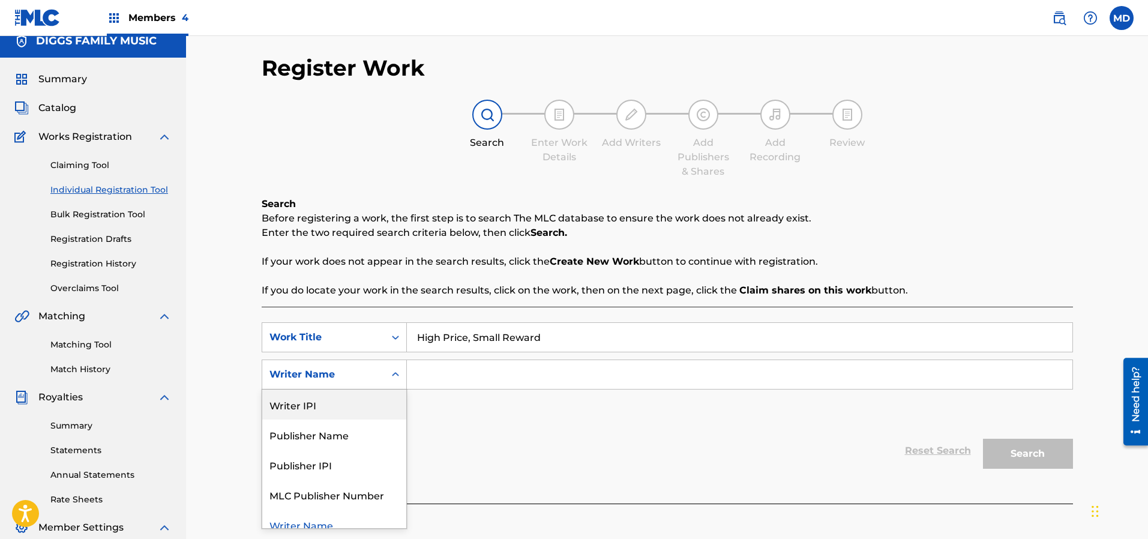
scroll to position [13, 0]
click at [386, 376] on div "Search Form" at bounding box center [396, 373] width 22 height 22
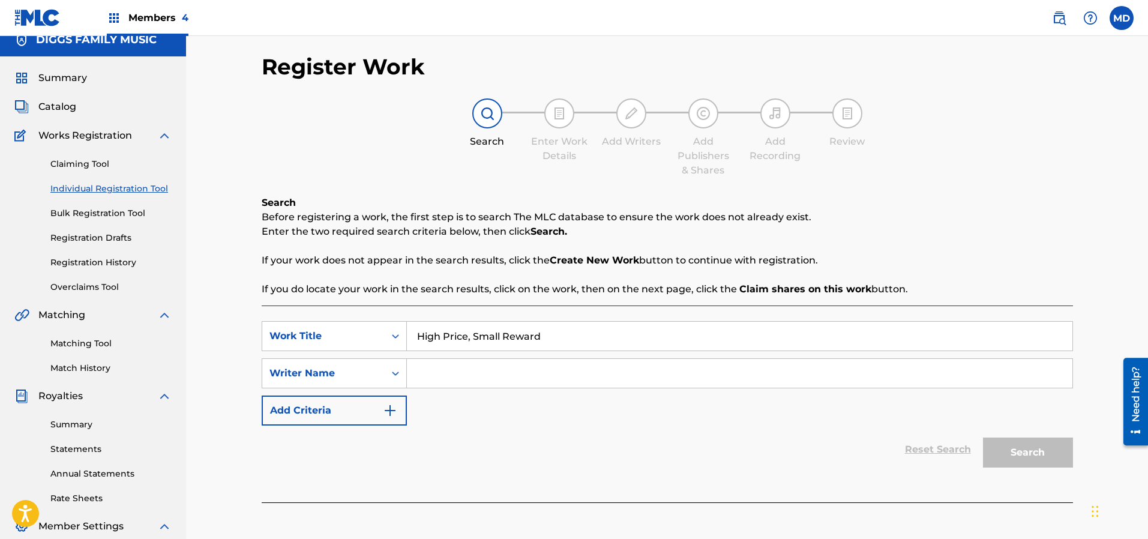
click at [385, 375] on div "Search Form" at bounding box center [396, 373] width 22 height 22
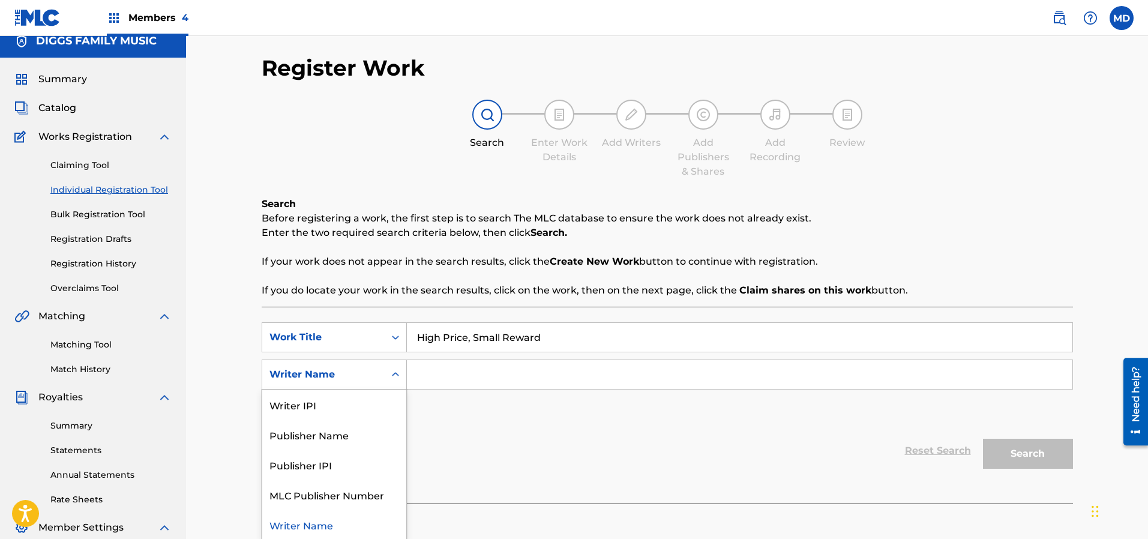
scroll to position [0, 0]
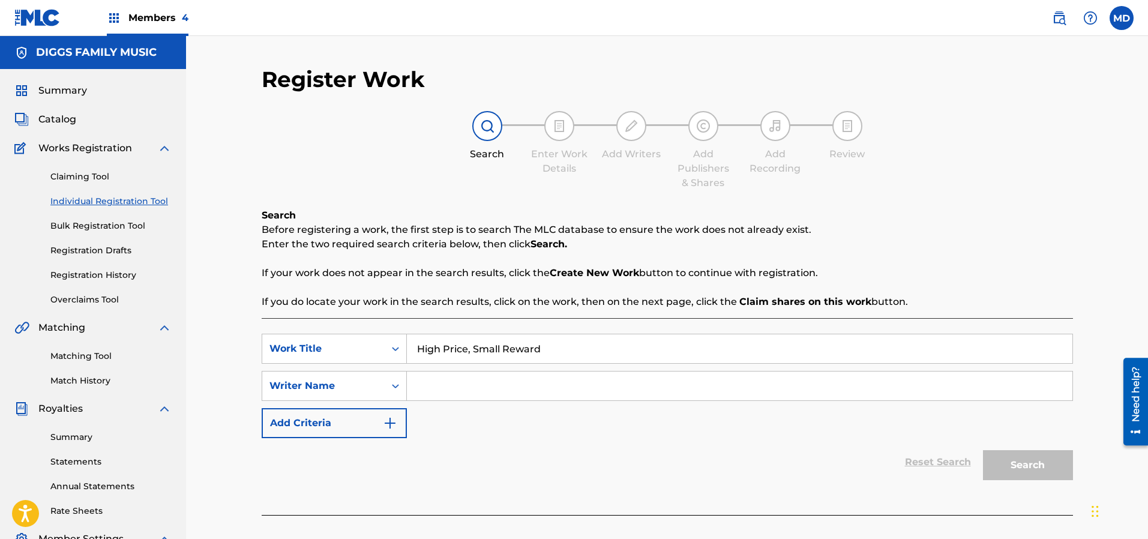
click at [561, 376] on input "Search Form" at bounding box center [739, 385] width 665 height 29
click at [562, 349] on input "High Price, Small Reward" at bounding box center [739, 348] width 665 height 29
drag, startPoint x: 546, startPoint y: 352, endPoint x: 409, endPoint y: 352, distance: 137.4
click at [409, 352] on input "High Price, Small Reward" at bounding box center [739, 348] width 665 height 29
click at [470, 389] on input "Search Form" at bounding box center [739, 385] width 665 height 29
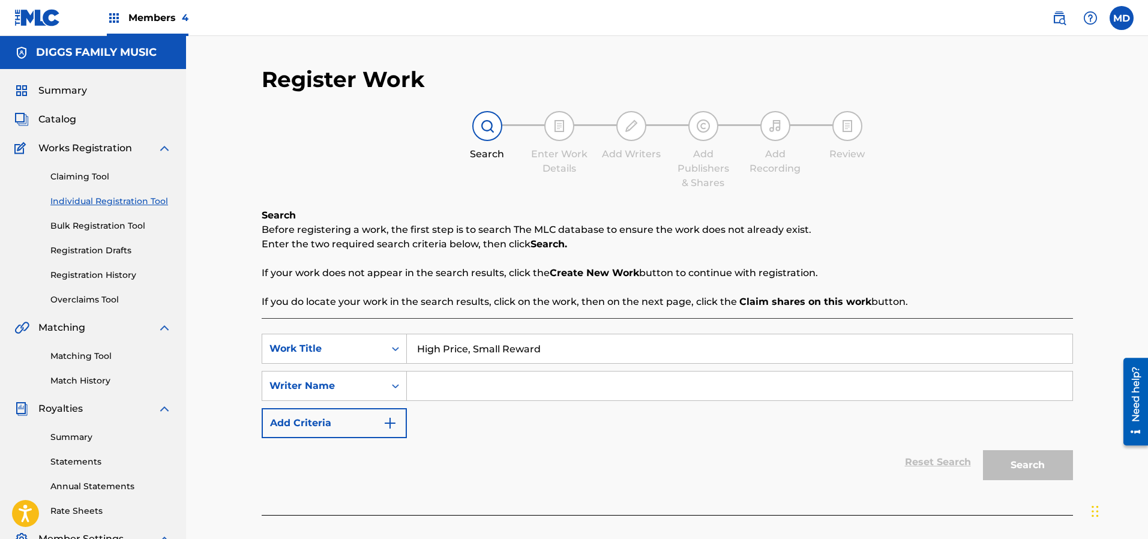
paste input "[PERSON_NAME] [PERSON_NAME]"
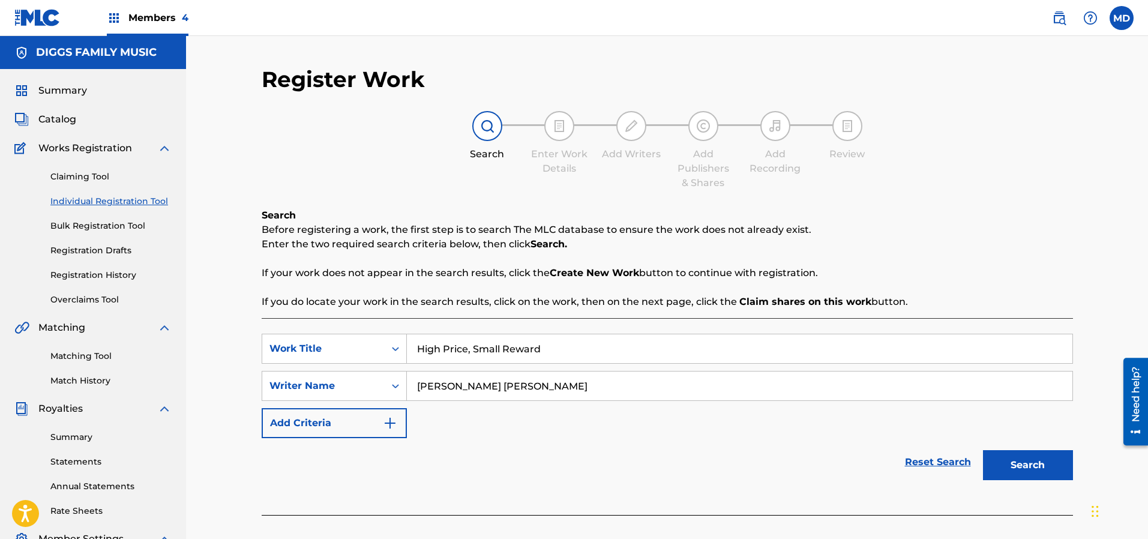
type input "[PERSON_NAME] [PERSON_NAME]"
drag, startPoint x: 1024, startPoint y: 464, endPoint x: 1007, endPoint y: 461, distance: 17.7
click at [1024, 464] on button "Search" at bounding box center [1028, 465] width 90 height 30
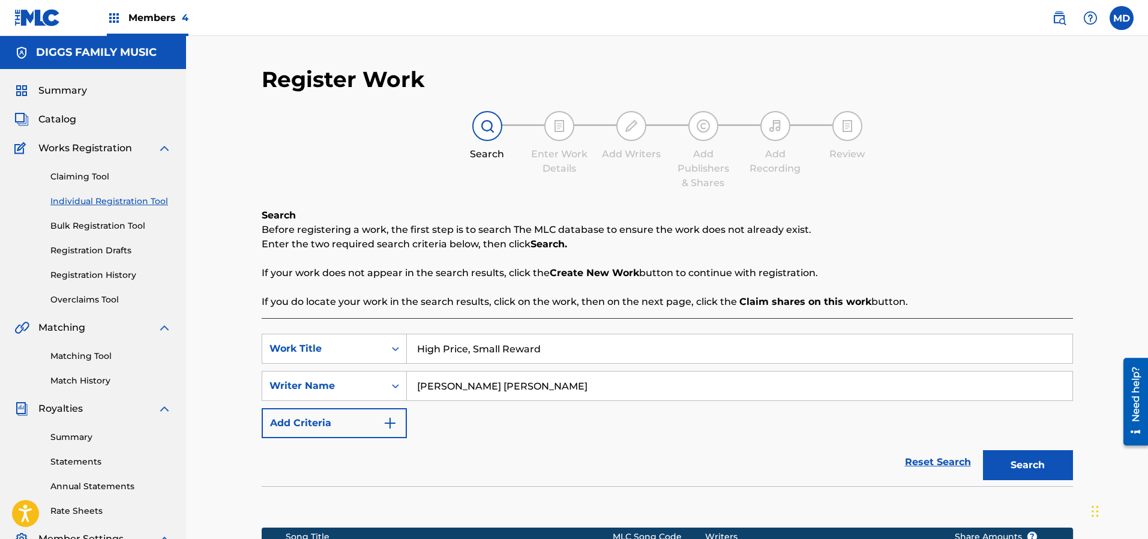
scroll to position [180, 0]
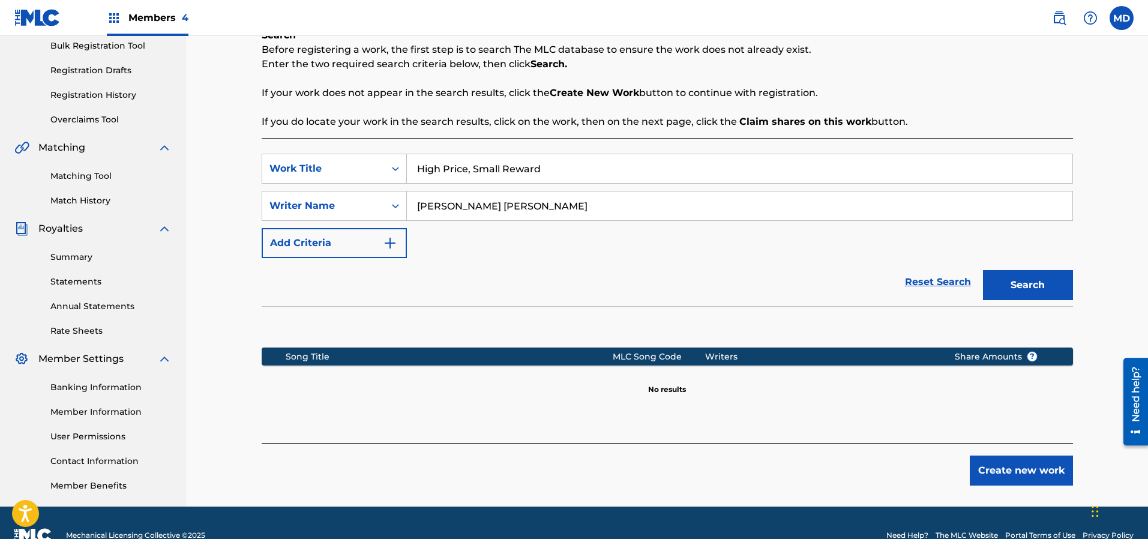
click at [1011, 469] on button "Create new work" at bounding box center [1020, 470] width 103 height 30
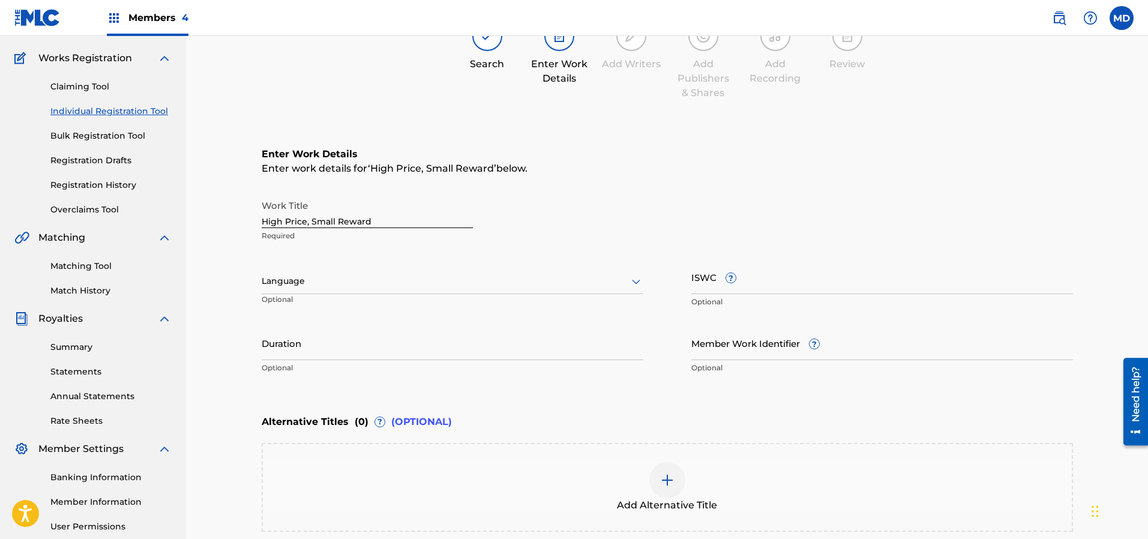
scroll to position [0, 0]
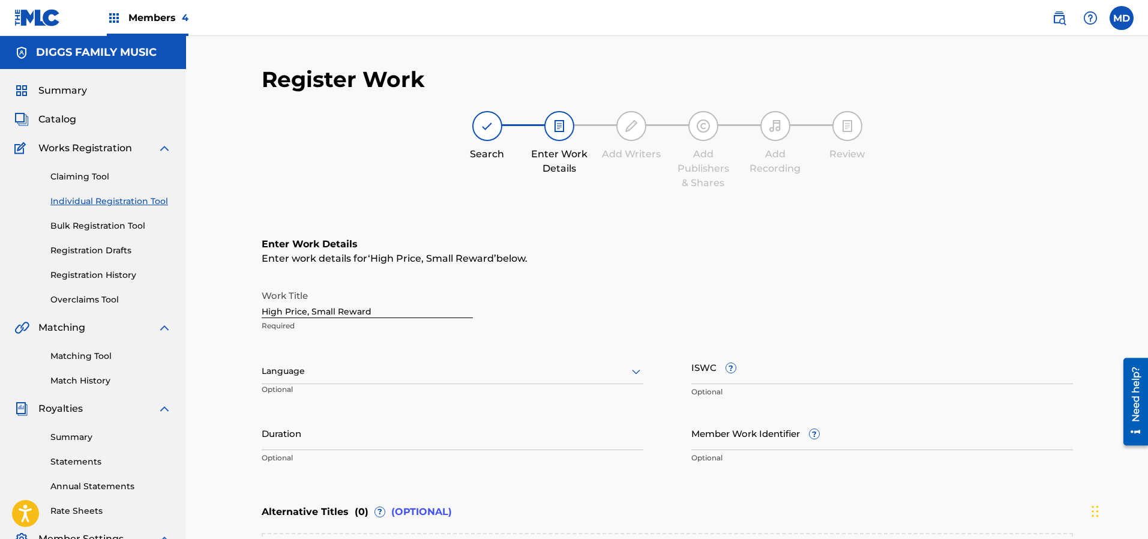
click at [56, 119] on span "Catalog" at bounding box center [57, 119] width 38 height 14
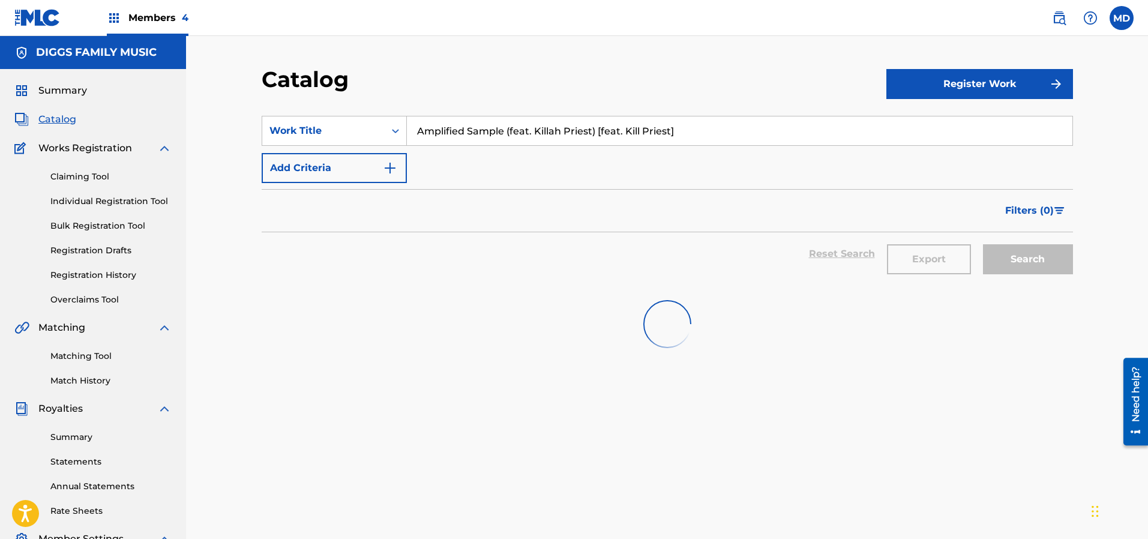
click at [707, 133] on input "Amplified Sample (feat. Killah Priest) [feat. Kill Priest]" at bounding box center [739, 130] width 665 height 29
drag, startPoint x: 699, startPoint y: 130, endPoint x: 412, endPoint y: 157, distance: 288.1
click at [412, 157] on div "SearchWithCriteriace23214d-8ba9-4b53-9181-e876e3c315d8 Work Title Amplified Sam…" at bounding box center [667, 149] width 811 height 67
paste input "T3113436930"
type input "T3113436930"
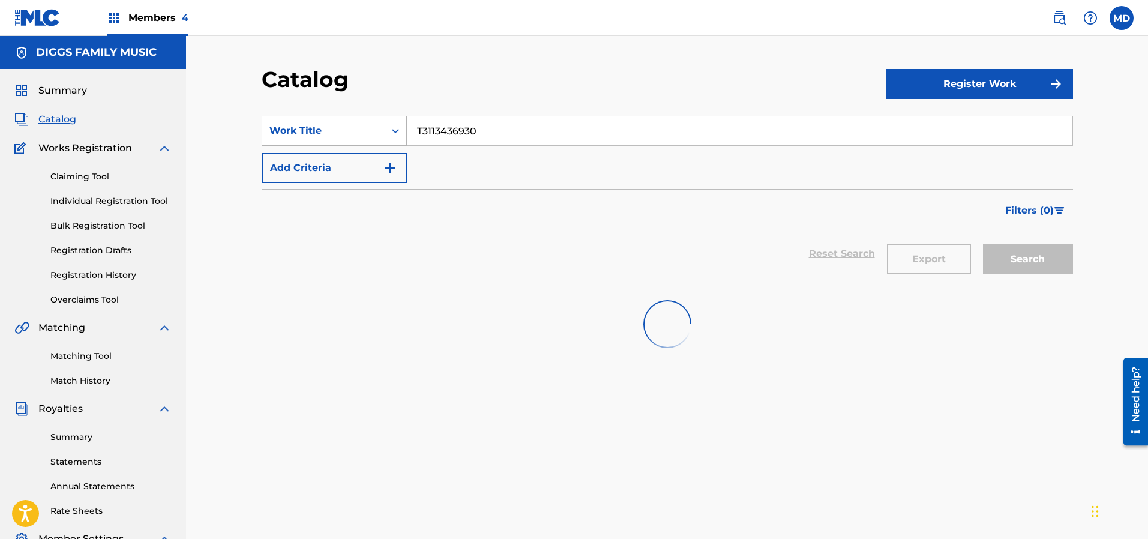
click at [364, 127] on div "Work Title" at bounding box center [323, 131] width 108 height 14
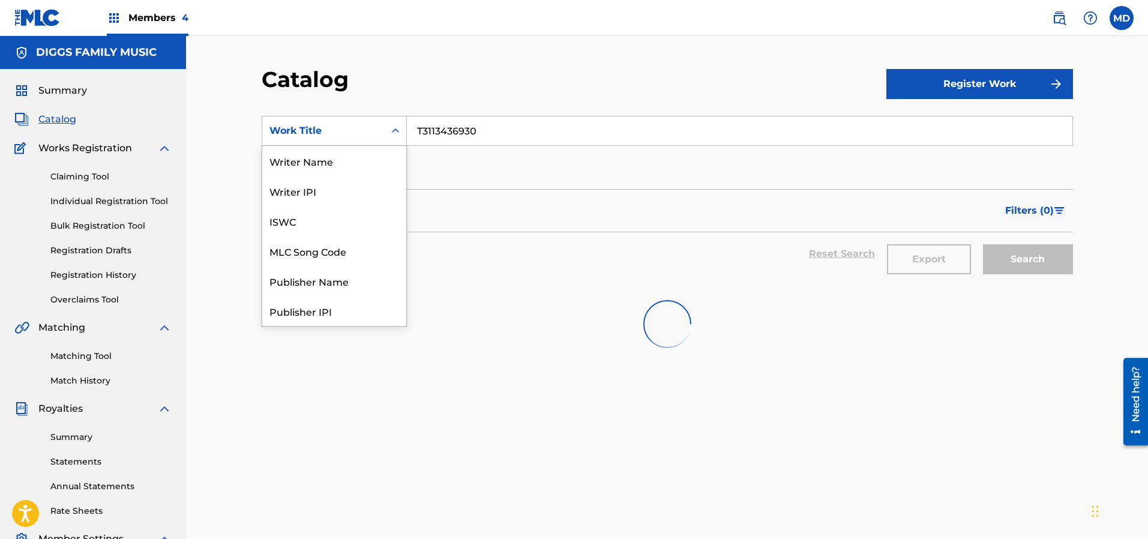
scroll to position [194, 0]
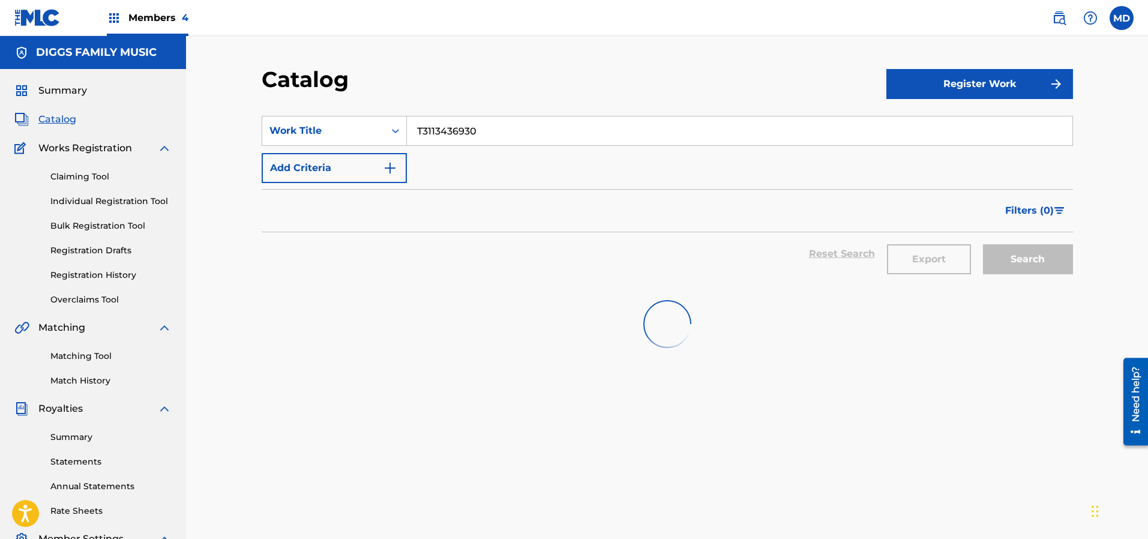
click at [311, 286] on div at bounding box center [667, 324] width 811 height 77
click at [463, 286] on div at bounding box center [667, 324] width 811 height 77
click at [68, 176] on link "Claiming Tool" at bounding box center [110, 176] width 121 height 13
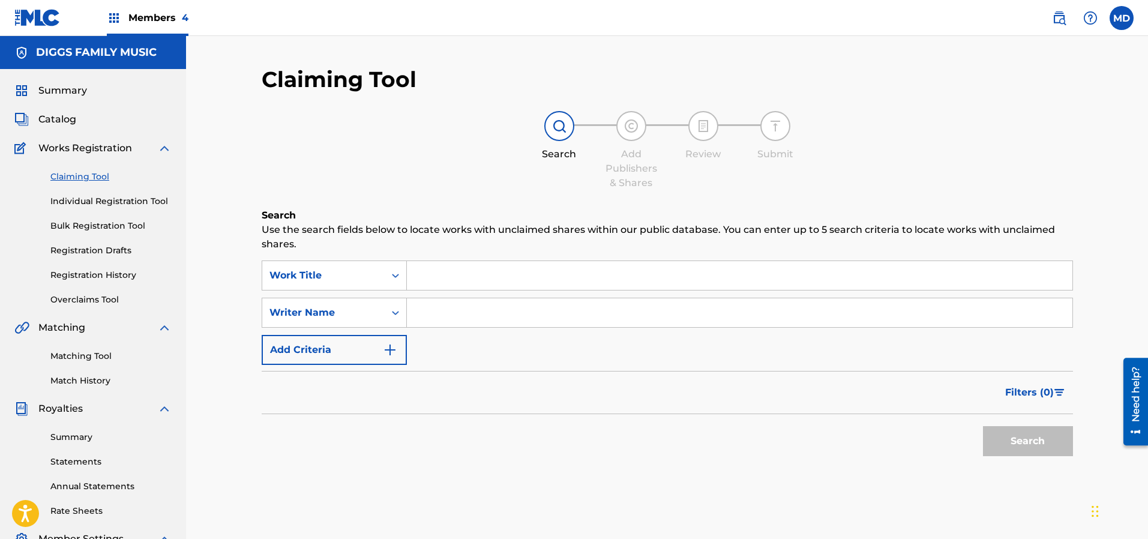
click at [457, 275] on input "Search Form" at bounding box center [739, 275] width 665 height 29
paste input "T3113436930"
type input "T3113436930"
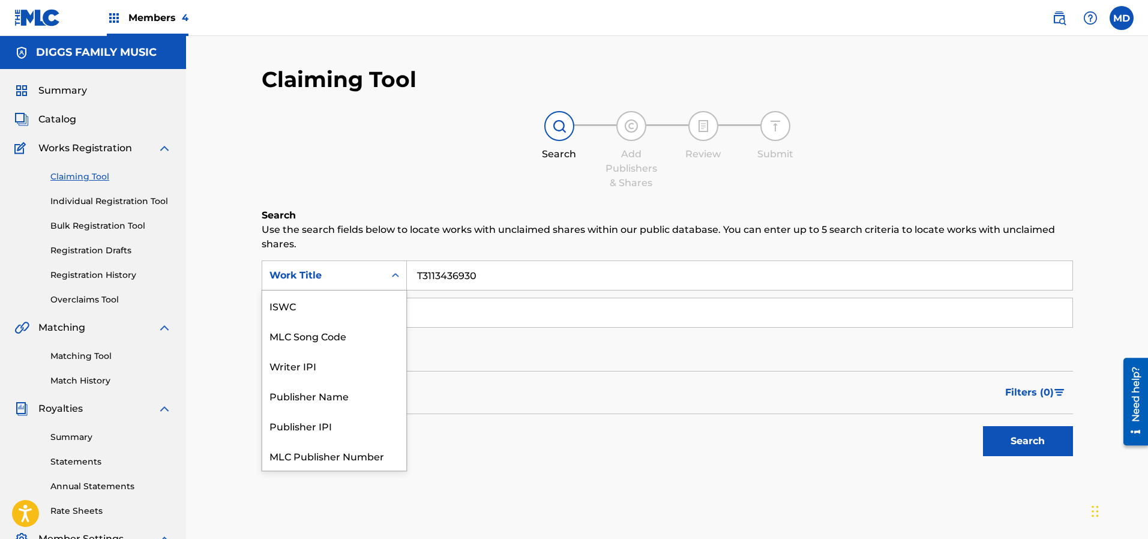
click at [366, 281] on div "Work Title" at bounding box center [323, 275] width 108 height 14
click at [284, 308] on div "ISWC" at bounding box center [334, 305] width 144 height 30
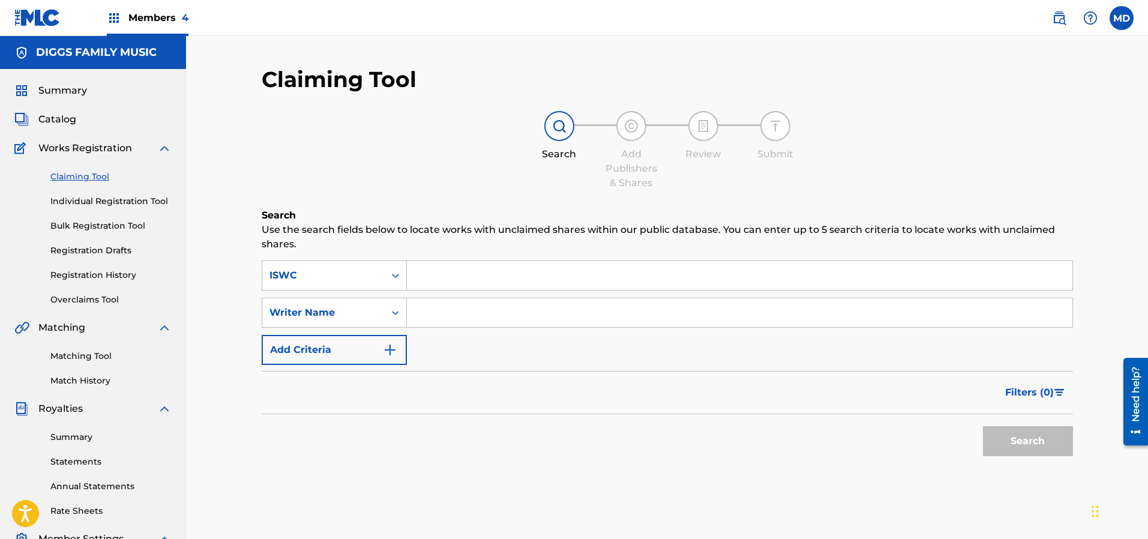
click at [478, 275] on input "Search Form" at bounding box center [739, 275] width 665 height 29
paste input "T3113436930"
type input "T3113436930"
click at [1017, 442] on button "Search" at bounding box center [1028, 441] width 90 height 30
click at [77, 203] on link "Individual Registration Tool" at bounding box center [110, 201] width 121 height 13
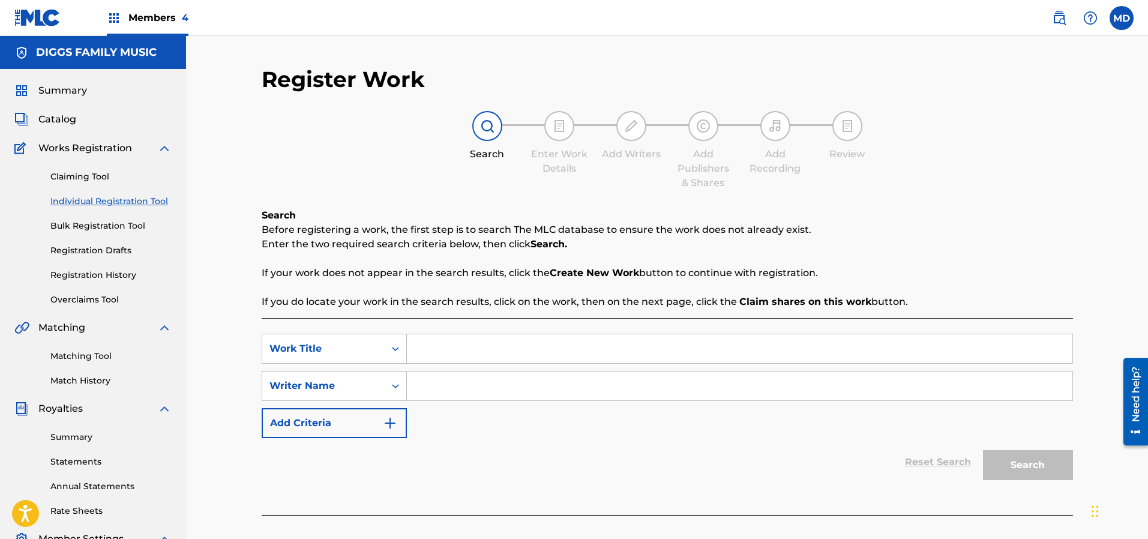
click at [455, 347] on input "Search Form" at bounding box center [739, 348] width 665 height 29
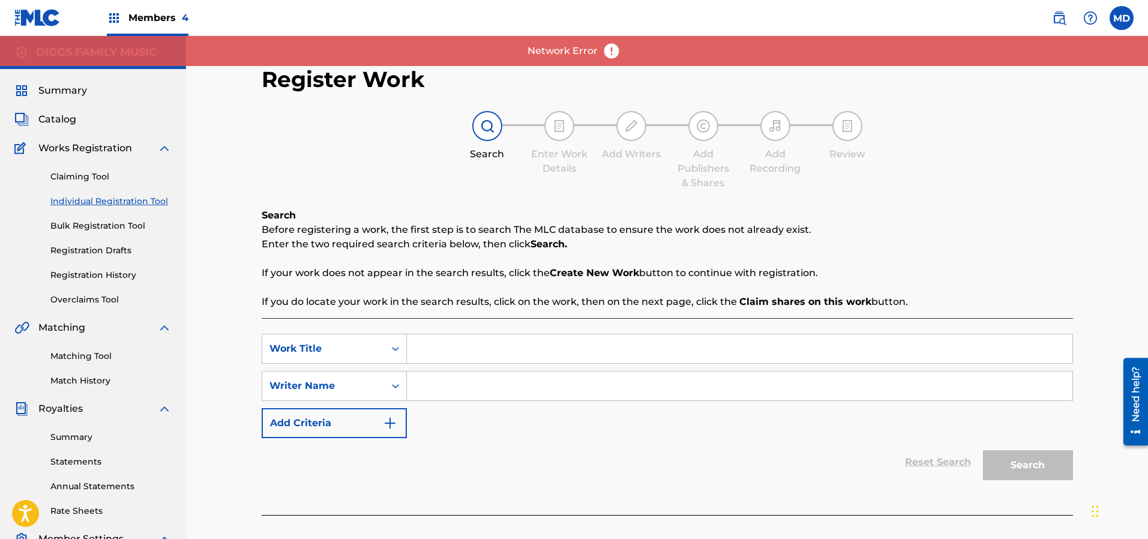
click at [467, 352] on input "Search Form" at bounding box center [739, 348] width 665 height 29
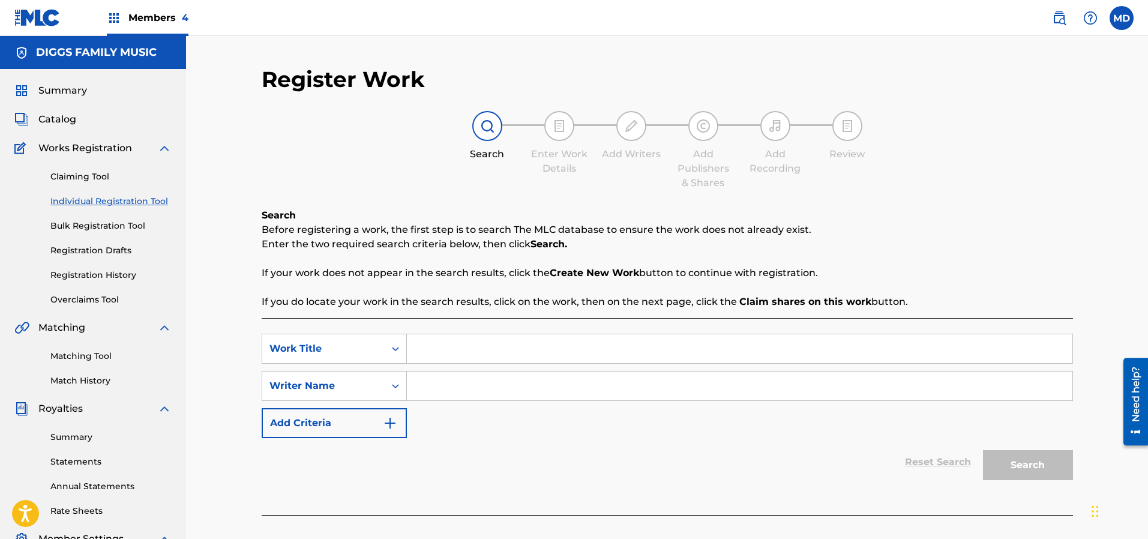
click at [83, 175] on link "Claiming Tool" at bounding box center [110, 176] width 121 height 13
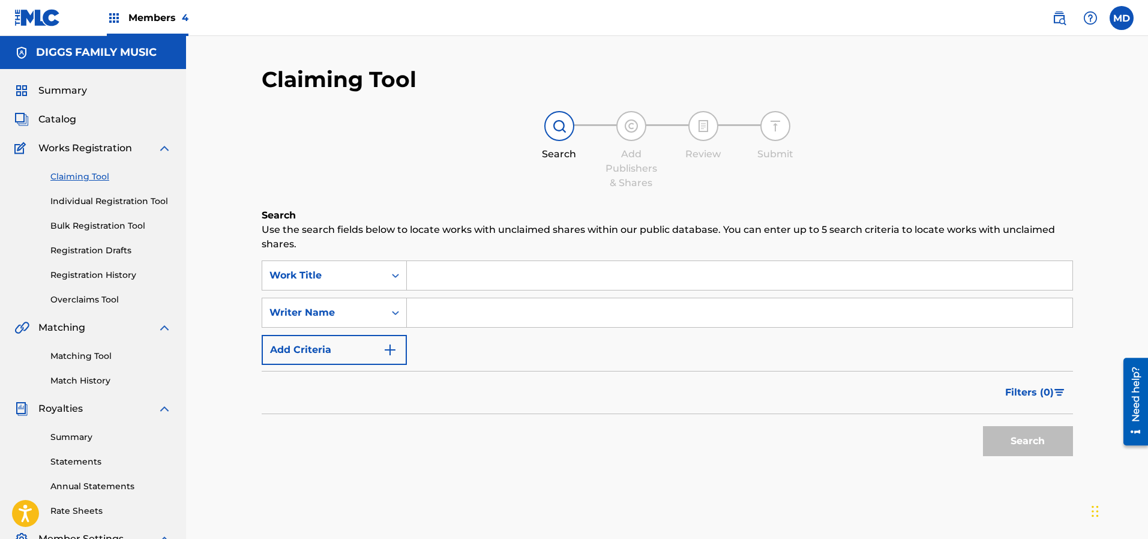
click at [504, 277] on input "Search Form" at bounding box center [739, 275] width 665 height 29
paste input "HIGH PRICE SMALL REWARD"
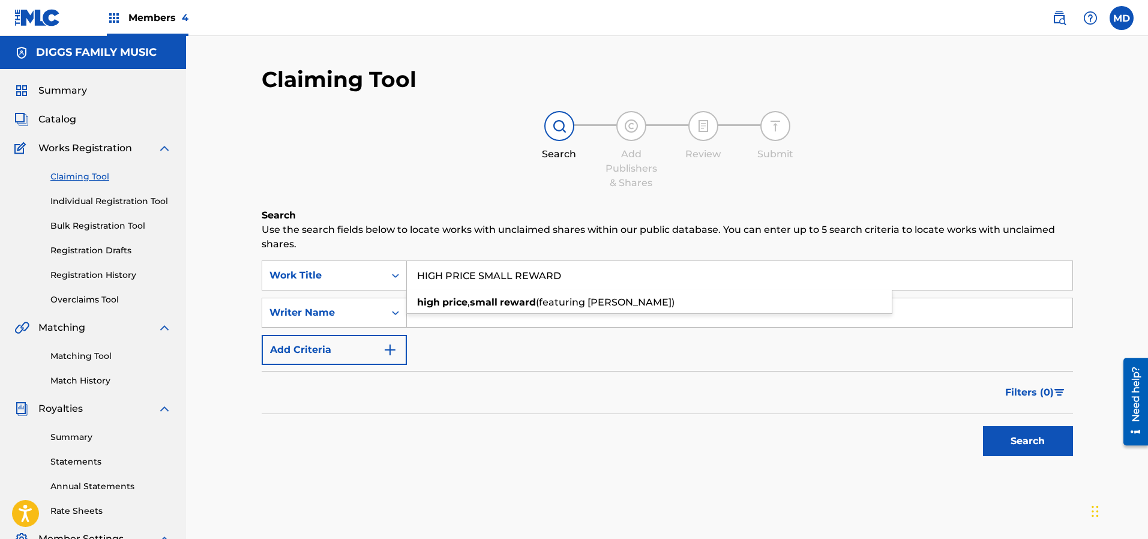
type input "HIGH PRICE SMALL REWARD"
click at [1016, 439] on button "Search" at bounding box center [1028, 441] width 90 height 30
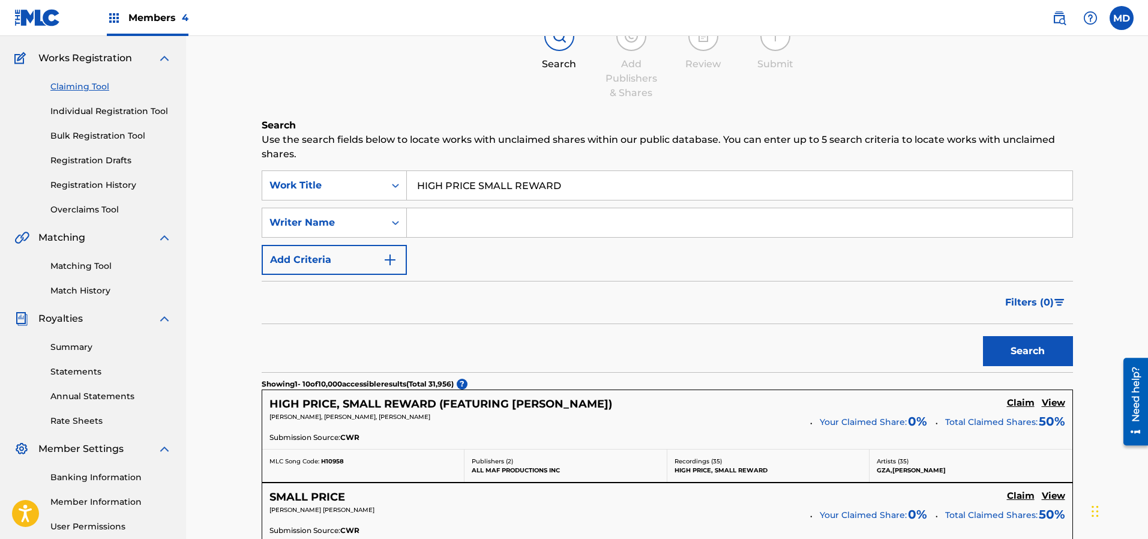
scroll to position [180, 0]
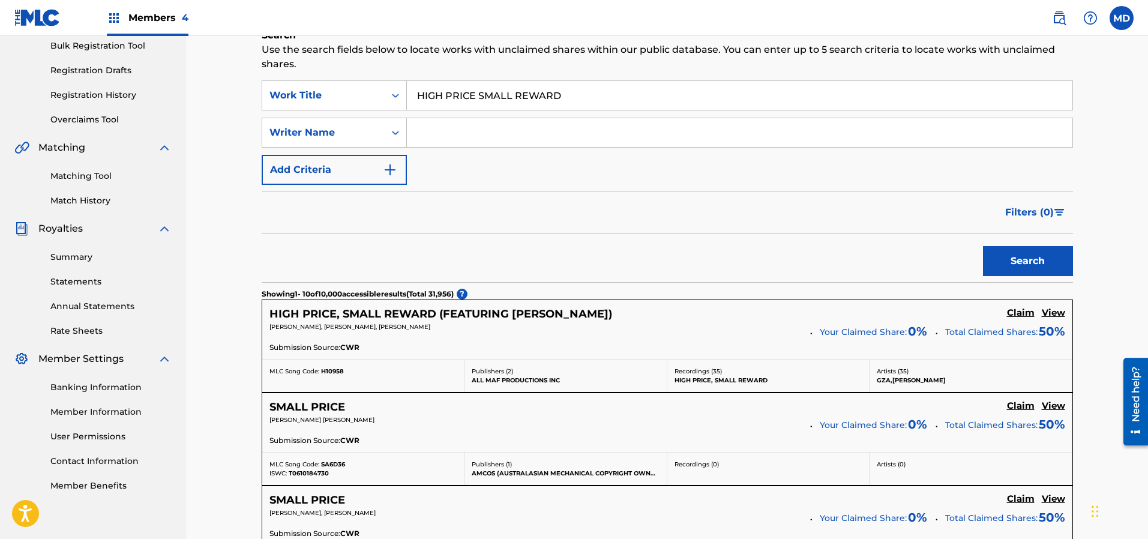
click at [1050, 316] on h5 "View" at bounding box center [1052, 312] width 23 height 11
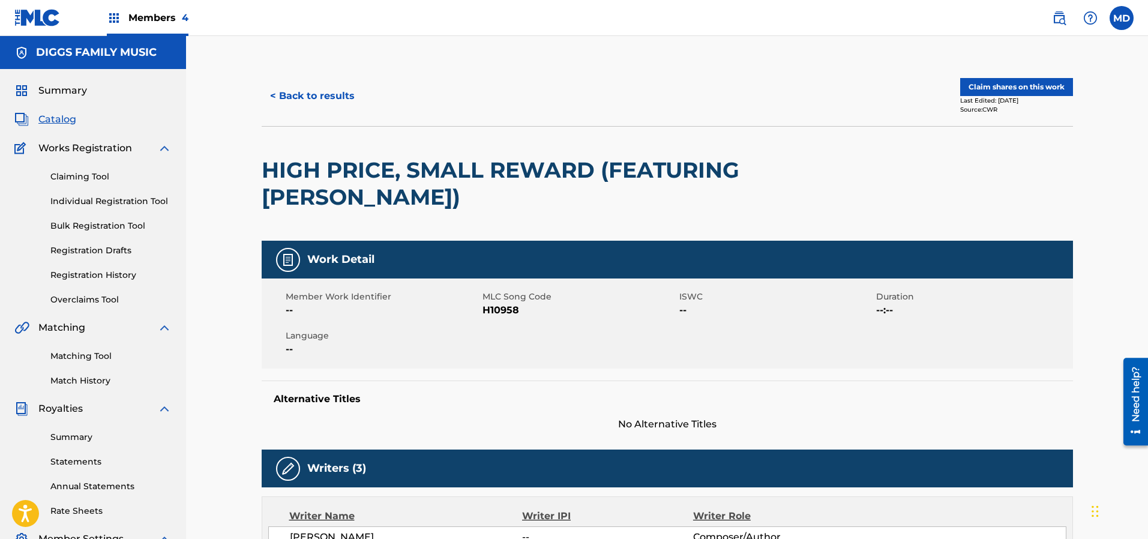
click at [1013, 91] on button "Claim shares on this work" at bounding box center [1016, 87] width 113 height 18
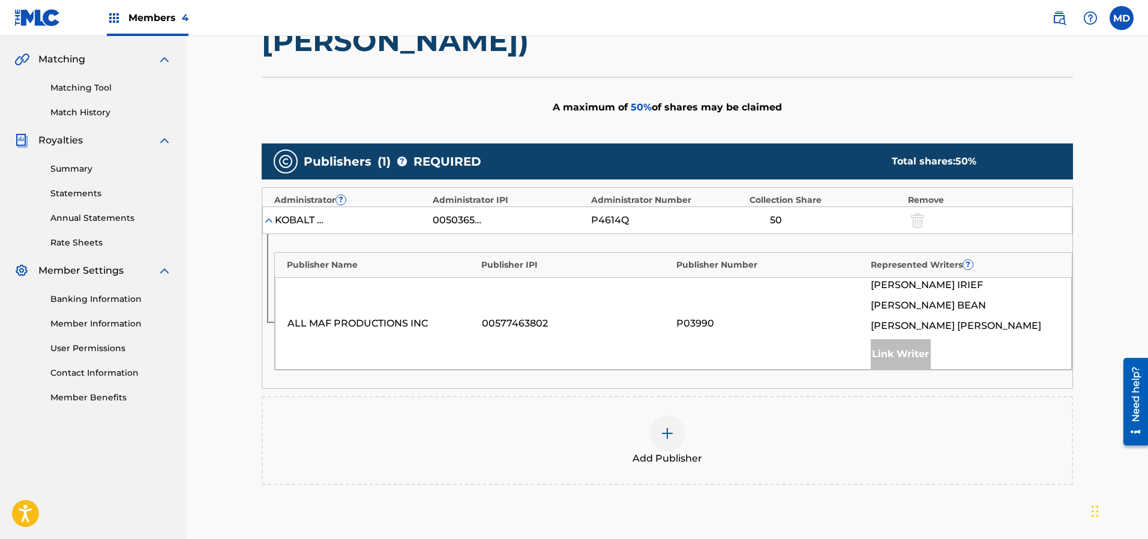
scroll to position [270, 0]
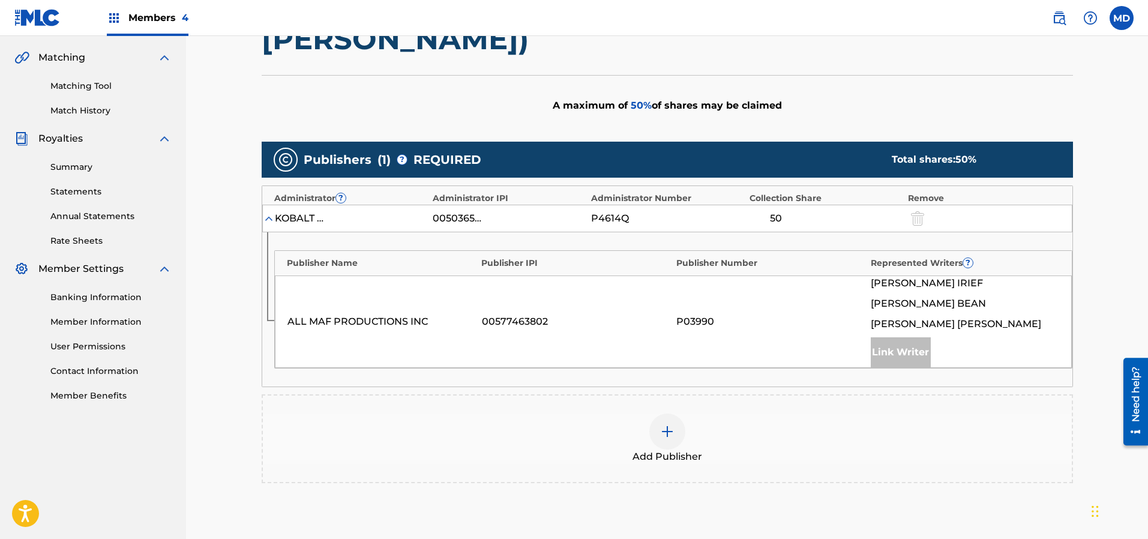
click at [660, 428] on img at bounding box center [667, 431] width 14 height 14
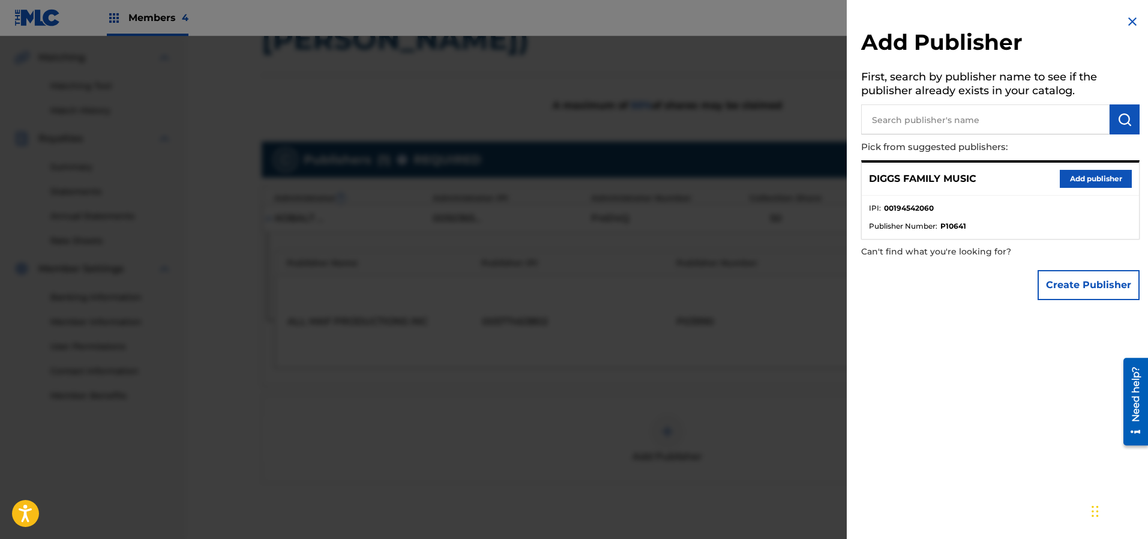
click at [1074, 178] on button "Add publisher" at bounding box center [1095, 179] width 72 height 18
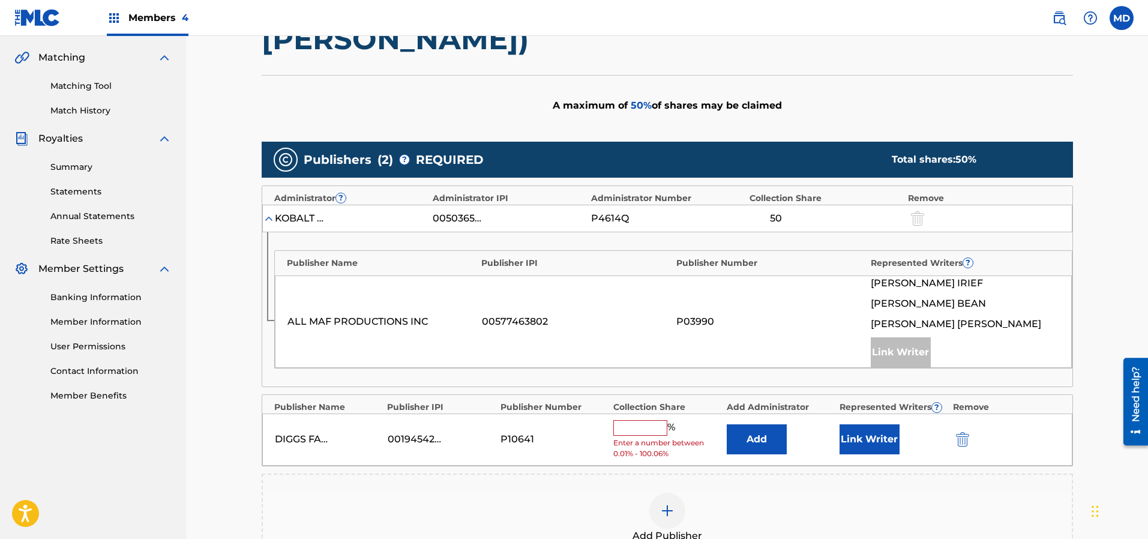
click at [634, 433] on input "text" at bounding box center [640, 428] width 54 height 16
type input "50"
